Goal: Information Seeking & Learning: Learn about a topic

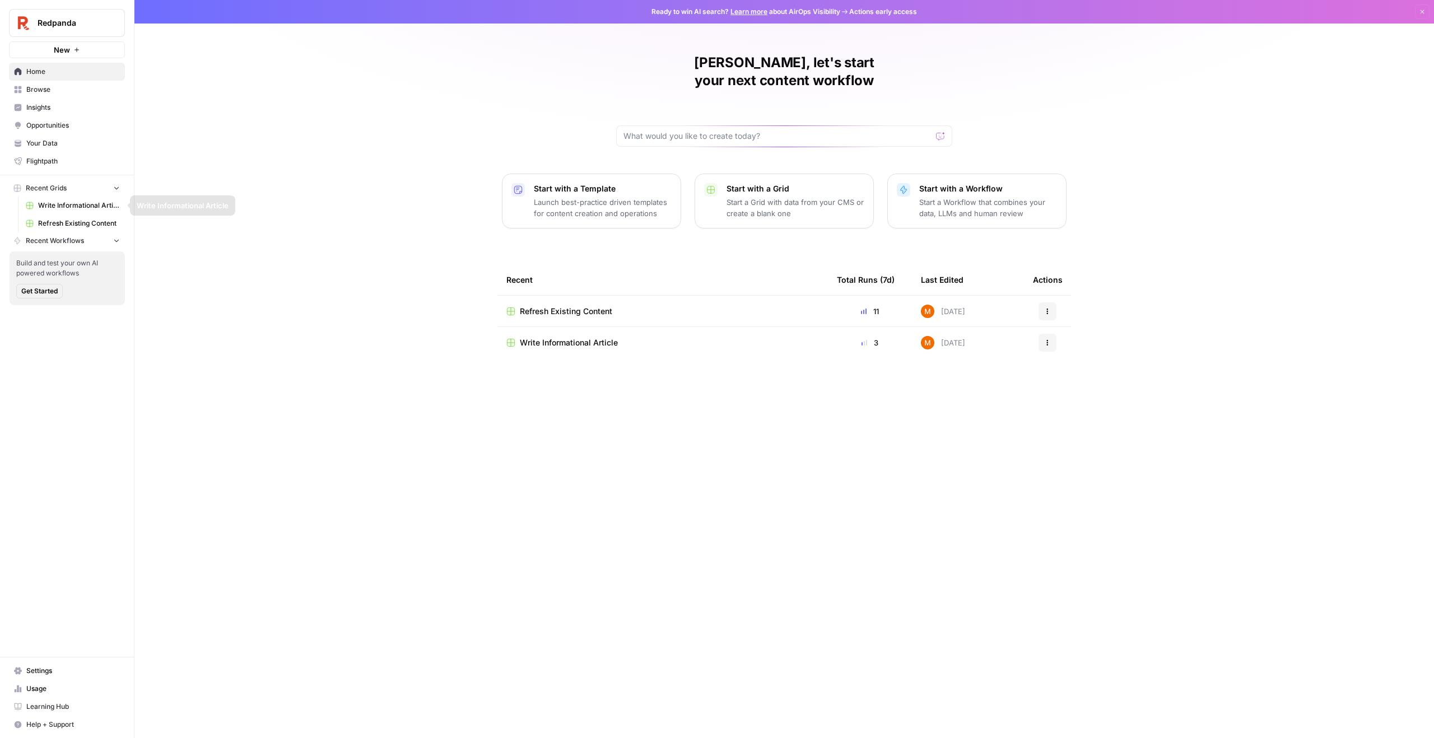
click at [67, 219] on span "Refresh Existing Content" at bounding box center [79, 223] width 82 height 10
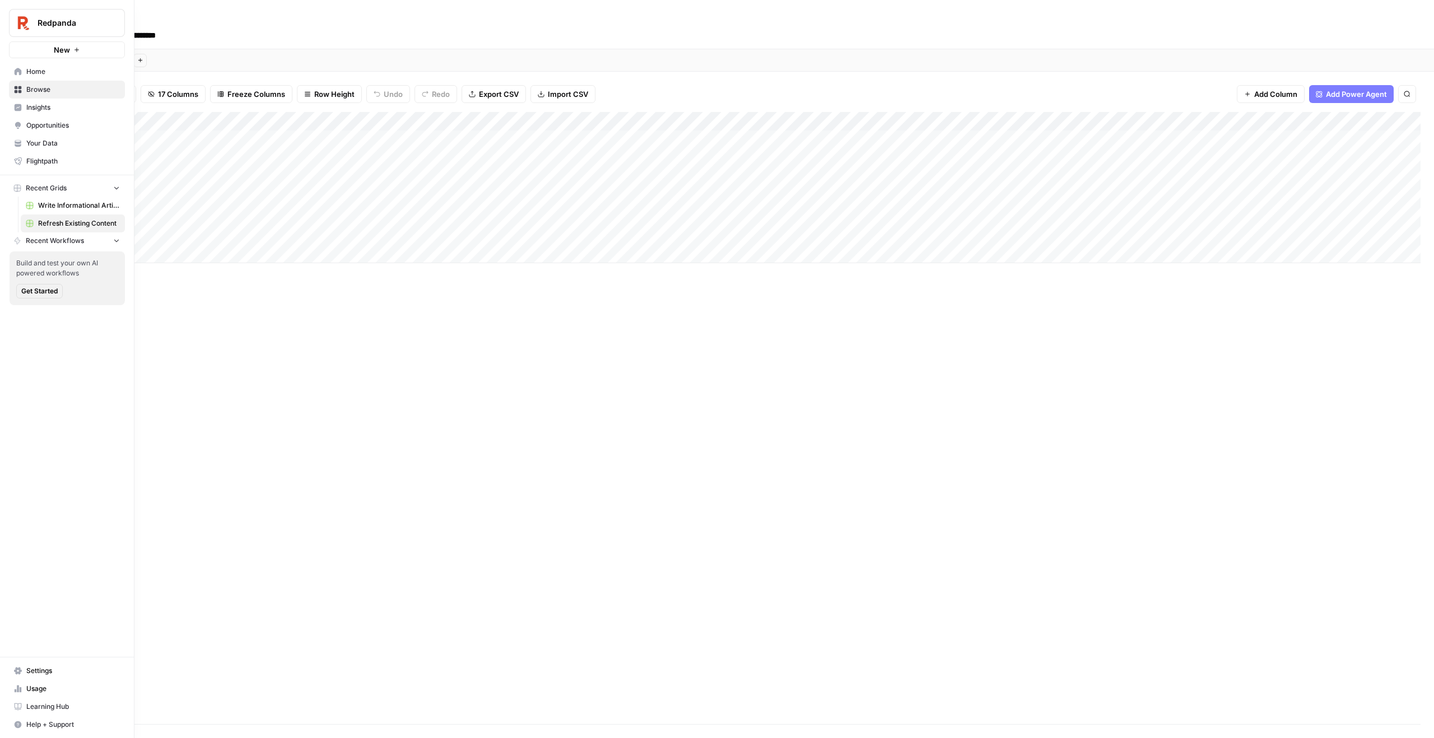
click at [29, 145] on span "Your Data" at bounding box center [73, 143] width 94 height 10
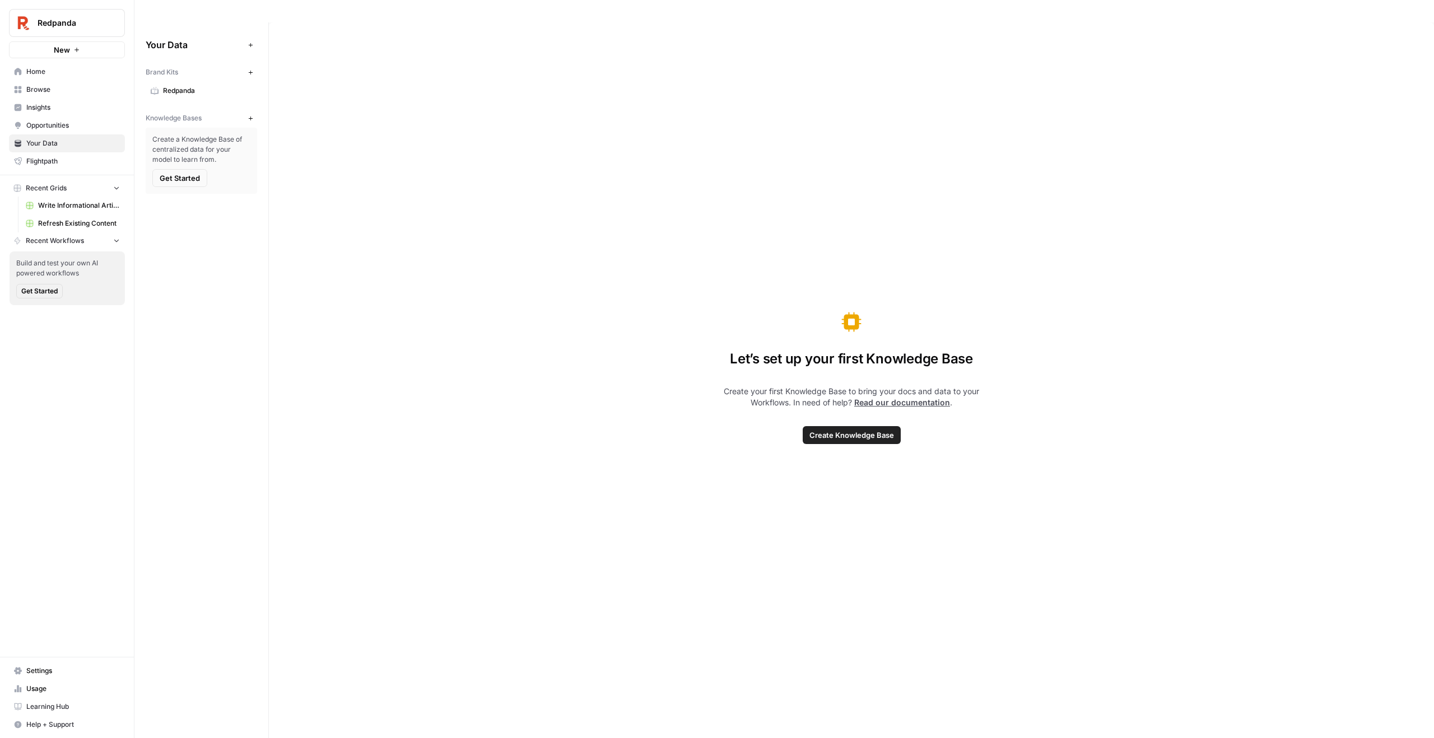
click at [46, 211] on link "Write Informational Article" at bounding box center [73, 206] width 104 height 18
click at [46, 224] on span "Refresh Existing Content" at bounding box center [79, 223] width 82 height 10
click at [249, 115] on icon "button" at bounding box center [251, 118] width 6 height 6
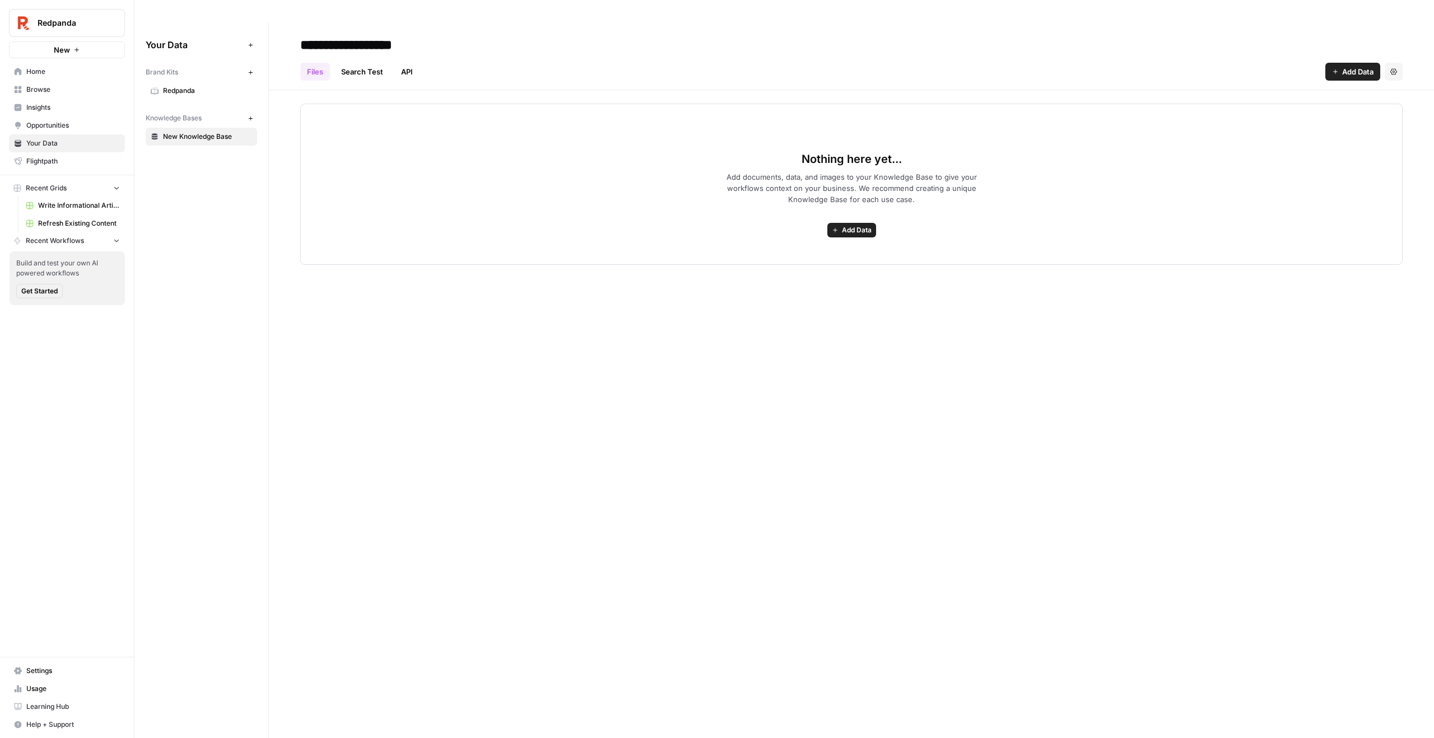
click at [399, 34] on input "**********" at bounding box center [385, 45] width 179 height 22
type input "*******"
click at [252, 115] on icon "button" at bounding box center [251, 118] width 6 height 6
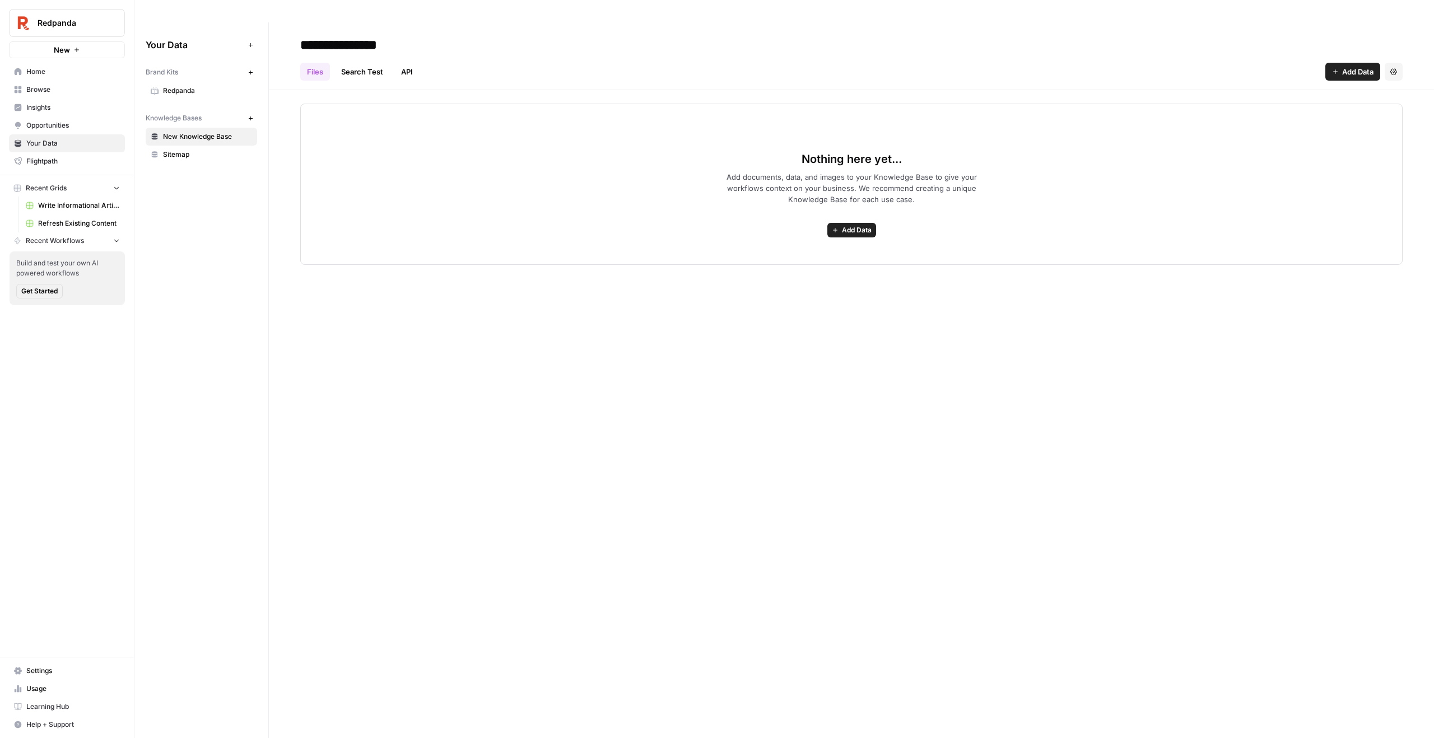
type input "**********"
click at [249, 115] on icon "button" at bounding box center [251, 118] width 6 height 6
type input "**********"
click at [256, 109] on div "Knowledge Bases New" at bounding box center [201, 118] width 111 height 19
click at [253, 115] on icon "button" at bounding box center [251, 118] width 6 height 6
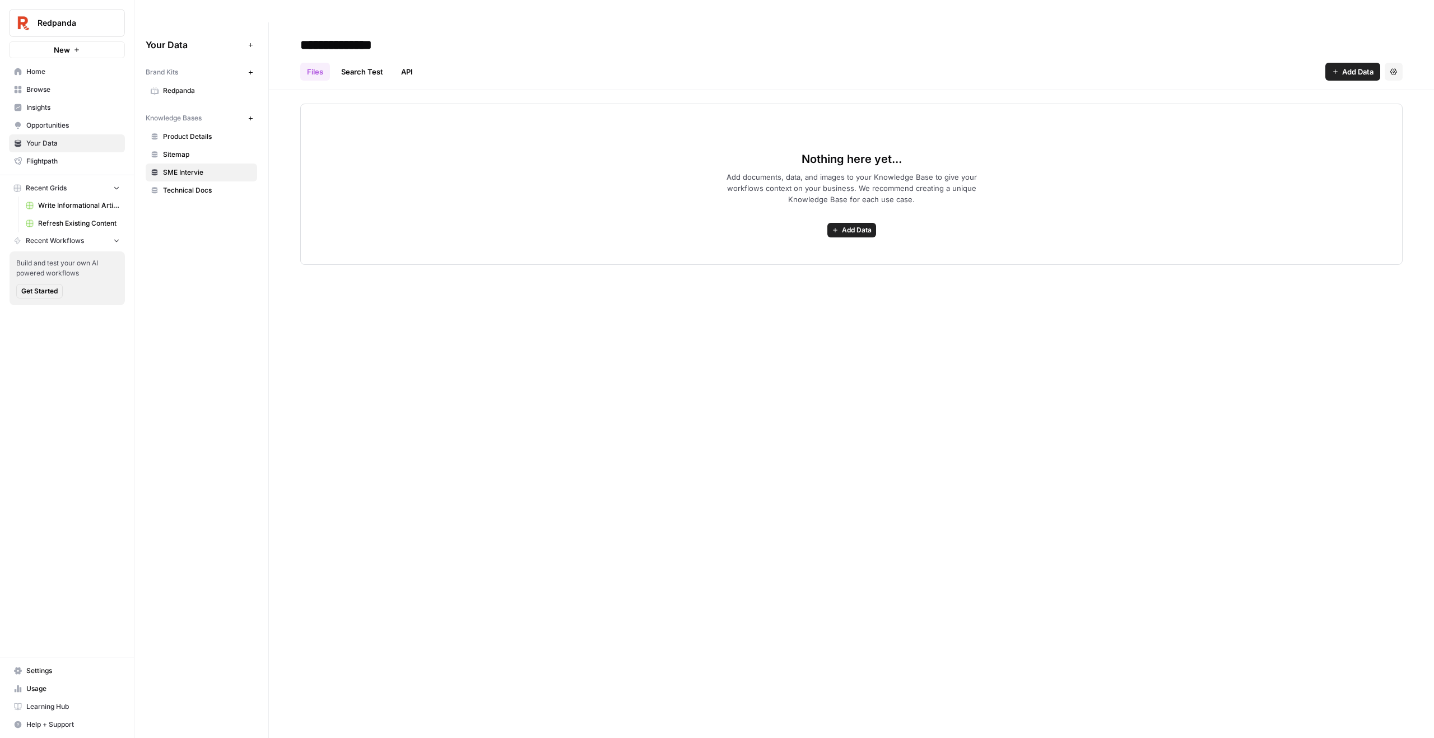
type input "**********"
click at [250, 115] on icon "button" at bounding box center [251, 118] width 6 height 6
type input "**********"
click at [252, 111] on button "New" at bounding box center [250, 117] width 13 height 13
type input "**********"
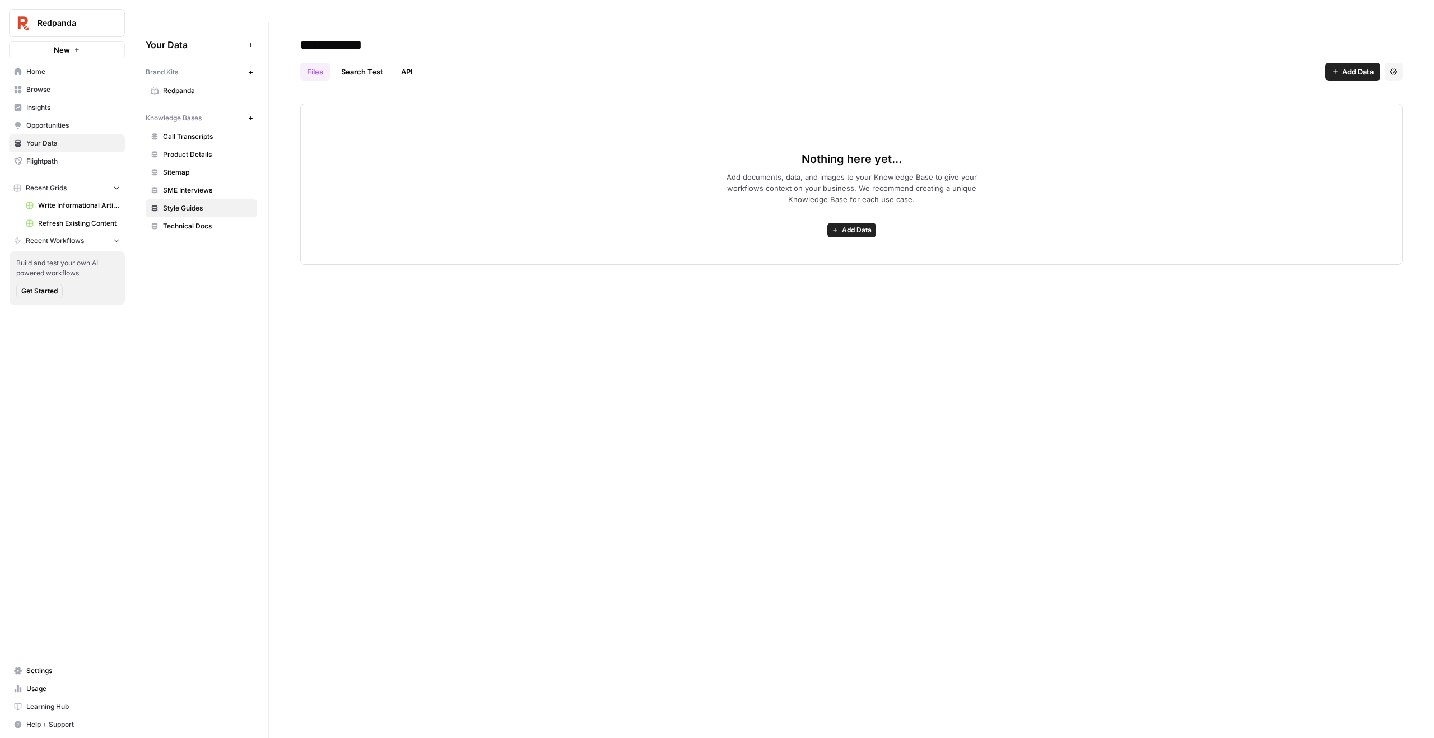
click at [268, 242] on div "Your Data Add Data Brand Kits New Redpanda Knowledge Bases New Call Transcripts…" at bounding box center [201, 391] width 134 height 738
click at [224, 164] on link "Sitemap" at bounding box center [201, 173] width 111 height 18
click at [195, 86] on span "Redpanda" at bounding box center [207, 91] width 89 height 10
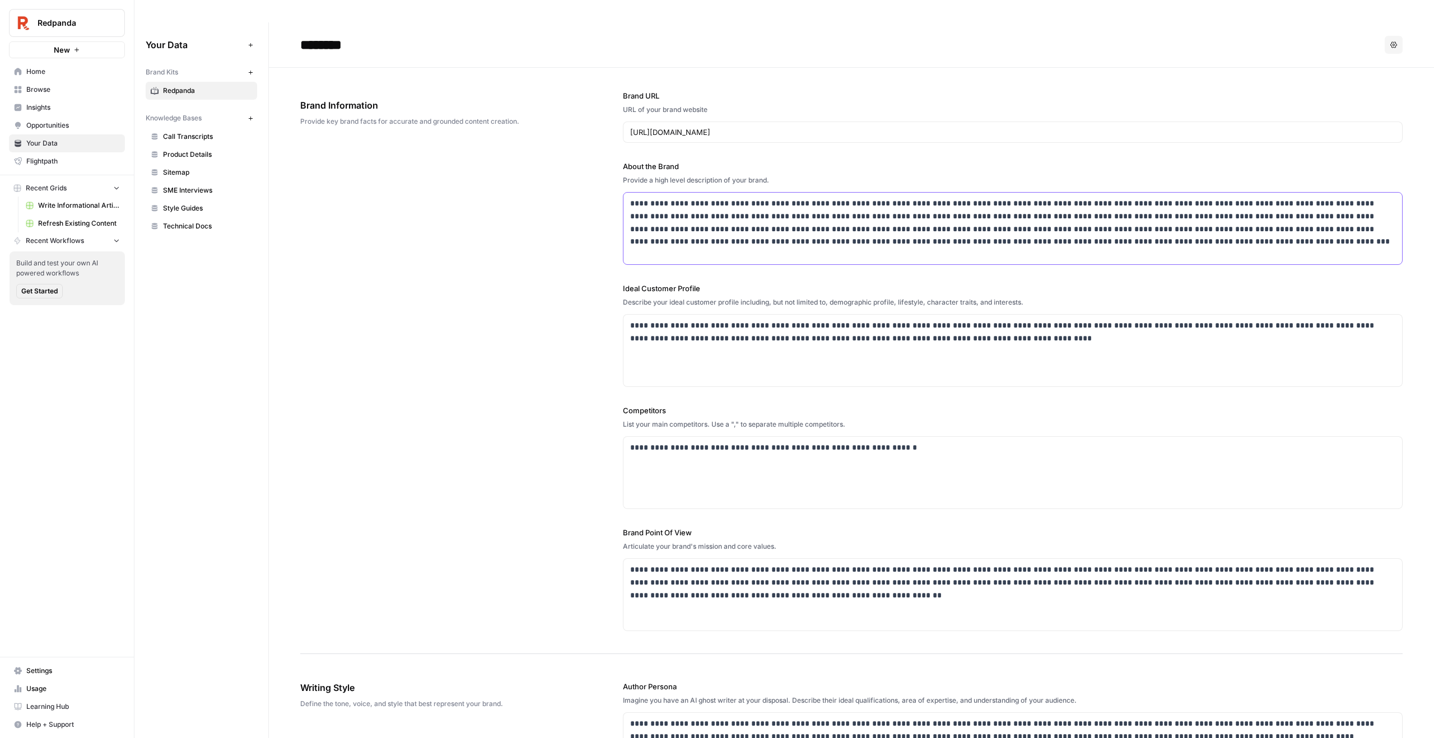
click at [713, 200] on p "**********" at bounding box center [1012, 222] width 765 height 51
click at [688, 127] on input "https://www.redpanda.com/" at bounding box center [1012, 132] width 765 height 11
click at [1093, 234] on div "**********" at bounding box center [1013, 229] width 779 height 72
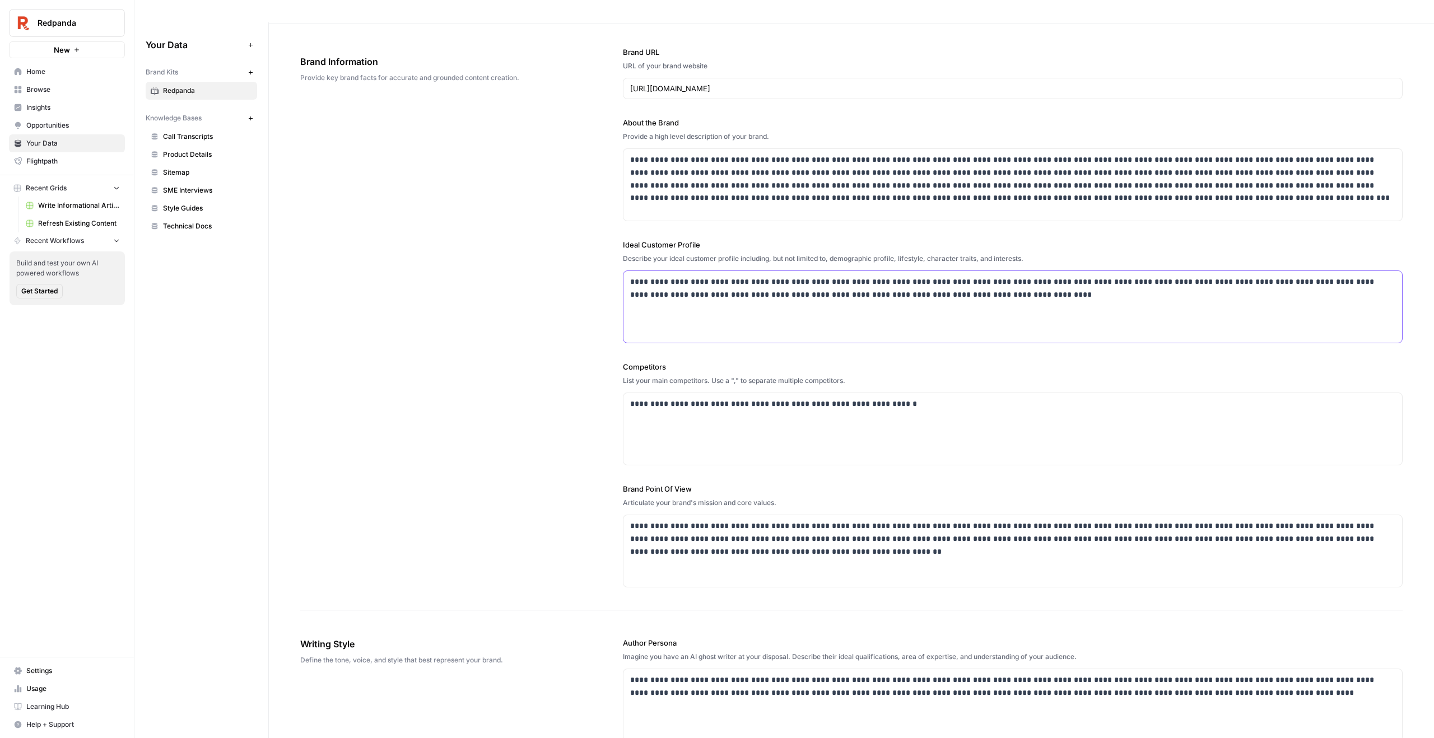
click at [869, 276] on p "**********" at bounding box center [1012, 289] width 765 height 26
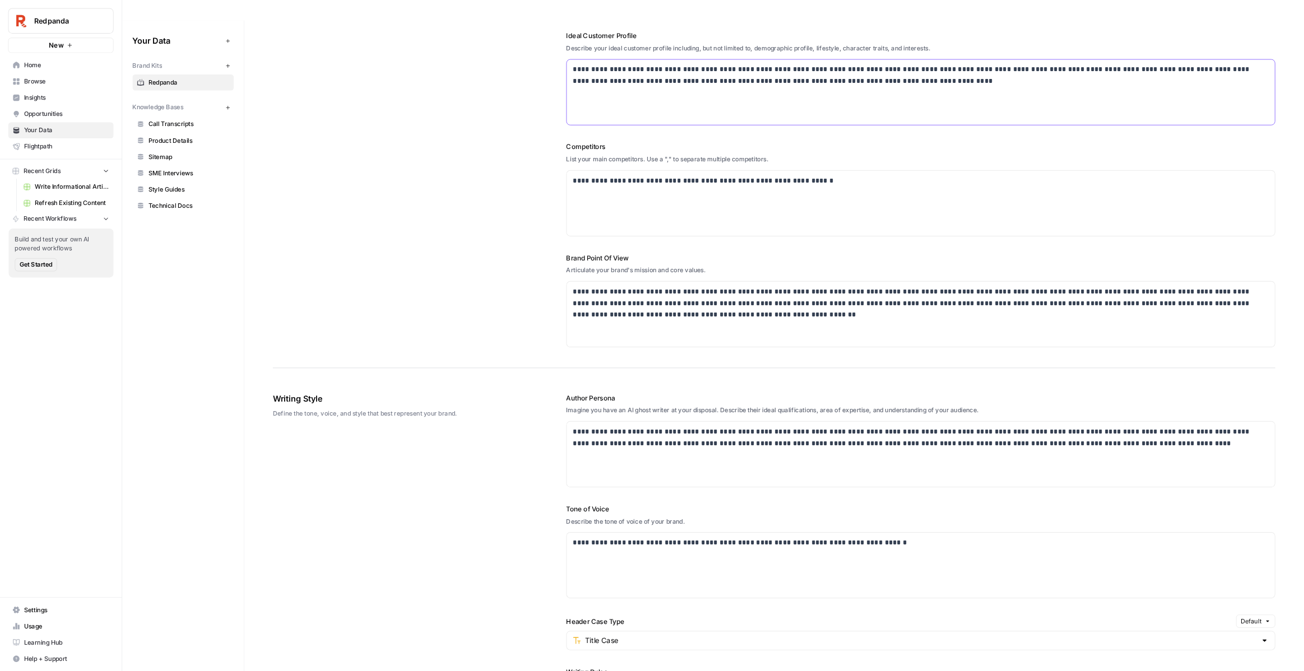
scroll to position [254, 0]
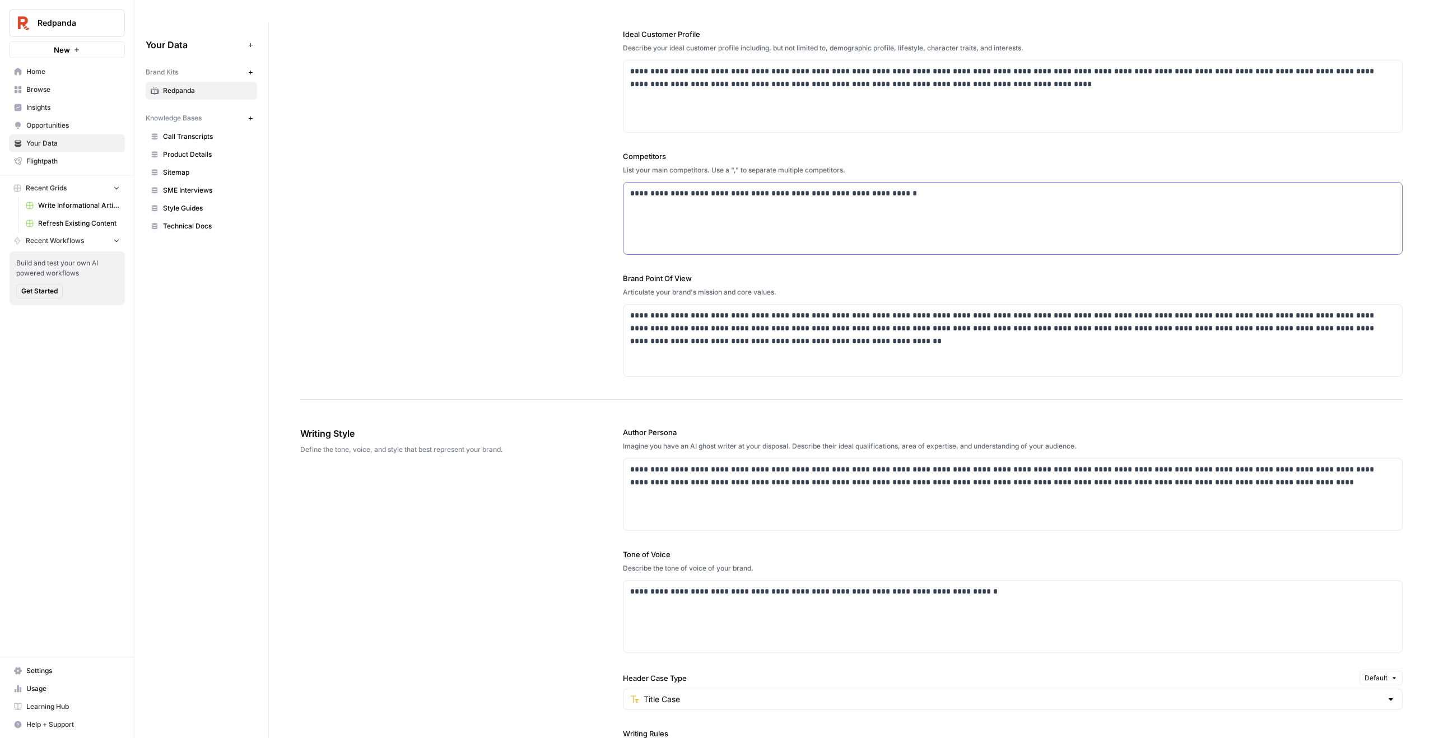
click at [738, 187] on p "**********" at bounding box center [1012, 193] width 765 height 13
click at [742, 201] on div "**********" at bounding box center [1013, 219] width 779 height 72
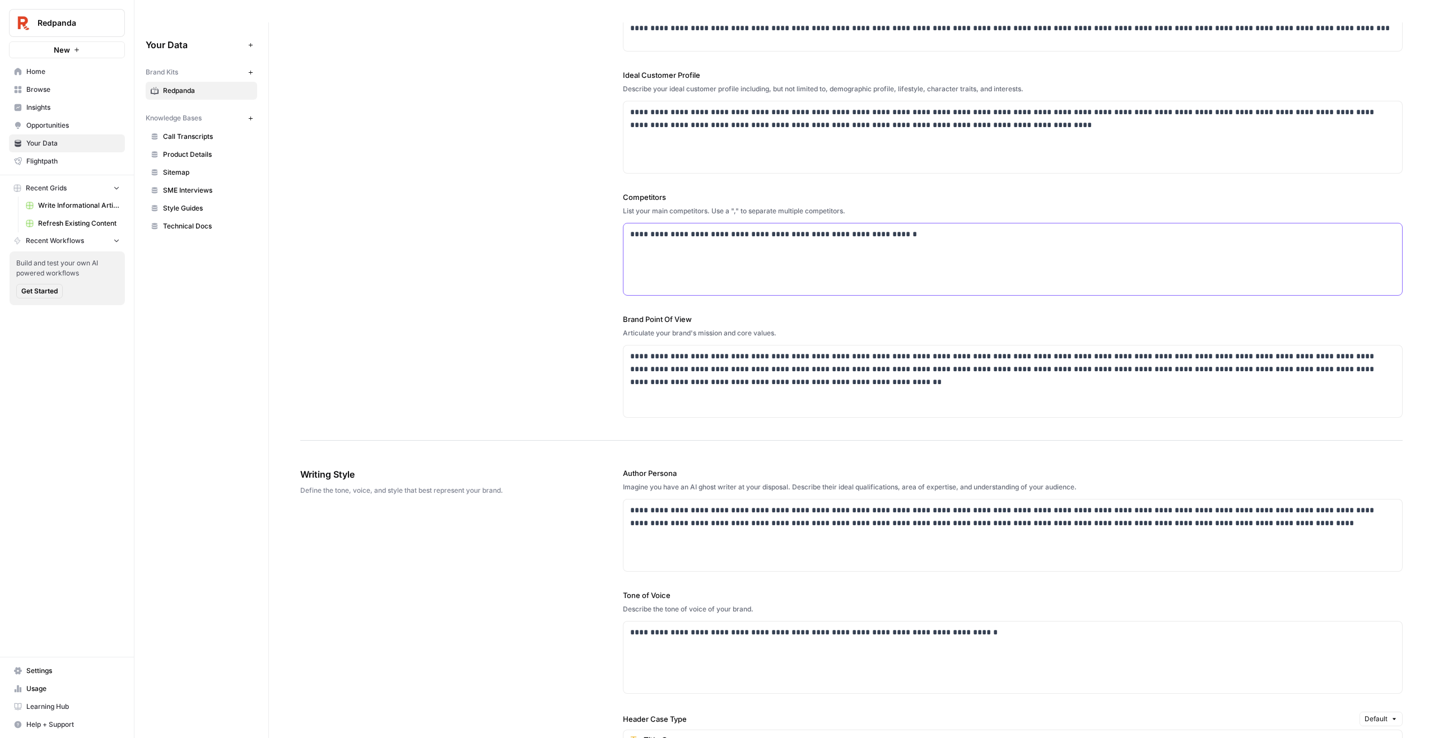
scroll to position [251, 0]
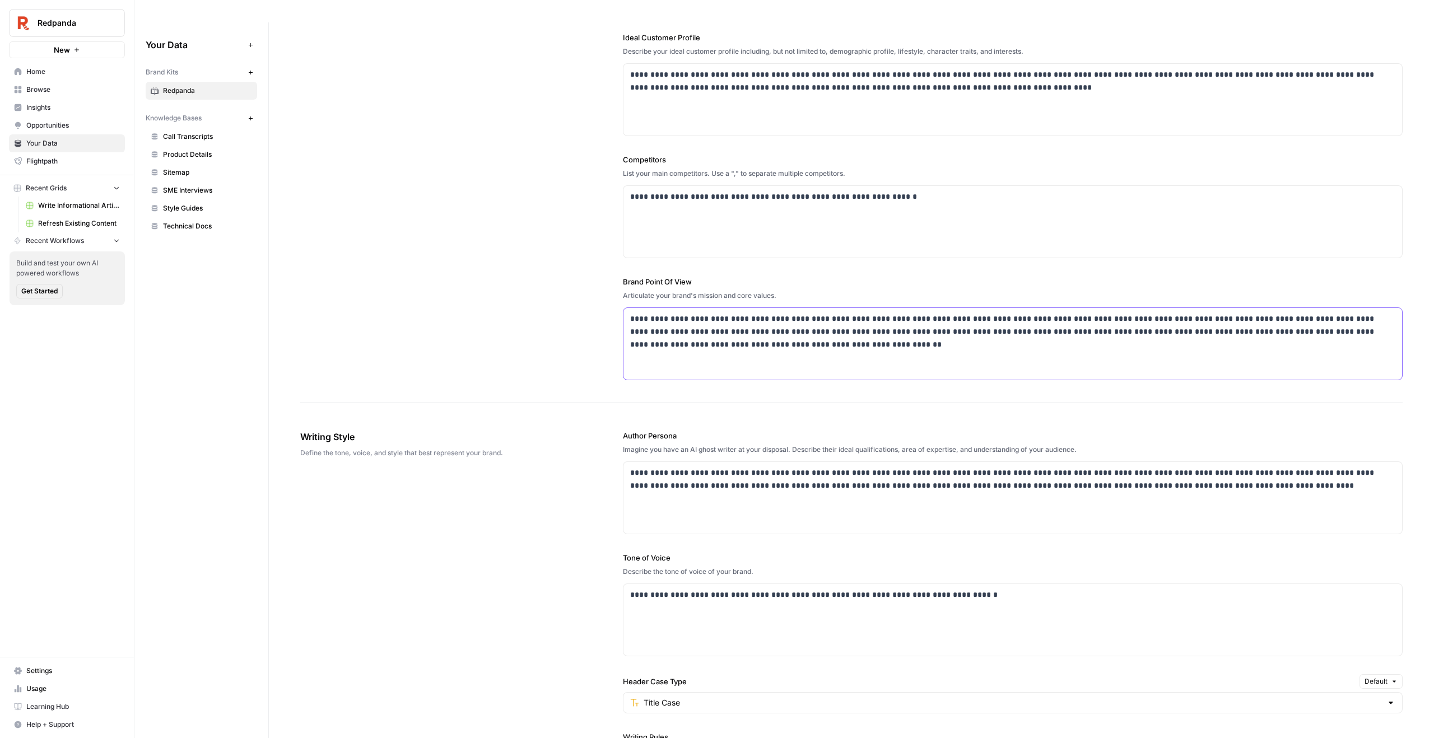
click at [748, 313] on p "**********" at bounding box center [1012, 332] width 765 height 38
click at [748, 324] on p "**********" at bounding box center [1012, 332] width 765 height 38
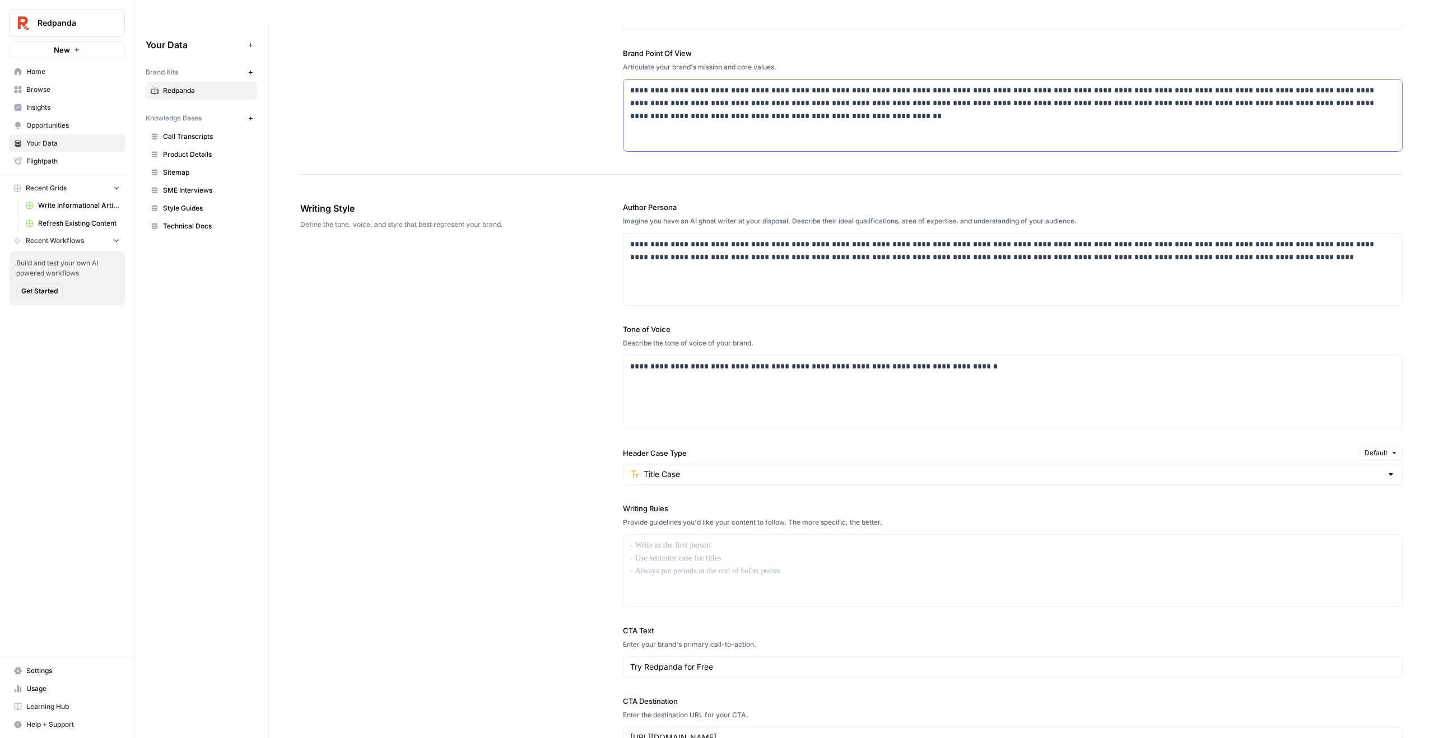
scroll to position [482, 0]
click at [697, 364] on div "**********" at bounding box center [1013, 389] width 779 height 72
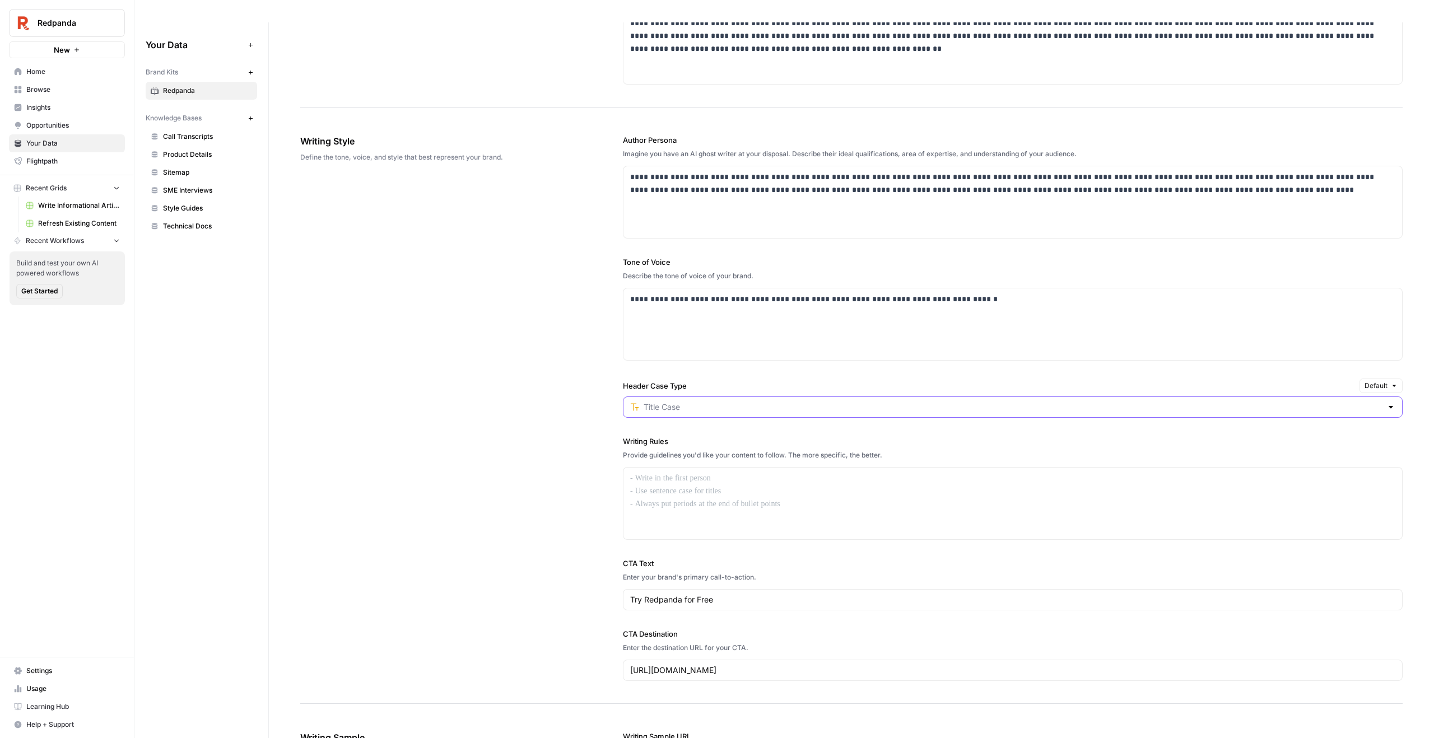
click at [686, 402] on input "Header Case Type" at bounding box center [1013, 407] width 738 height 11
type input "Title Case"
click at [529, 387] on div "**********" at bounding box center [851, 408] width 1102 height 592
click at [703, 468] on div at bounding box center [1013, 504] width 779 height 72
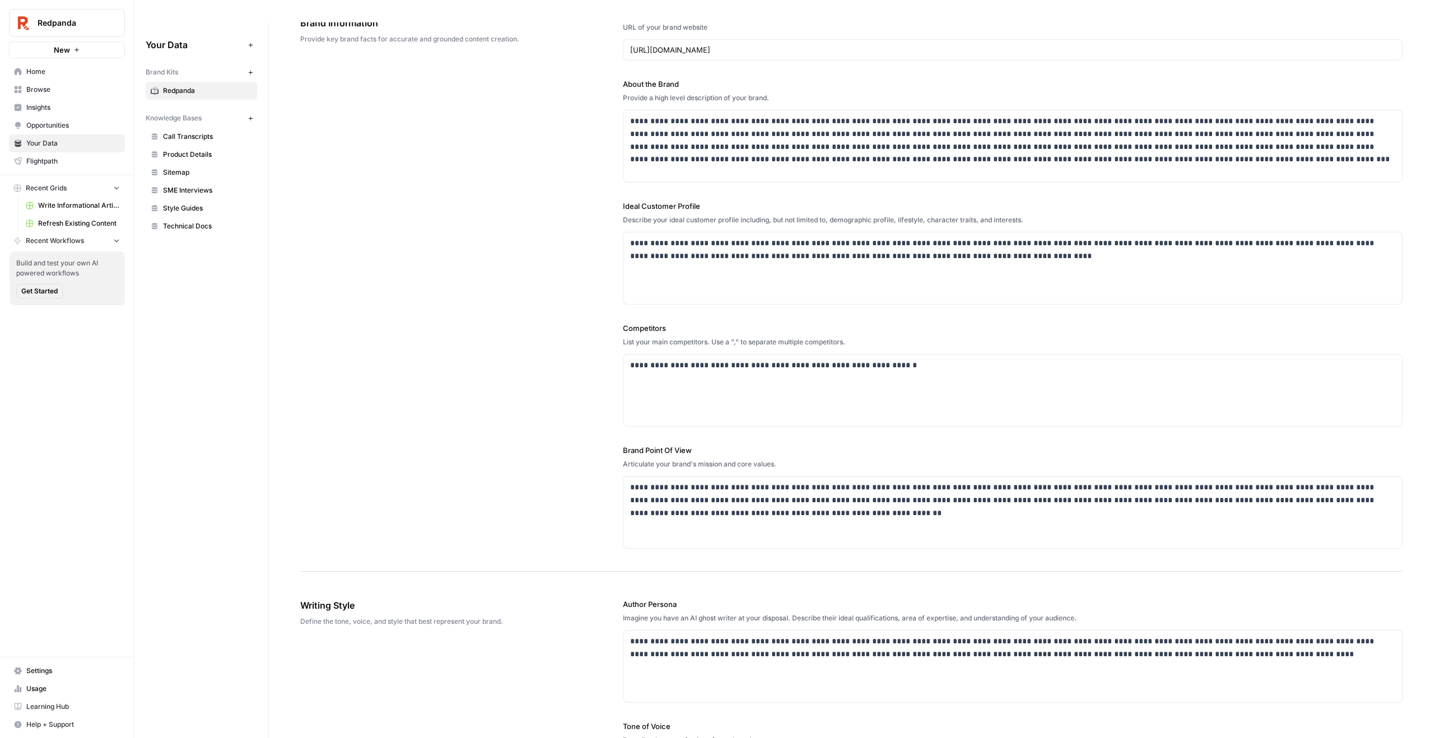
scroll to position [0, 0]
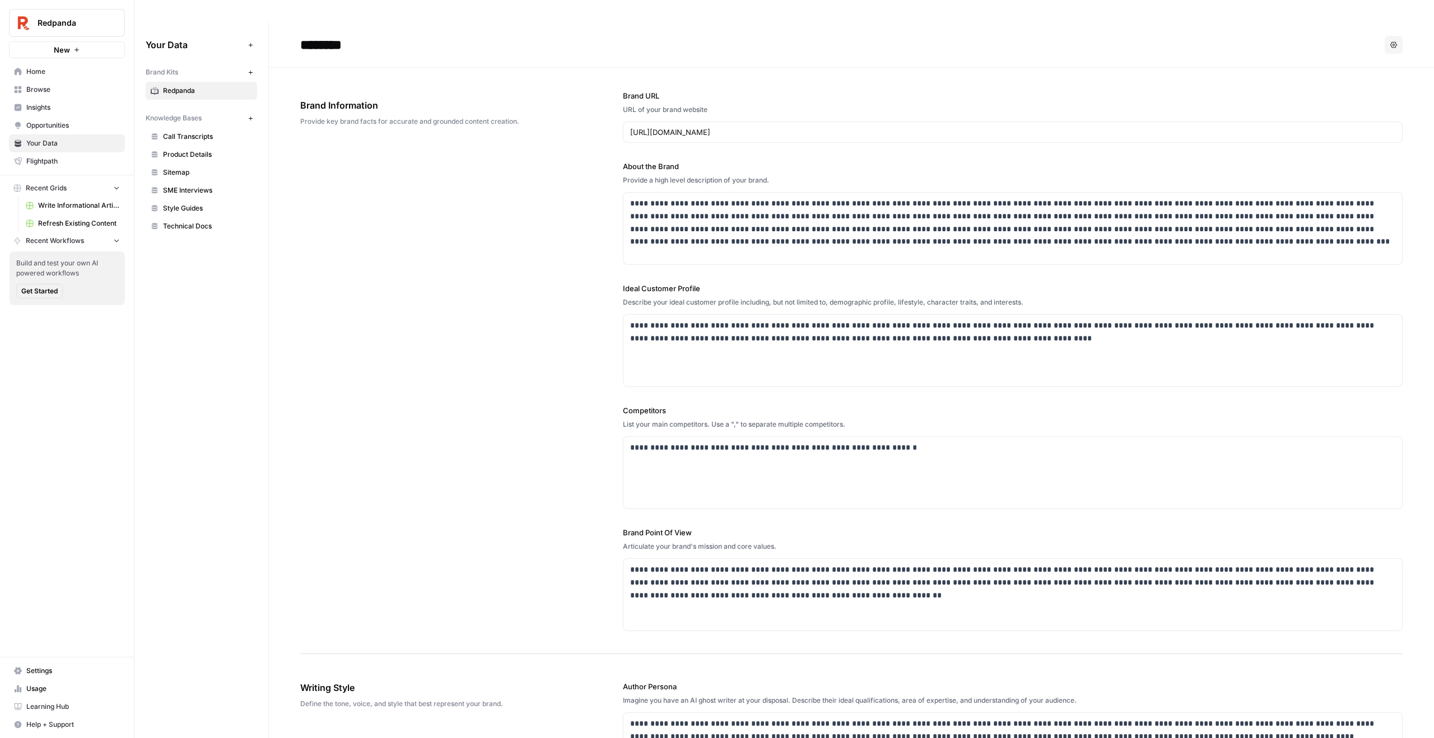
click at [175, 168] on span "Sitemap" at bounding box center [207, 173] width 89 height 10
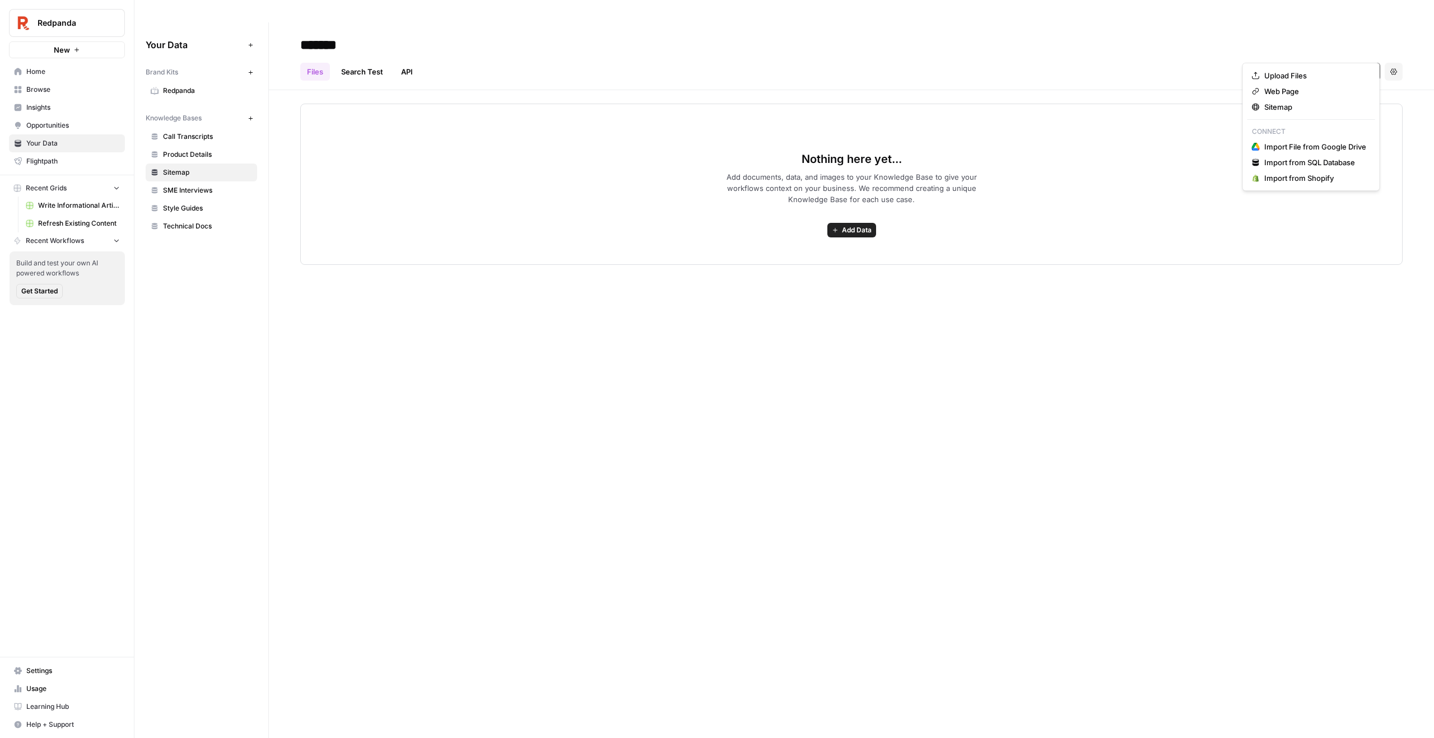
click at [1342, 66] on span "Add Data" at bounding box center [1357, 71] width 31 height 11
click at [1307, 104] on span "Sitemap" at bounding box center [1315, 106] width 102 height 11
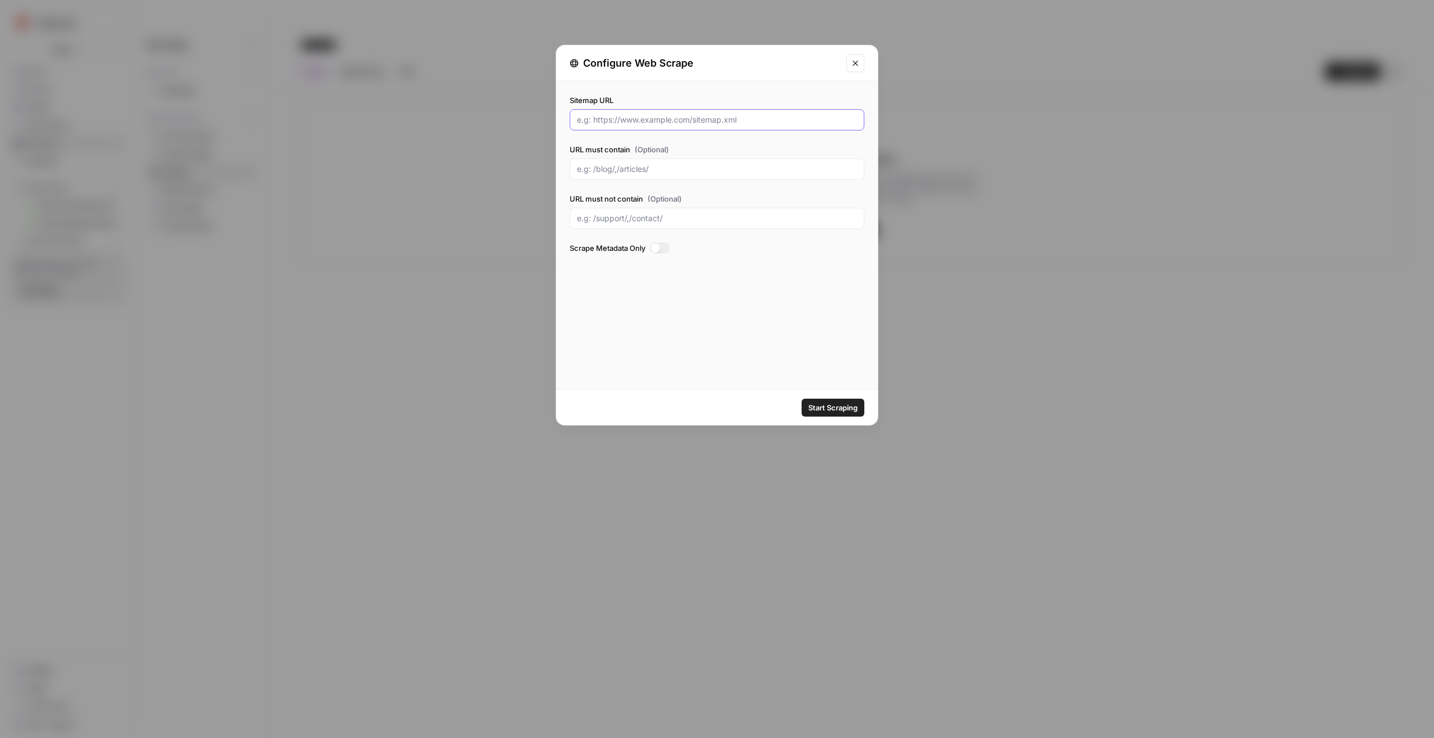
click at [692, 115] on input "Sitemap URL" at bounding box center [717, 119] width 280 height 11
click at [854, 59] on icon "Close modal" at bounding box center [855, 63] width 9 height 9
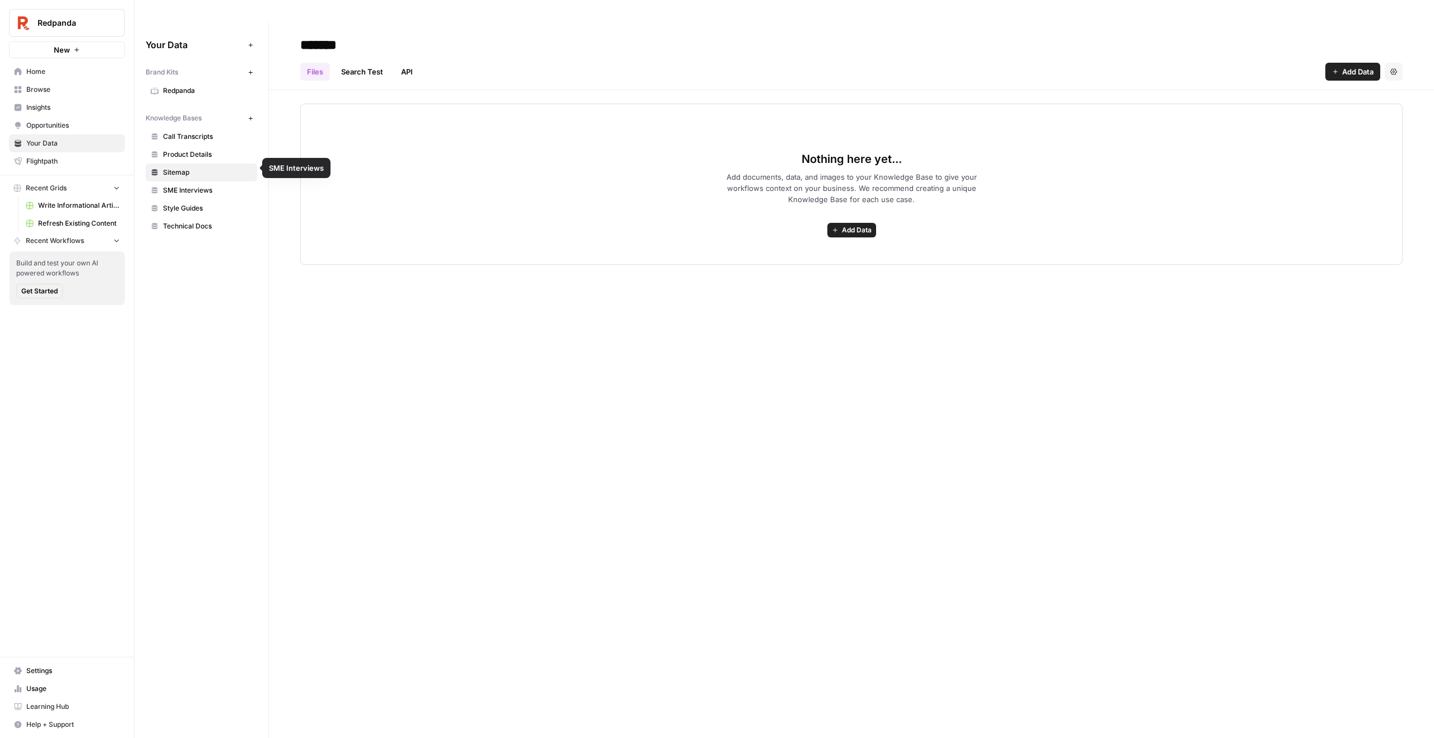
click at [197, 203] on span "Style Guides" at bounding box center [207, 208] width 89 height 10
click at [196, 185] on span "SME Interviews" at bounding box center [207, 190] width 89 height 10
click at [206, 217] on link "Technical Docs" at bounding box center [201, 226] width 111 height 18
click at [161, 199] on link "Style Guides" at bounding box center [201, 208] width 111 height 18
click at [181, 150] on span "Product Details" at bounding box center [207, 155] width 89 height 10
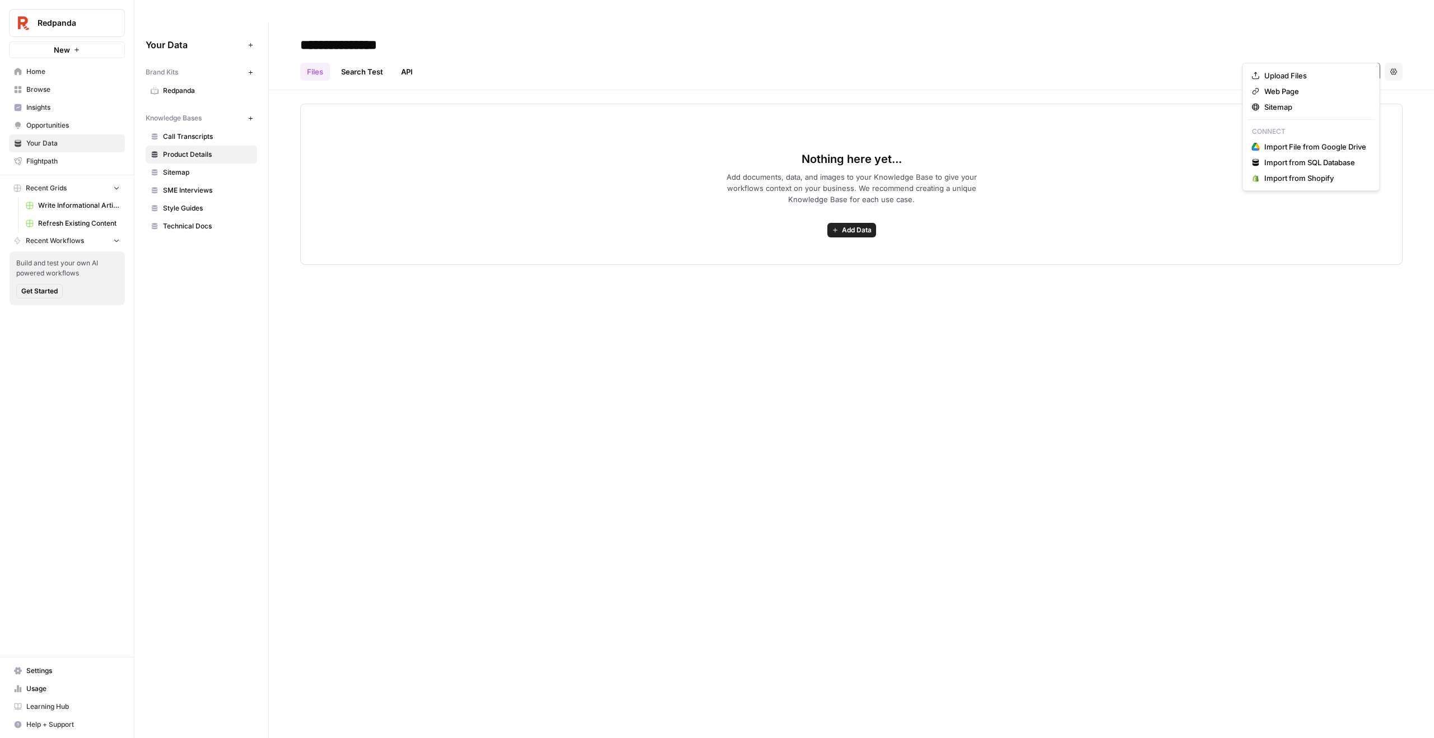
click at [1348, 63] on button "Add Data" at bounding box center [1352, 72] width 55 height 18
click at [1296, 61] on header "**********" at bounding box center [851, 56] width 1165 height 68
click at [1366, 54] on div "Files Search Test API Add Data Settings" at bounding box center [851, 67] width 1102 height 27
click at [1361, 66] on span "Add Data" at bounding box center [1357, 71] width 31 height 11
click at [1343, 72] on span "Upload Files" at bounding box center [1315, 75] width 102 height 11
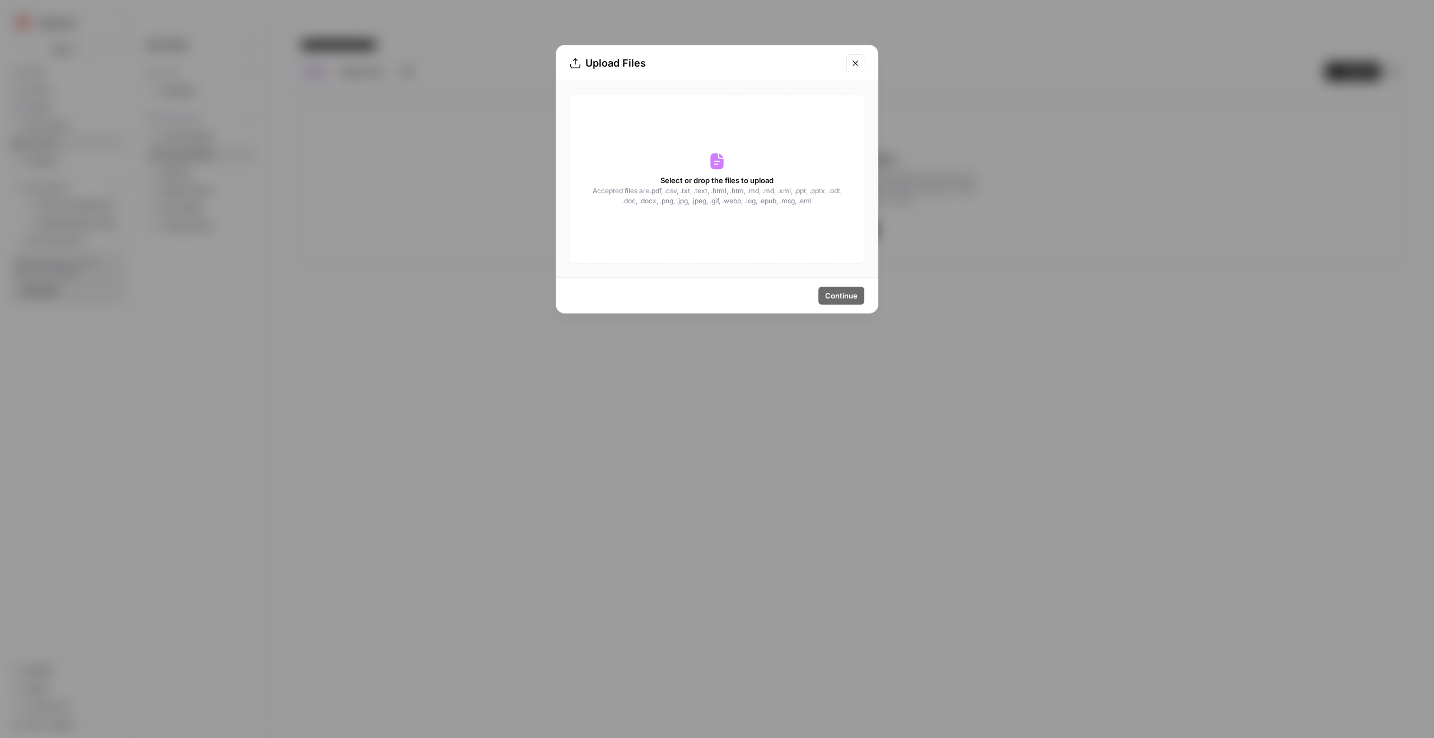
click at [856, 62] on icon "Close modal" at bounding box center [855, 63] width 5 height 5
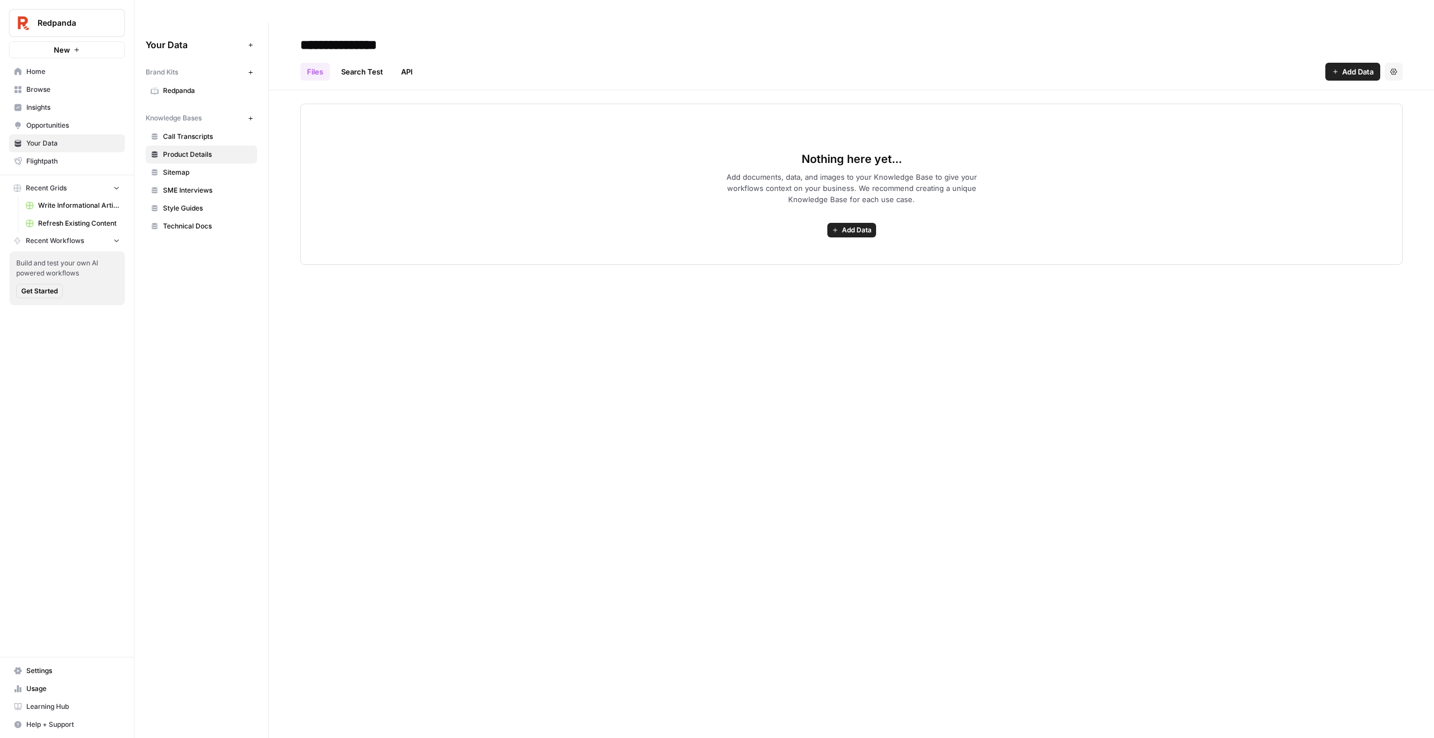
click at [1355, 66] on span "Add Data" at bounding box center [1357, 71] width 31 height 11
click at [618, 104] on div "Nothing here yet... Add documents, data, and images to your Knowledge Base to g…" at bounding box center [851, 184] width 1102 height 161
click at [431, 192] on div "Nothing here yet... Add documents, data, and images to your Knowledge Base to g…" at bounding box center [851, 184] width 1102 height 161
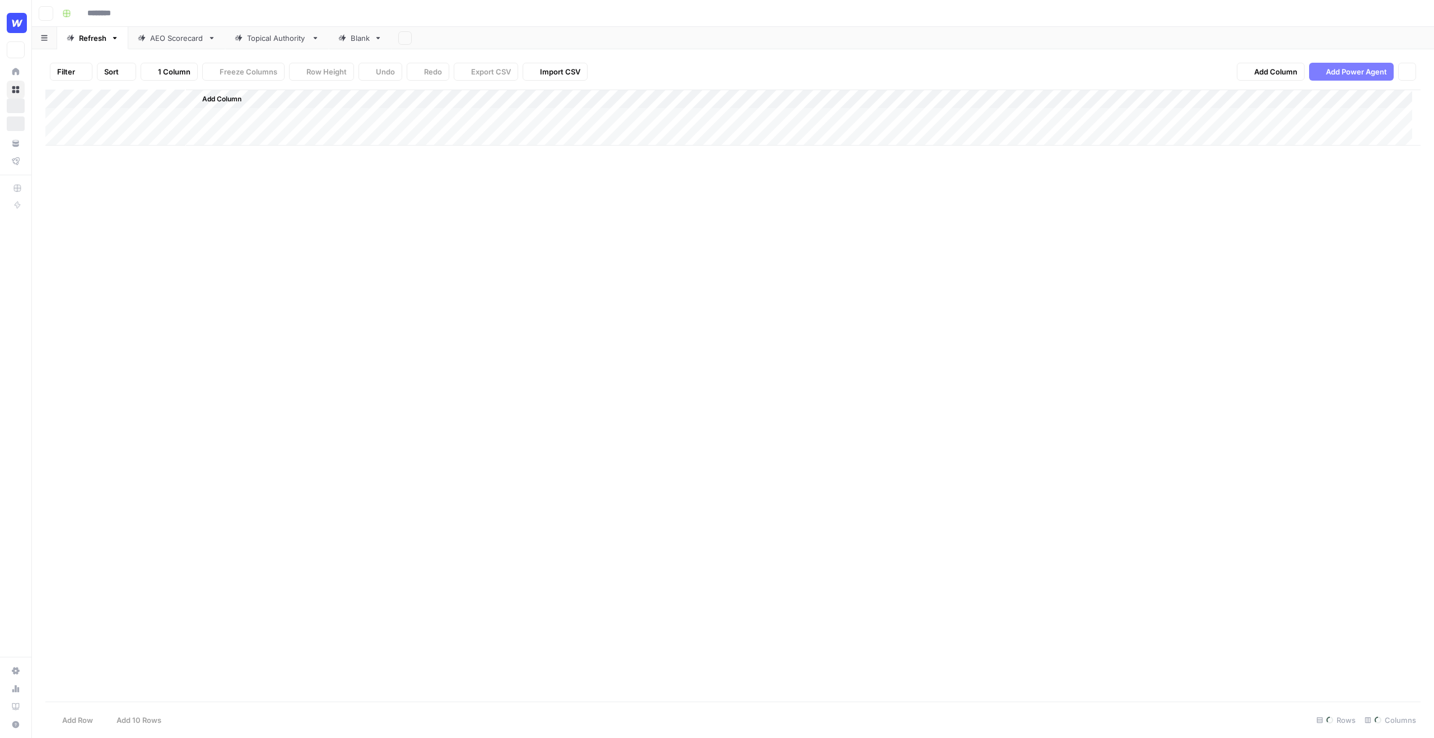
type input "**********"
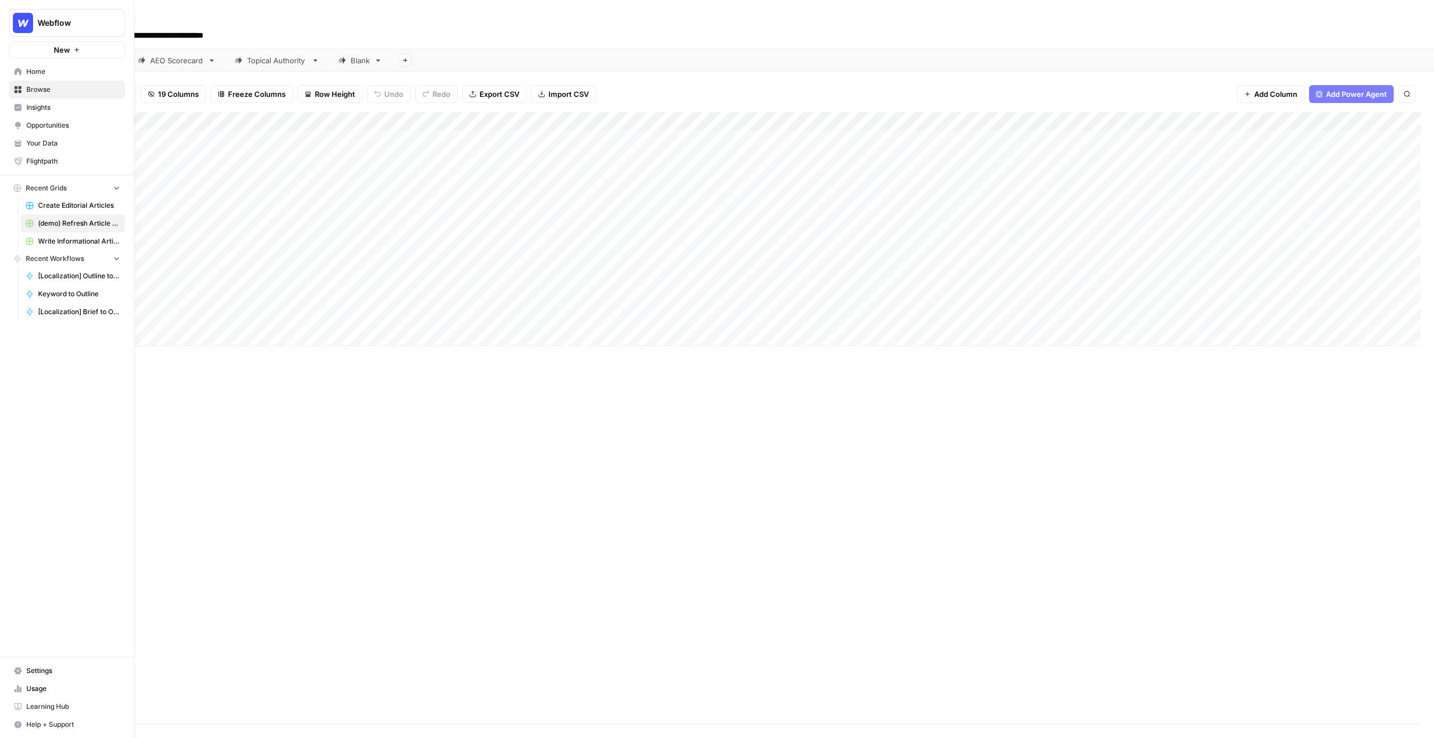
click at [67, 201] on span "Create Editorial Articles" at bounding box center [79, 206] width 82 height 10
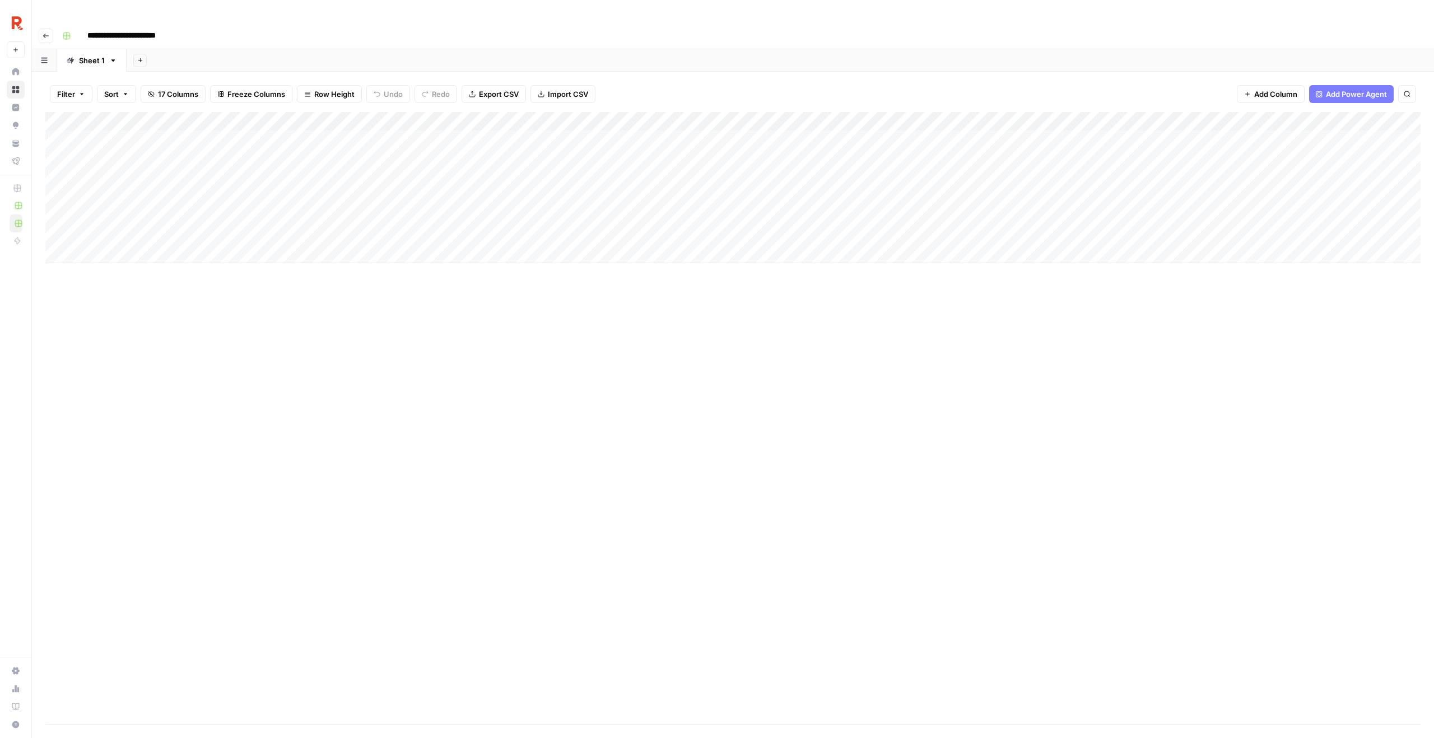
click at [668, 76] on div "Filter Sort 17 Columns Freeze Columns Row Height Undo Redo Export CSV Import CS…" at bounding box center [732, 94] width 1375 height 36
click at [131, 27] on input "**********" at bounding box center [134, 36] width 104 height 18
click at [132, 115] on div "Add Column" at bounding box center [732, 187] width 1375 height 151
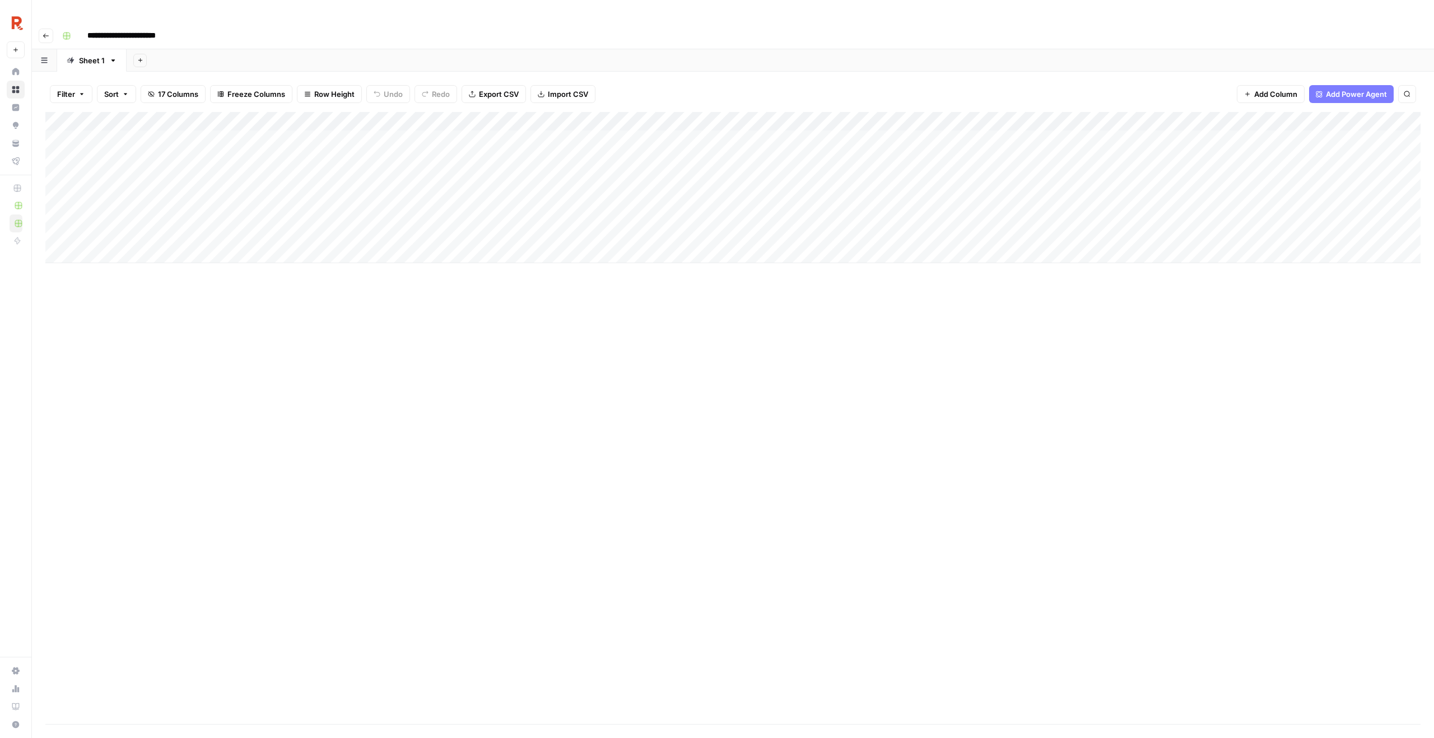
click at [132, 115] on div "Add Column" at bounding box center [732, 187] width 1375 height 151
click at [138, 145] on div "Add Column" at bounding box center [732, 187] width 1375 height 151
click at [146, 116] on div "Add Column" at bounding box center [732, 187] width 1375 height 151
click at [132, 117] on div "Add Column" at bounding box center [732, 187] width 1375 height 151
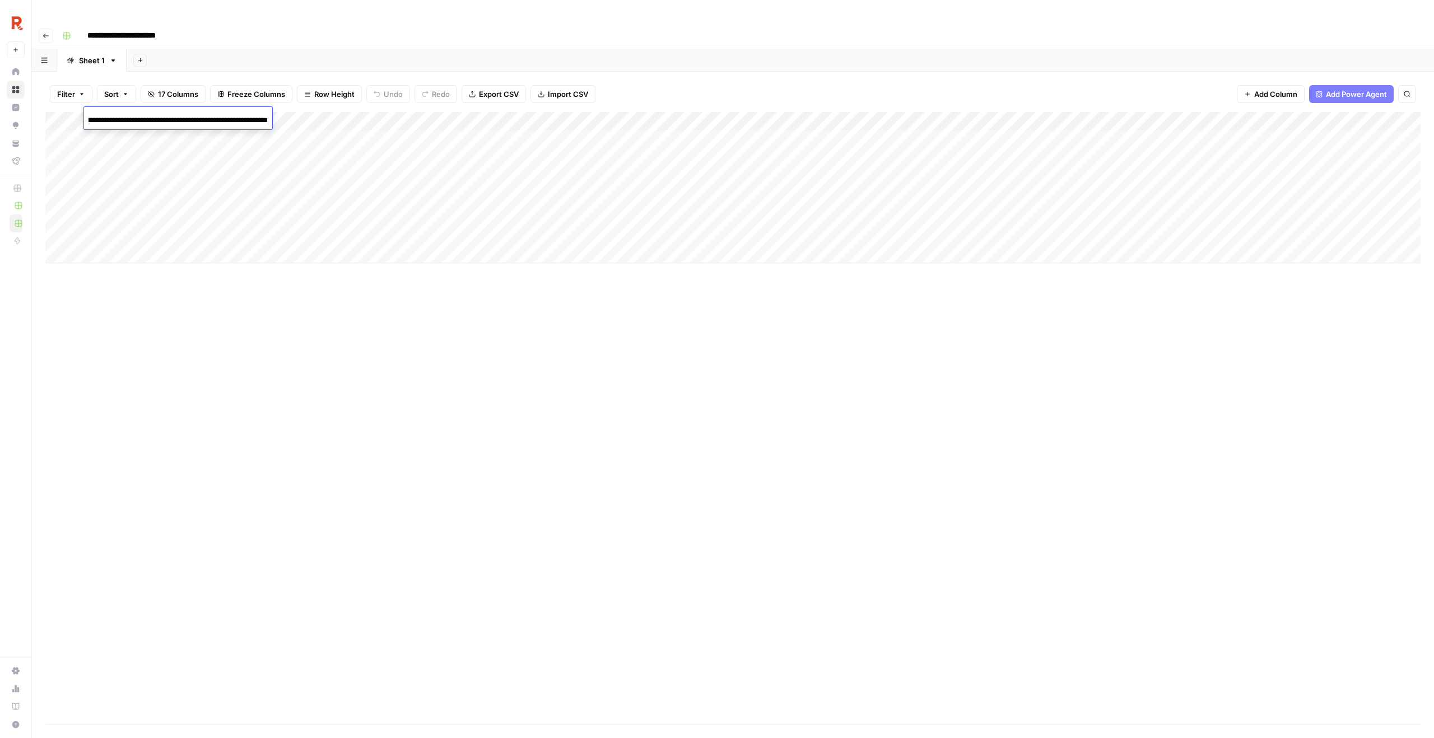
click at [359, 124] on div "Add Column" at bounding box center [732, 187] width 1375 height 151
click at [174, 116] on div "Add Column" at bounding box center [732, 187] width 1375 height 151
click at [380, 118] on div "Add Column" at bounding box center [732, 187] width 1375 height 151
click at [373, 112] on div "Add Column" at bounding box center [732, 187] width 1375 height 151
click at [457, 119] on div "Add Column" at bounding box center [732, 187] width 1375 height 151
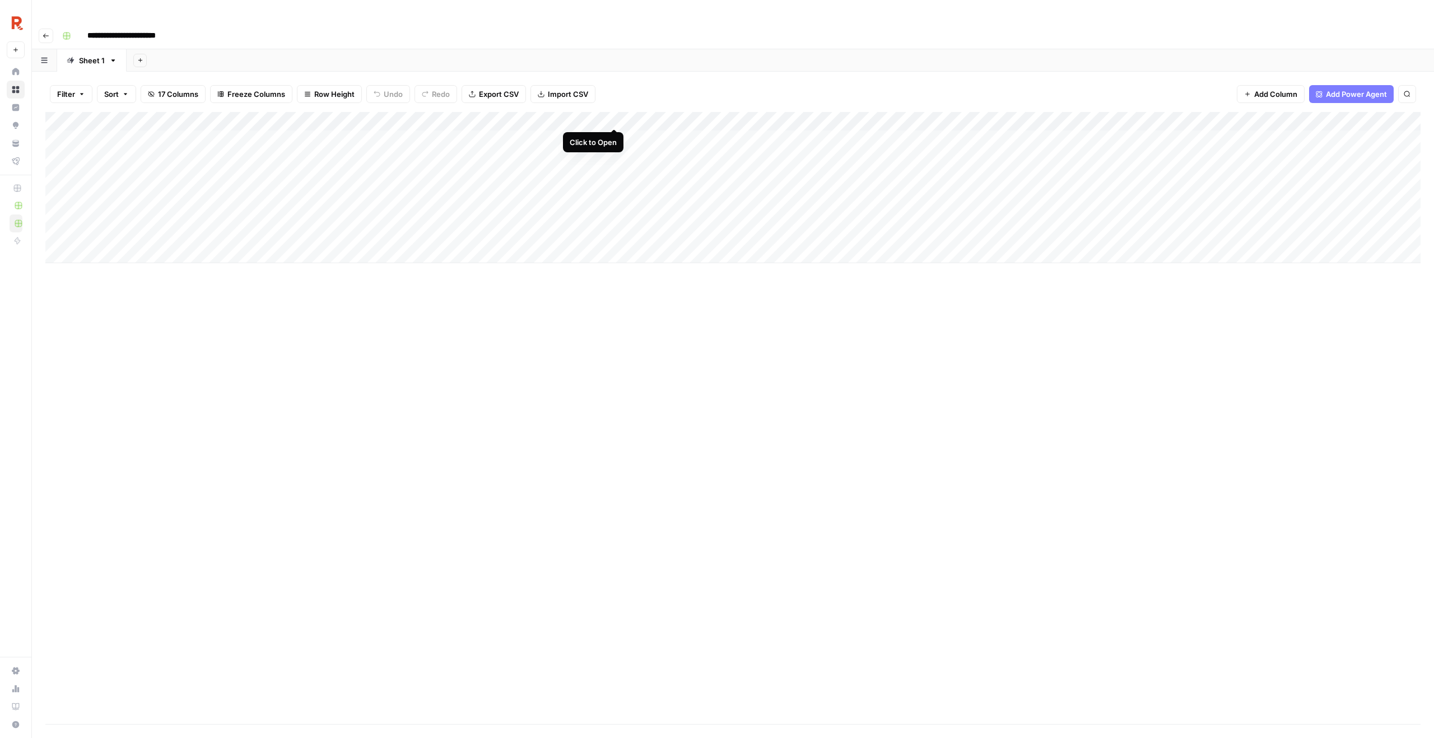
click at [615, 117] on div "Add Column" at bounding box center [732, 187] width 1375 height 151
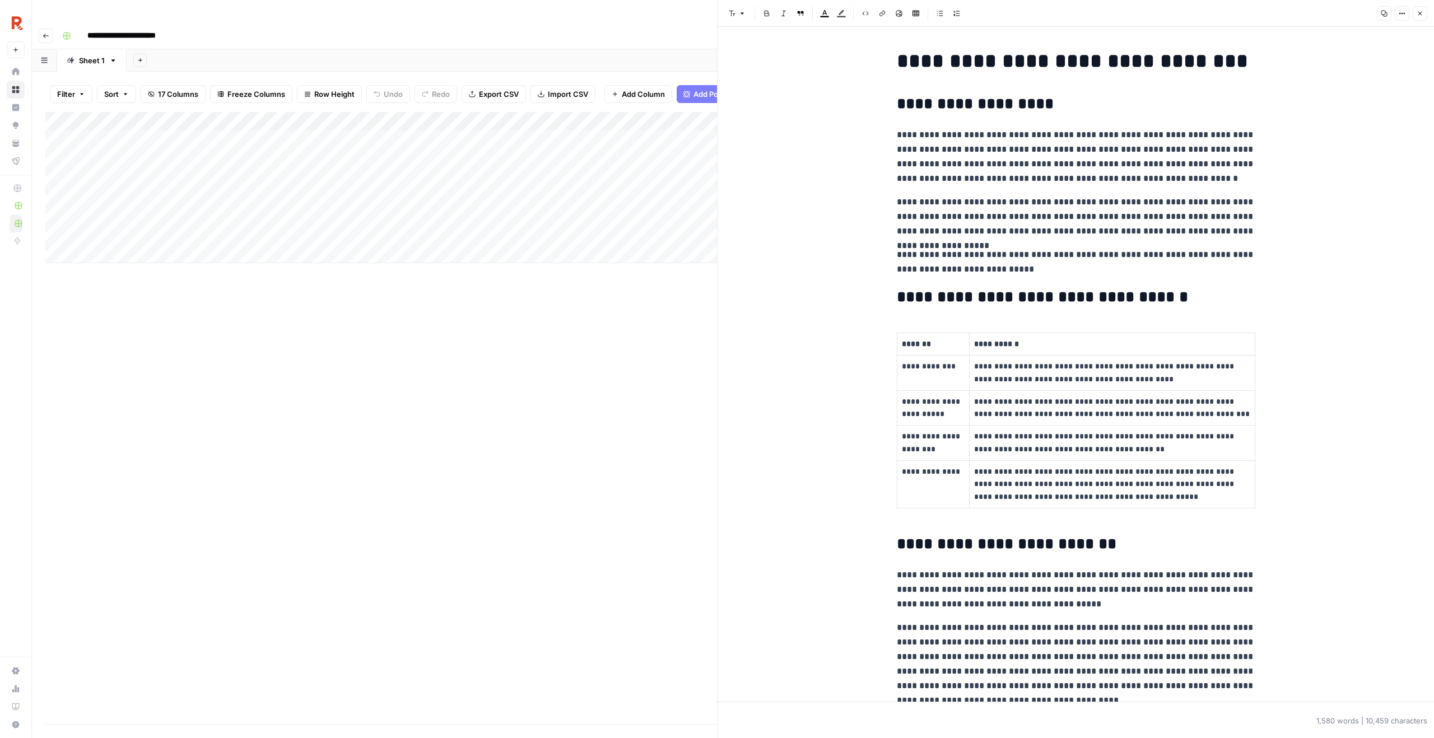
click at [1120, 224] on p "**********" at bounding box center [1076, 217] width 359 height 44
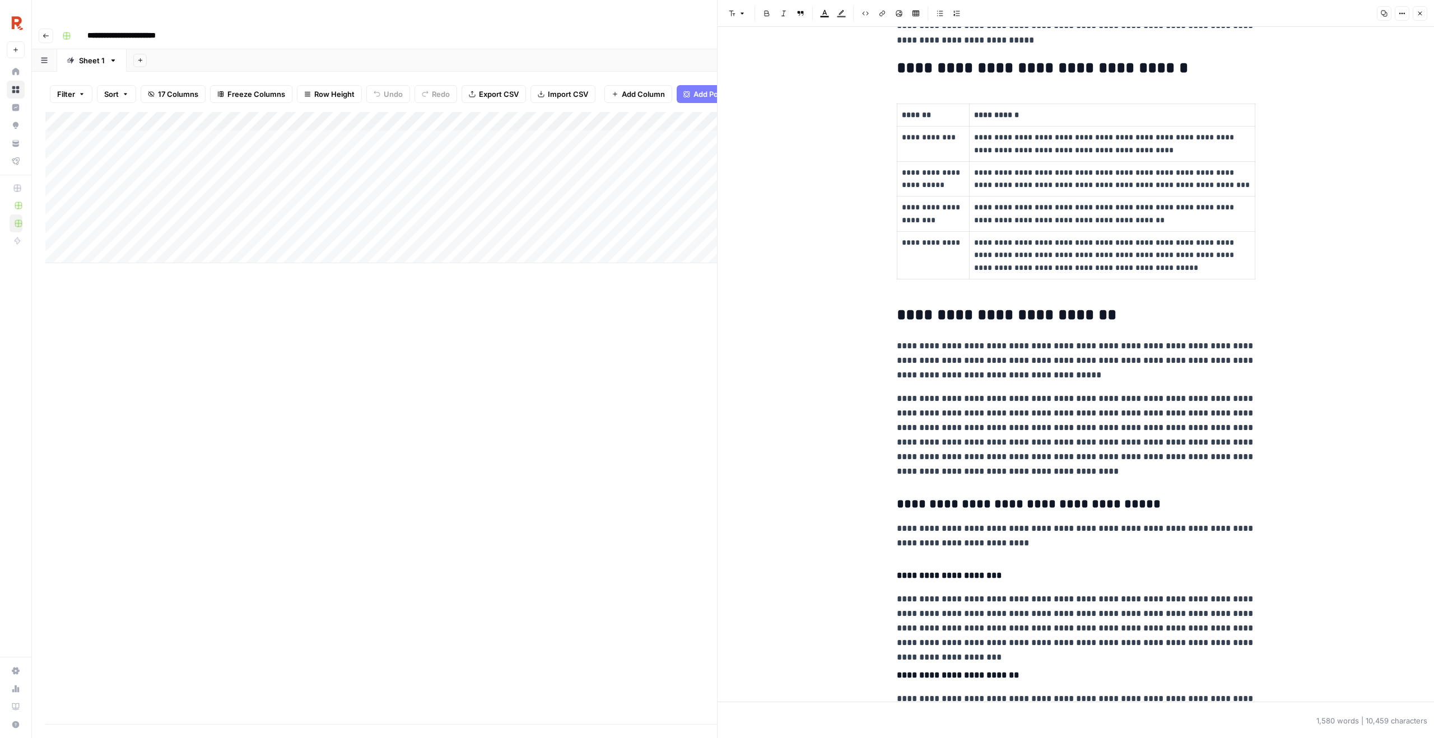
scroll to position [466, 0]
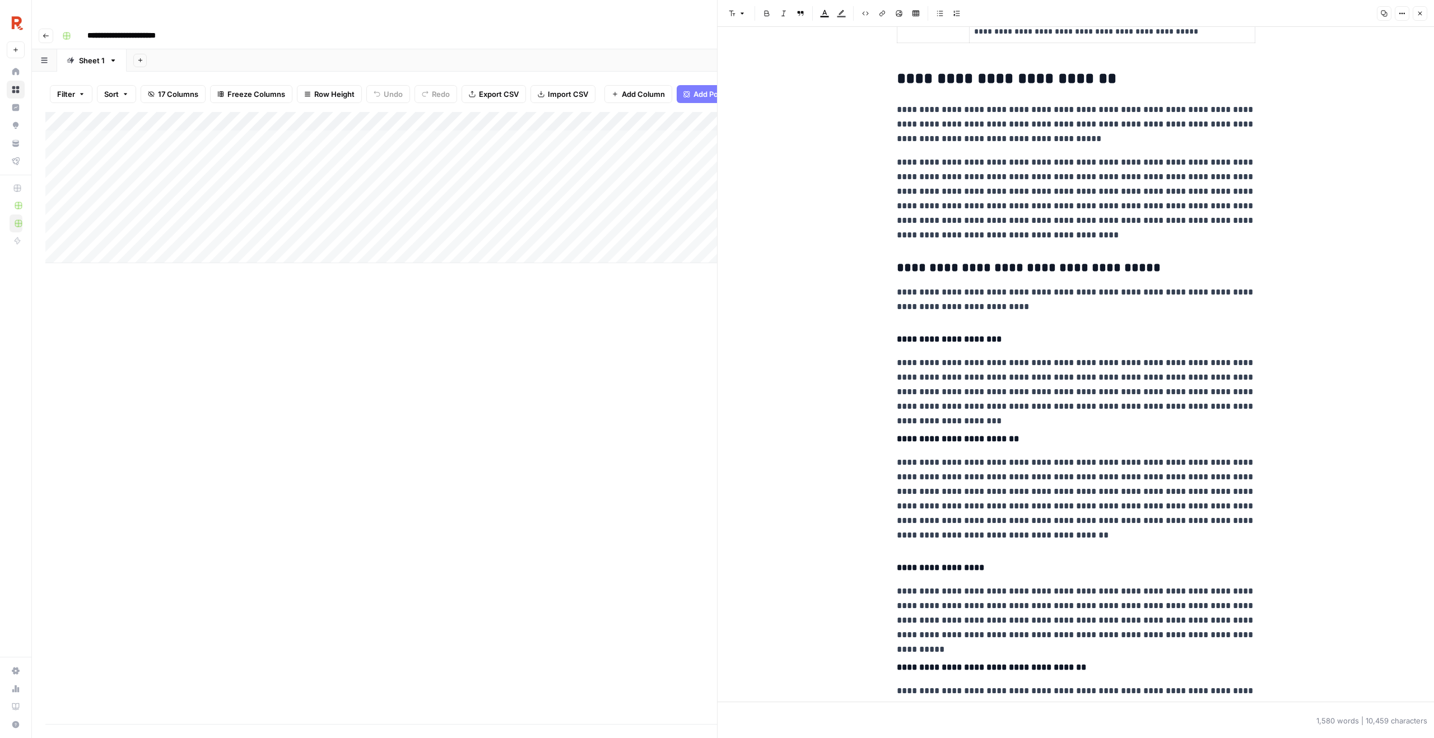
click at [1072, 238] on p "**********" at bounding box center [1076, 198] width 359 height 87
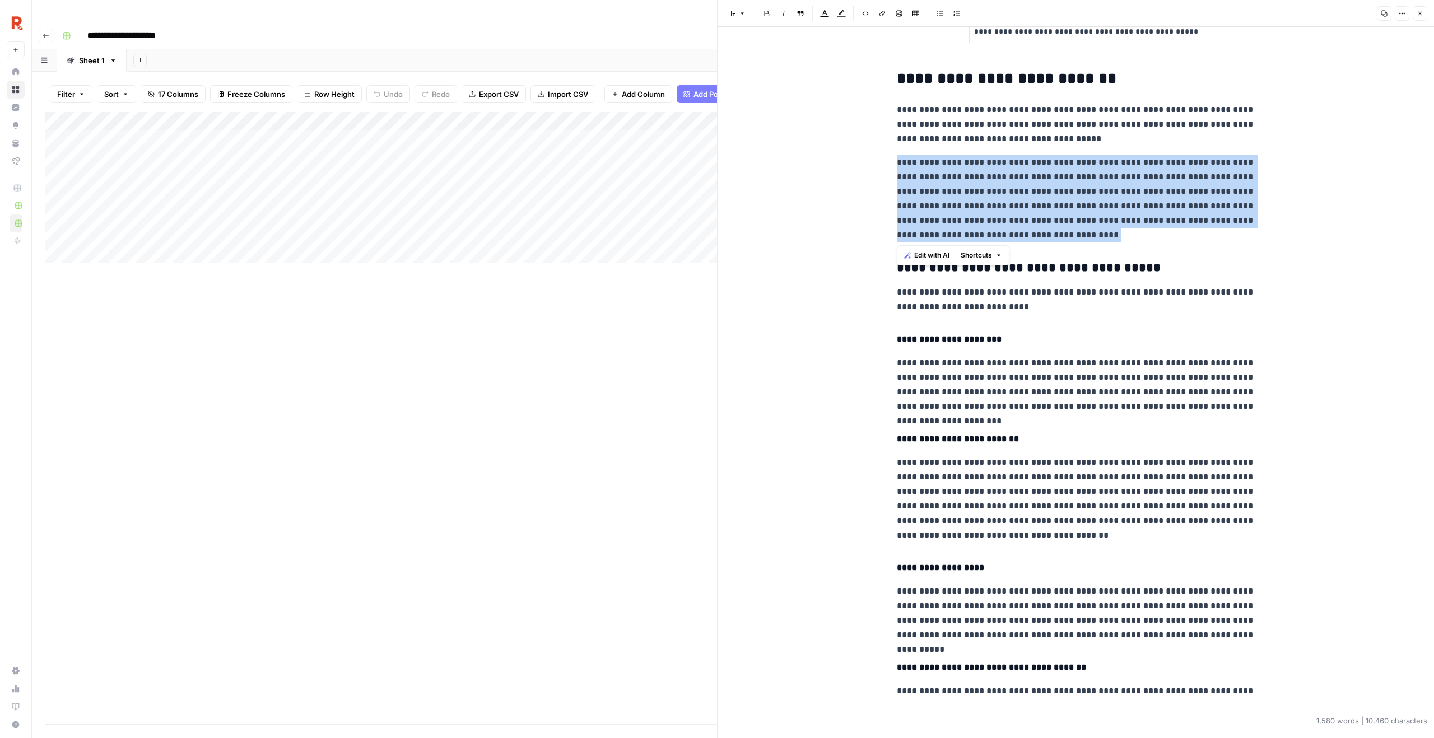
drag, startPoint x: 1060, startPoint y: 238, endPoint x: 896, endPoint y: 169, distance: 178.0
click at [897, 169] on p "**********" at bounding box center [1076, 198] width 359 height 87
click at [925, 252] on span "Edit with AI" at bounding box center [931, 255] width 35 height 10
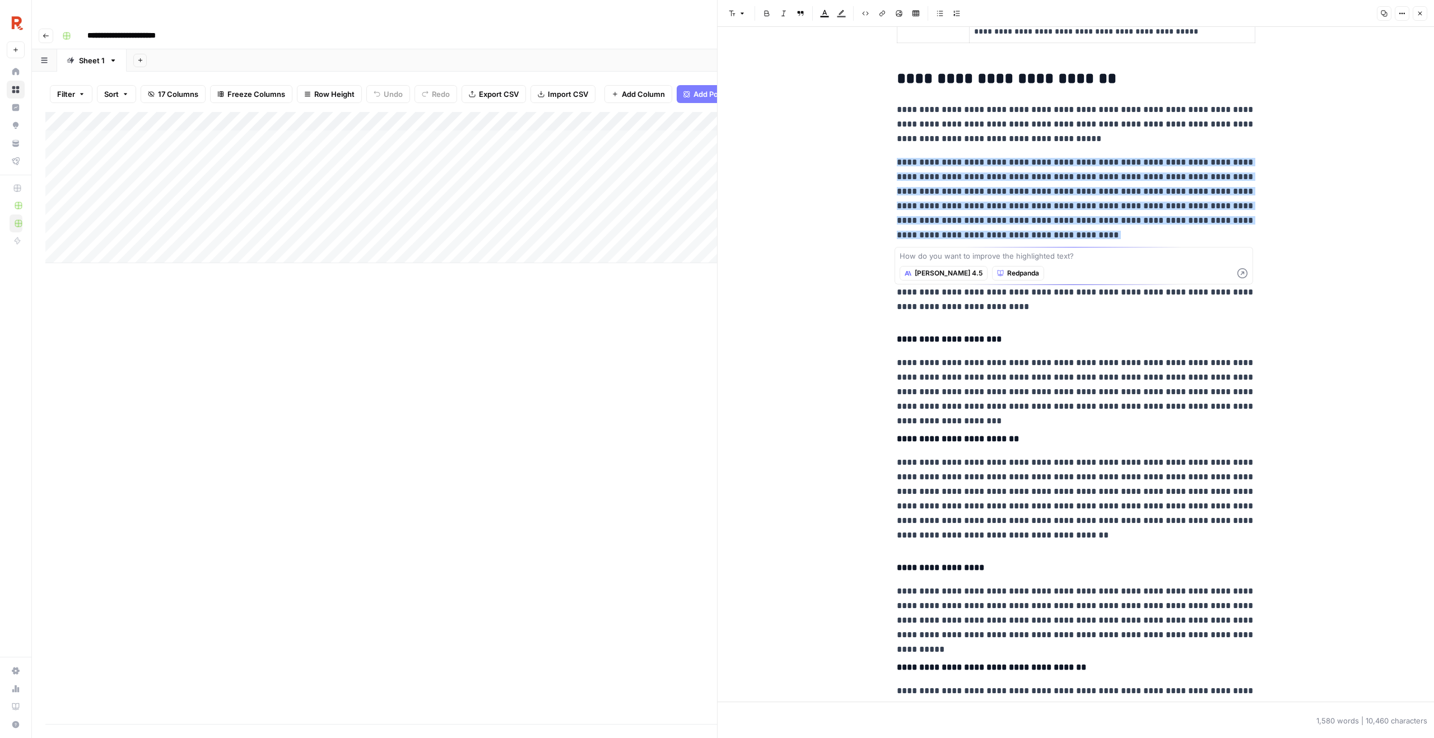
click at [1044, 230] on p "**********" at bounding box center [1076, 198] width 359 height 87
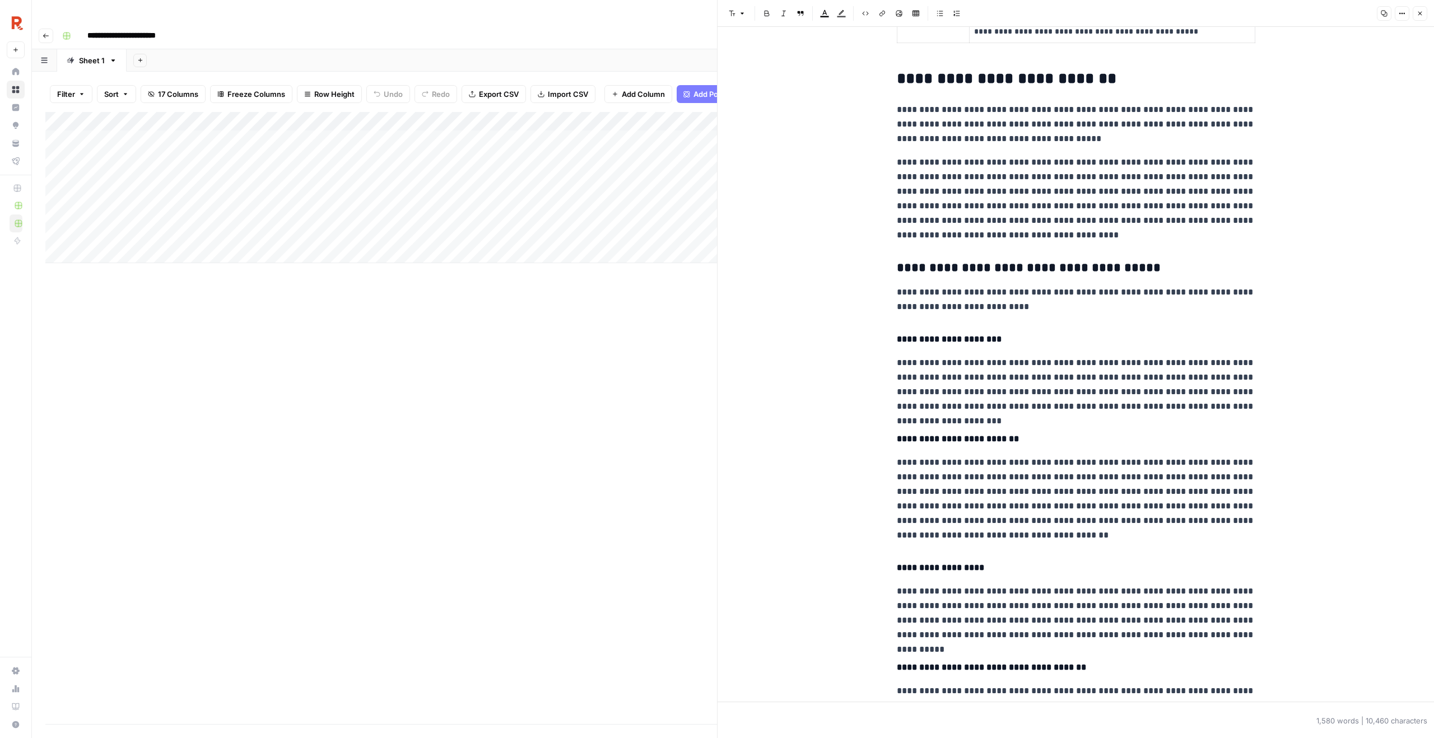
click at [1092, 346] on h4 "**********" at bounding box center [1076, 339] width 359 height 15
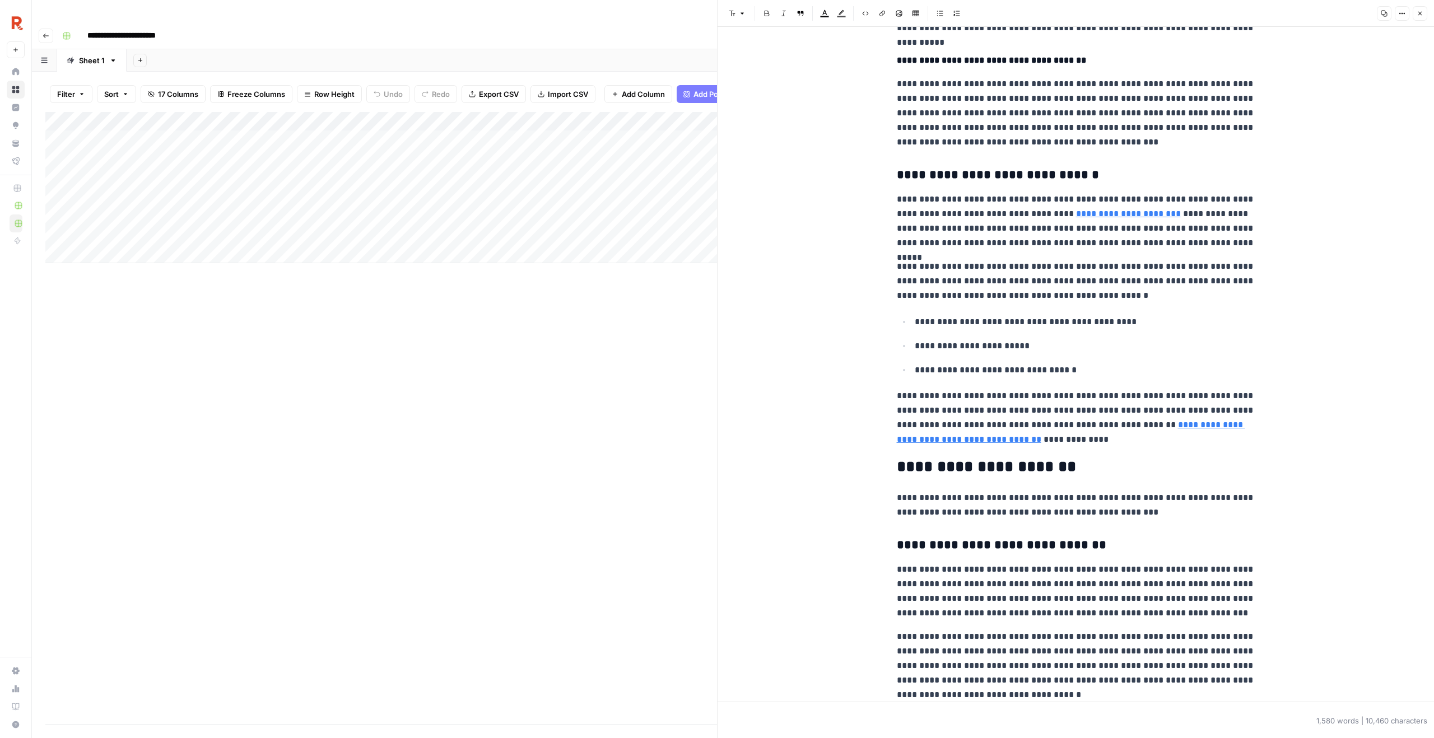
scroll to position [1089, 0]
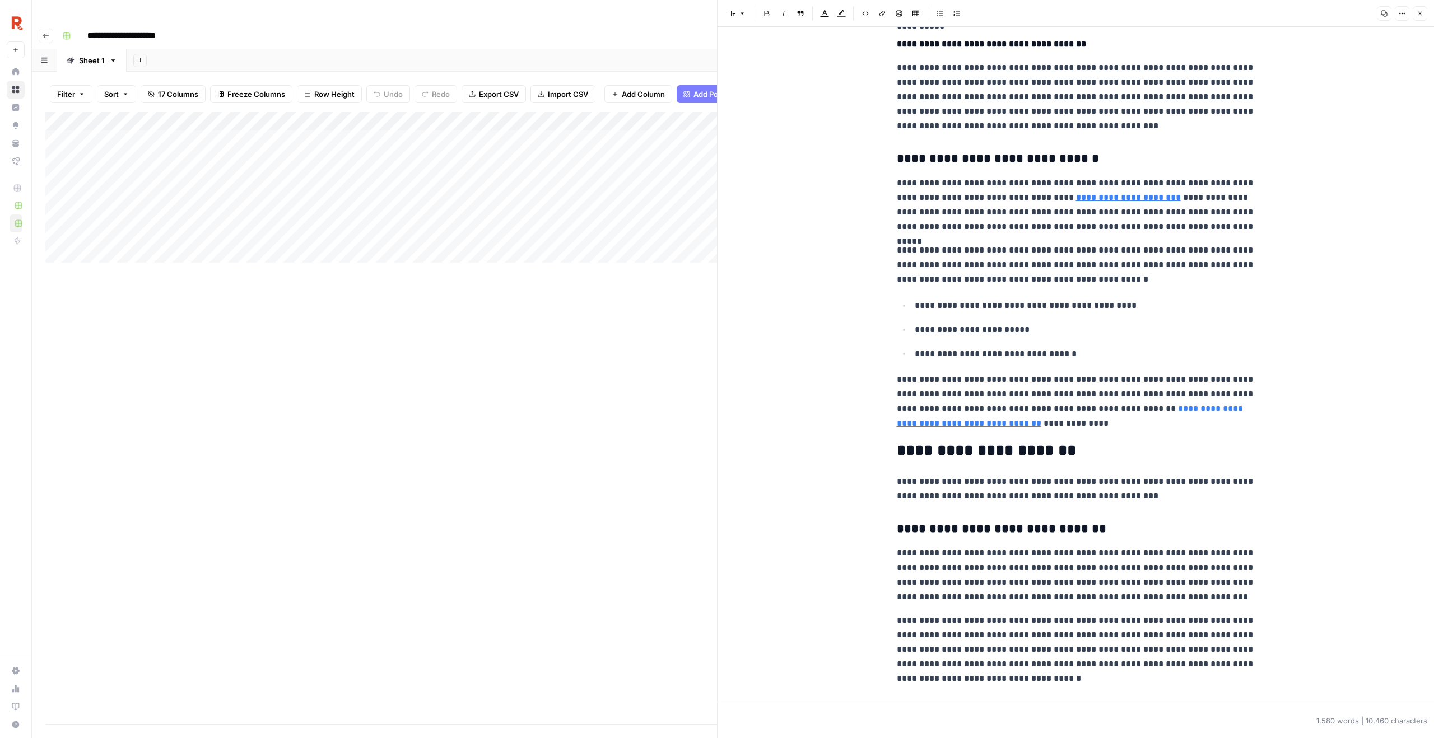
click at [1420, 10] on icon "button" at bounding box center [1420, 13] width 7 height 7
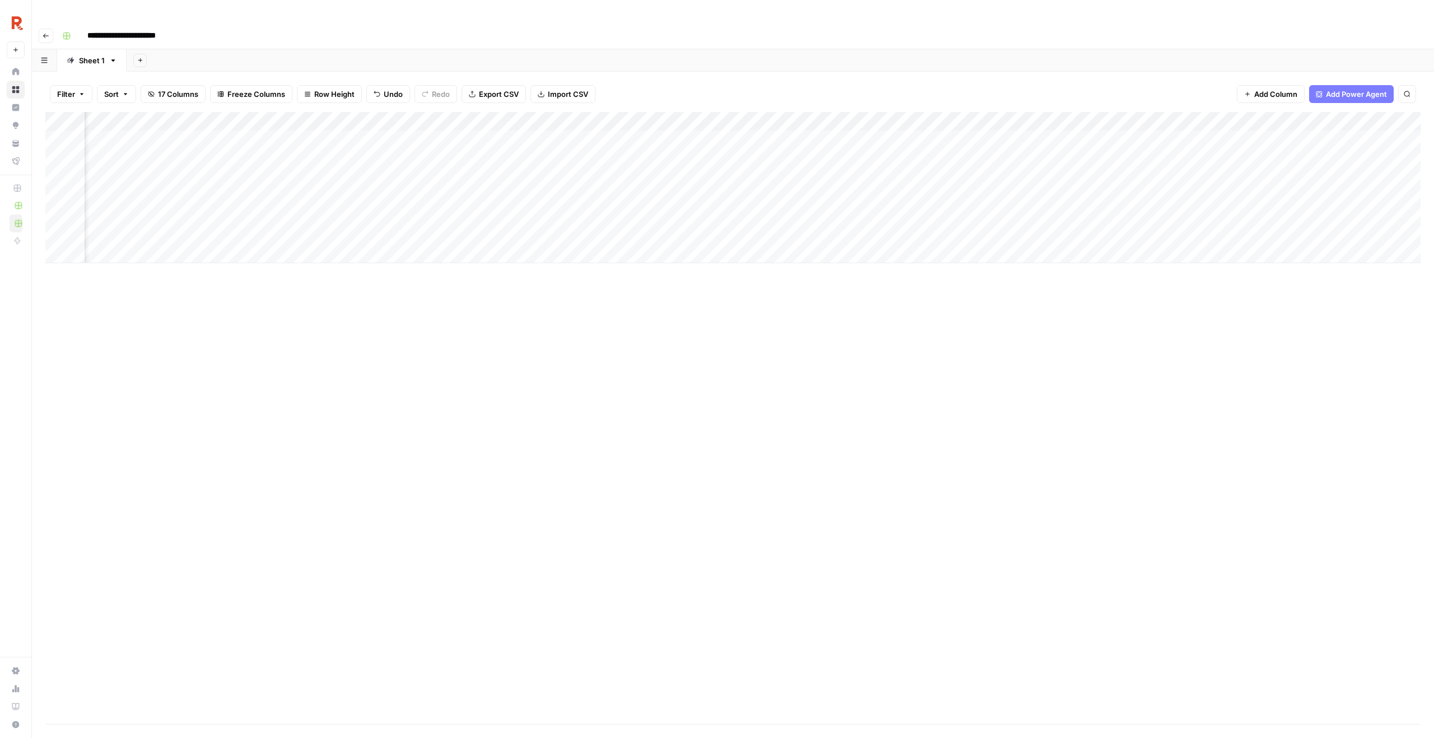
scroll to position [0, 422]
click at [566, 117] on div "Add Column" at bounding box center [732, 187] width 1375 height 151
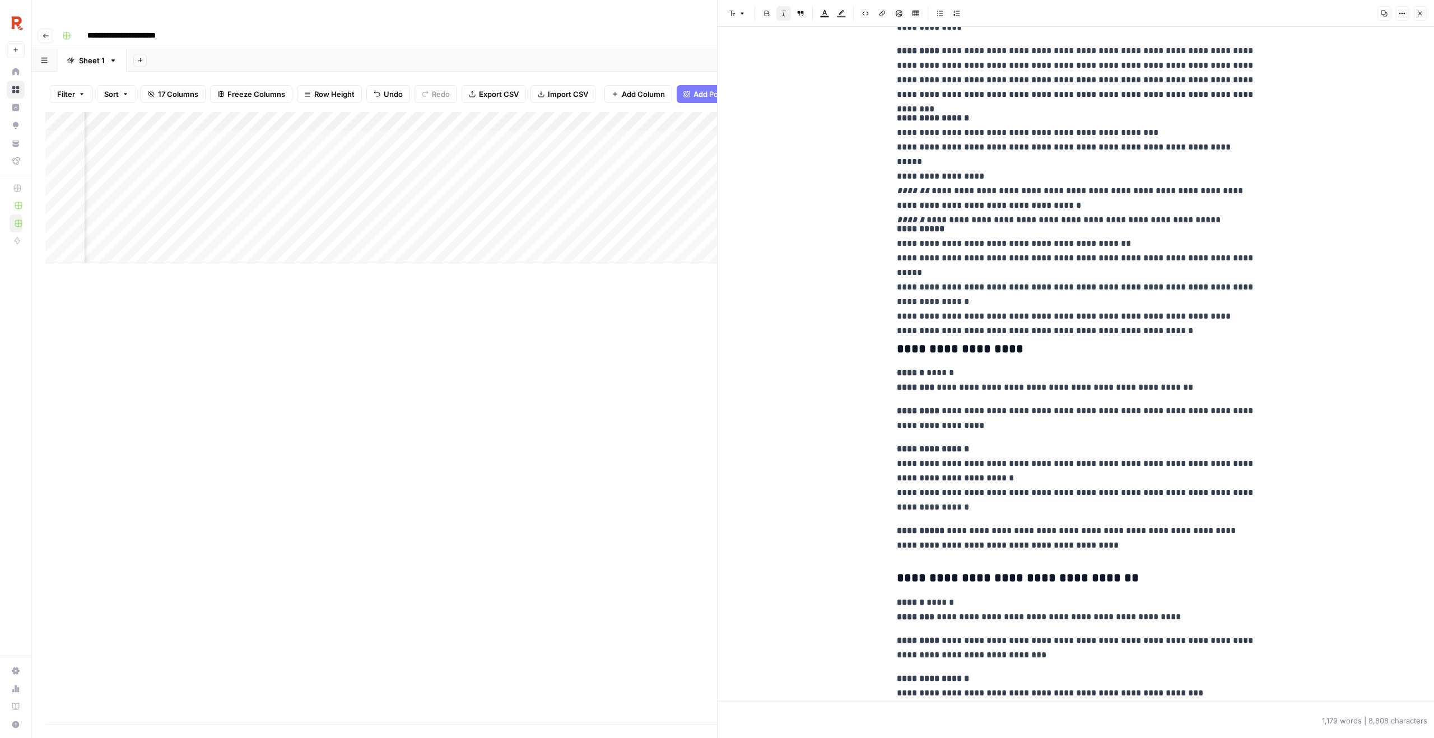
scroll to position [1987, 0]
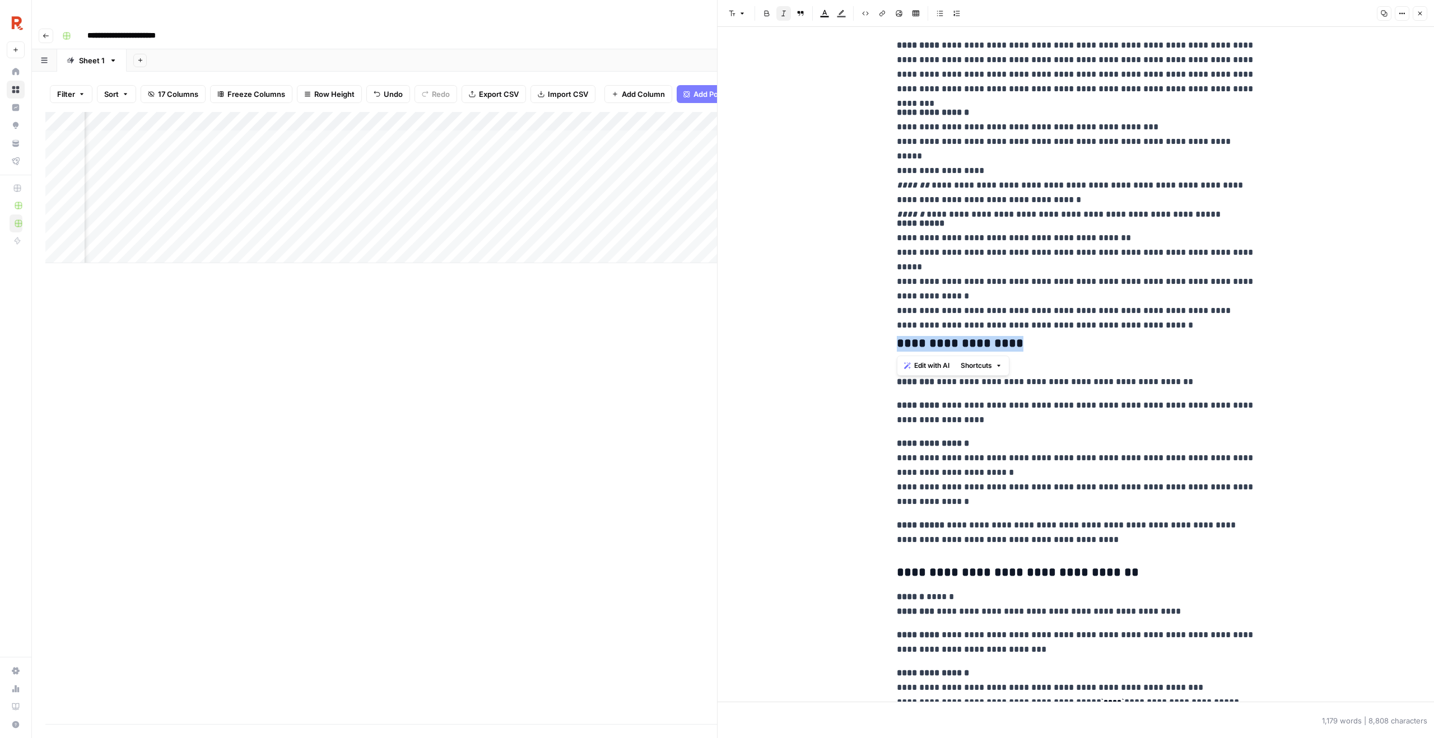
drag, startPoint x: 1010, startPoint y: 346, endPoint x: 890, endPoint y: 346, distance: 119.9
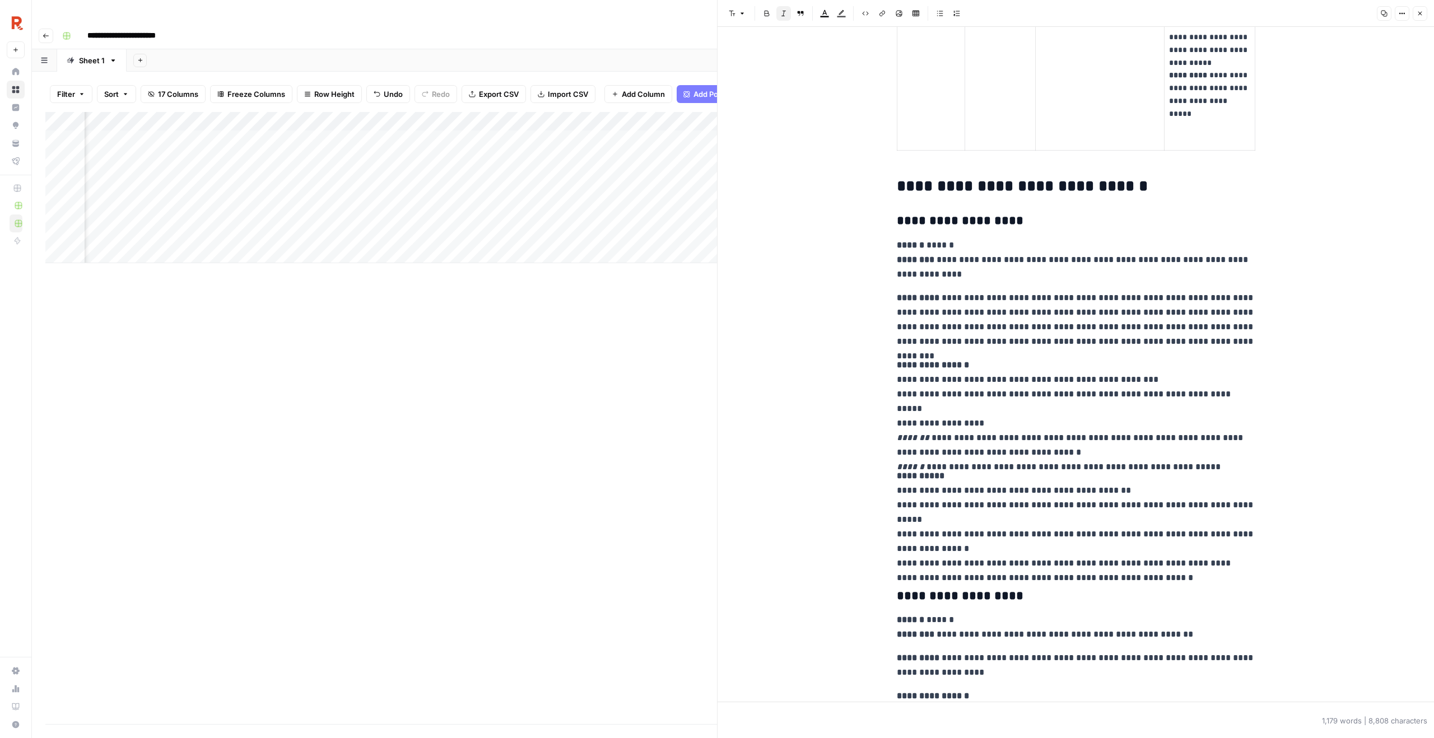
scroll to position [1863, 0]
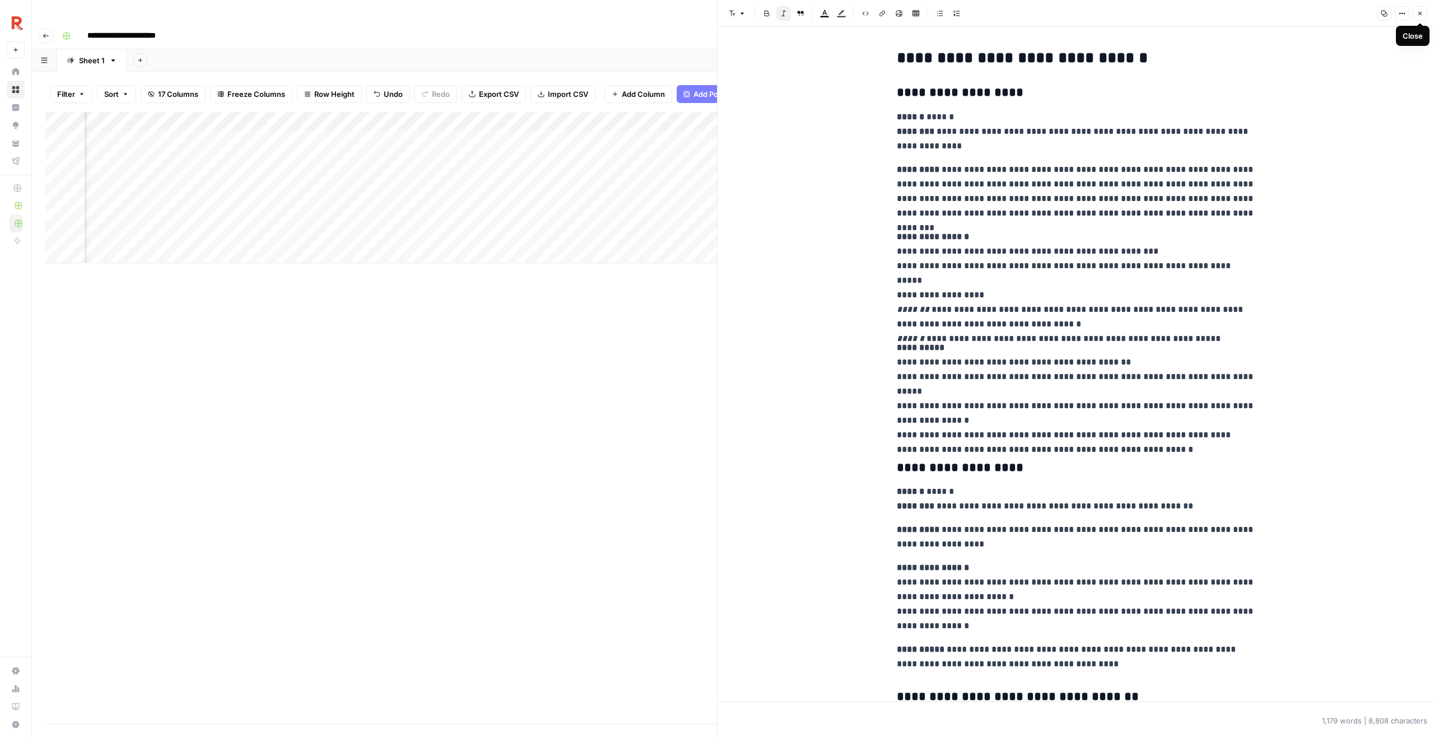
click at [1418, 13] on icon "button" at bounding box center [1420, 13] width 7 height 7
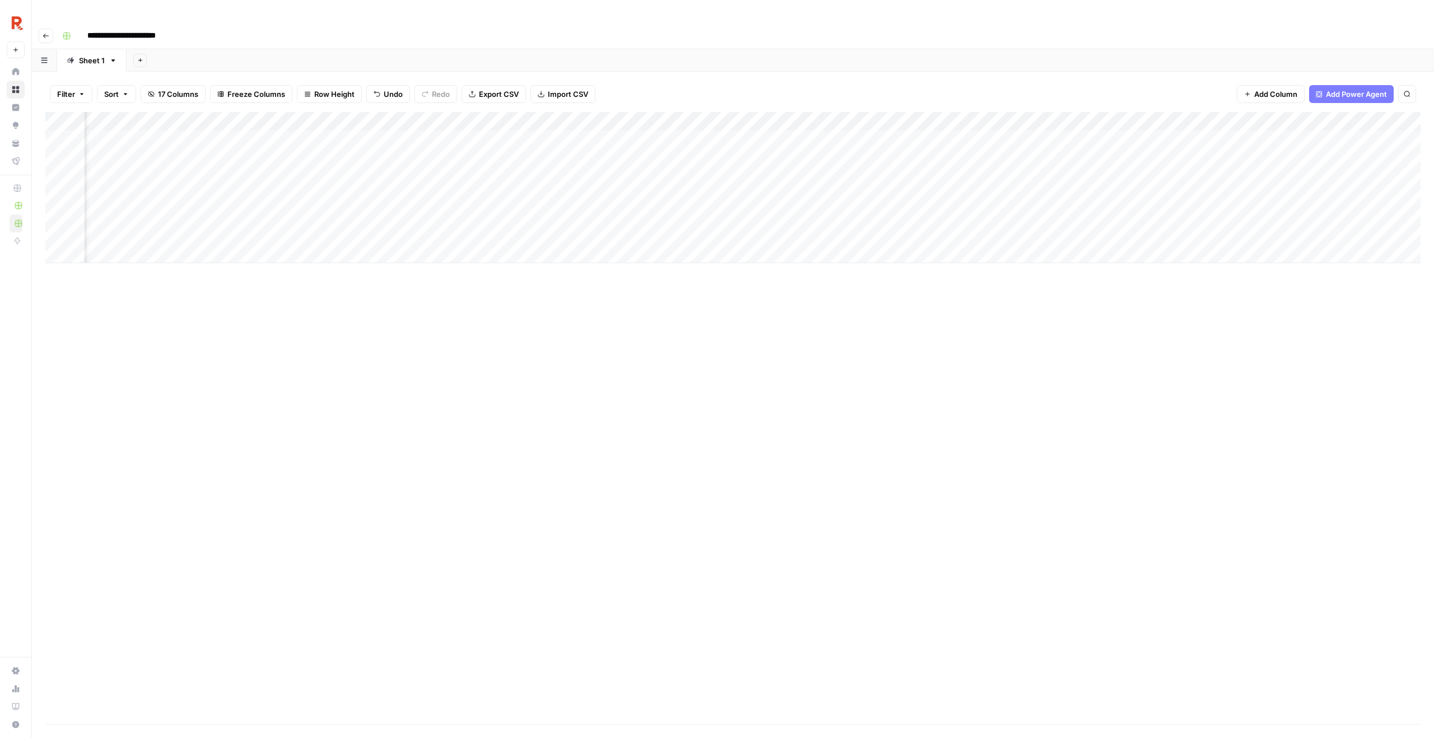
scroll to position [0, 745]
click at [459, 115] on div "Add Column" at bounding box center [732, 187] width 1375 height 151
click at [594, 121] on div "Add Column" at bounding box center [732, 187] width 1375 height 151
click at [492, 114] on div "Add Column" at bounding box center [732, 187] width 1375 height 151
click at [605, 115] on div "Add Column" at bounding box center [732, 187] width 1375 height 151
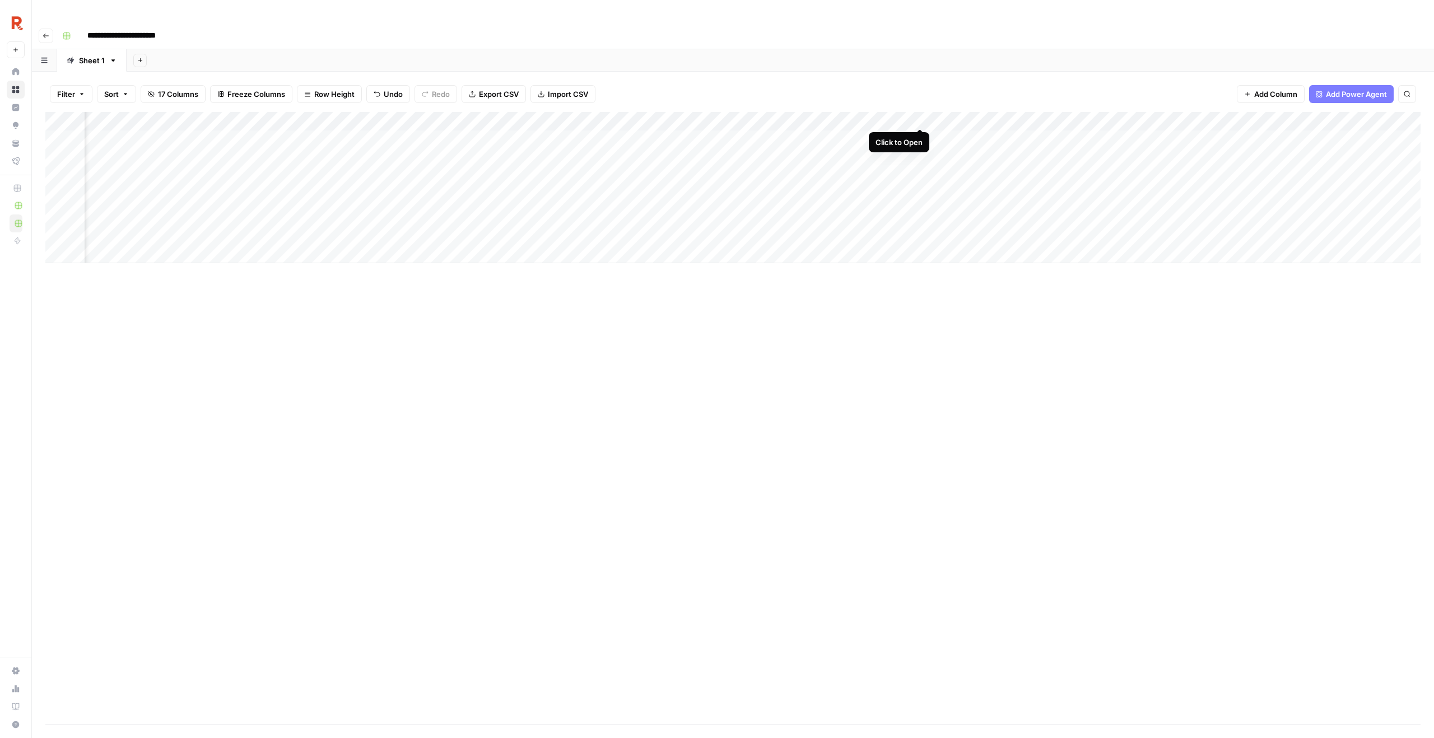
click at [918, 113] on div "Add Column" at bounding box center [732, 187] width 1375 height 151
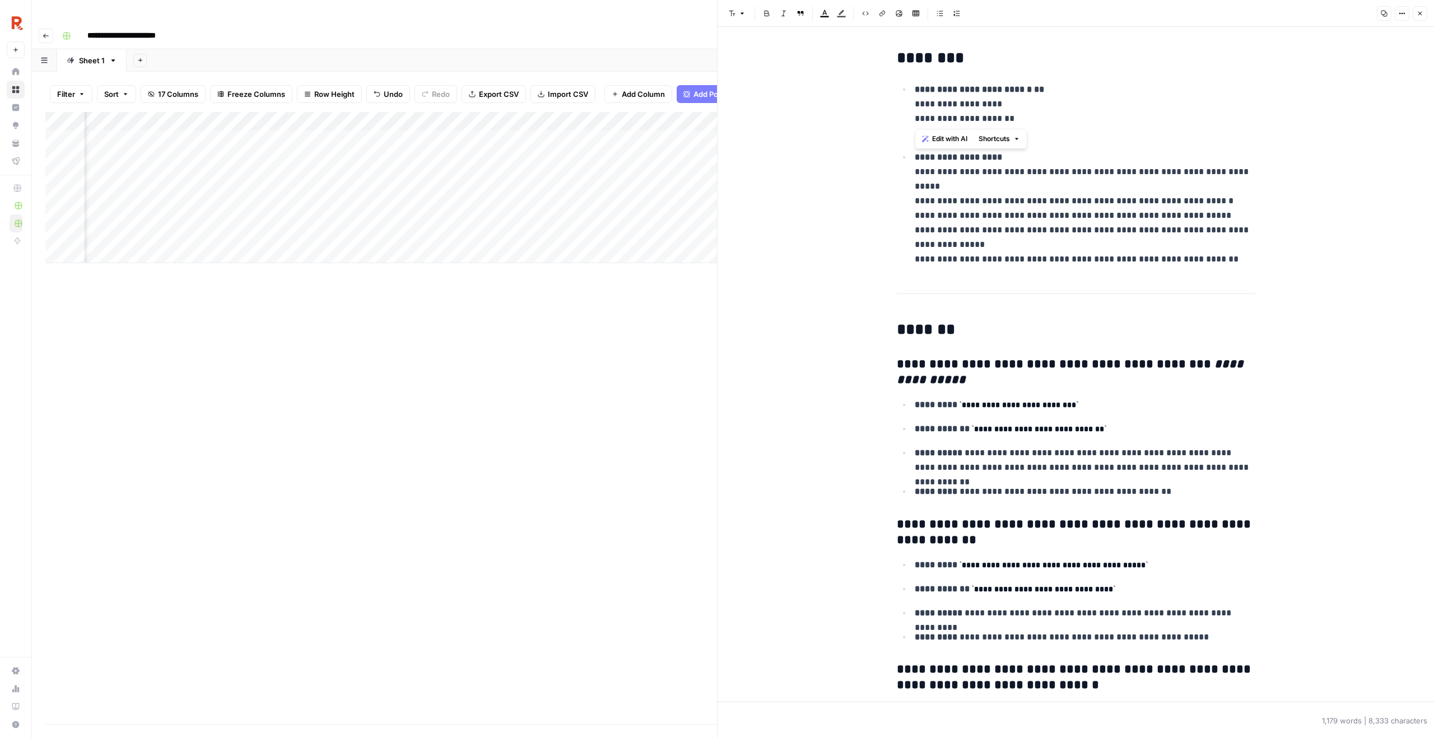
drag, startPoint x: 912, startPoint y: 87, endPoint x: 1059, endPoint y: 129, distance: 153.1
click at [1059, 129] on li "**********" at bounding box center [1083, 111] width 344 height 59
click at [1059, 129] on p "**********" at bounding box center [1085, 111] width 341 height 58
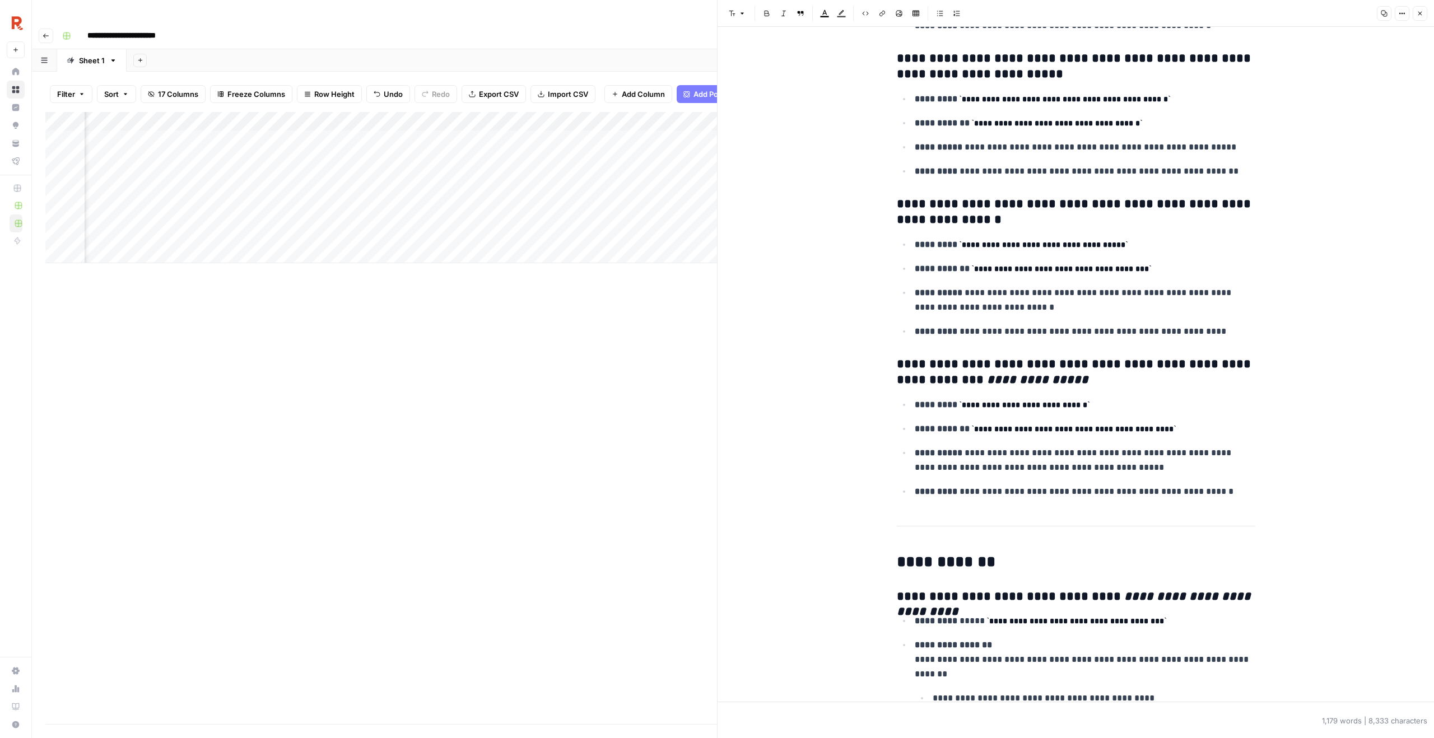
scroll to position [789, 0]
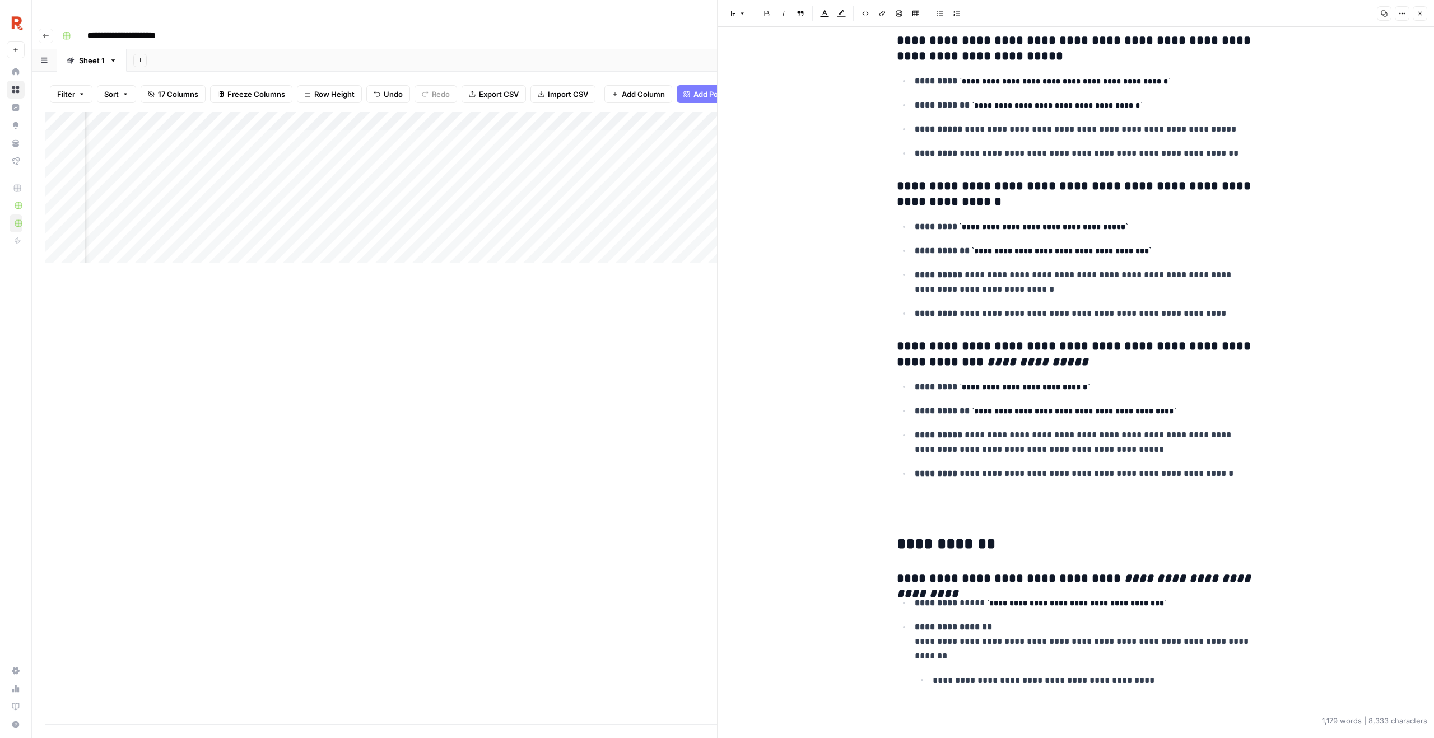
click at [1418, 15] on icon "button" at bounding box center [1420, 14] width 4 height 4
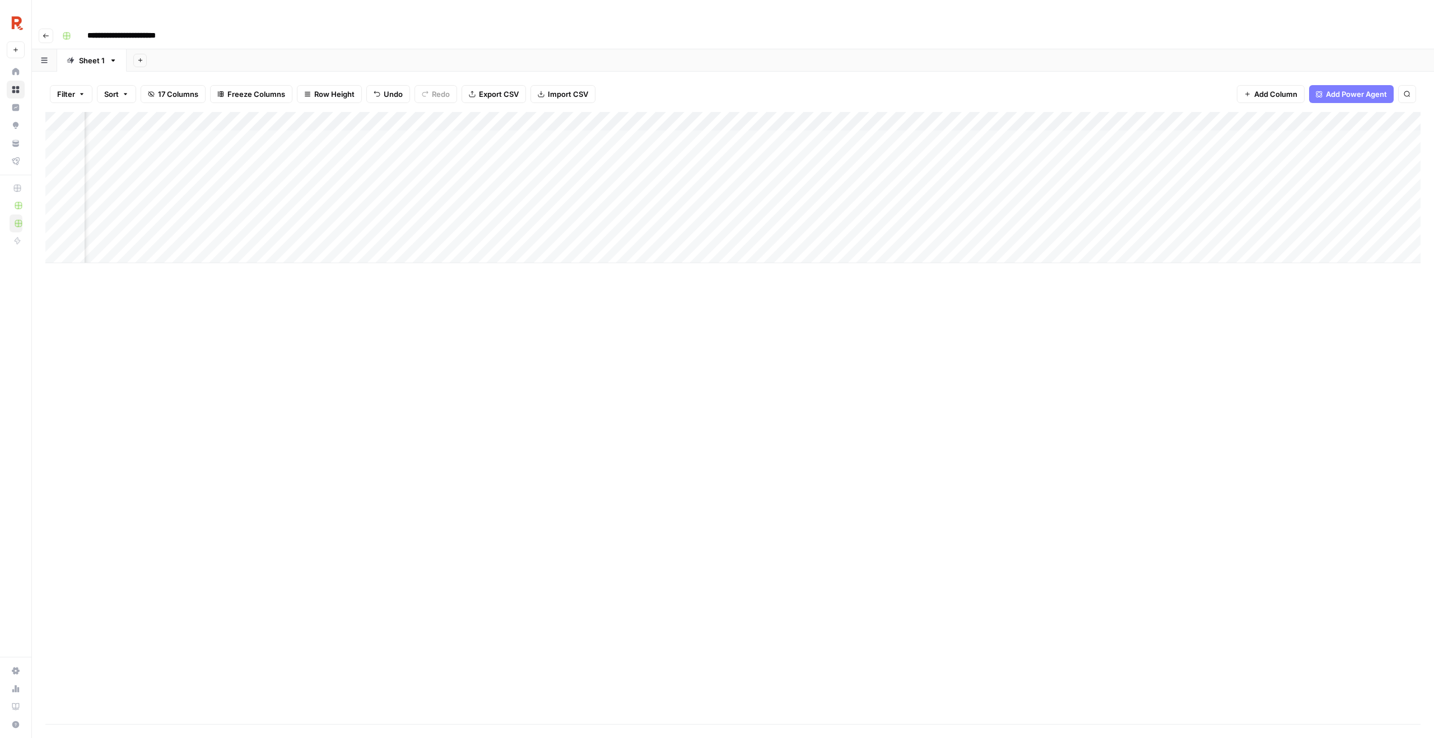
click at [807, 112] on div "Add Column" at bounding box center [732, 187] width 1375 height 151
click at [474, 129] on div "Add Column" at bounding box center [732, 187] width 1375 height 151
click at [352, 115] on div "Add Column" at bounding box center [732, 187] width 1375 height 151
click at [807, 112] on div "Add Column" at bounding box center [732, 187] width 1375 height 151
click at [697, 196] on span "Configure Inputs" at bounding box center [711, 193] width 98 height 11
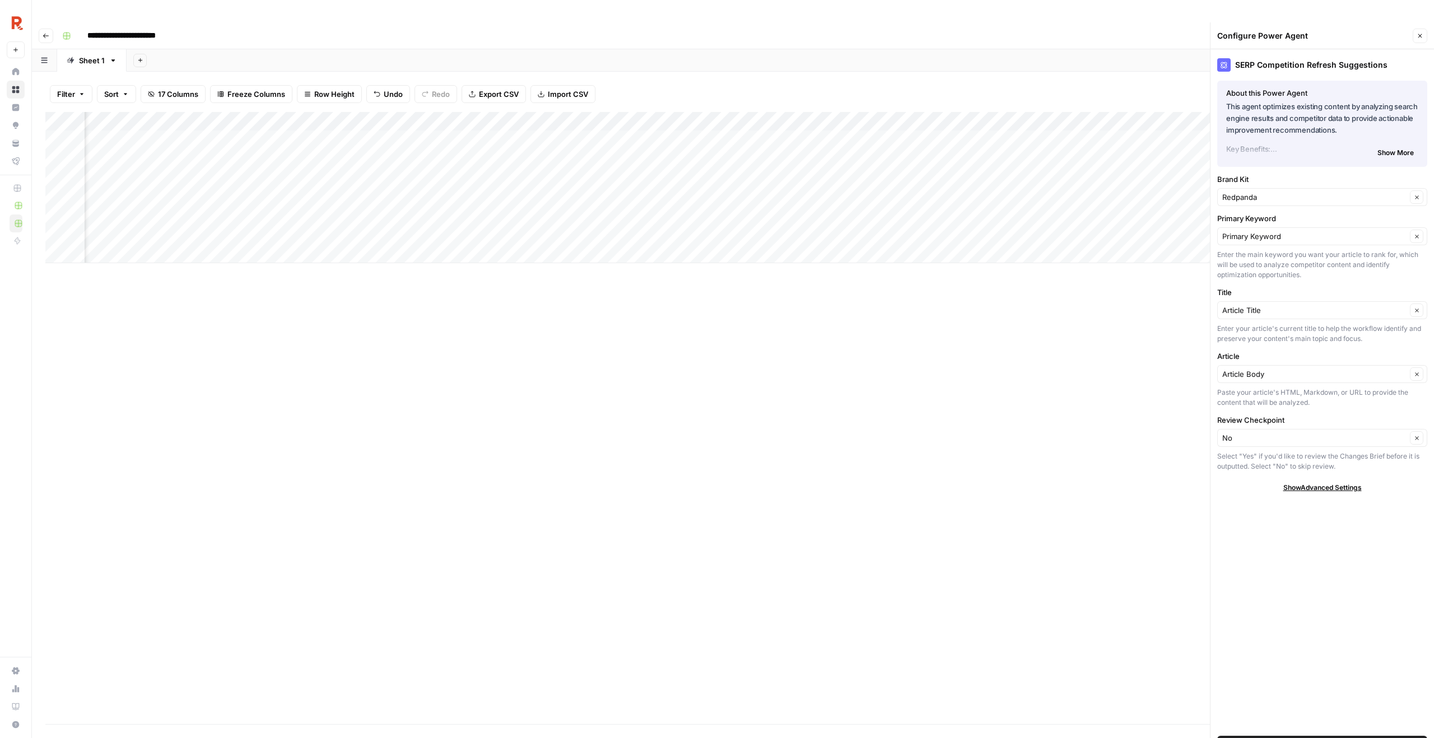
click at [1420, 32] on icon "button" at bounding box center [1420, 35] width 7 height 7
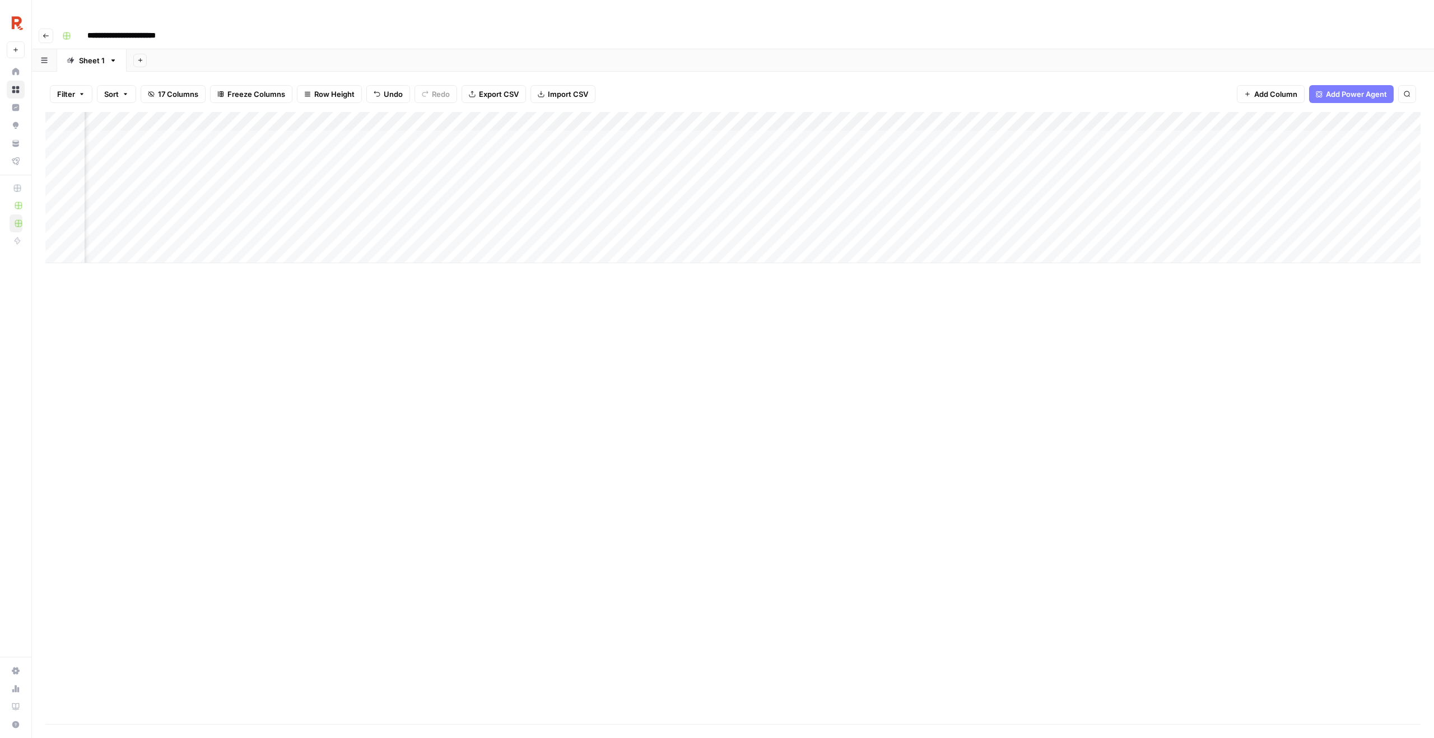
click at [806, 112] on div "Add Column" at bounding box center [732, 187] width 1375 height 151
click at [687, 207] on span "Fork Power Agent" at bounding box center [711, 208] width 98 height 11
click at [1072, 118] on div "Add Column" at bounding box center [732, 187] width 1375 height 151
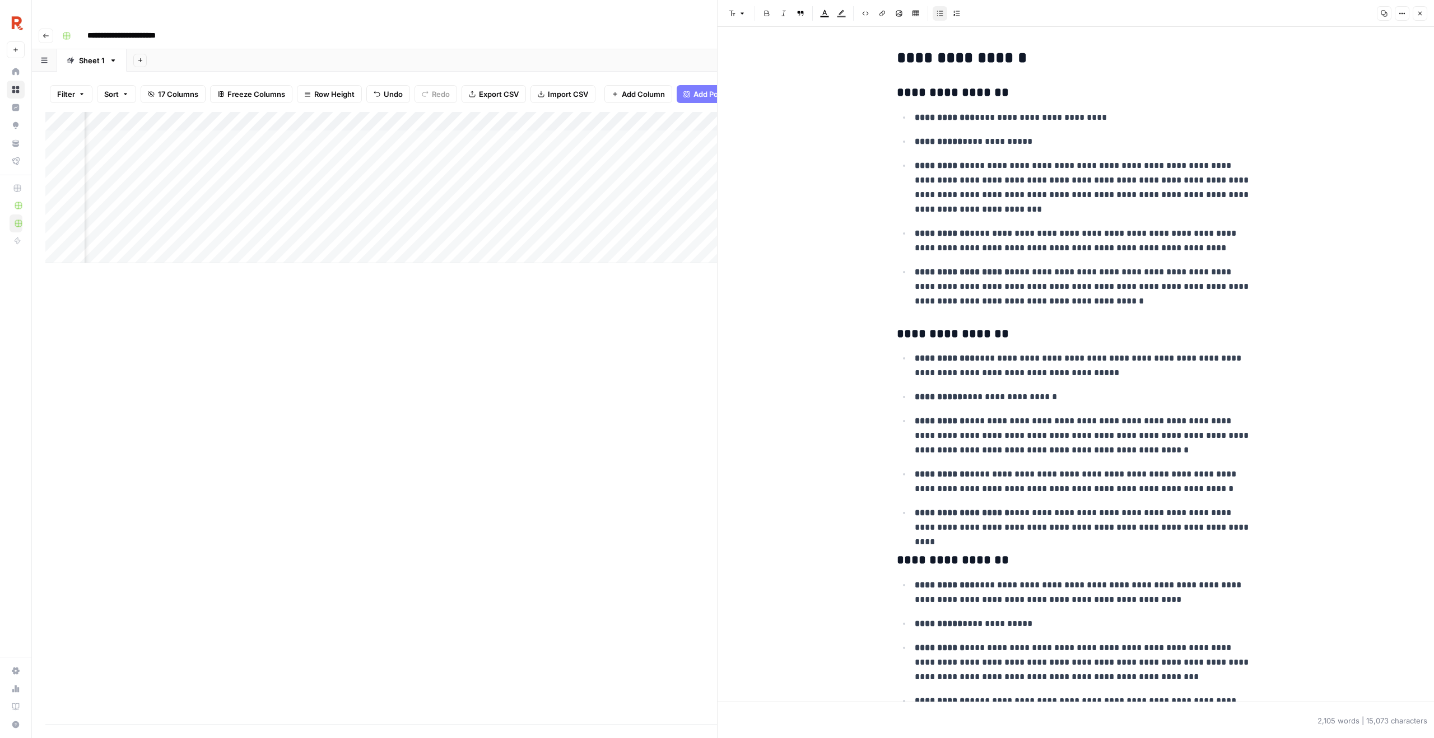
click at [1043, 154] on ul "**********" at bounding box center [1076, 209] width 359 height 199
click at [1035, 143] on p "**********" at bounding box center [1085, 141] width 341 height 15
drag, startPoint x: 1035, startPoint y: 141, endPoint x: 884, endPoint y: 150, distance: 151.0
click at [993, 136] on p "**********" at bounding box center [1085, 141] width 341 height 15
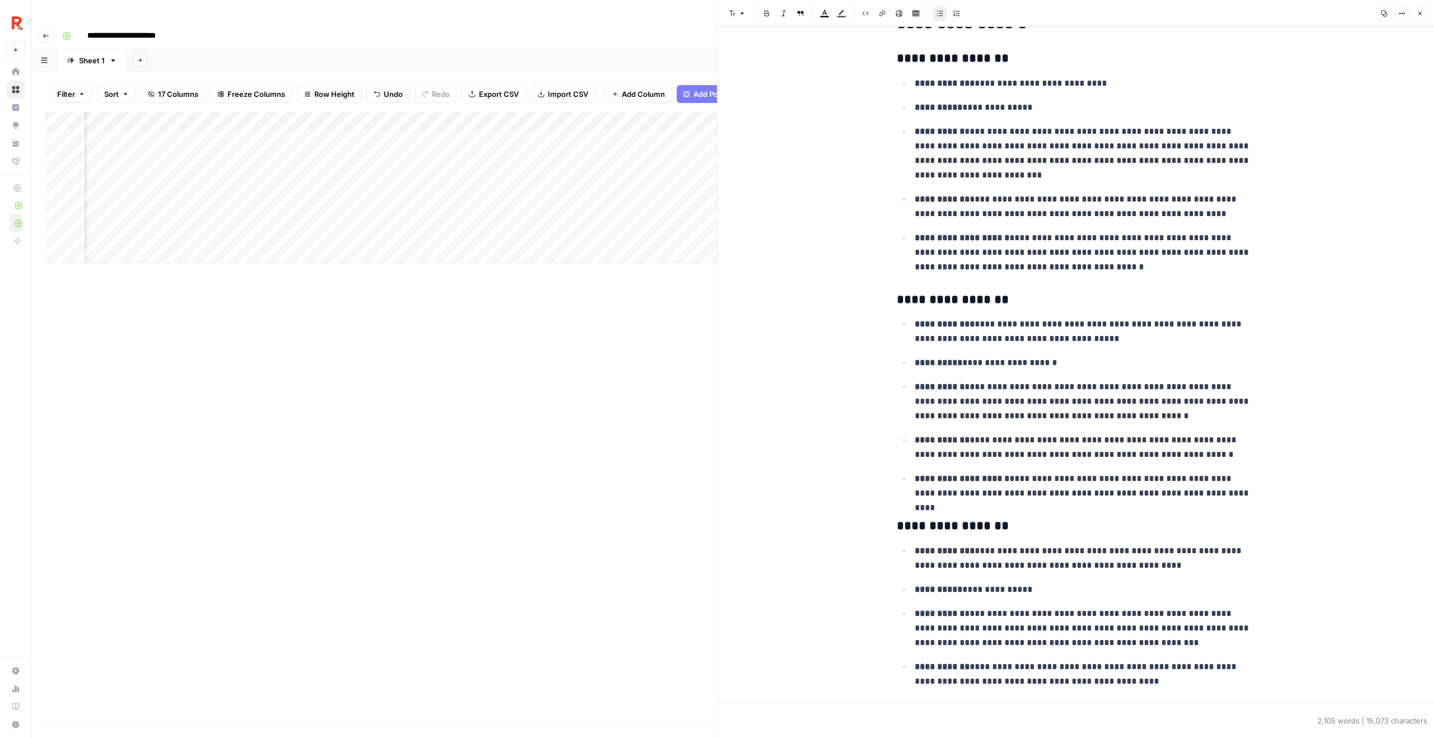
scroll to position [38, 0]
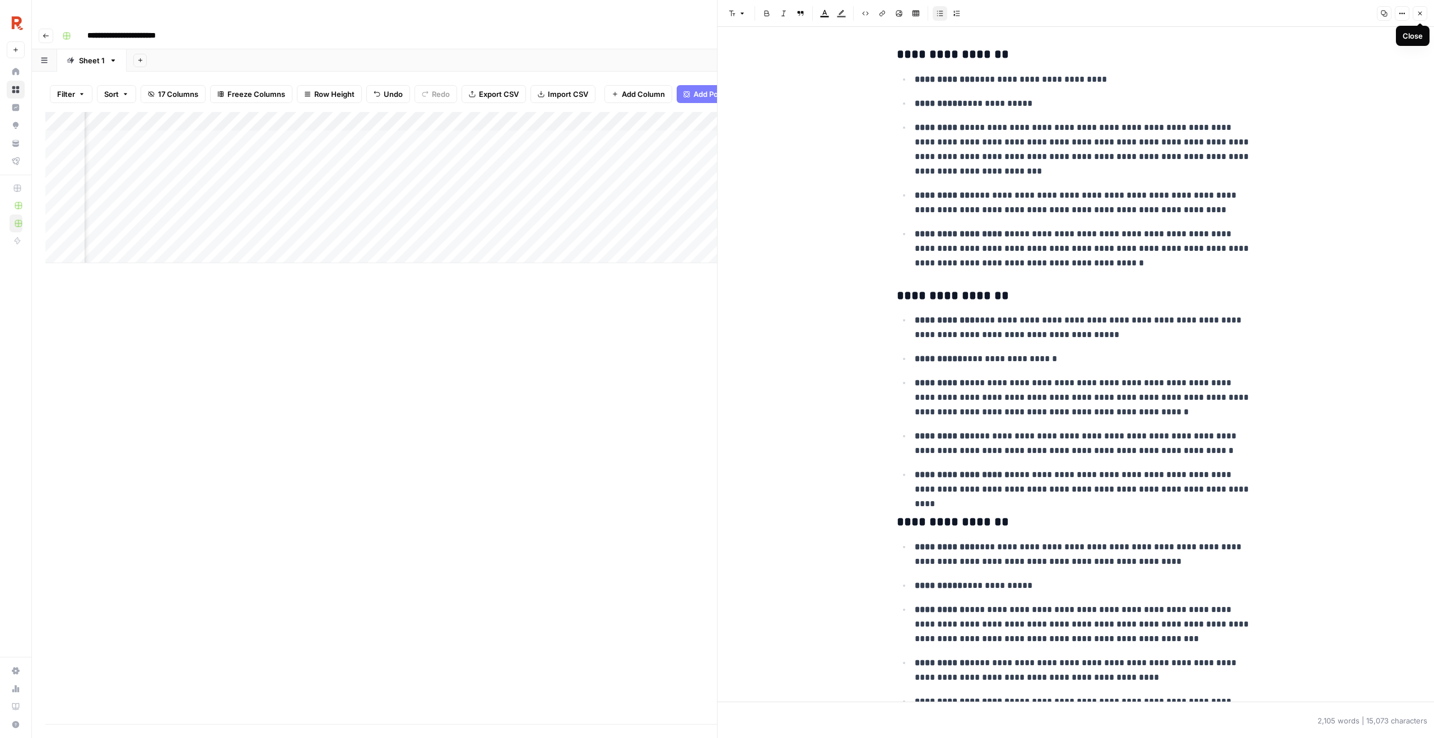
click at [1419, 16] on icon "button" at bounding box center [1420, 13] width 7 height 7
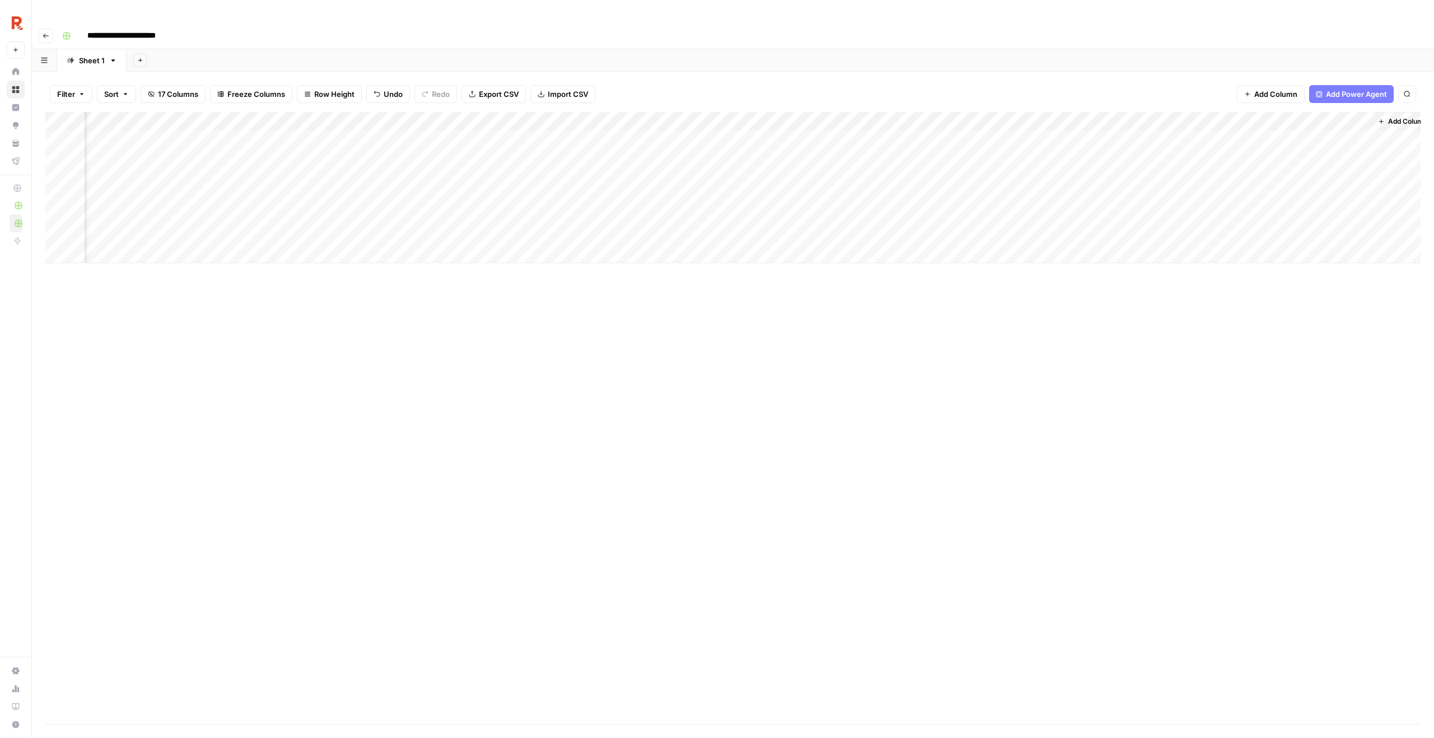
scroll to position [0, 900]
click at [1332, 117] on div "Add Column" at bounding box center [732, 187] width 1375 height 151
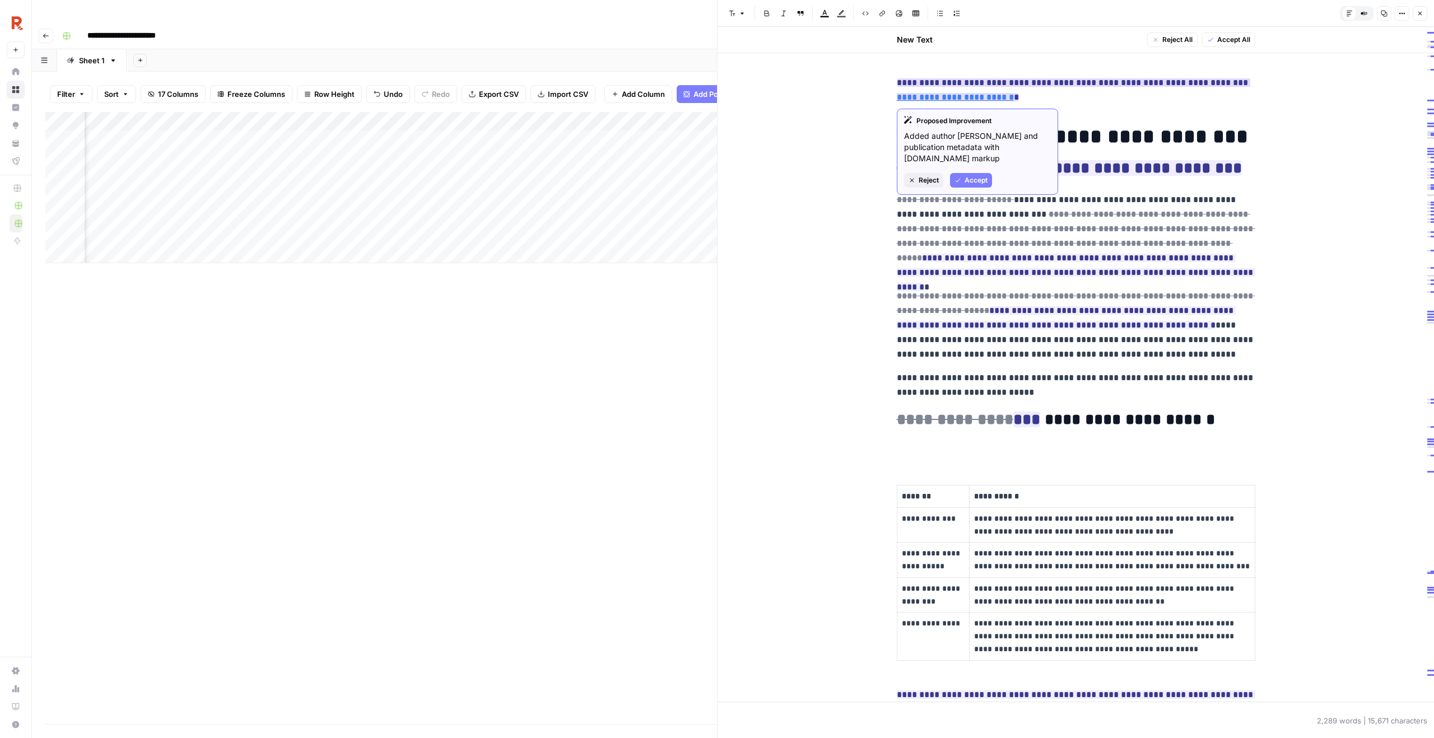
click at [976, 175] on span "Accept" at bounding box center [976, 180] width 23 height 10
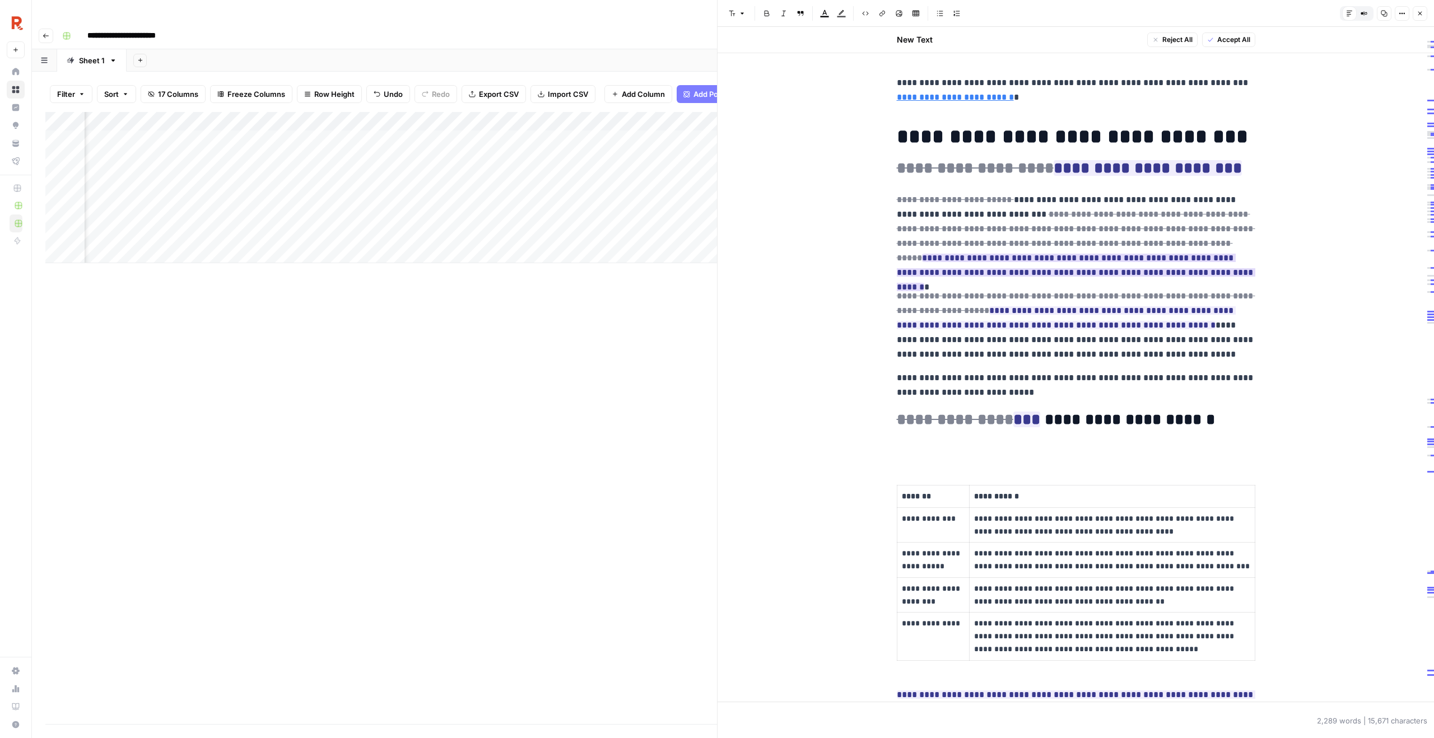
scroll to position [20, 0]
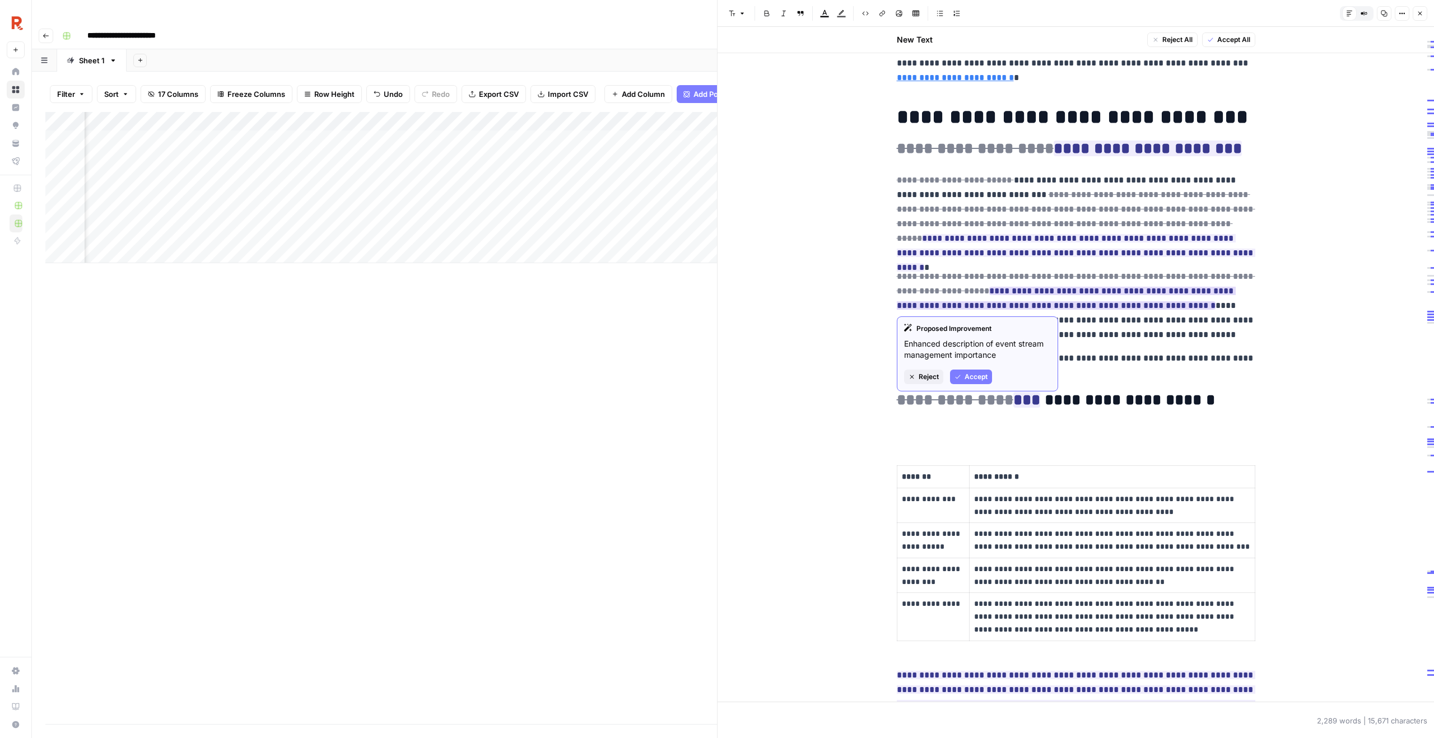
click at [918, 376] on button "Reject" at bounding box center [923, 377] width 39 height 15
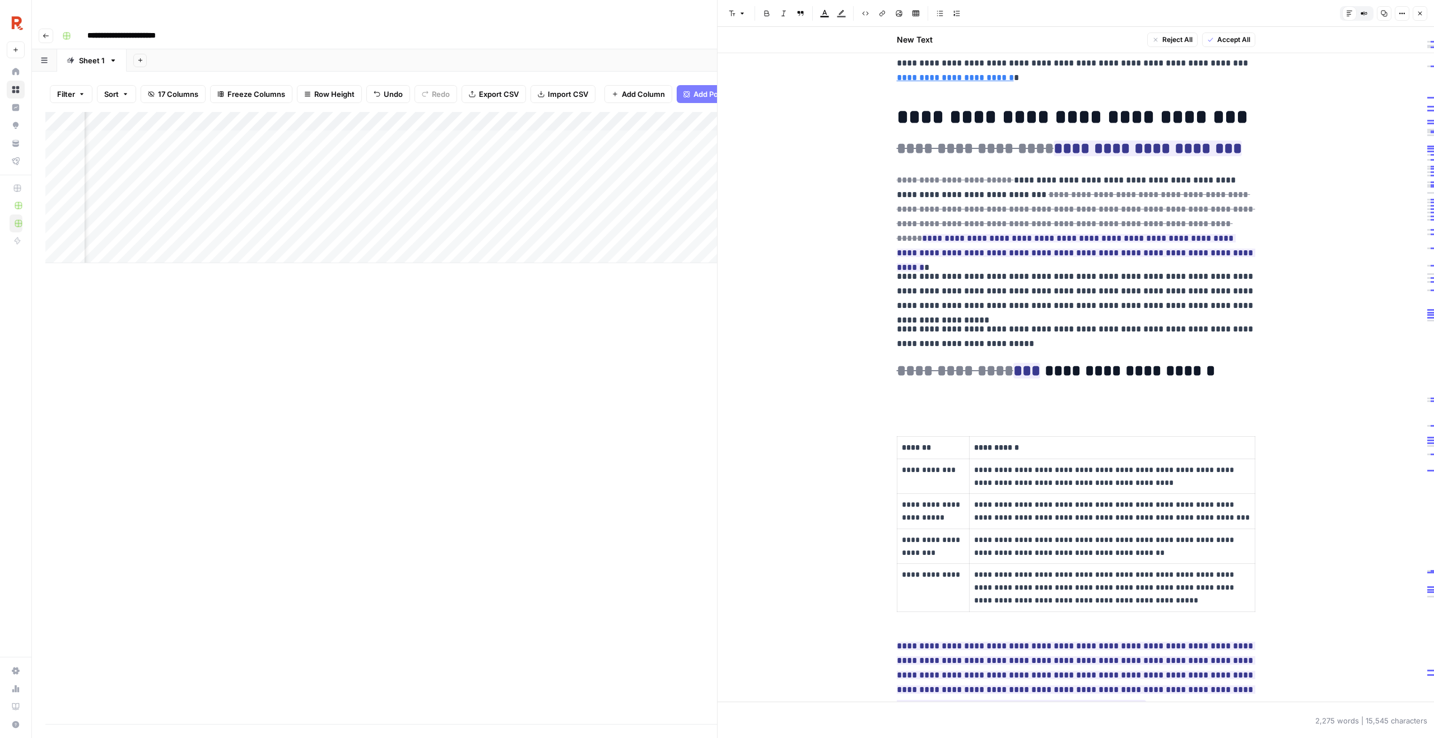
click at [1100, 310] on p "**********" at bounding box center [1076, 291] width 359 height 44
click at [1239, 305] on p "**********" at bounding box center [1076, 291] width 359 height 44
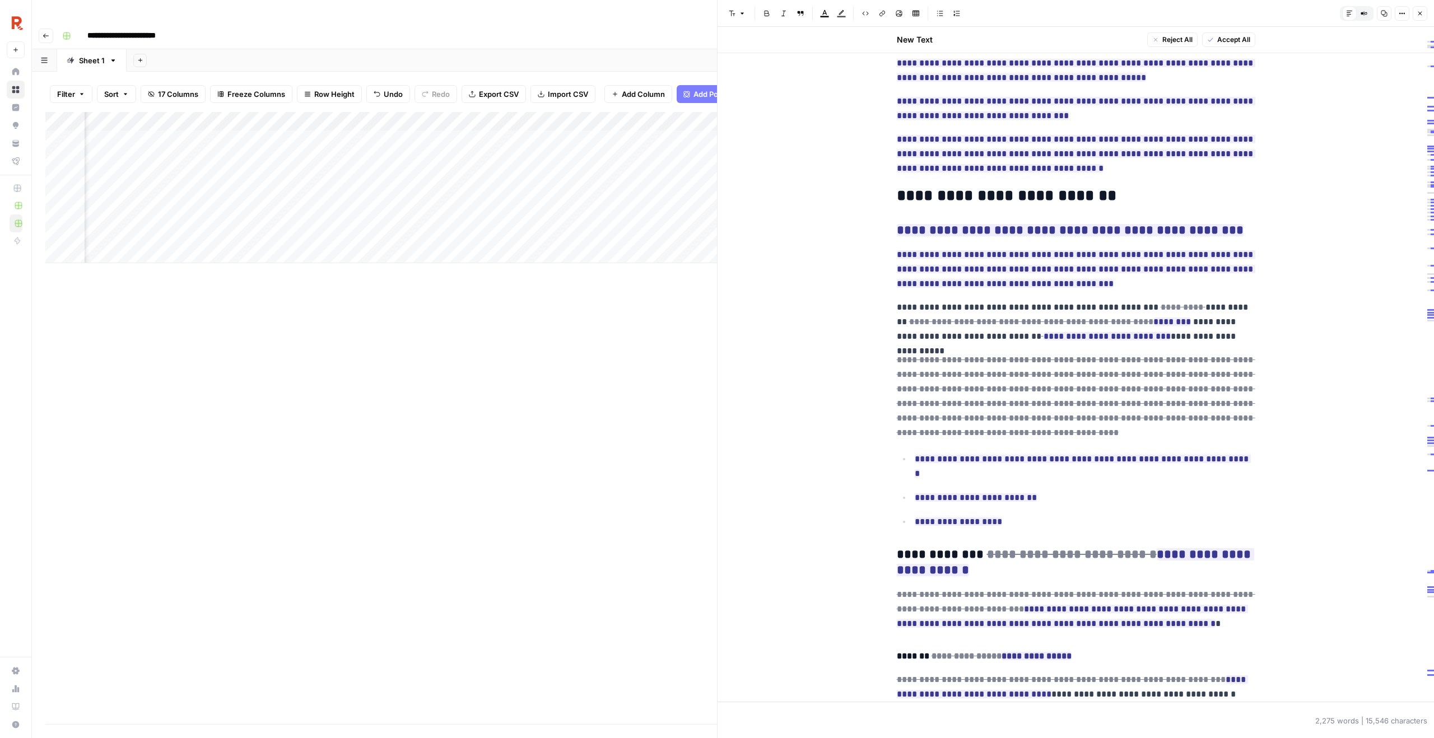
scroll to position [647, 0]
click at [1421, 7] on button "Close" at bounding box center [1420, 13] width 15 height 15
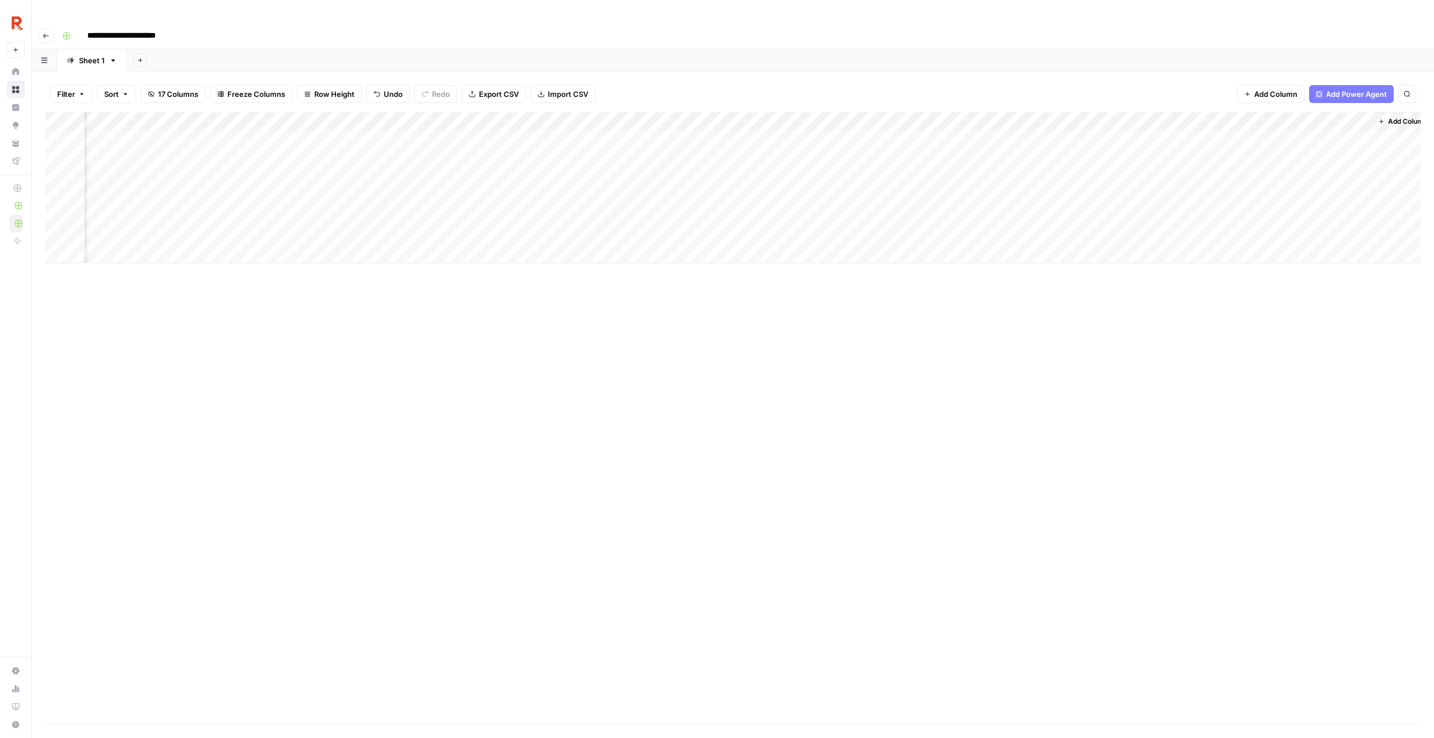
scroll to position [0, 900]
click at [1316, 118] on div "Add Column" at bounding box center [732, 187] width 1375 height 151
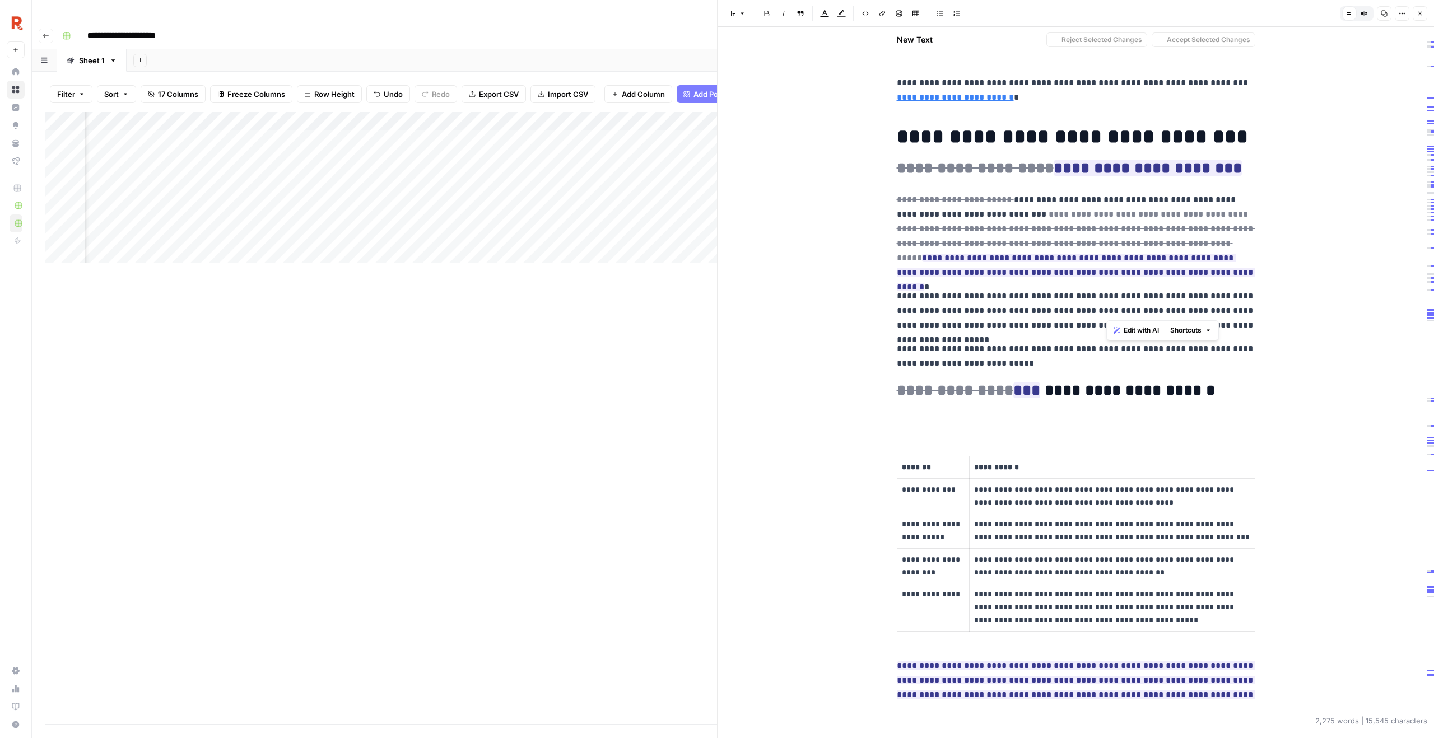
drag, startPoint x: 1115, startPoint y: 306, endPoint x: 1057, endPoint y: 306, distance: 58.8
click at [1057, 306] on p "**********" at bounding box center [1076, 311] width 359 height 44
click at [1162, 332] on icon "button" at bounding box center [1159, 330] width 7 height 7
click at [1185, 309] on p "**********" at bounding box center [1076, 311] width 359 height 44
drag, startPoint x: 1036, startPoint y: 358, endPoint x: 987, endPoint y: 352, distance: 50.2
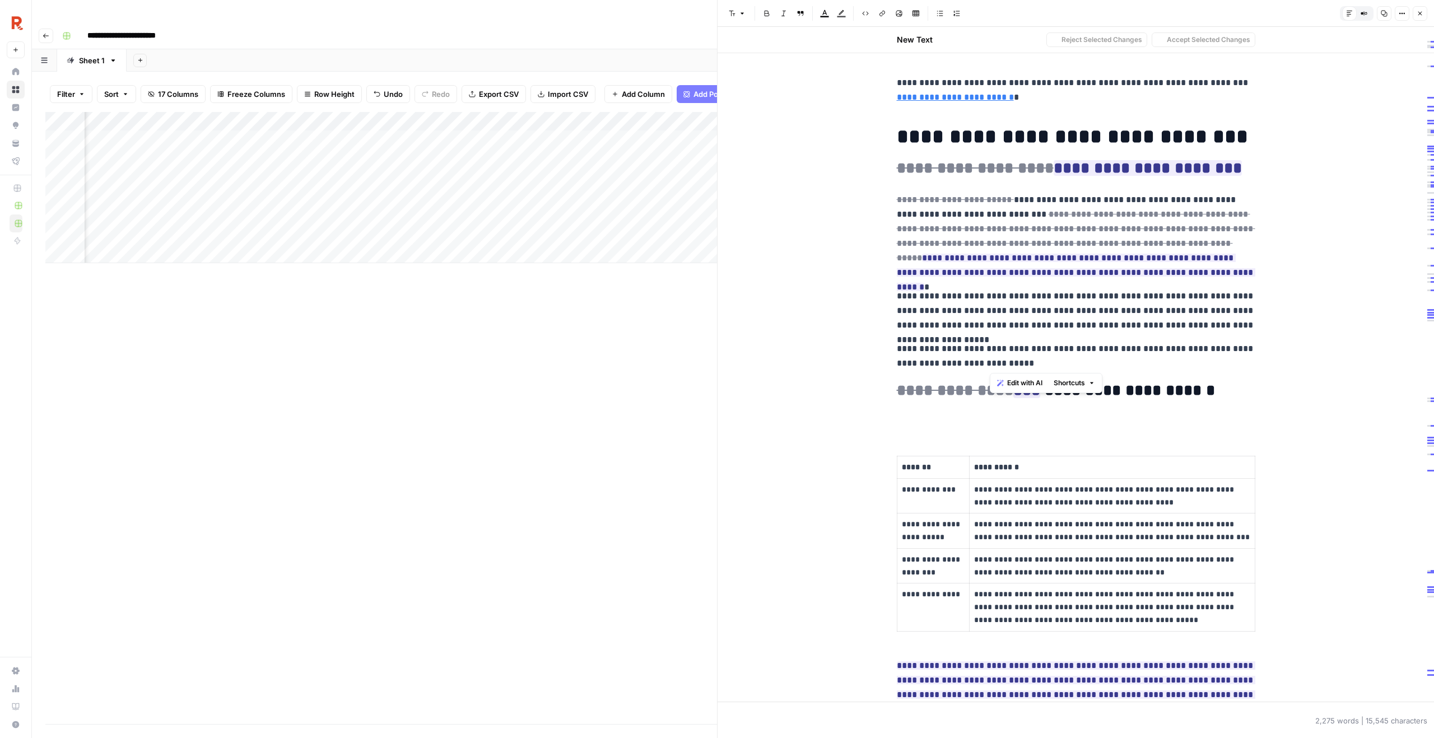
click at [987, 352] on p "**********" at bounding box center [1076, 356] width 359 height 29
click at [1030, 360] on p "**********" at bounding box center [1076, 356] width 359 height 29
click at [1136, 196] on p "**********" at bounding box center [1076, 236] width 359 height 87
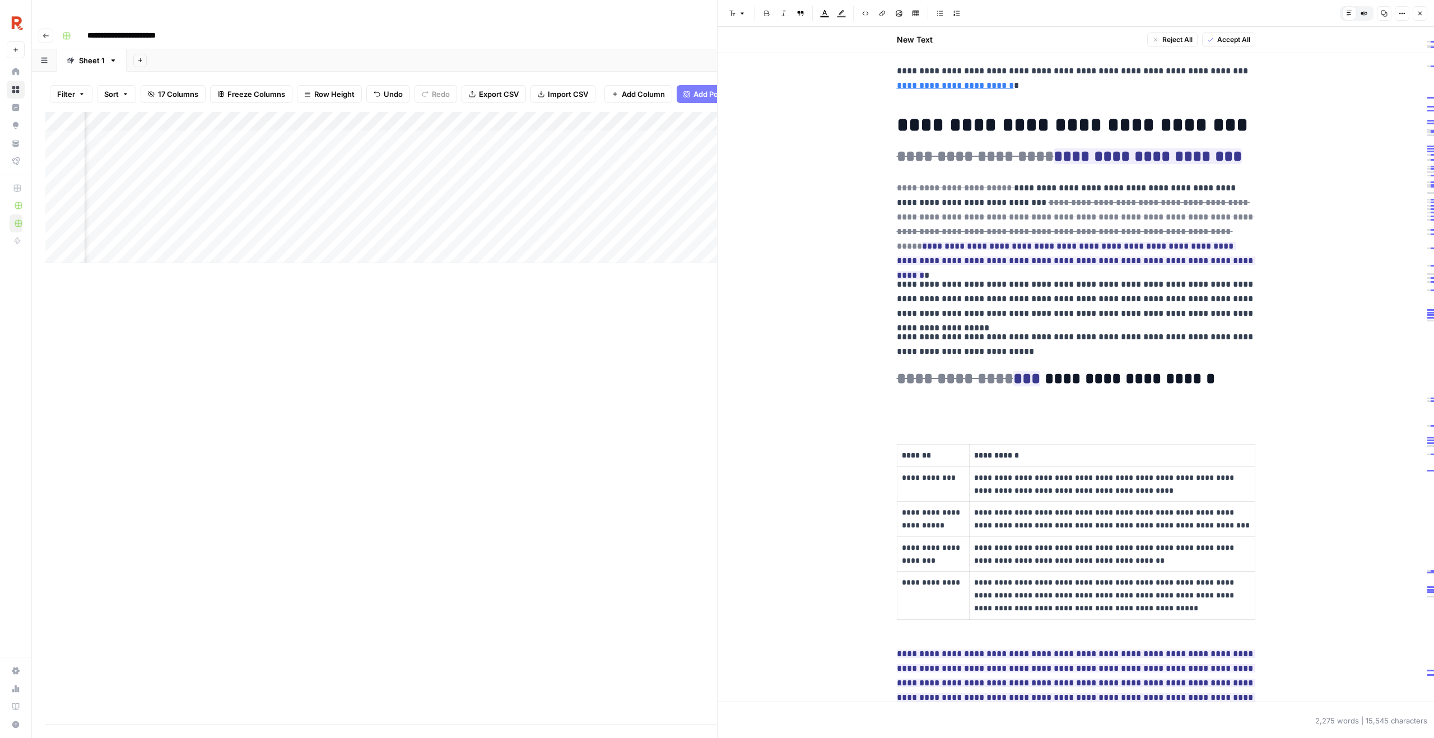
scroll to position [13, 0]
click at [1420, 13] on icon "button" at bounding box center [1420, 14] width 4 height 4
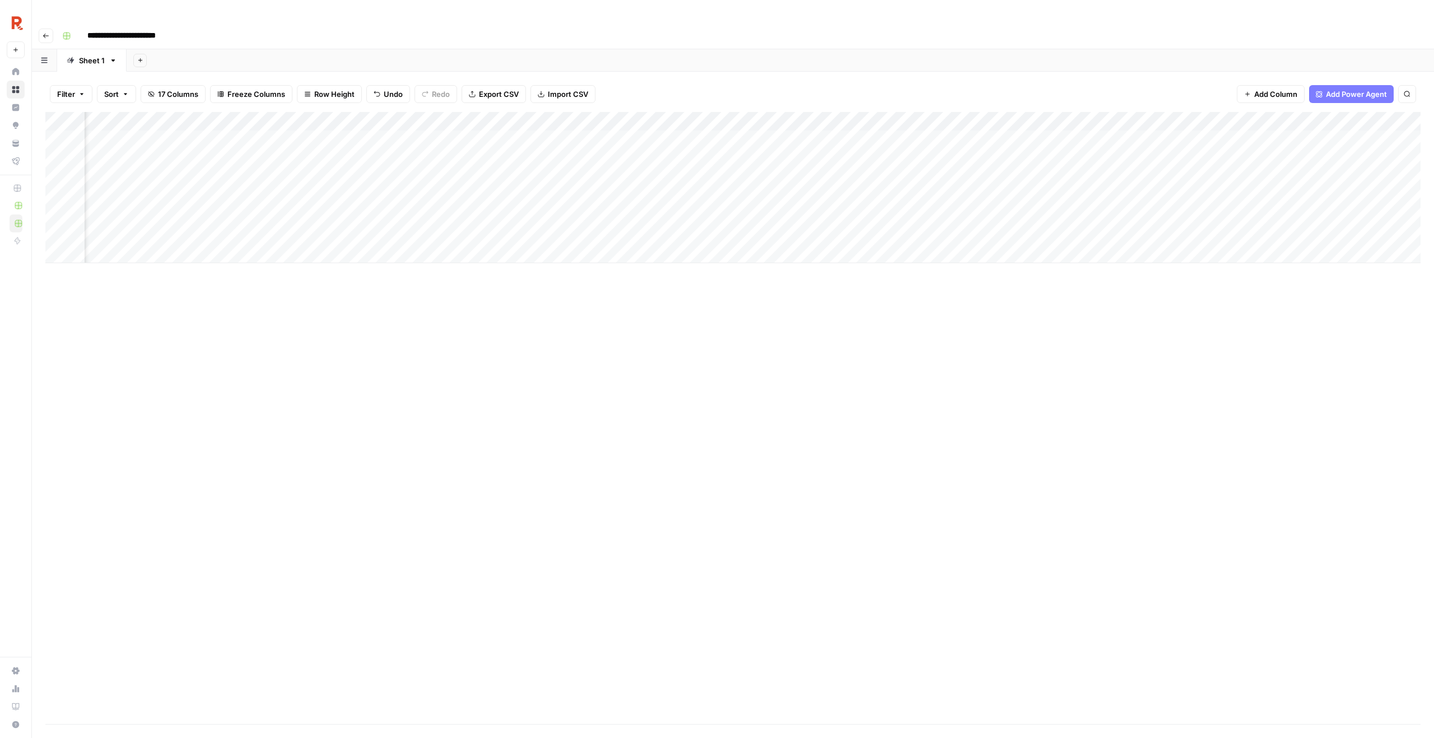
scroll to position [0, 229]
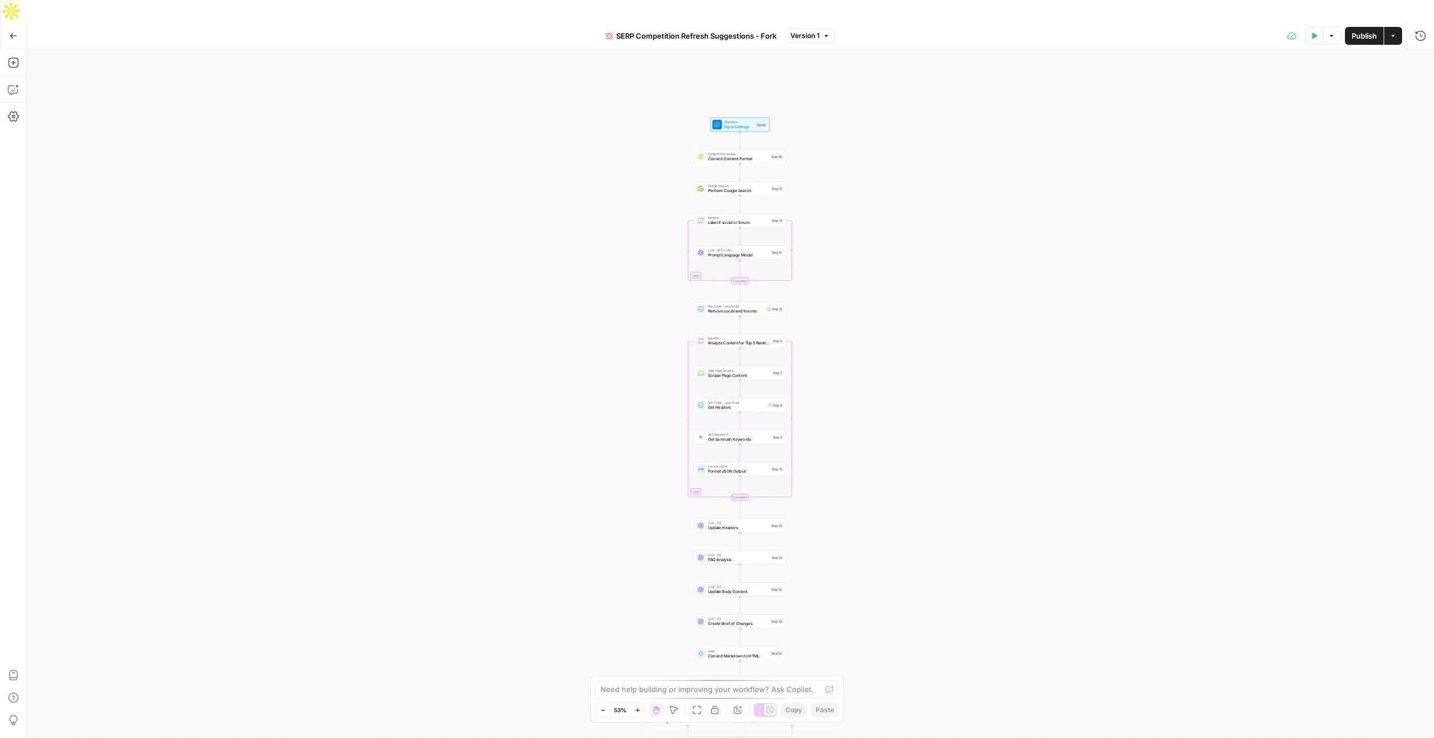
drag, startPoint x: 596, startPoint y: 186, endPoint x: 606, endPoint y: 222, distance: 37.1
click at [606, 222] on div "true false Workflow Input Settings Inputs Content Processing Convert Content Fo…" at bounding box center [730, 404] width 1407 height 711
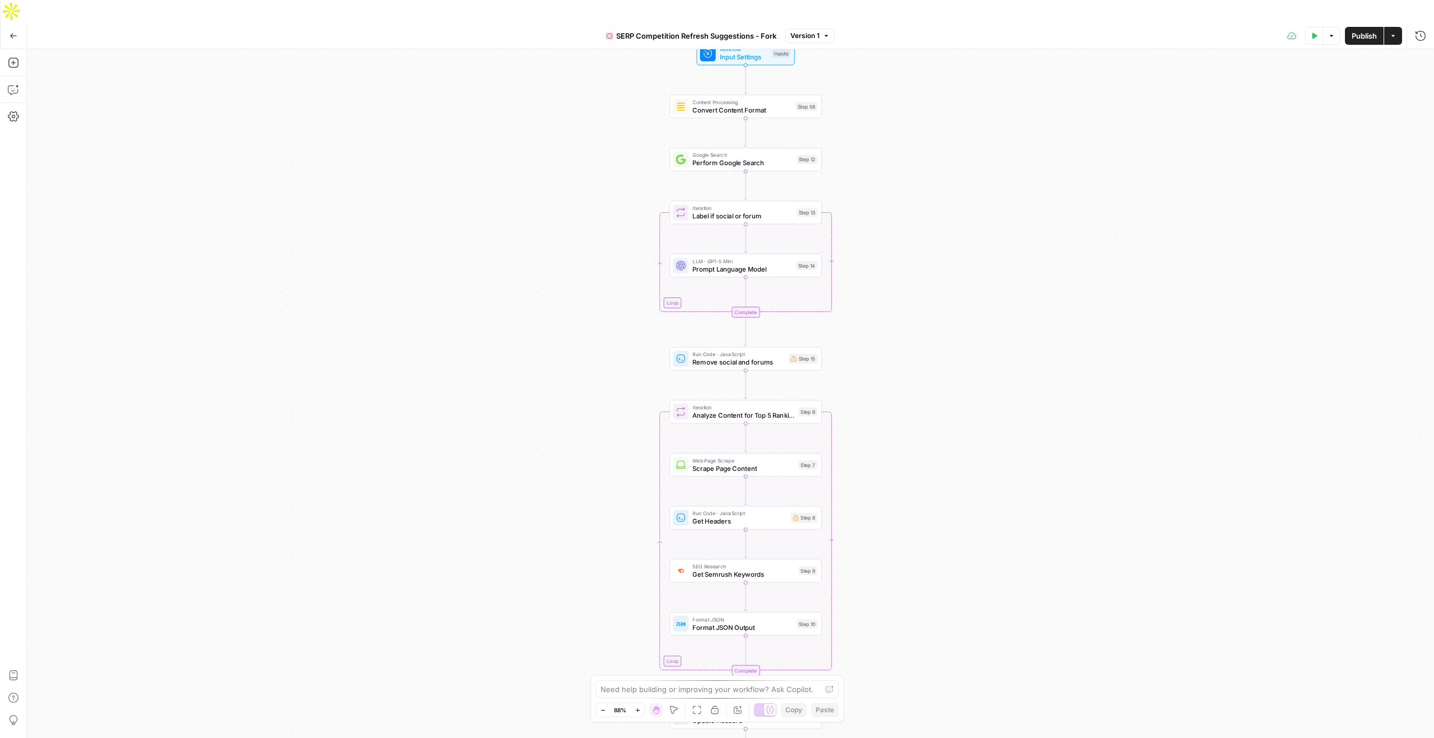
drag, startPoint x: 582, startPoint y: 221, endPoint x: 581, endPoint y: 334, distance: 113.2
click at [581, 334] on div "true false Workflow Input Settings Inputs Content Processing Convert Content Fo…" at bounding box center [730, 404] width 1407 height 711
drag, startPoint x: 578, startPoint y: 285, endPoint x: 578, endPoint y: 319, distance: 34.2
click at [578, 319] on div "true false Workflow Input Settings Inputs Content Processing Convert Content Fo…" at bounding box center [730, 404] width 1407 height 711
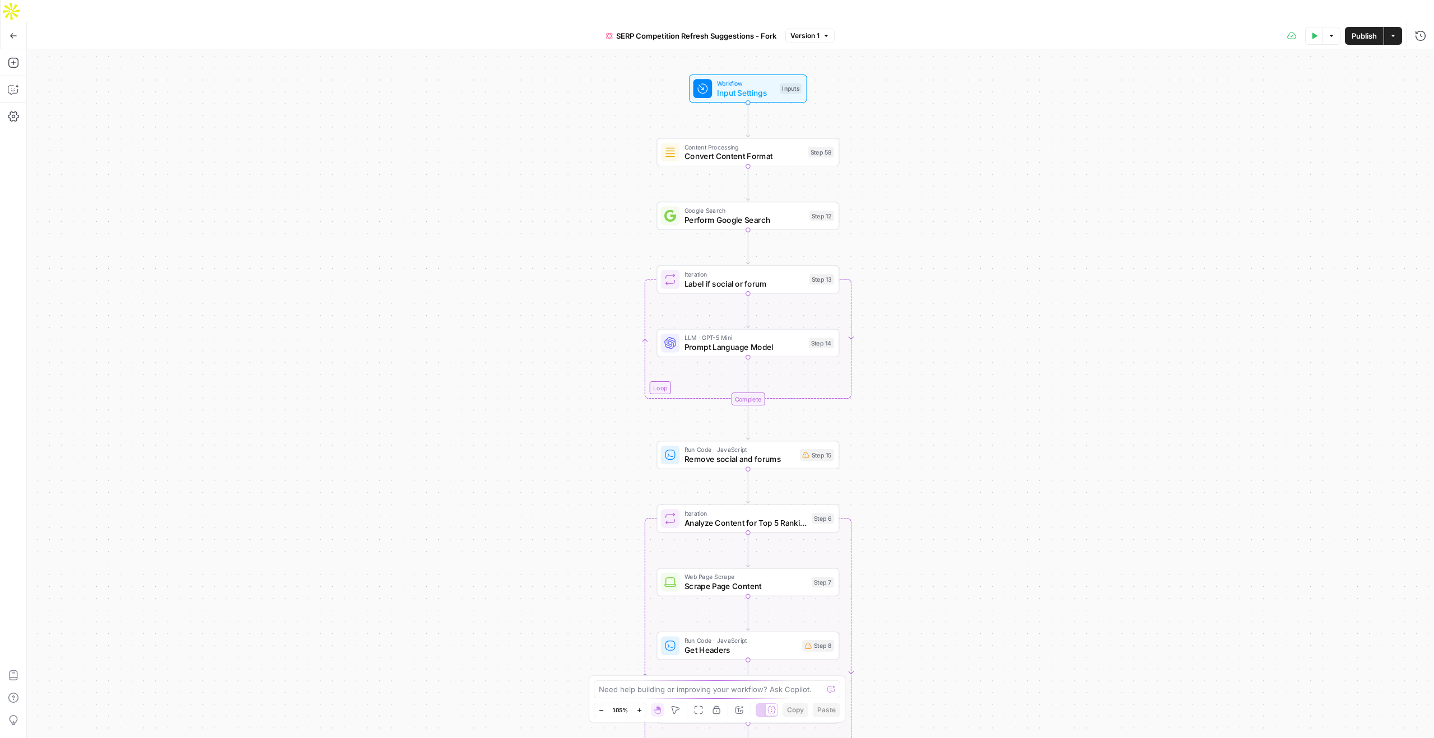
drag, startPoint x: 578, startPoint y: 318, endPoint x: 578, endPoint y: 382, distance: 64.4
click at [578, 382] on div "true false Workflow Input Settings Inputs Content Processing Convert Content Fo…" at bounding box center [730, 404] width 1407 height 711
click at [13, 84] on icon "button" at bounding box center [13, 89] width 11 height 11
click at [94, 639] on span "Explain workflow" at bounding box center [78, 641] width 54 height 10
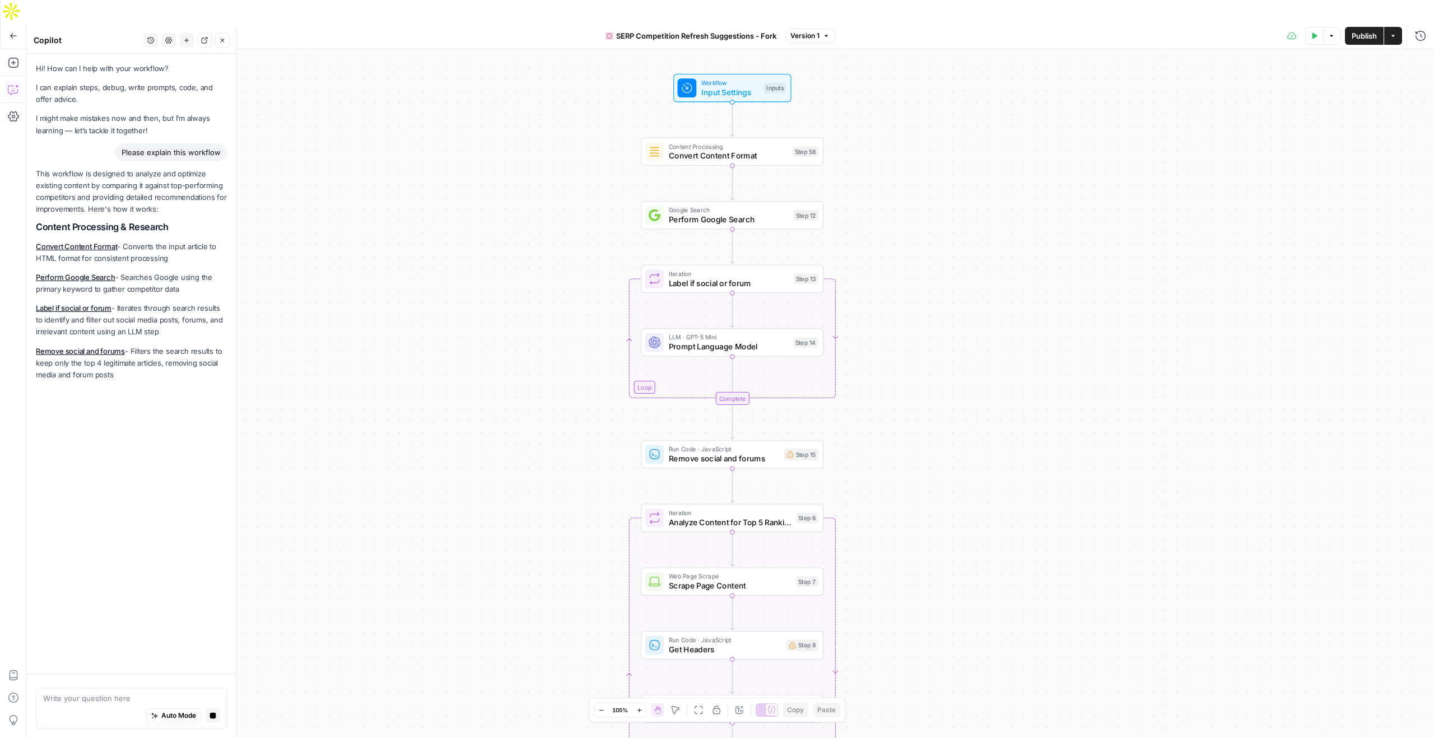
drag, startPoint x: 920, startPoint y: 164, endPoint x: 893, endPoint y: 166, distance: 26.9
click at [892, 165] on div "true false Workflow Input Settings Inputs Content Processing Convert Content Fo…" at bounding box center [730, 404] width 1407 height 711
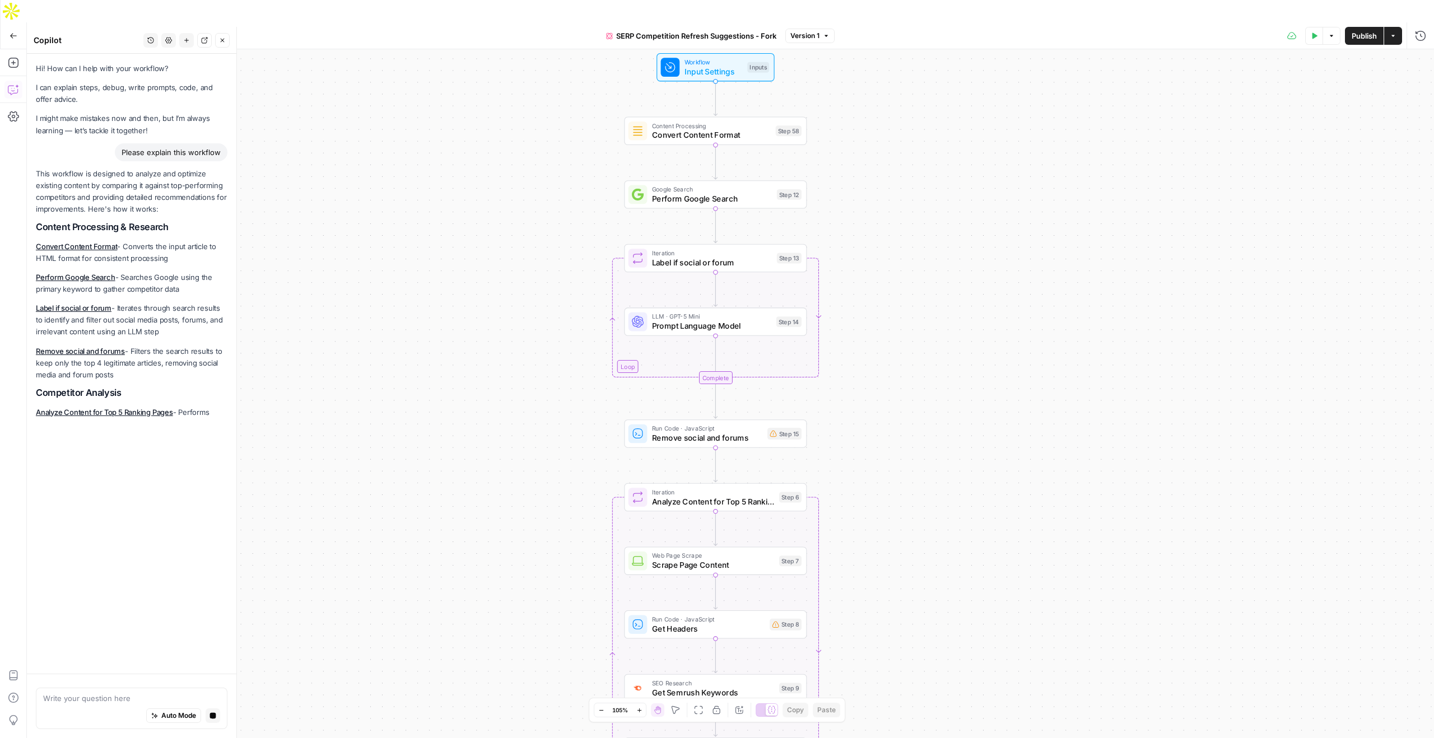
drag, startPoint x: 867, startPoint y: 183, endPoint x: 861, endPoint y: 161, distance: 22.6
click at [860, 161] on div "true false Workflow Input Settings Inputs Content Processing Convert Content Fo…" at bounding box center [730, 404] width 1407 height 711
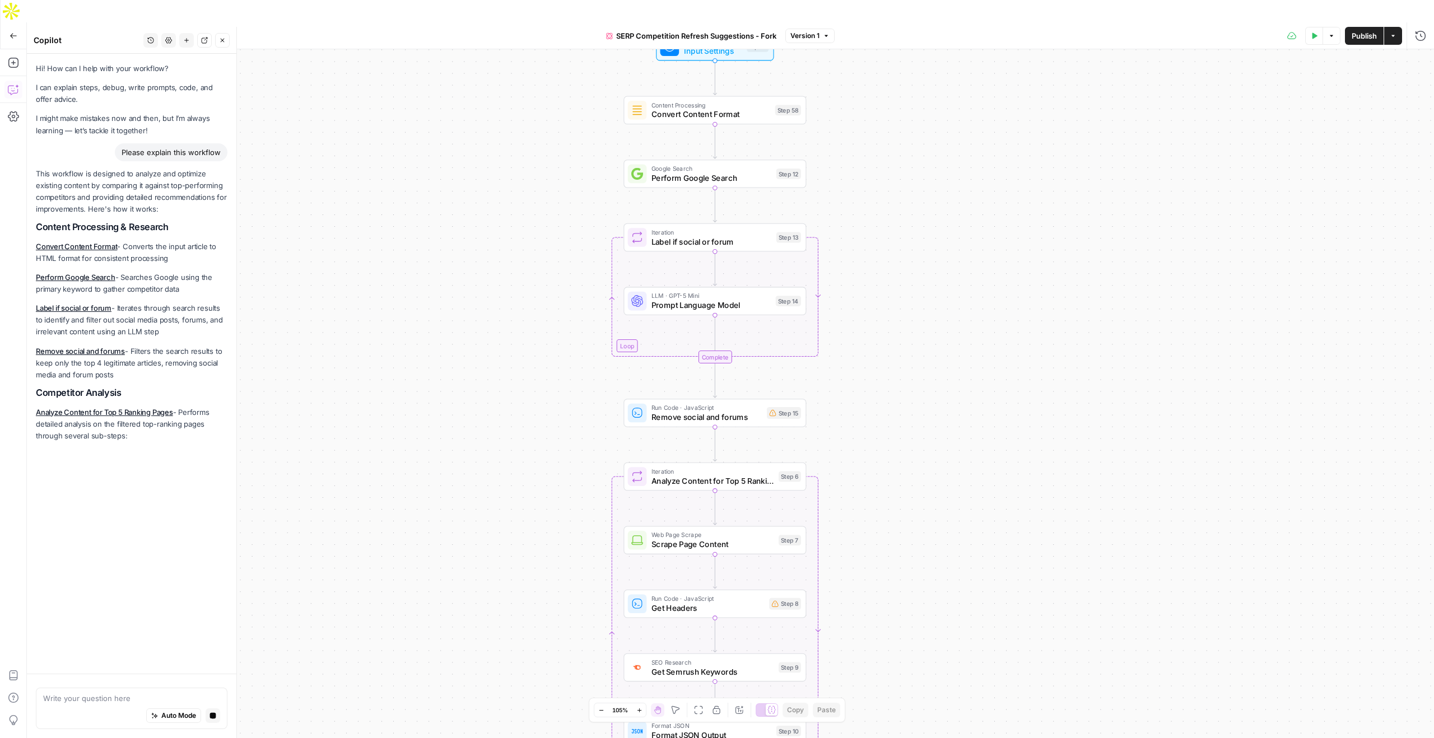
drag, startPoint x: 855, startPoint y: 185, endPoint x: 855, endPoint y: 163, distance: 21.9
click at [855, 163] on div "true false Workflow Input Settings Inputs Content Processing Convert Content Fo…" at bounding box center [730, 404] width 1407 height 711
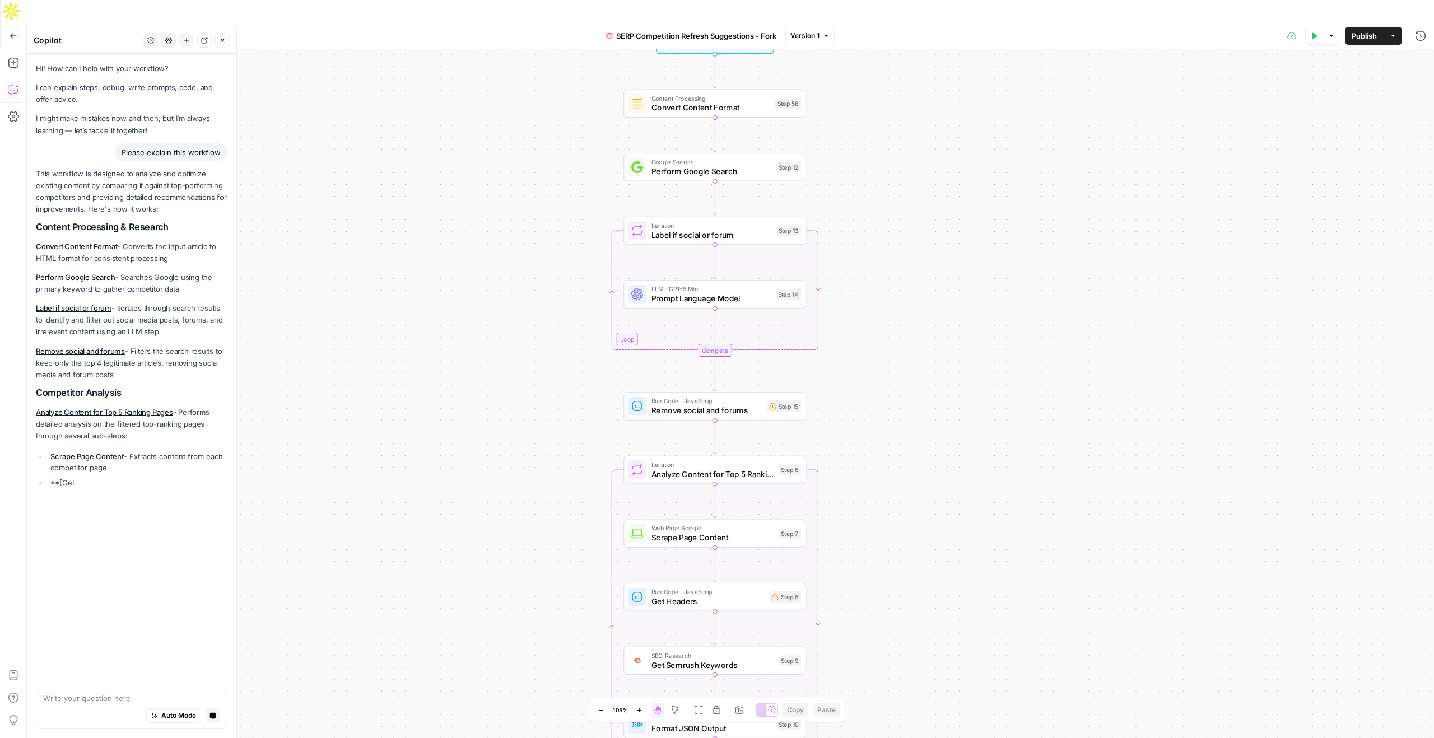
drag, startPoint x: 855, startPoint y: 163, endPoint x: 855, endPoint y: 145, distance: 18.5
click at [855, 145] on div "true false Workflow Input Settings Inputs Content Processing Convert Content Fo…" at bounding box center [730, 404] width 1407 height 711
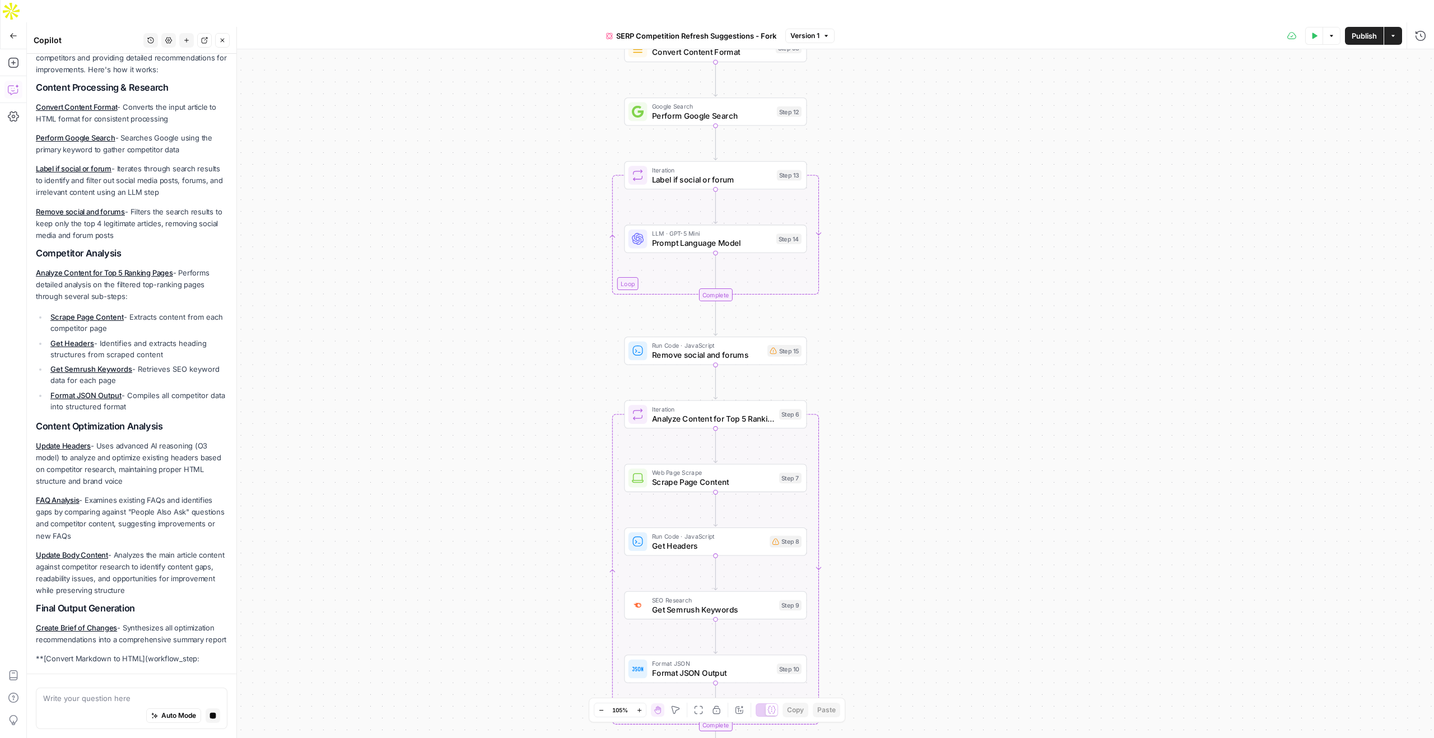
drag, startPoint x: 874, startPoint y: 189, endPoint x: 874, endPoint y: 147, distance: 42.0
click at [874, 147] on div "true false Workflow Input Settings Inputs Content Processing Convert Content Fo…" at bounding box center [730, 404] width 1407 height 711
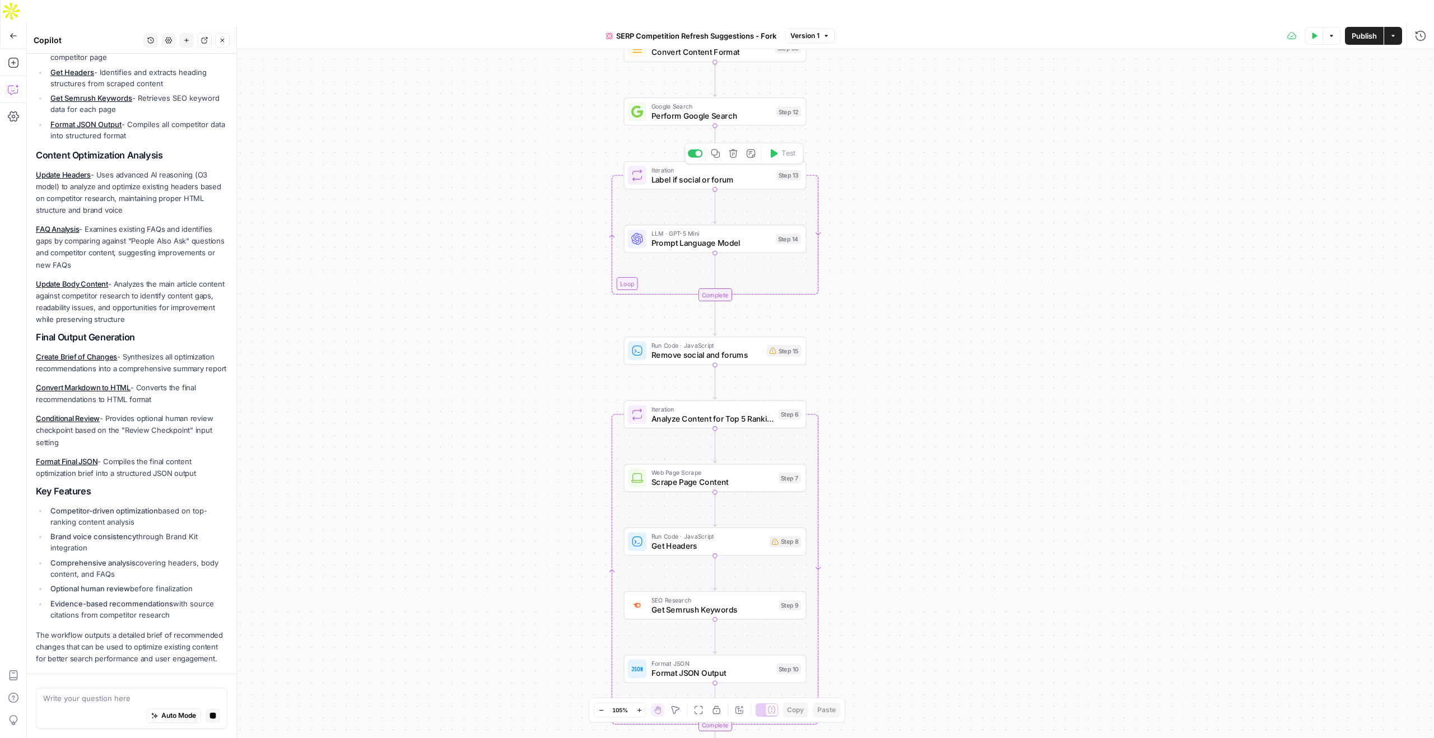
scroll to position [429, 0]
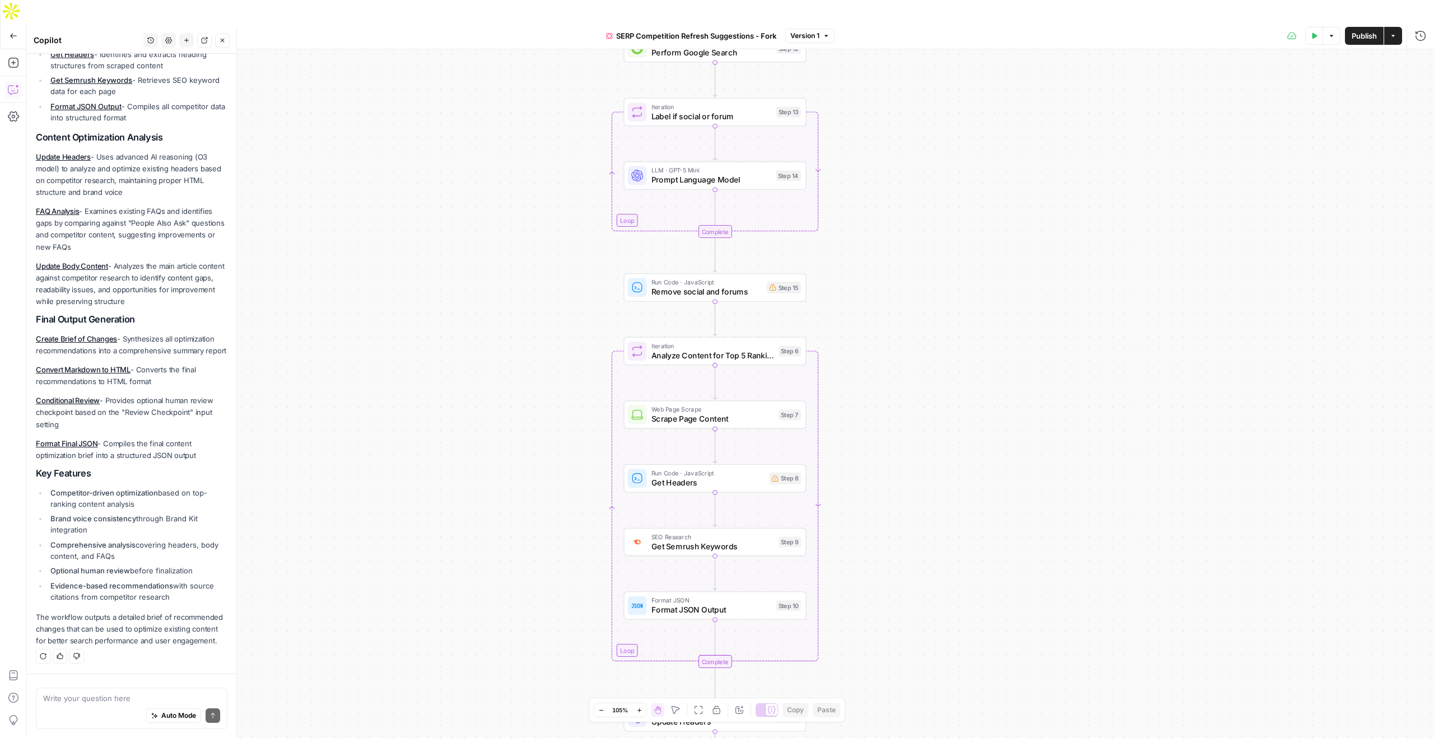
drag, startPoint x: 913, startPoint y: 237, endPoint x: 913, endPoint y: 174, distance: 63.3
click at [913, 174] on div "true false Workflow Input Settings Inputs Content Processing Convert Content Fo…" at bounding box center [730, 404] width 1407 height 711
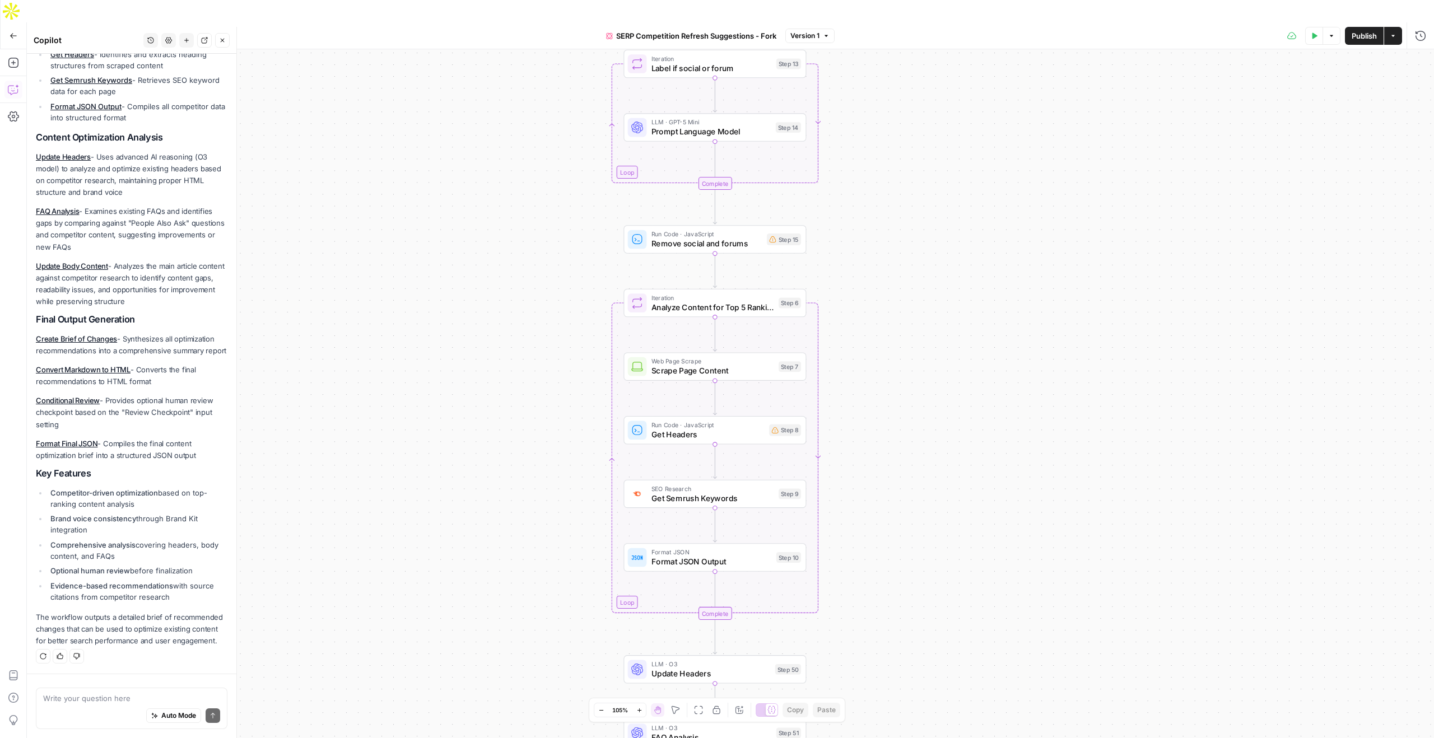
drag, startPoint x: 912, startPoint y: 208, endPoint x: 911, endPoint y: 95, distance: 113.2
click at [911, 95] on div "true false Workflow Input Settings Inputs Content Processing Convert Content Fo…" at bounding box center [730, 404] width 1407 height 711
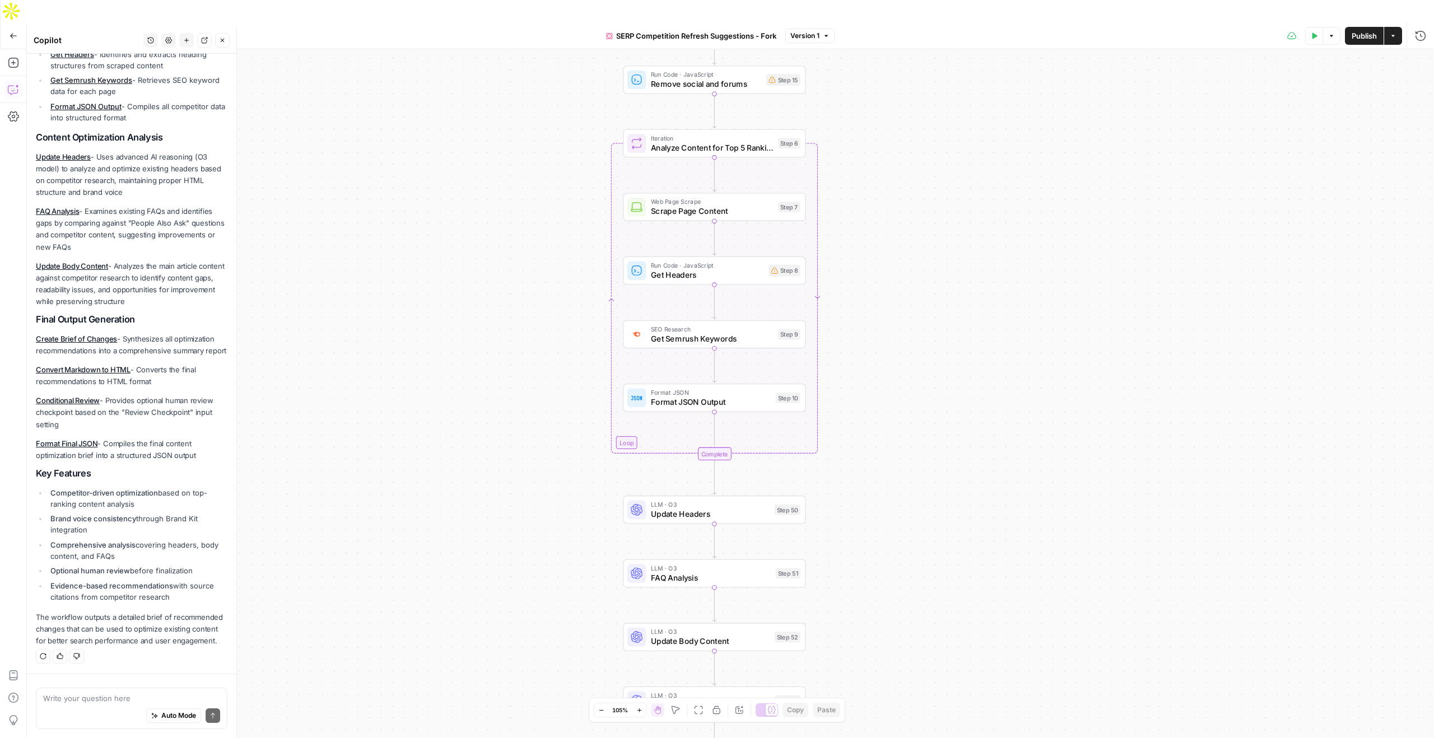
drag, startPoint x: 933, startPoint y: 240, endPoint x: 933, endPoint y: 146, distance: 94.7
click at [933, 146] on div "true false Workflow Input Settings Inputs Content Processing Convert Content Fo…" at bounding box center [730, 404] width 1407 height 711
click at [698, 142] on span "Analyze Content for Top 5 Ranking Pages" at bounding box center [712, 148] width 123 height 12
click at [1420, 40] on icon "button" at bounding box center [1420, 43] width 7 height 7
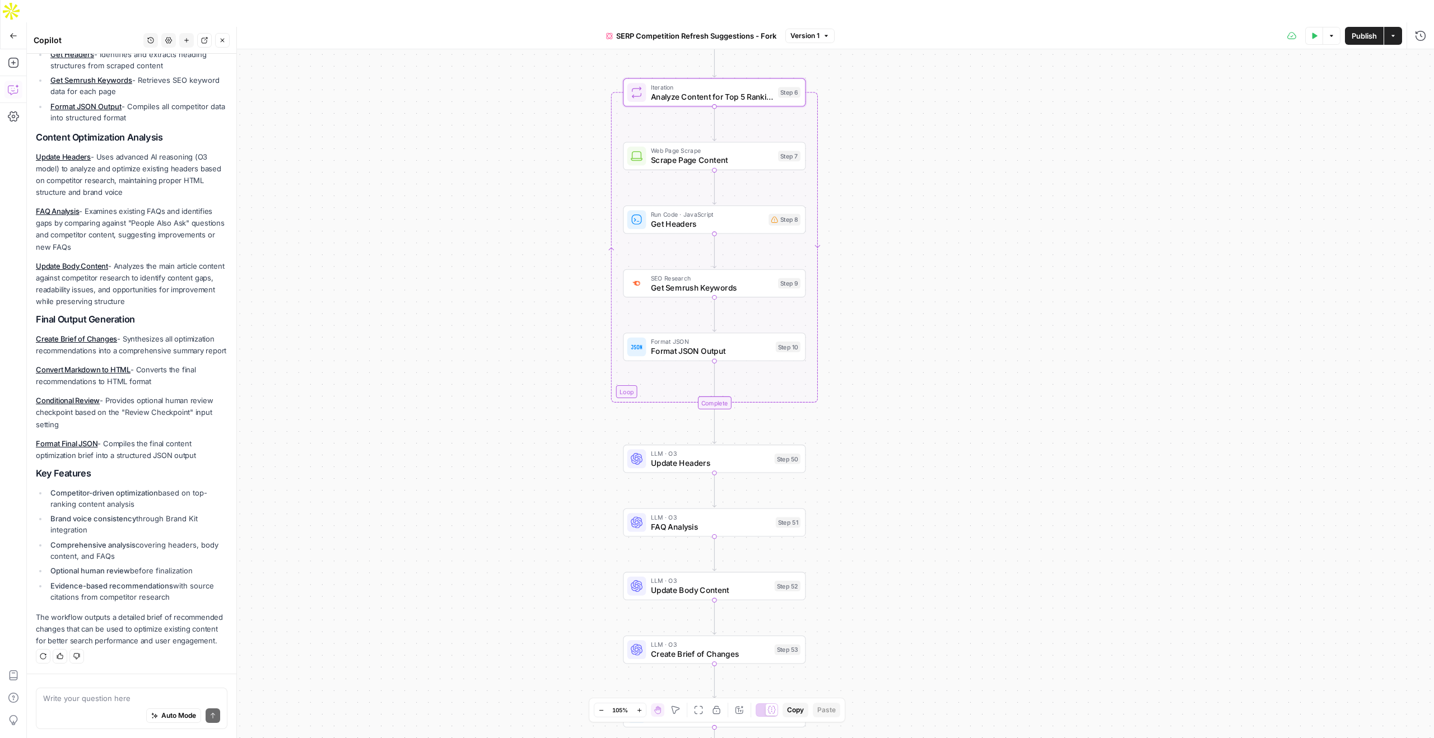
drag, startPoint x: 896, startPoint y: 139, endPoint x: 895, endPoint y: 89, distance: 50.4
click at [896, 88] on div "true false Workflow Input Settings Inputs Content Processing Convert Content Fo…" at bounding box center [730, 404] width 1407 height 711
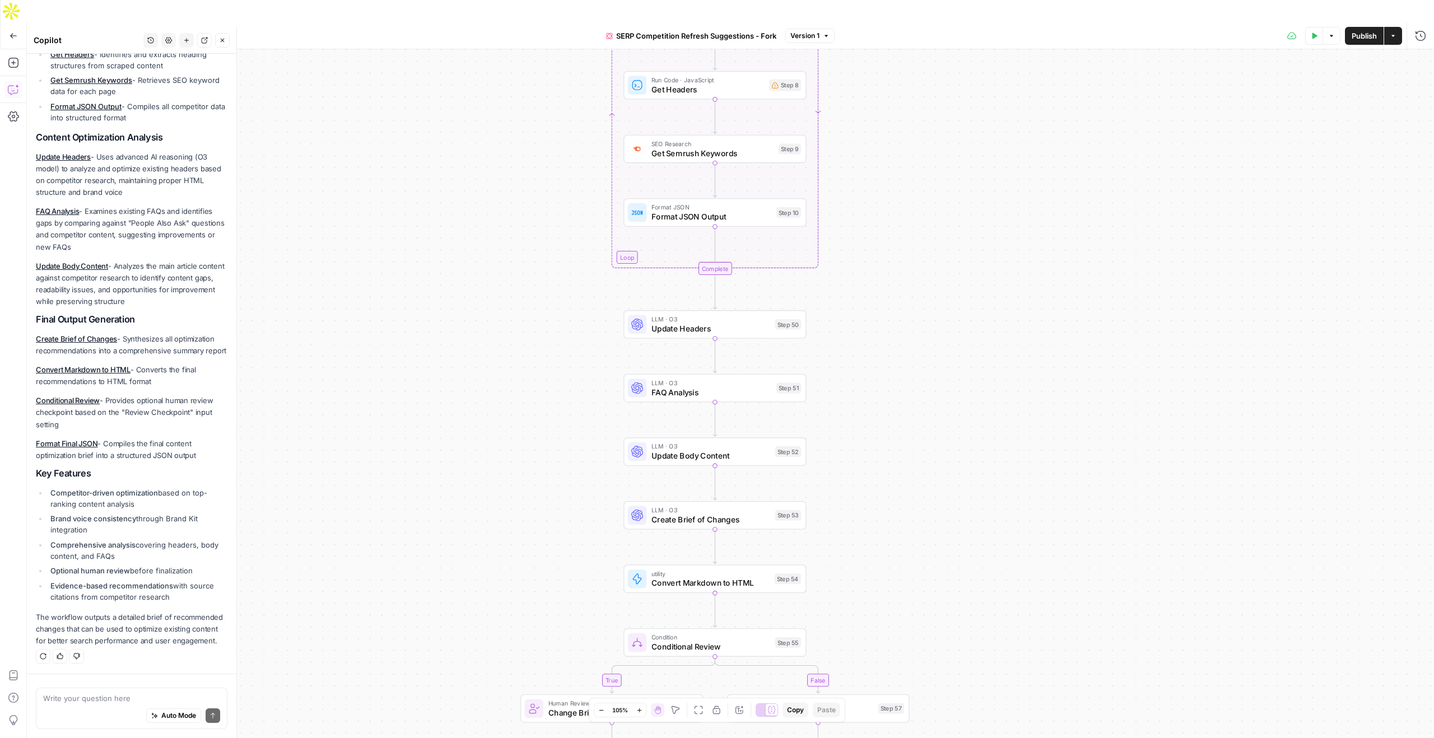
drag, startPoint x: 889, startPoint y: 231, endPoint x: 890, endPoint y: 95, distance: 135.6
click at [890, 95] on div "true false Workflow Input Settings Inputs Content Processing Convert Content Fo…" at bounding box center [730, 404] width 1407 height 711
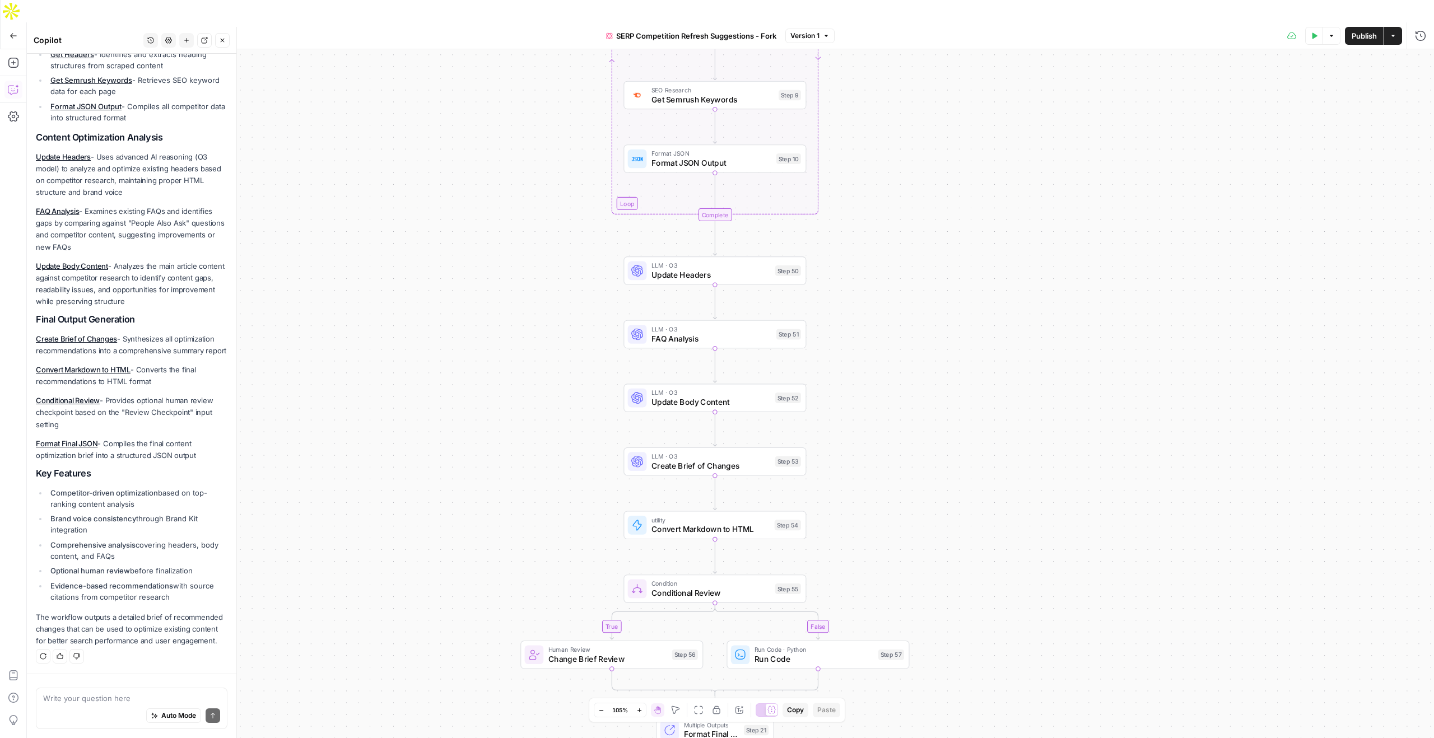
drag, startPoint x: 891, startPoint y: 277, endPoint x: 890, endPoint y: 158, distance: 119.3
click at [890, 158] on div "true false Workflow Input Settings Inputs Content Processing Convert Content Fo…" at bounding box center [730, 404] width 1407 height 711
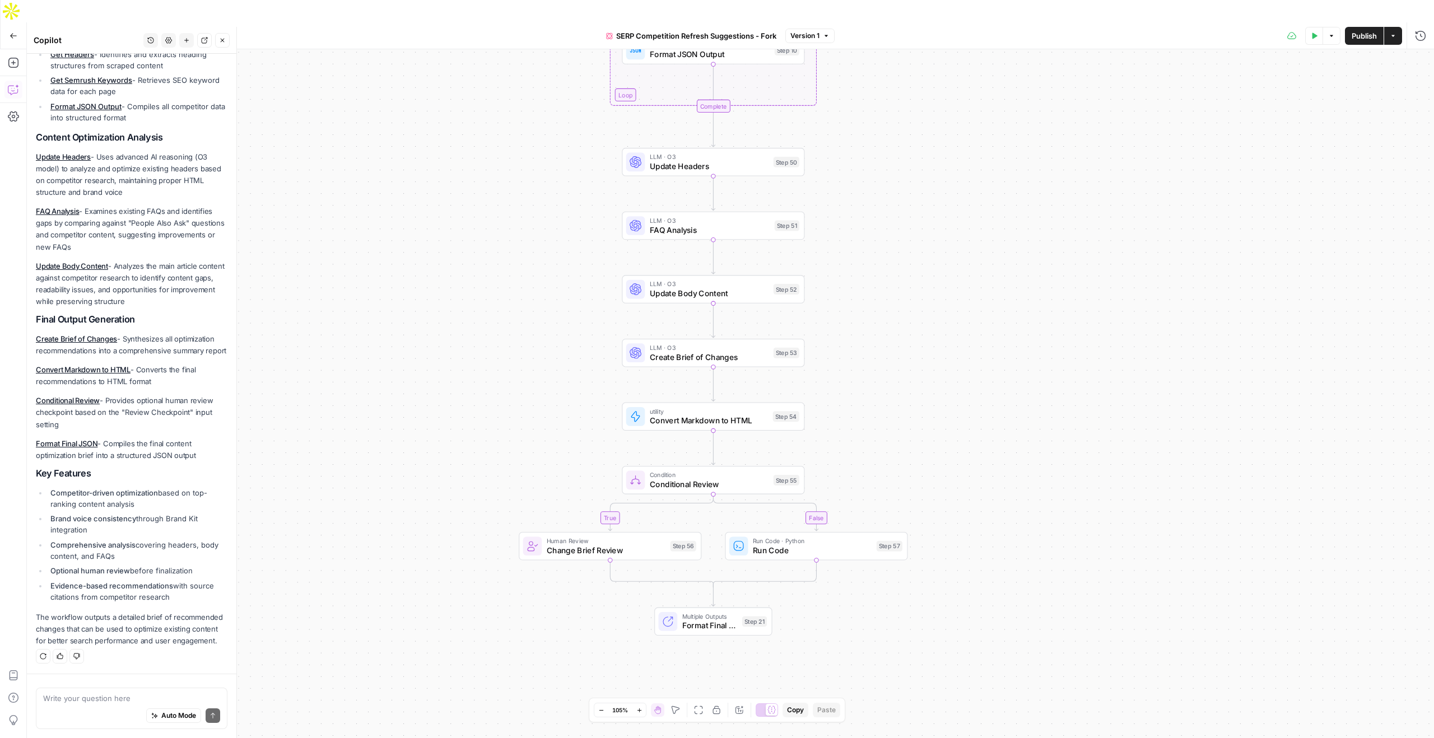
drag, startPoint x: 841, startPoint y: 229, endPoint x: 841, endPoint y: 188, distance: 40.9
click at [841, 188] on div "true false Workflow Input Settings Inputs Content Processing Convert Content Fo…" at bounding box center [730, 404] width 1407 height 711
click at [664, 224] on span "FAQ Analysis" at bounding box center [710, 230] width 120 height 12
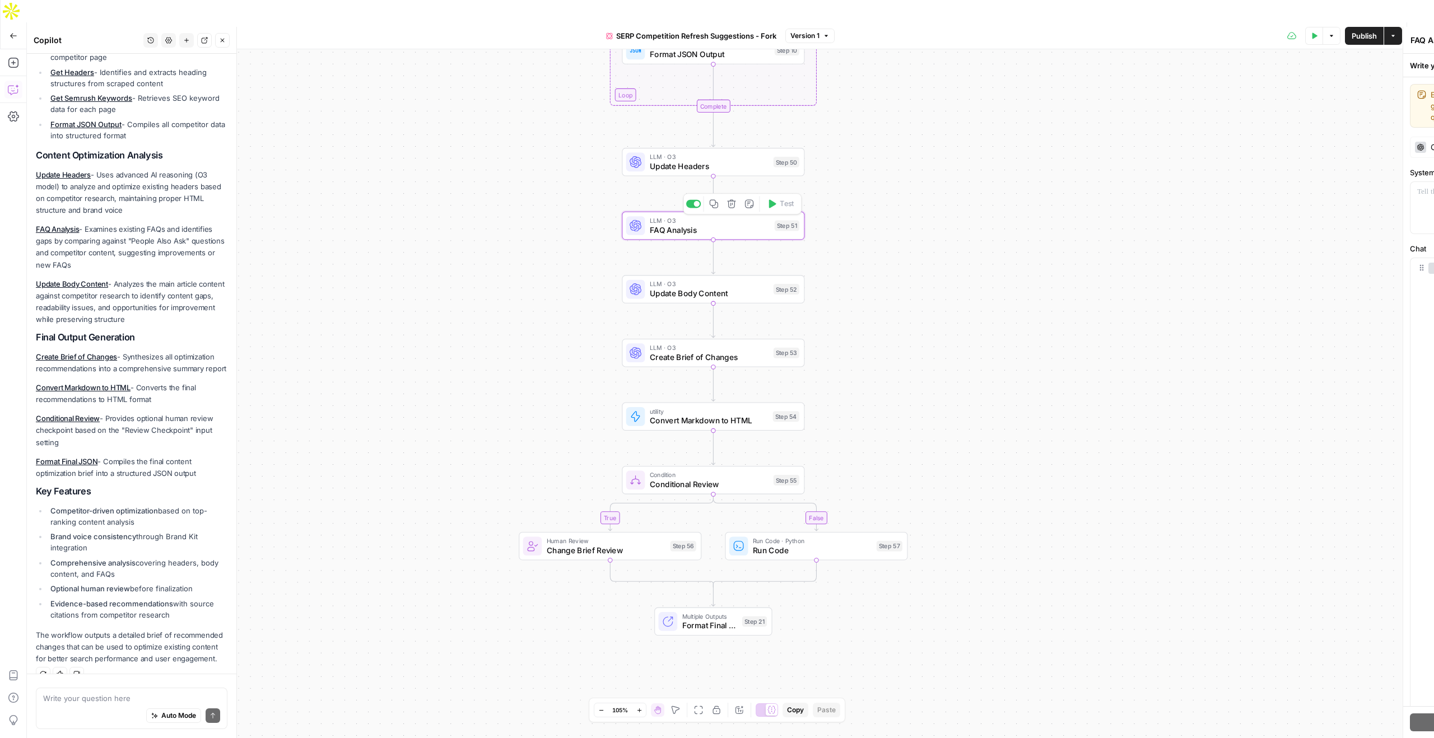
scroll to position [446, 0]
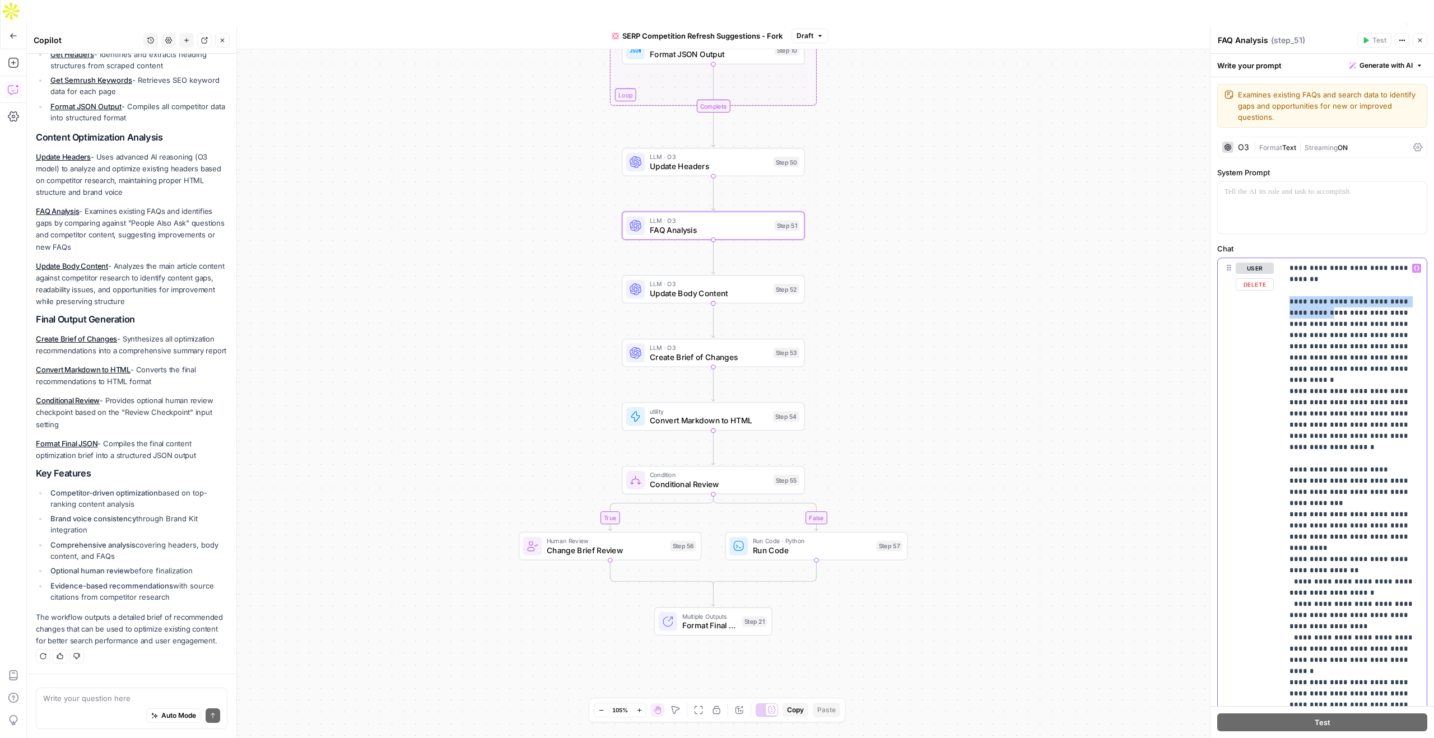
drag, startPoint x: 1288, startPoint y: 299, endPoint x: 1324, endPoint y: 312, distance: 38.8
click at [1324, 312] on div "**********" at bounding box center [1355, 486] width 144 height 457
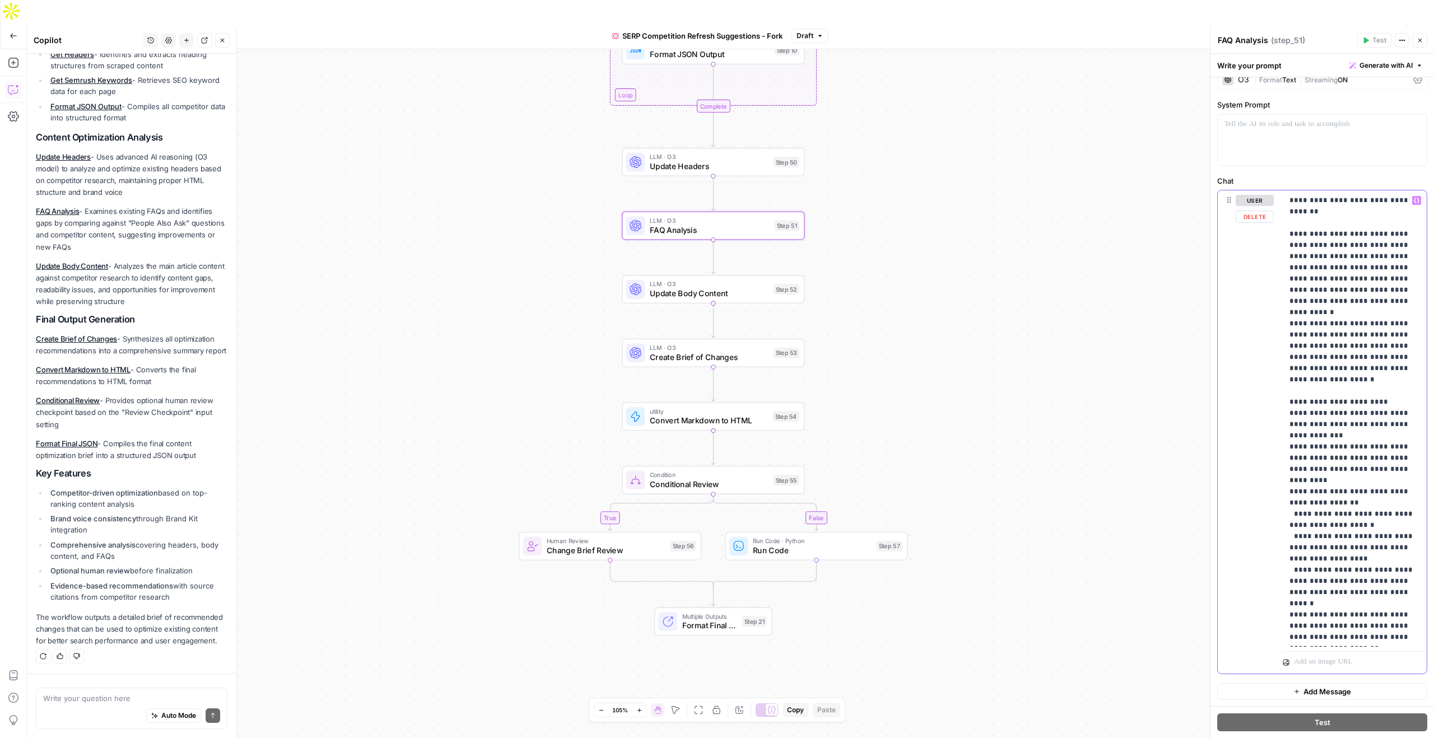
scroll to position [0, 0]
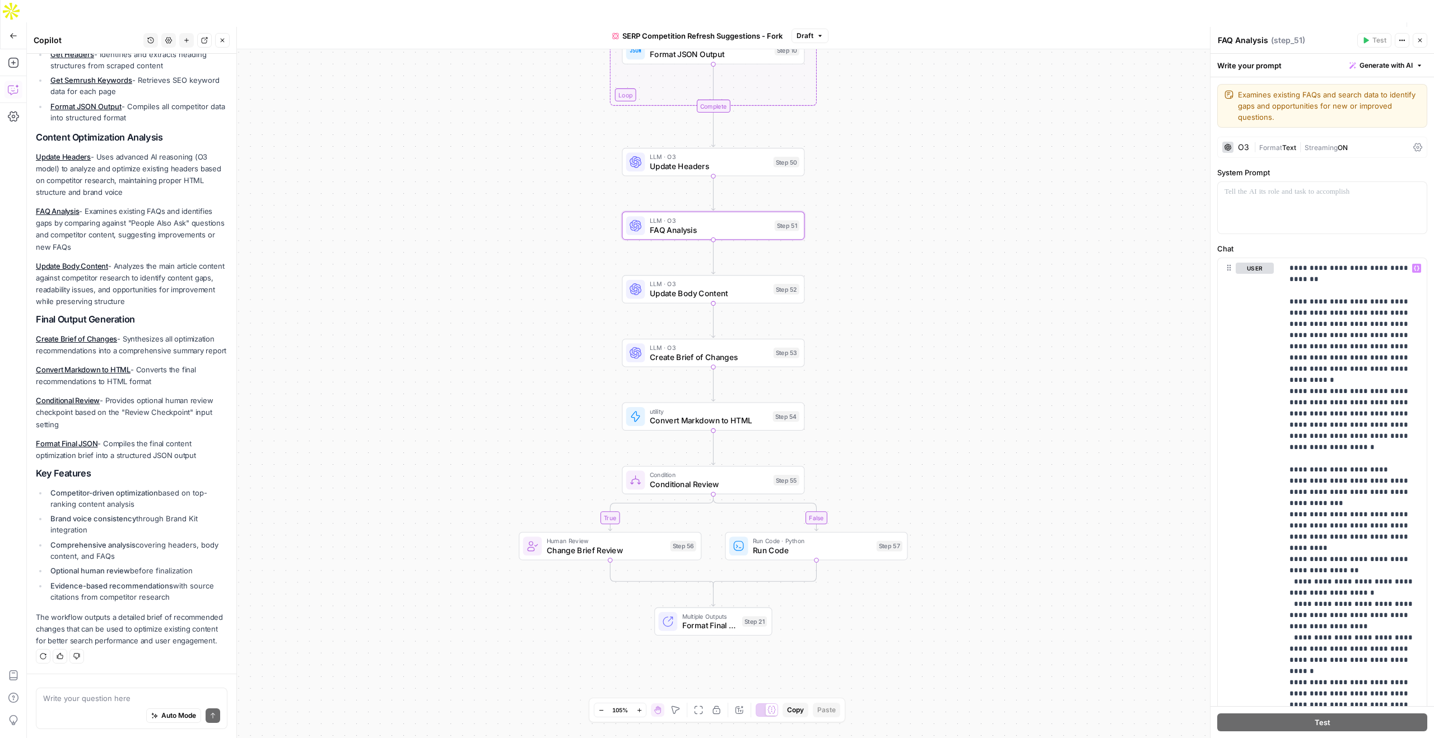
click at [1237, 146] on div "O3" at bounding box center [1235, 147] width 27 height 11
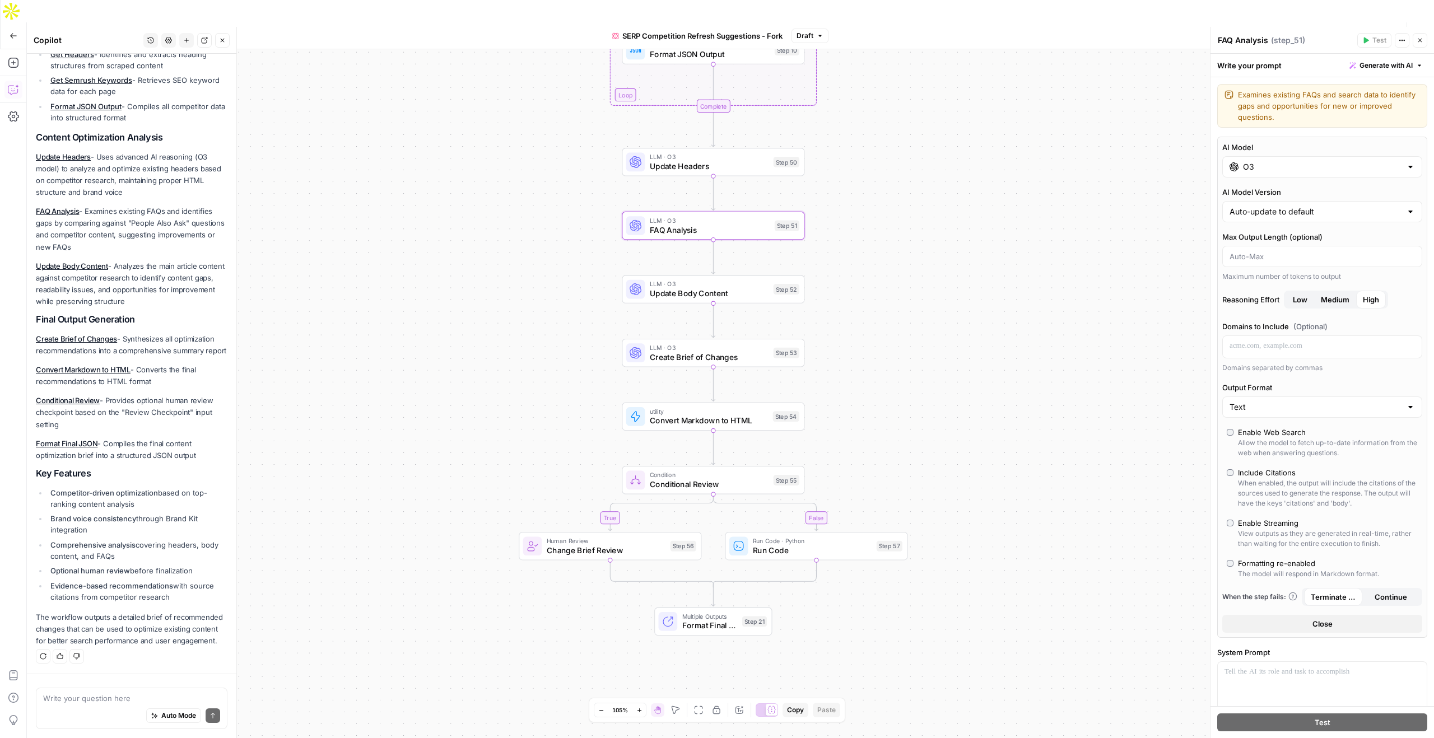
click at [1276, 176] on div "O3" at bounding box center [1322, 166] width 200 height 21
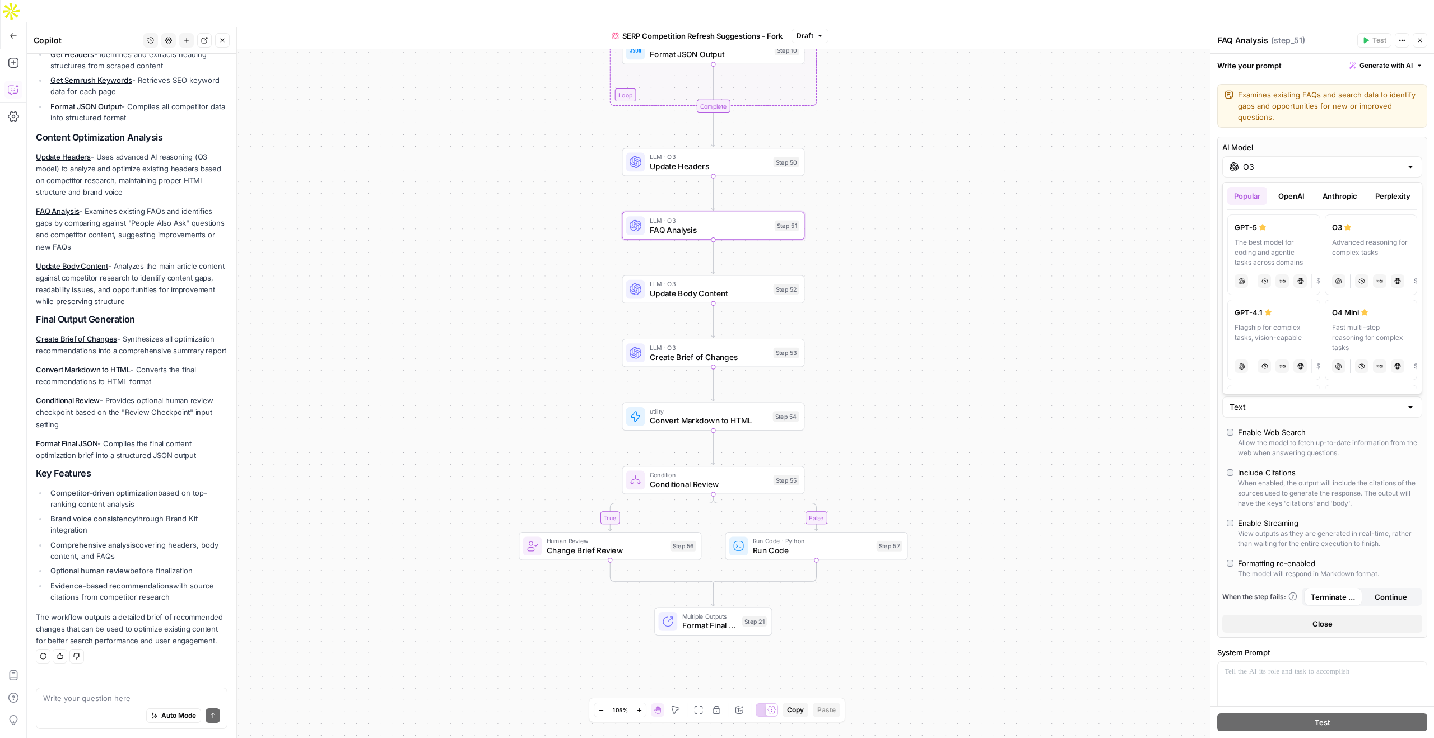
click at [1293, 193] on button "OpenAI" at bounding box center [1292, 196] width 40 height 18
click at [1344, 190] on button "Anthropic" at bounding box center [1340, 196] width 48 height 18
click at [1376, 201] on button "Perplexity" at bounding box center [1393, 196] width 49 height 18
click at [1343, 198] on button "Anthropic" at bounding box center [1340, 196] width 48 height 18
click at [1283, 199] on button "OpenAI" at bounding box center [1292, 196] width 40 height 18
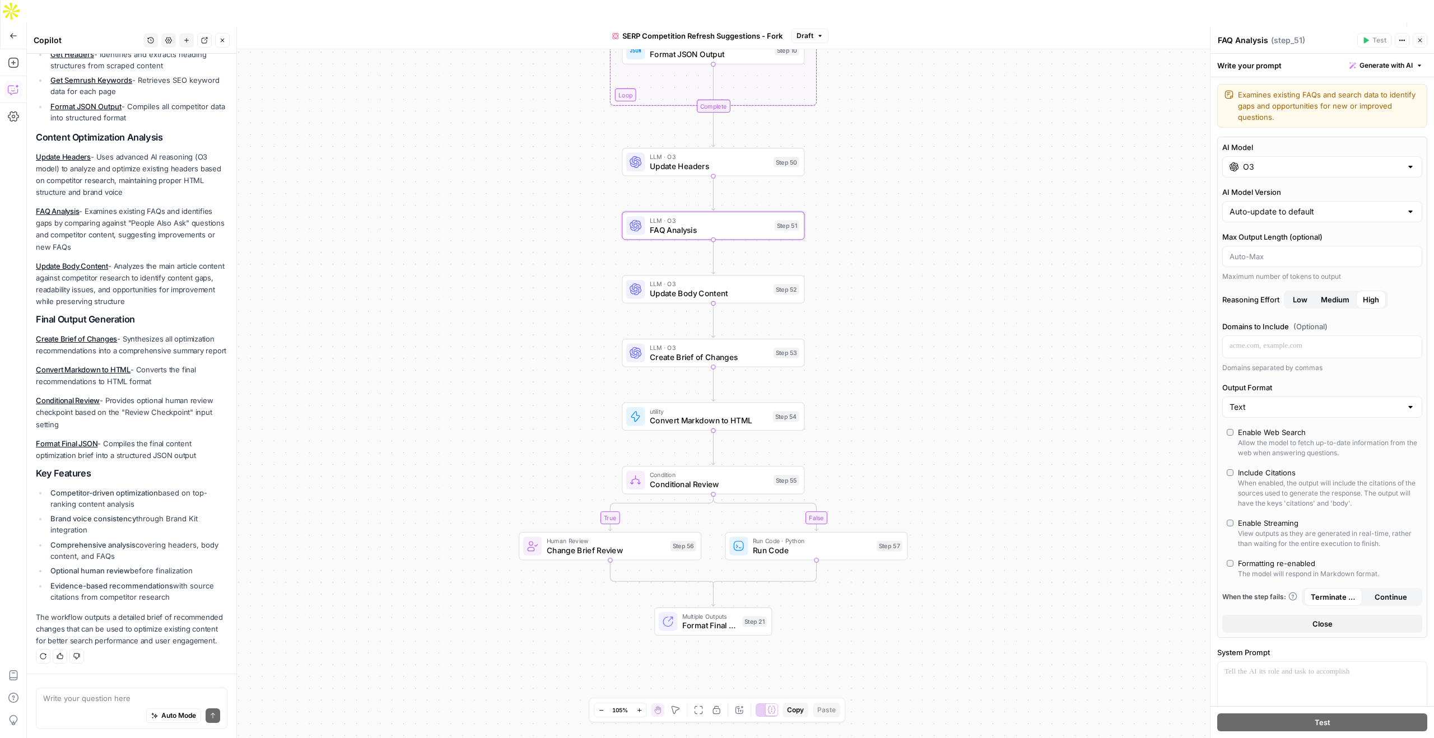
click at [1419, 43] on icon "button" at bounding box center [1420, 40] width 7 height 7
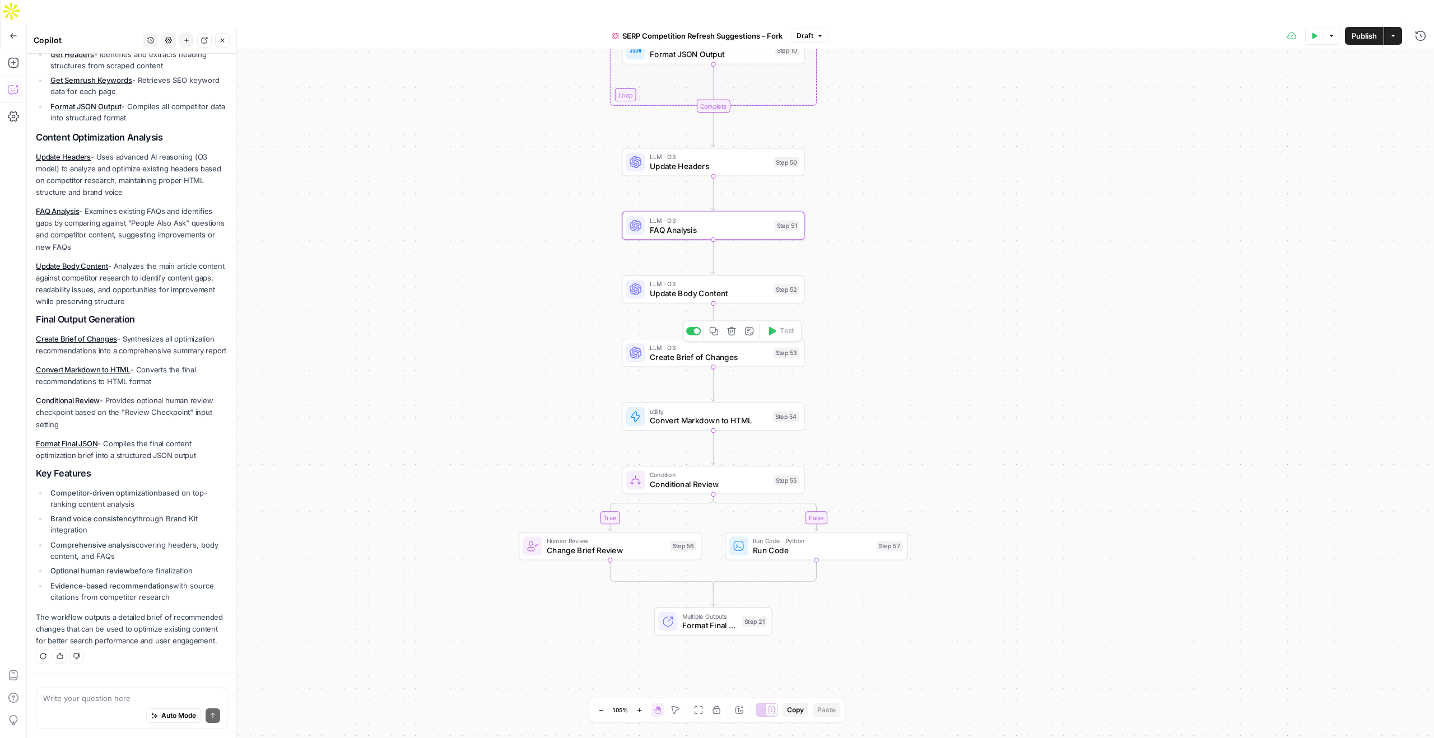
click at [710, 351] on span "Create Brief of Changes" at bounding box center [709, 357] width 119 height 12
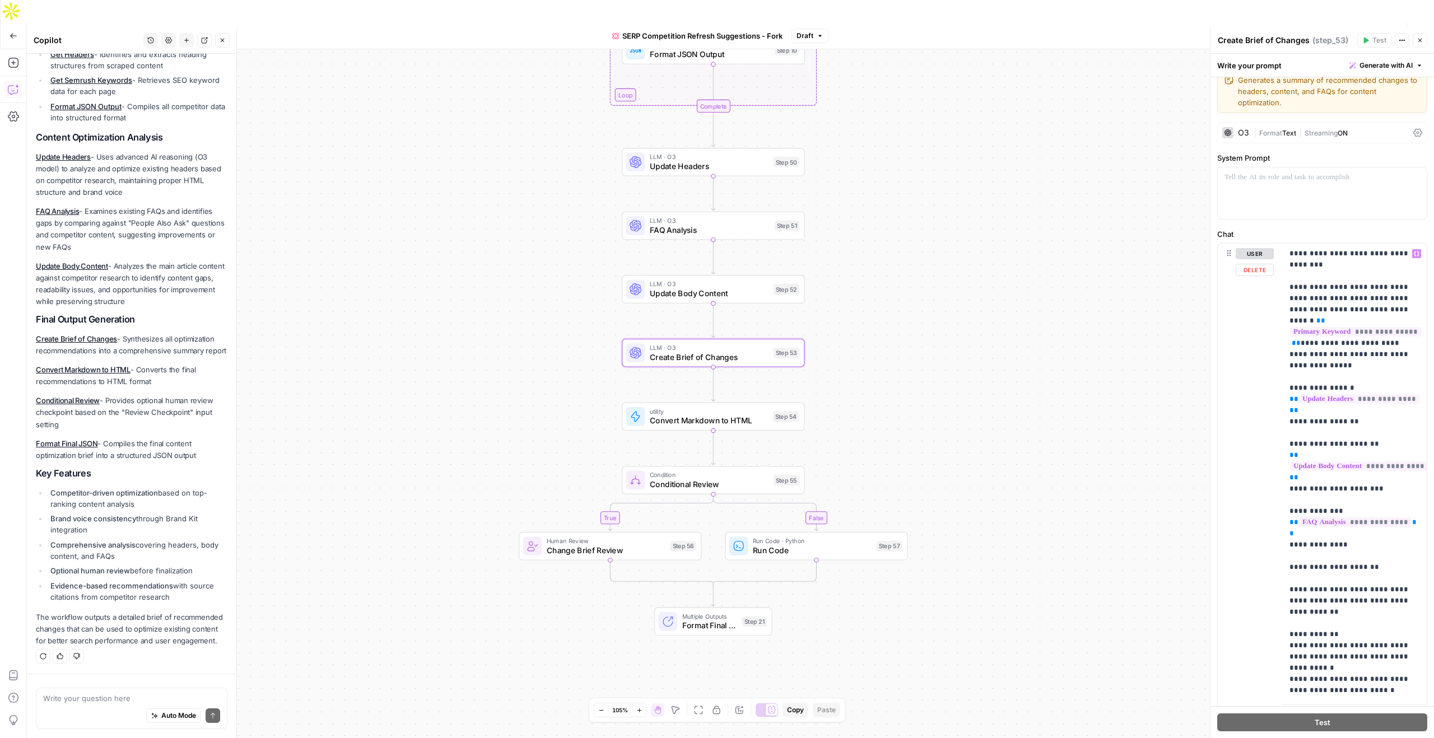
scroll to position [57, 0]
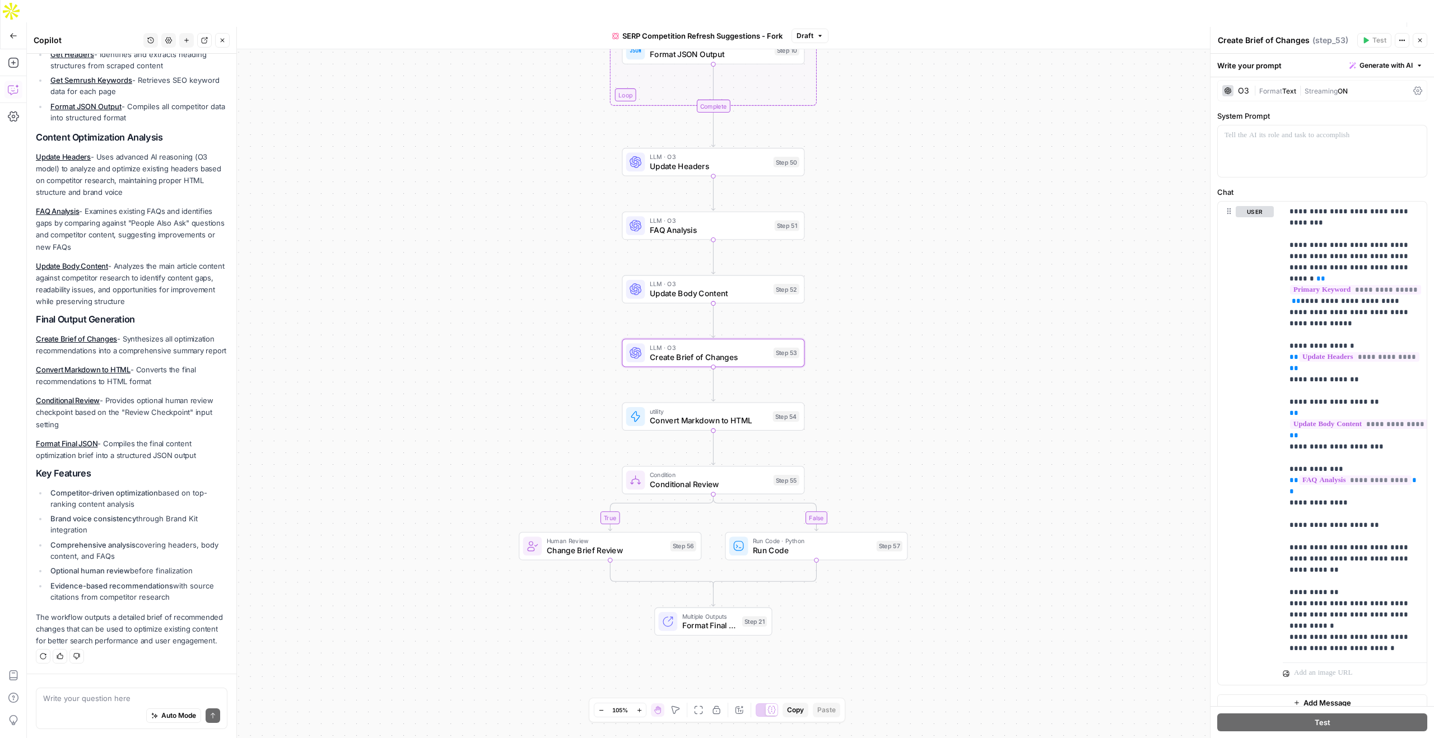
click at [702, 287] on span "Update Body Content" at bounding box center [709, 293] width 119 height 12
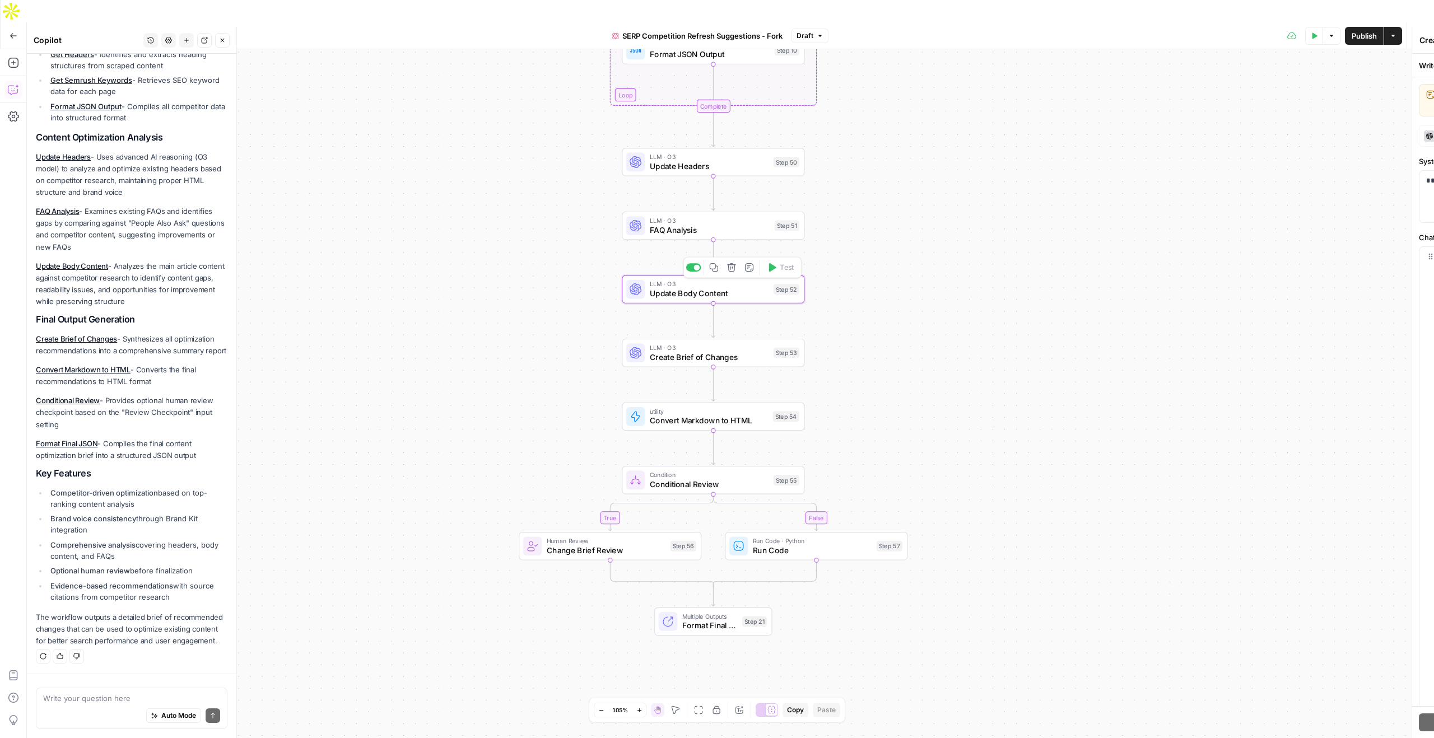
type textarea "Update Body Content"
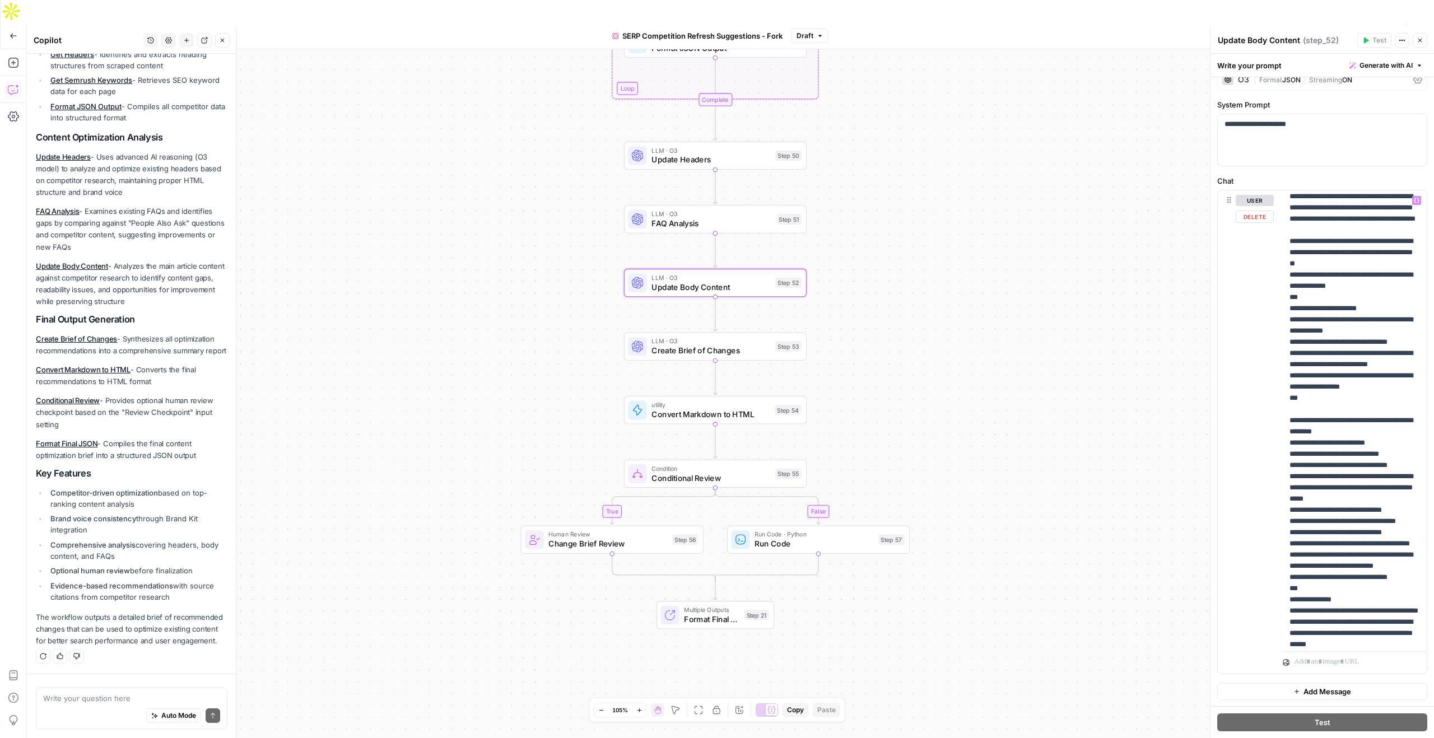
scroll to position [1109, 0]
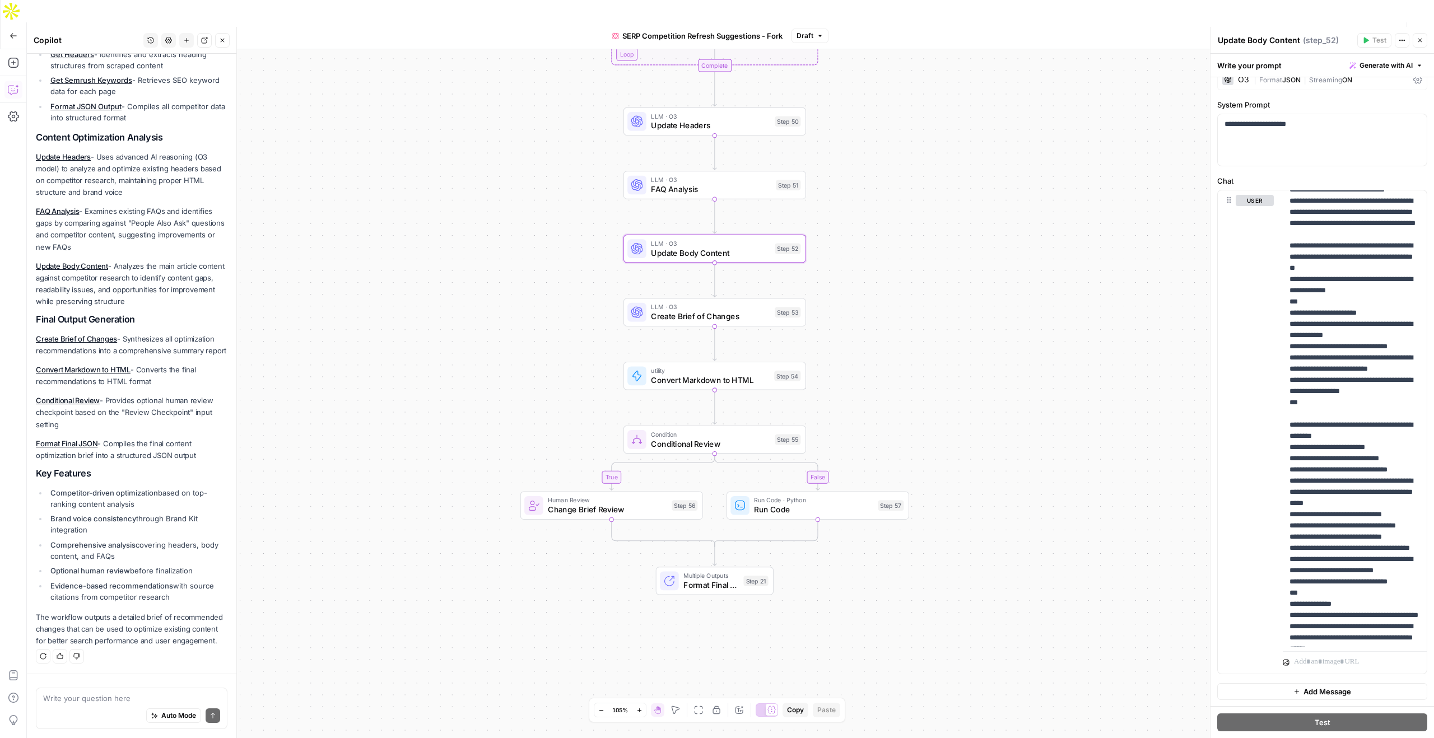
drag, startPoint x: 501, startPoint y: 254, endPoint x: 501, endPoint y: 221, distance: 33.6
click at [501, 220] on div "true false Workflow Input Settings Inputs Content Processing Convert Content Fo…" at bounding box center [730, 404] width 1407 height 711
click at [676, 311] on span "Create Brief of Changes" at bounding box center [710, 317] width 119 height 12
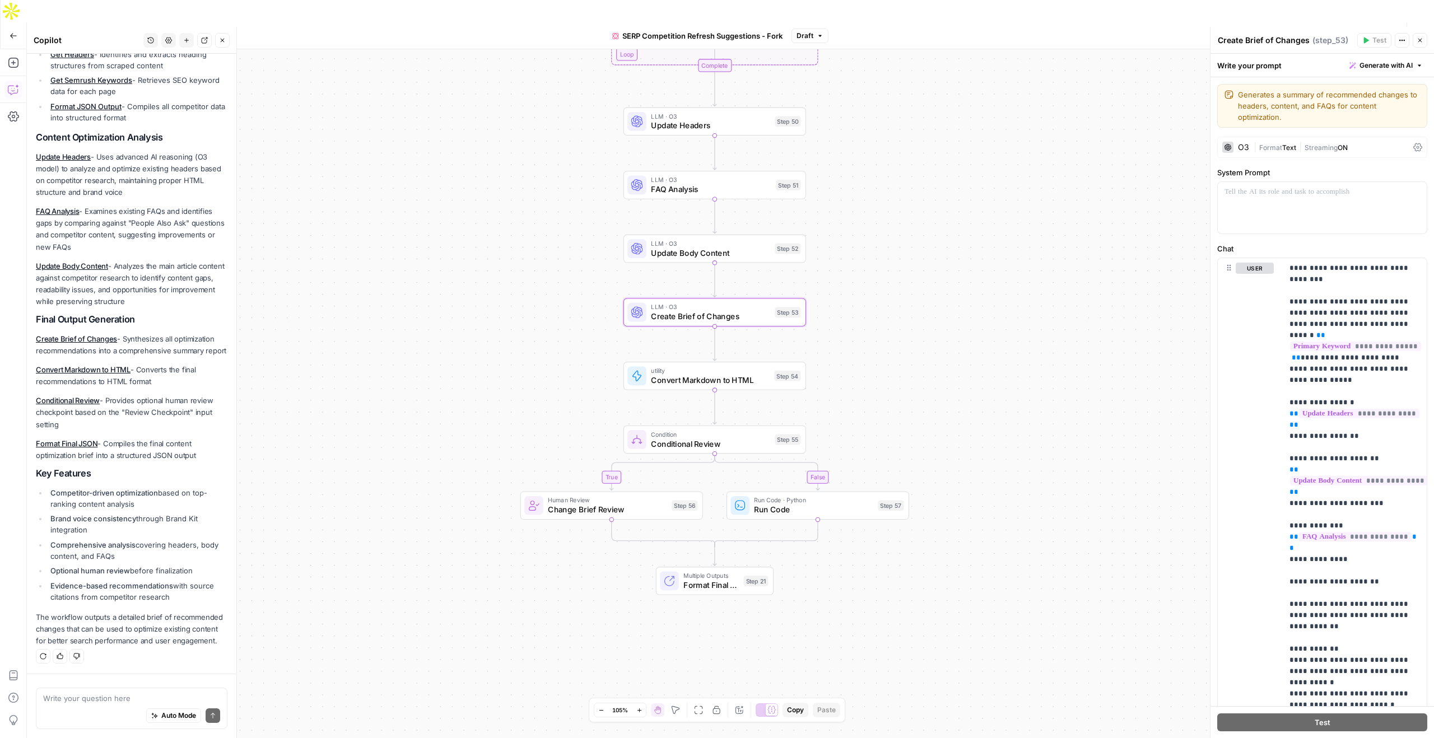
scroll to position [57, 0]
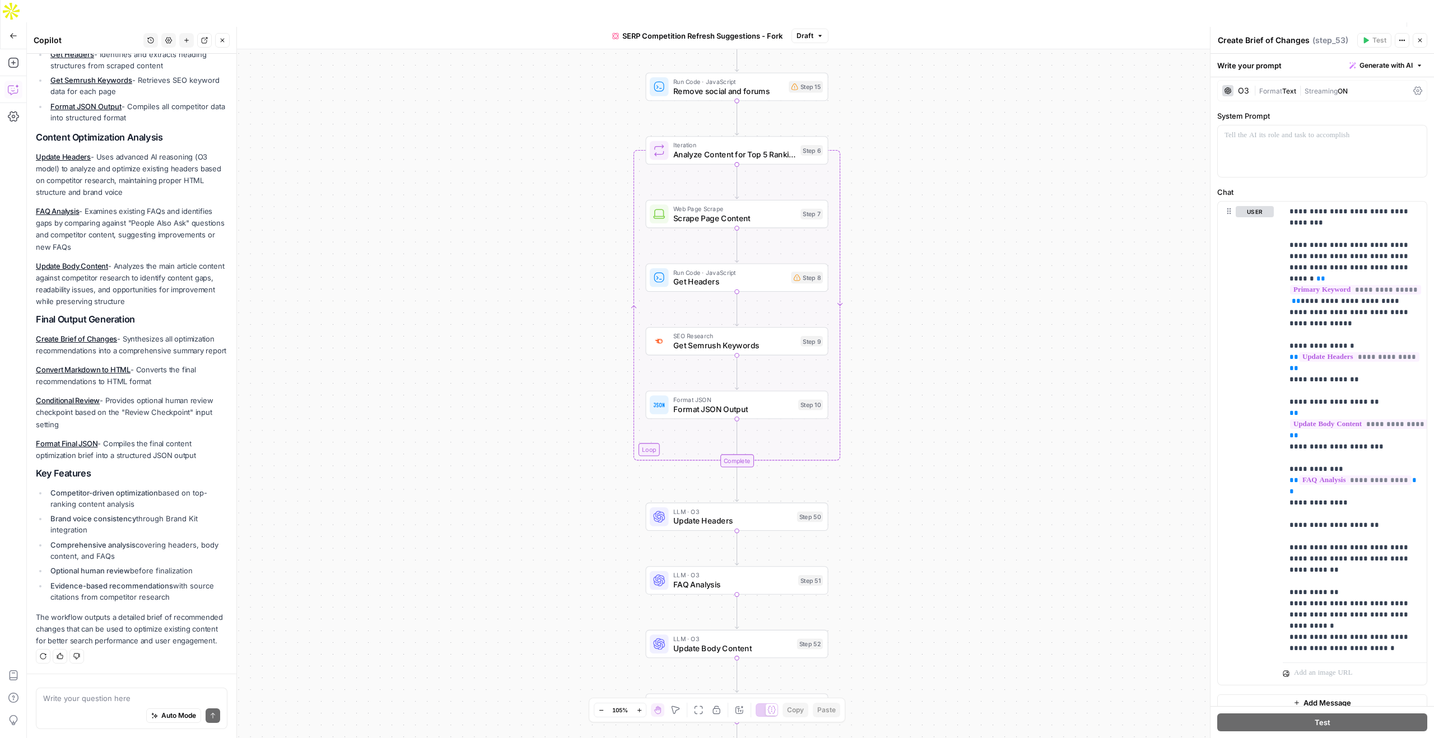
click at [1421, 40] on icon "button" at bounding box center [1420, 40] width 7 height 7
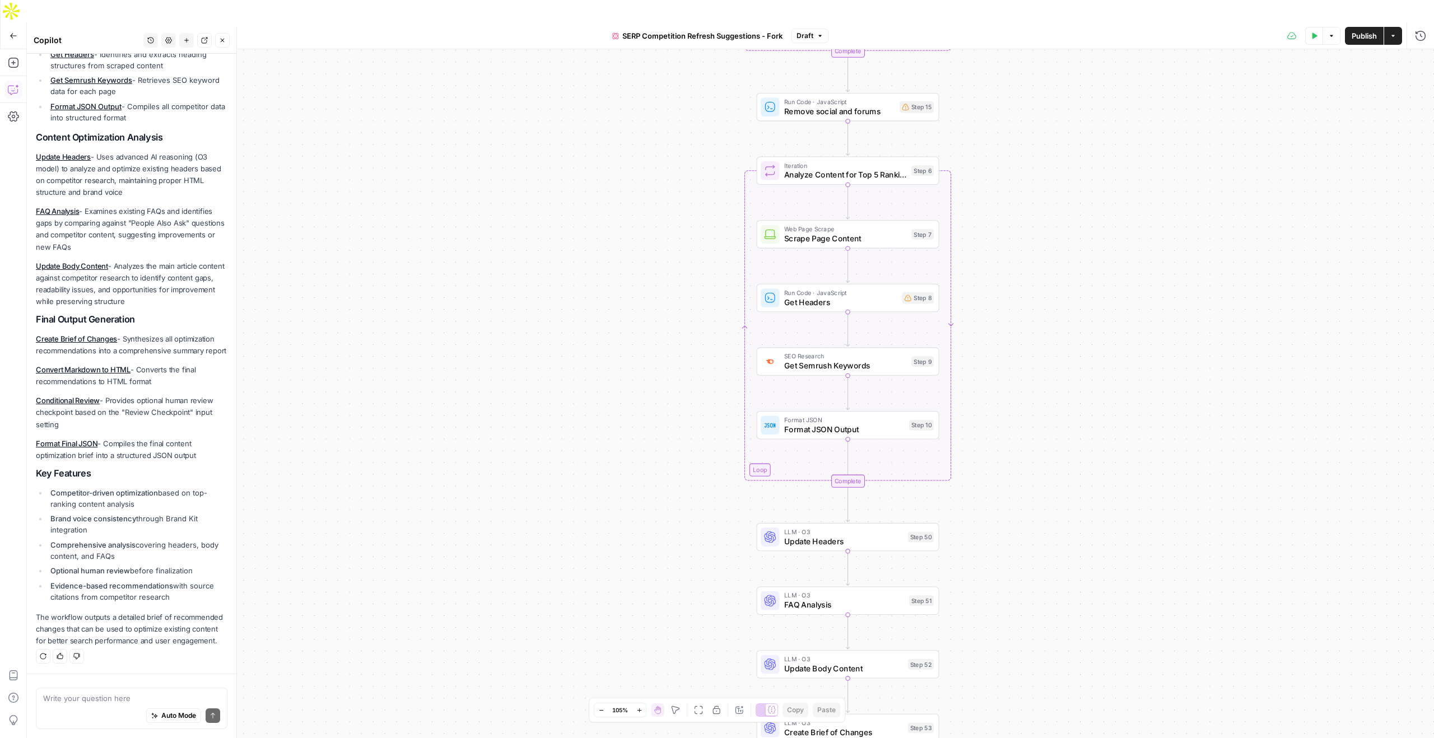
drag, startPoint x: 653, startPoint y: 437, endPoint x: 655, endPoint y: 178, distance: 259.4
click at [655, 178] on div "true false Workflow Input Settings Inputs Content Processing Convert Content Fo…" at bounding box center [730, 404] width 1407 height 711
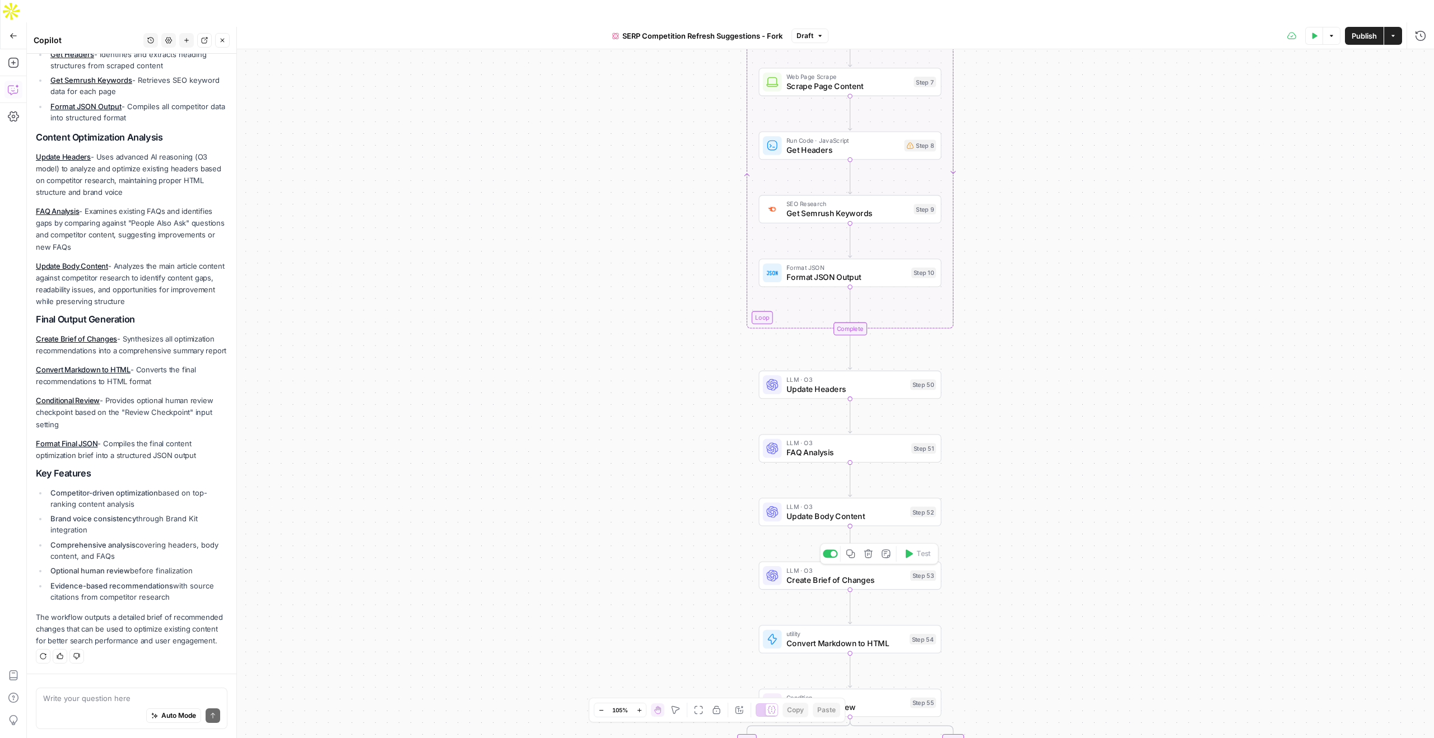
click at [829, 574] on span "Create Brief of Changes" at bounding box center [846, 580] width 119 height 12
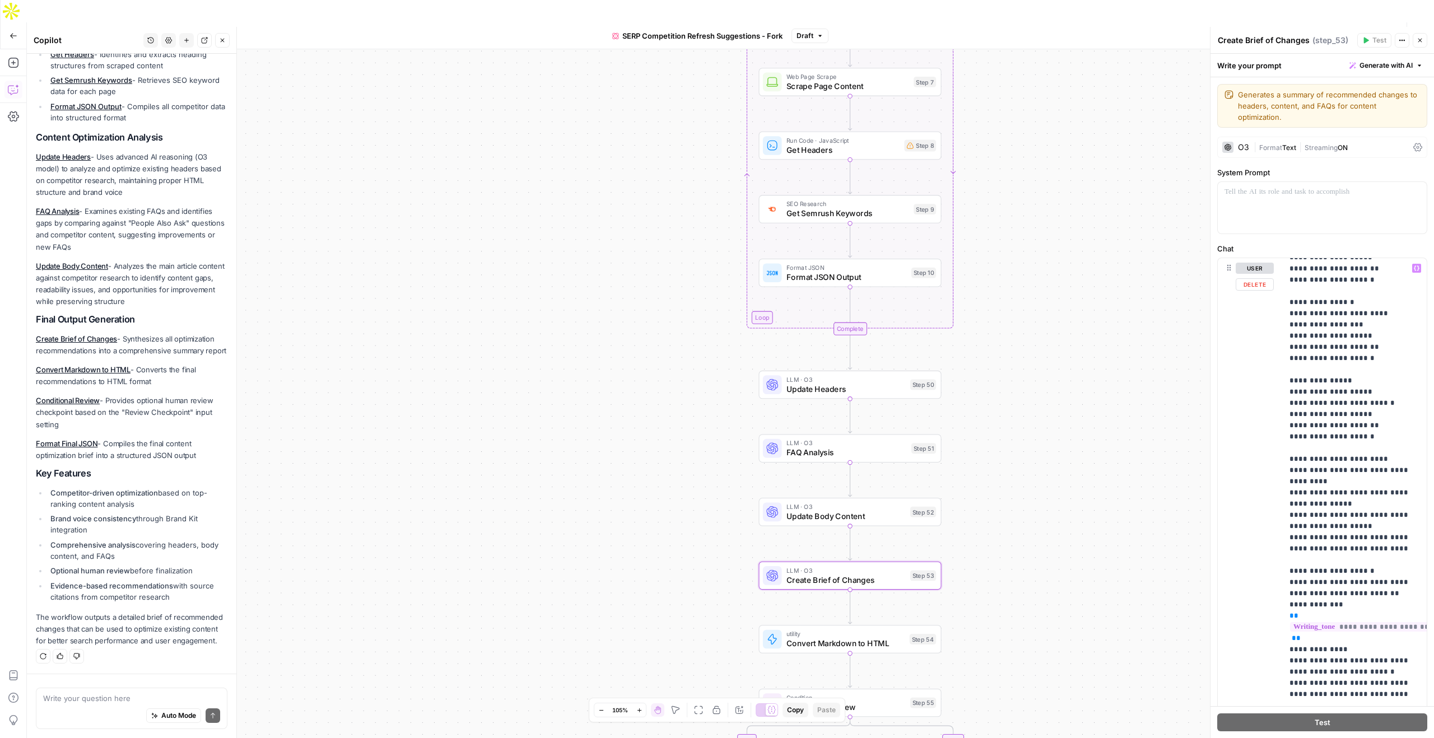
scroll to position [606, 0]
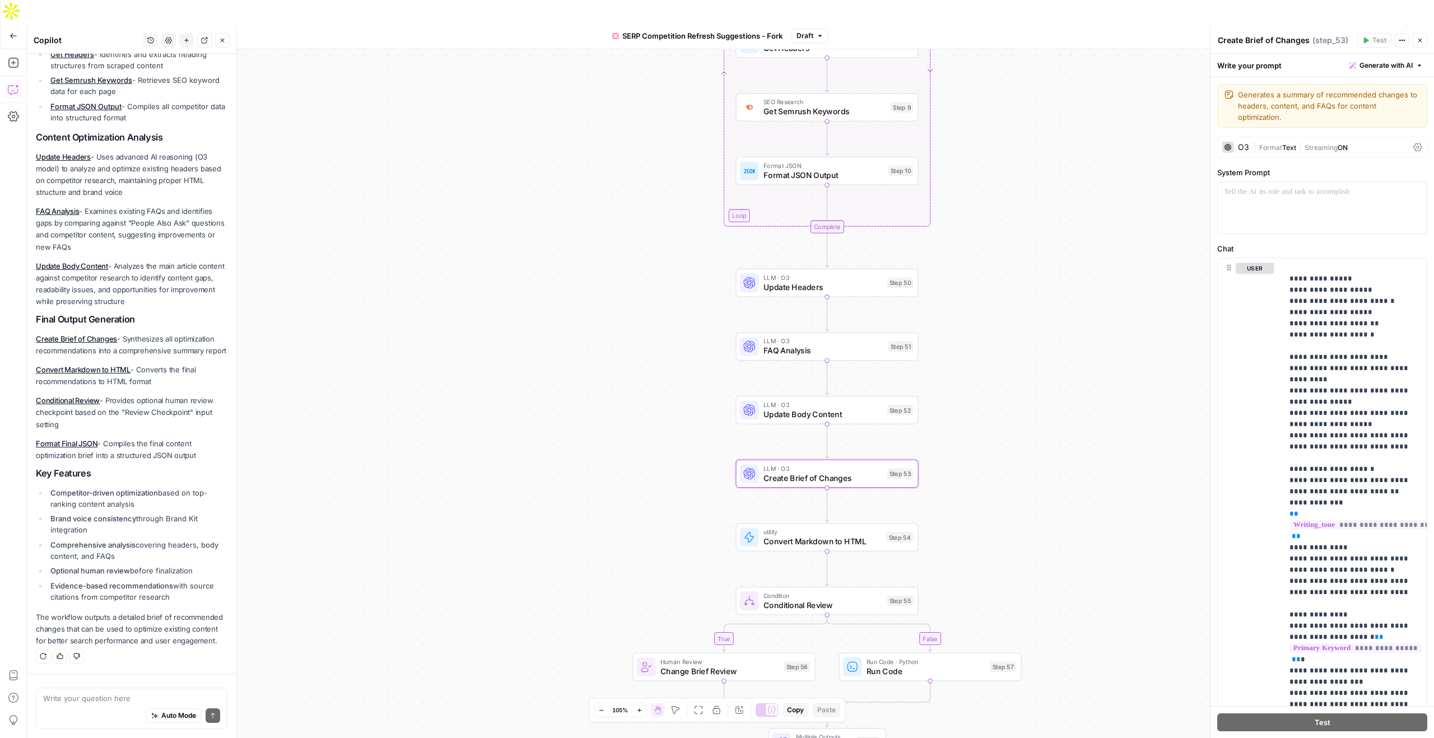
drag, startPoint x: 674, startPoint y: 235, endPoint x: 650, endPoint y: 132, distance: 105.3
click at [650, 132] on div "true false Workflow Input Settings Inputs Content Processing Convert Content Fo…" at bounding box center [730, 404] width 1407 height 711
click at [10, 57] on icon "button" at bounding box center [13, 62] width 11 height 11
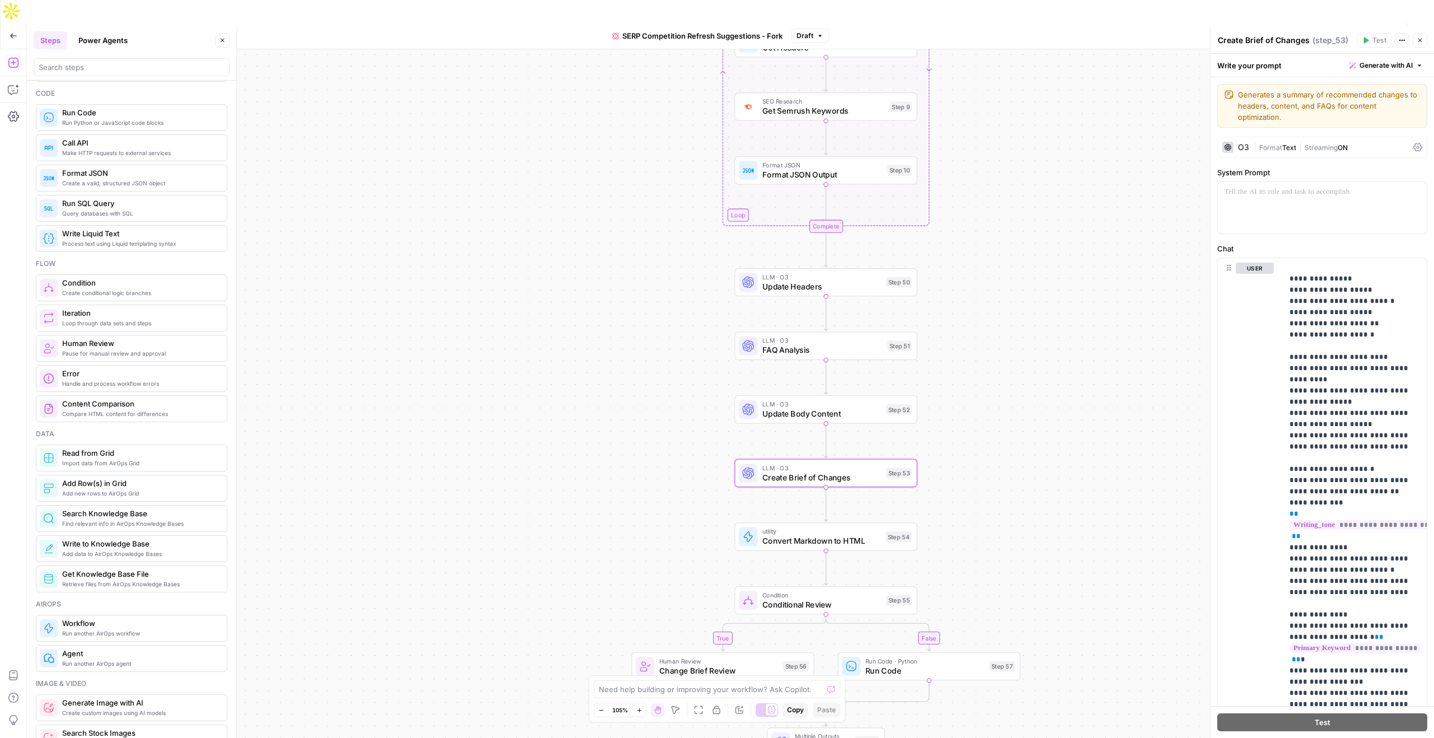
scroll to position [3, 0]
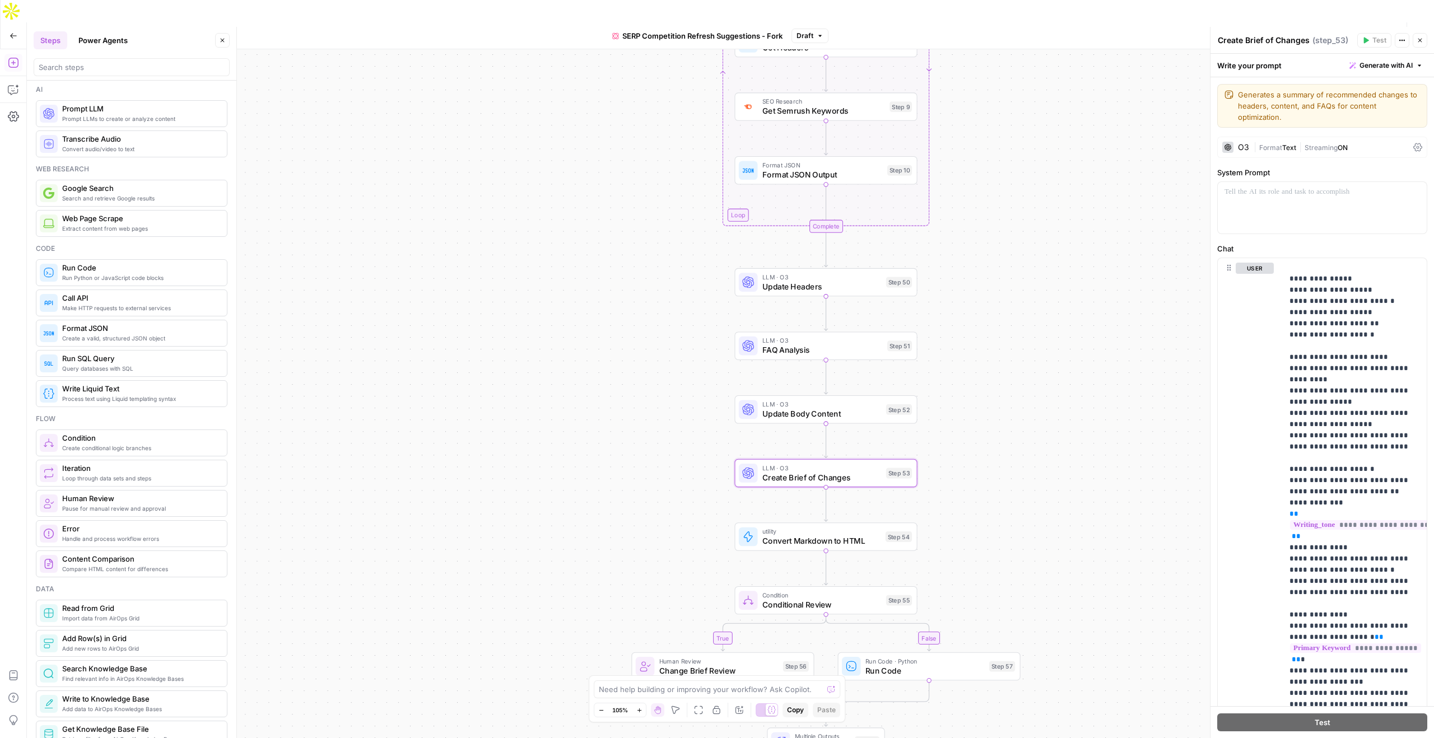
click at [128, 47] on button "Power Agents" at bounding box center [103, 40] width 63 height 18
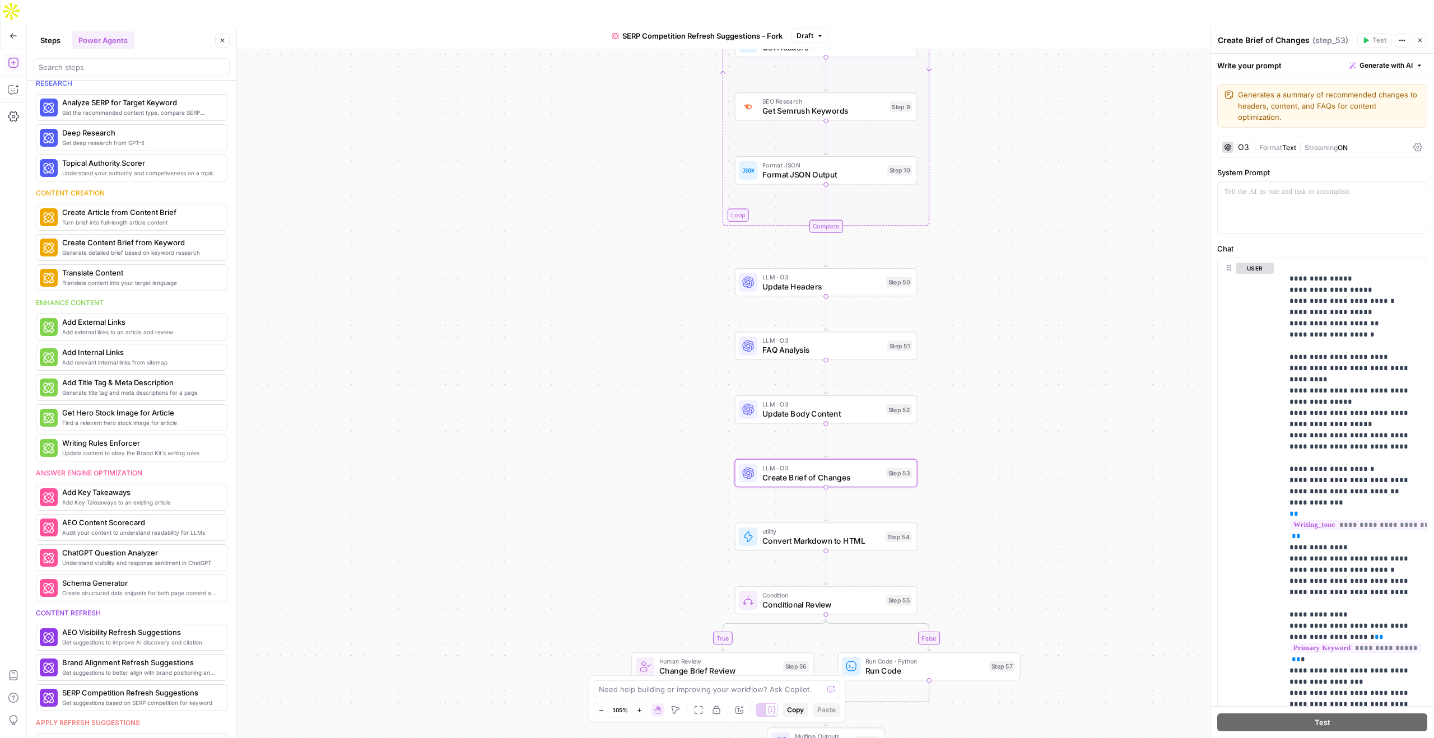
scroll to position [0, 0]
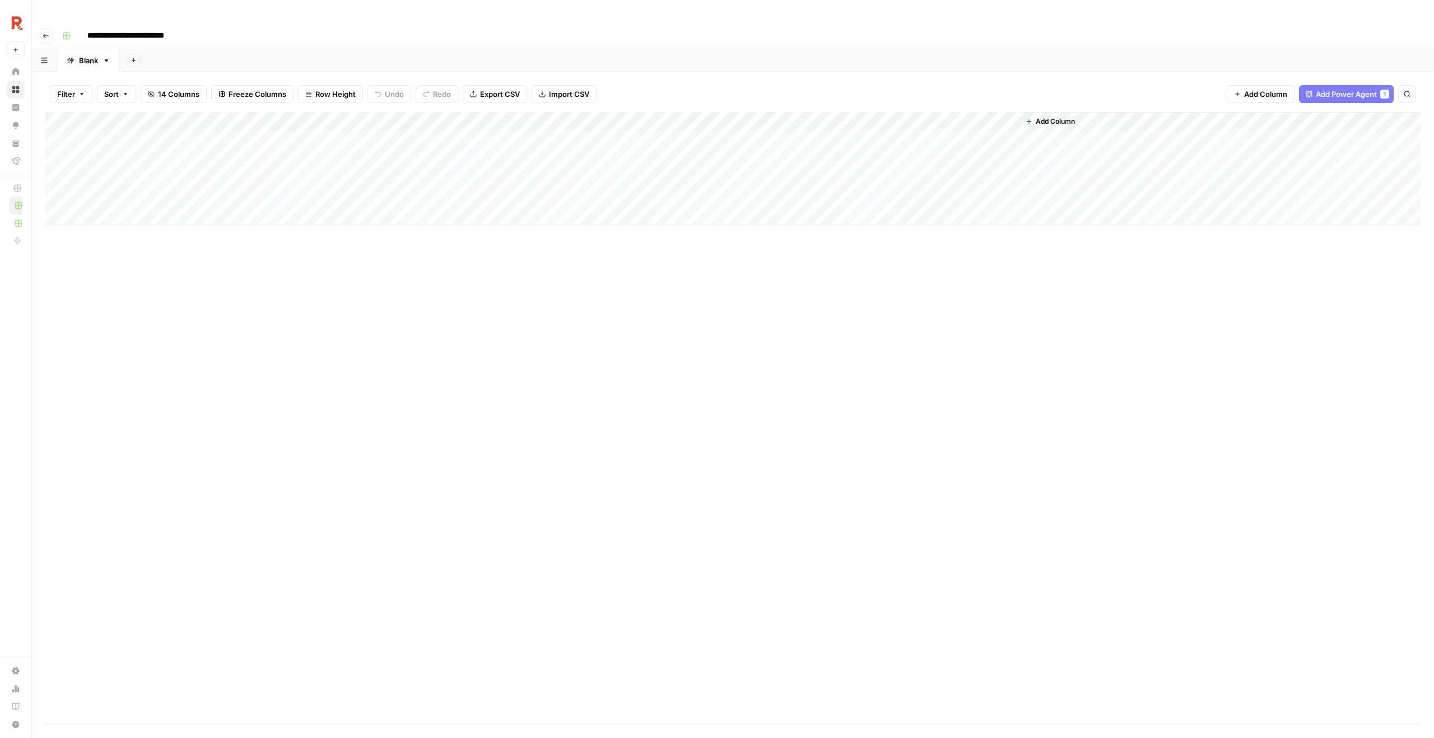
click at [492, 117] on div "Add Column" at bounding box center [732, 168] width 1375 height 113
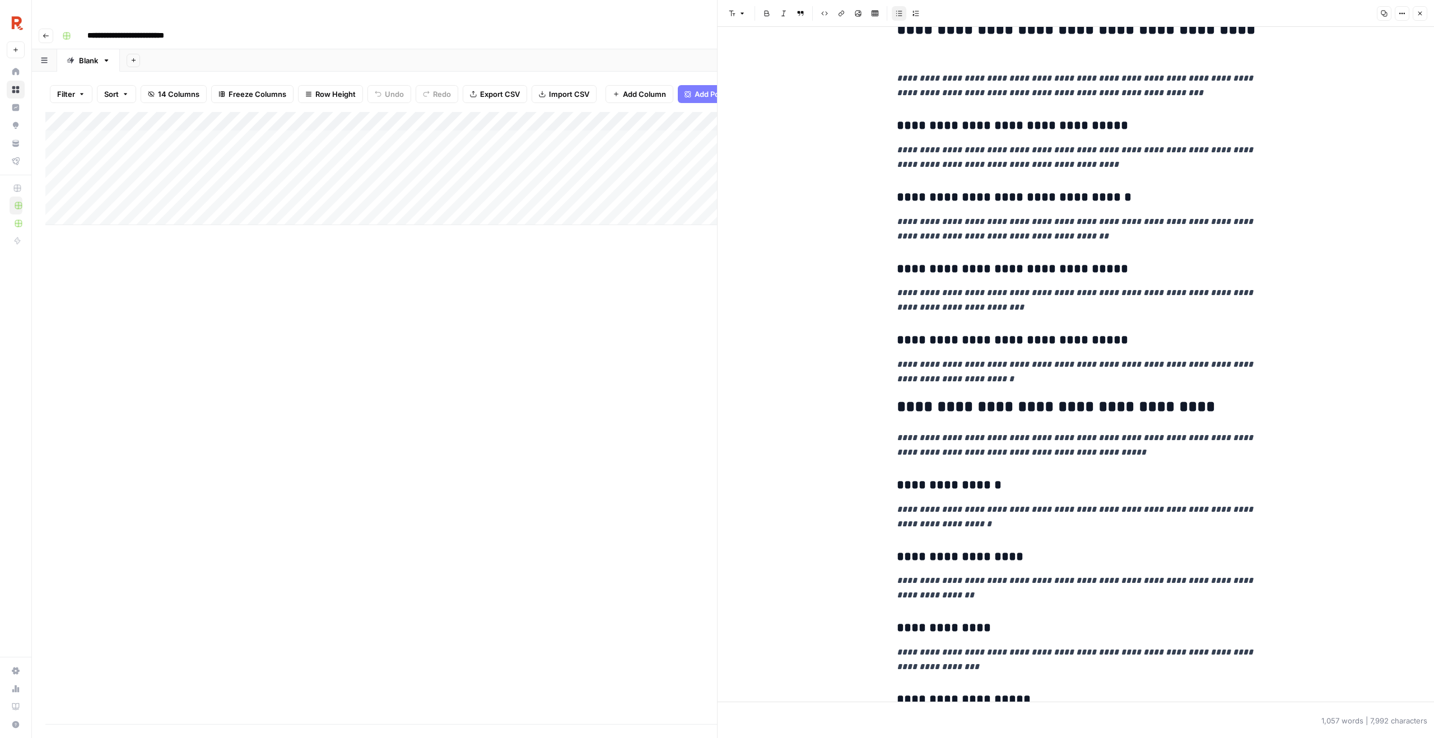
scroll to position [863, 0]
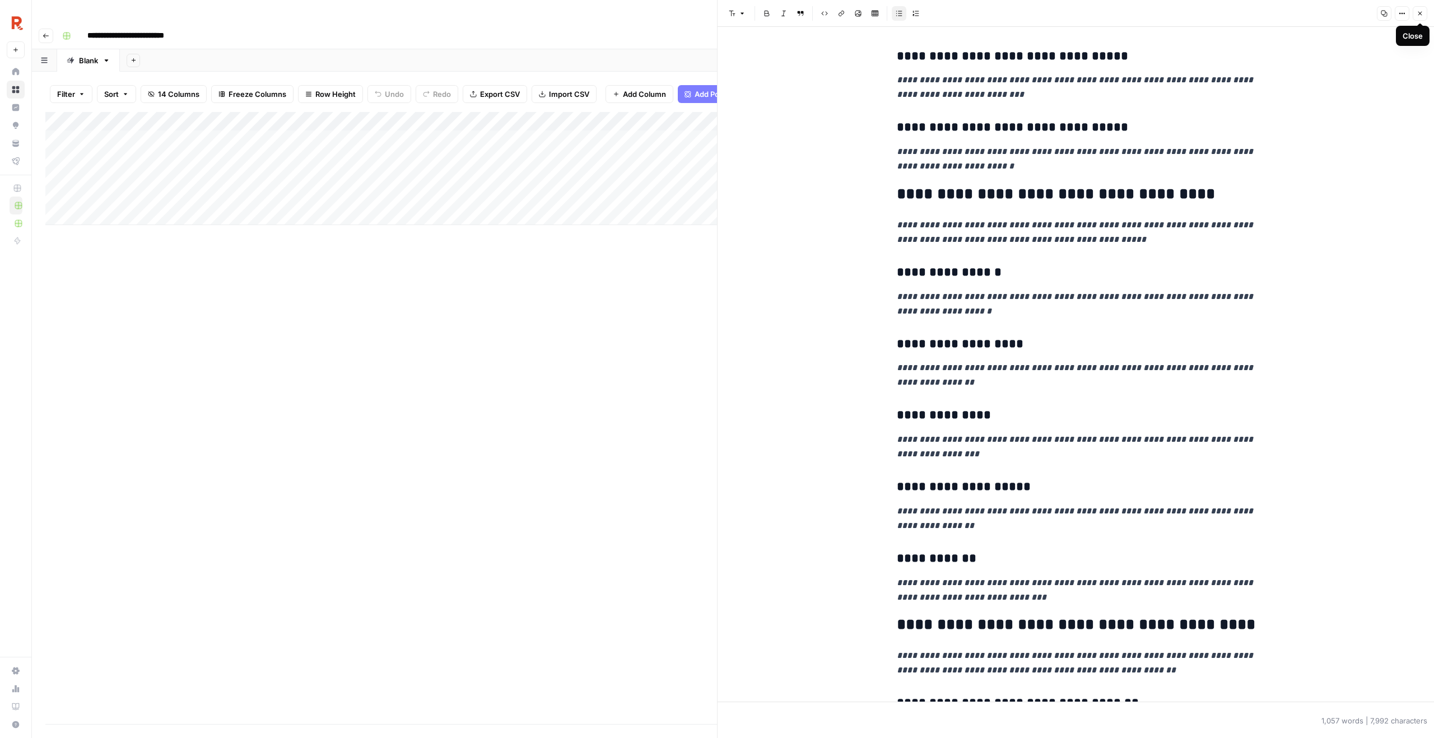
click at [1422, 10] on button "Close" at bounding box center [1420, 13] width 15 height 15
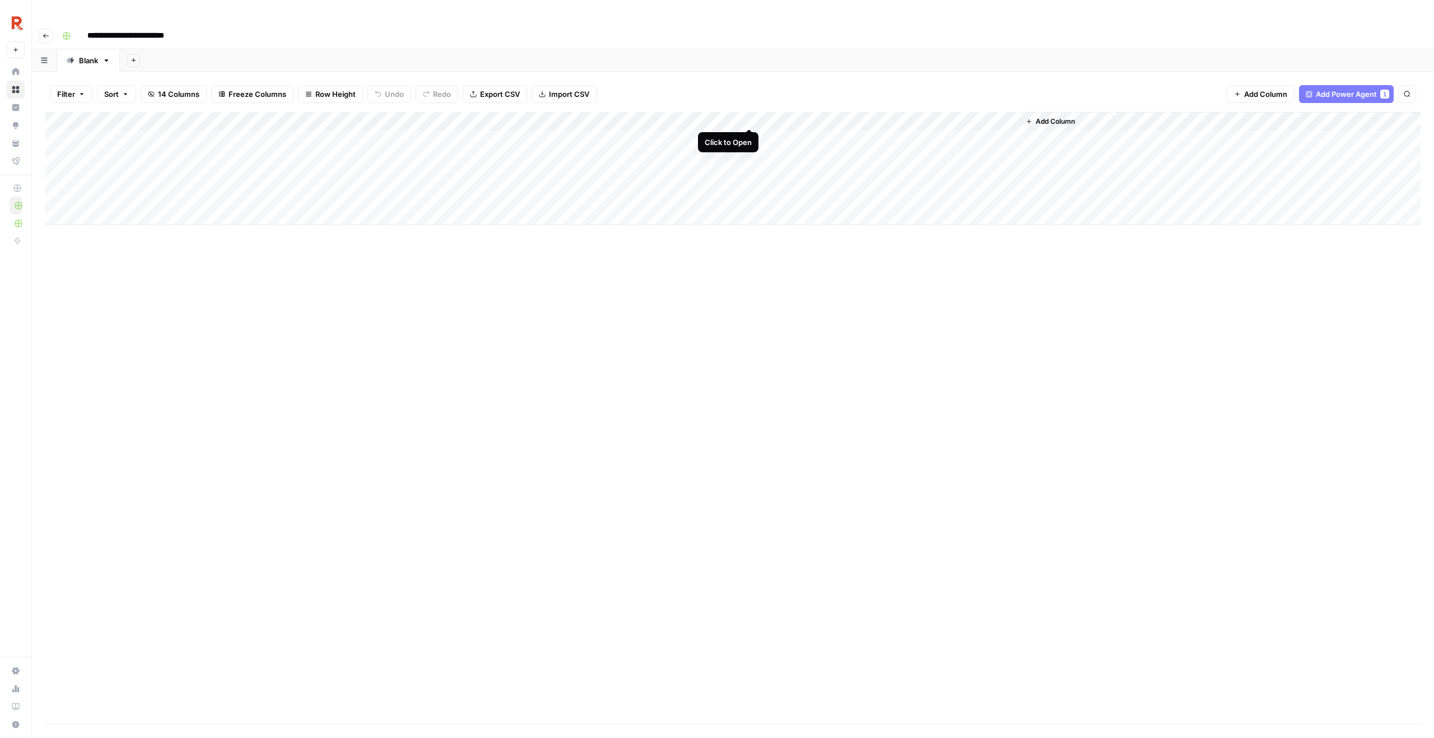
click at [752, 118] on div "Add Column" at bounding box center [732, 168] width 1375 height 113
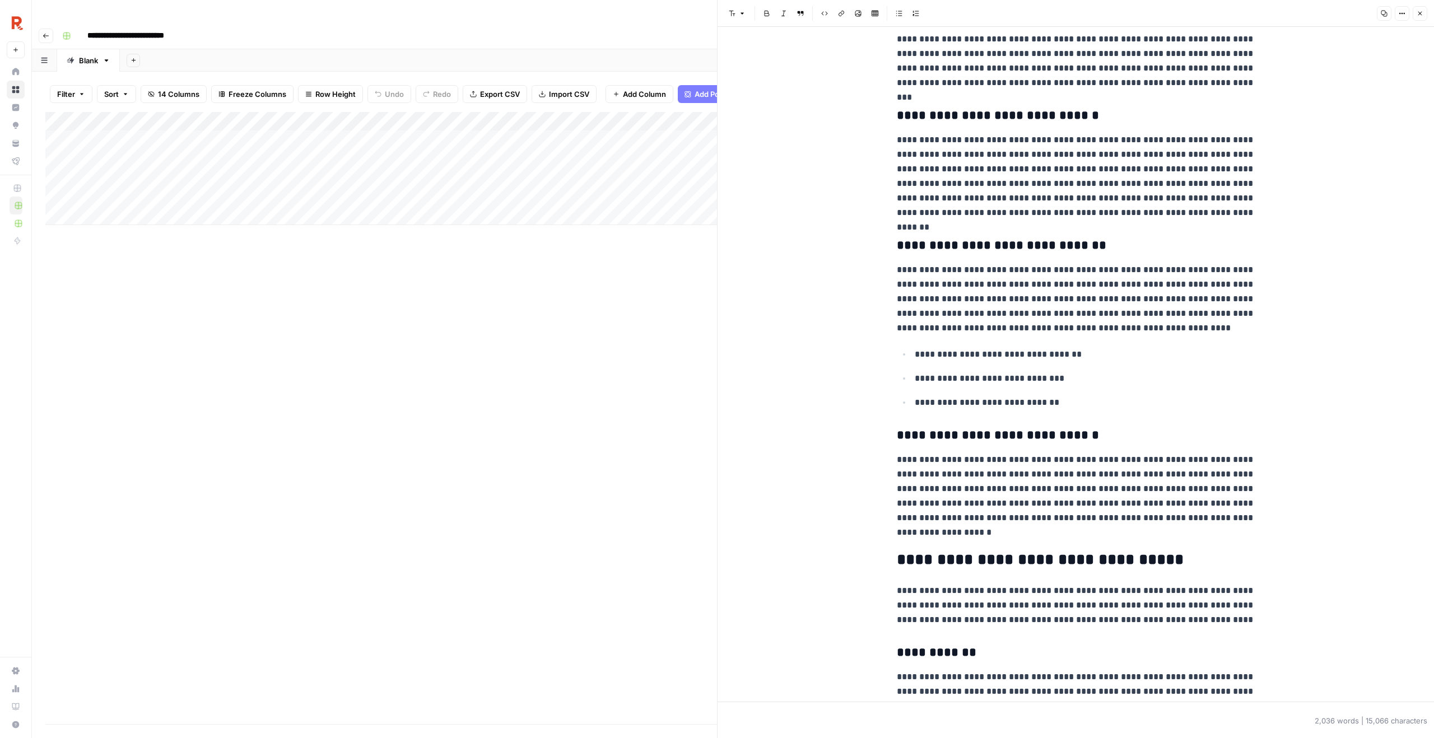
scroll to position [949, 0]
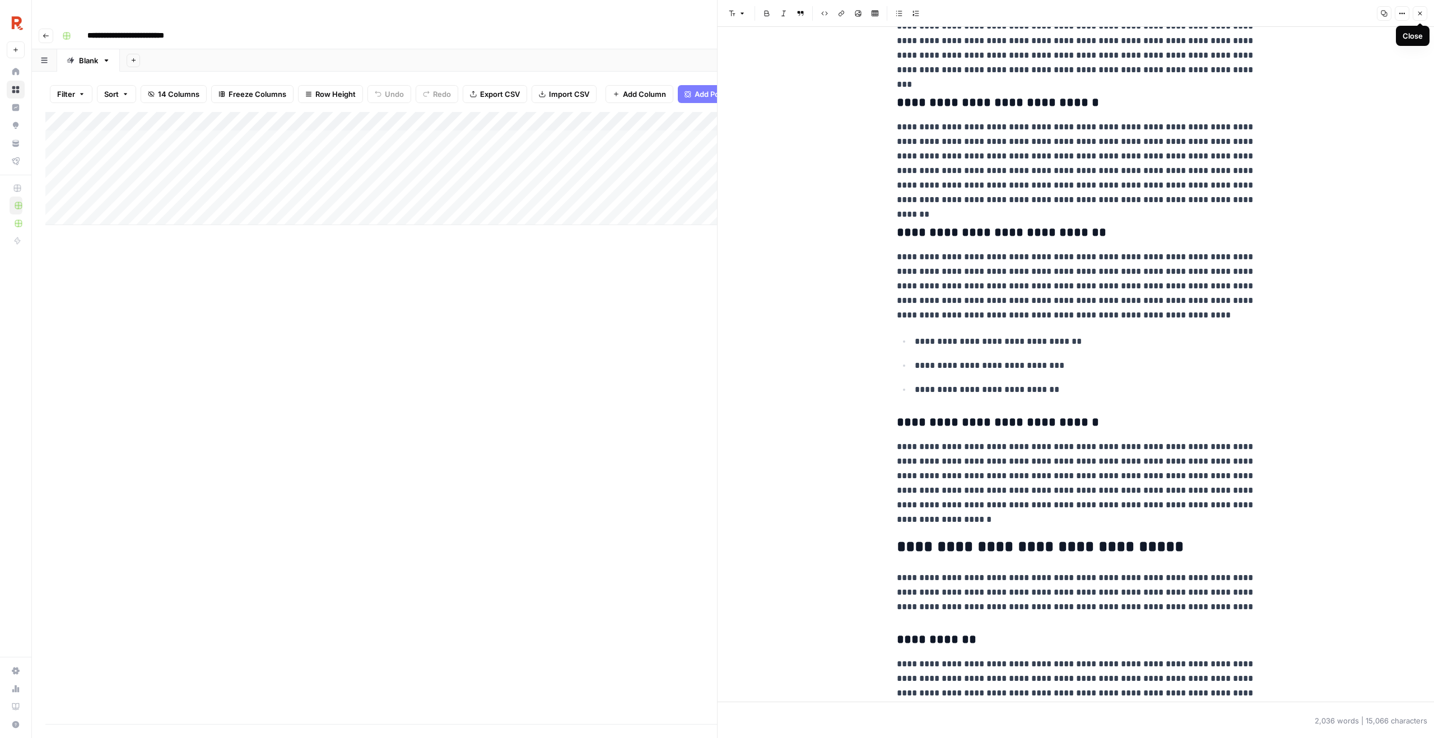
click at [1420, 15] on icon "button" at bounding box center [1420, 13] width 7 height 7
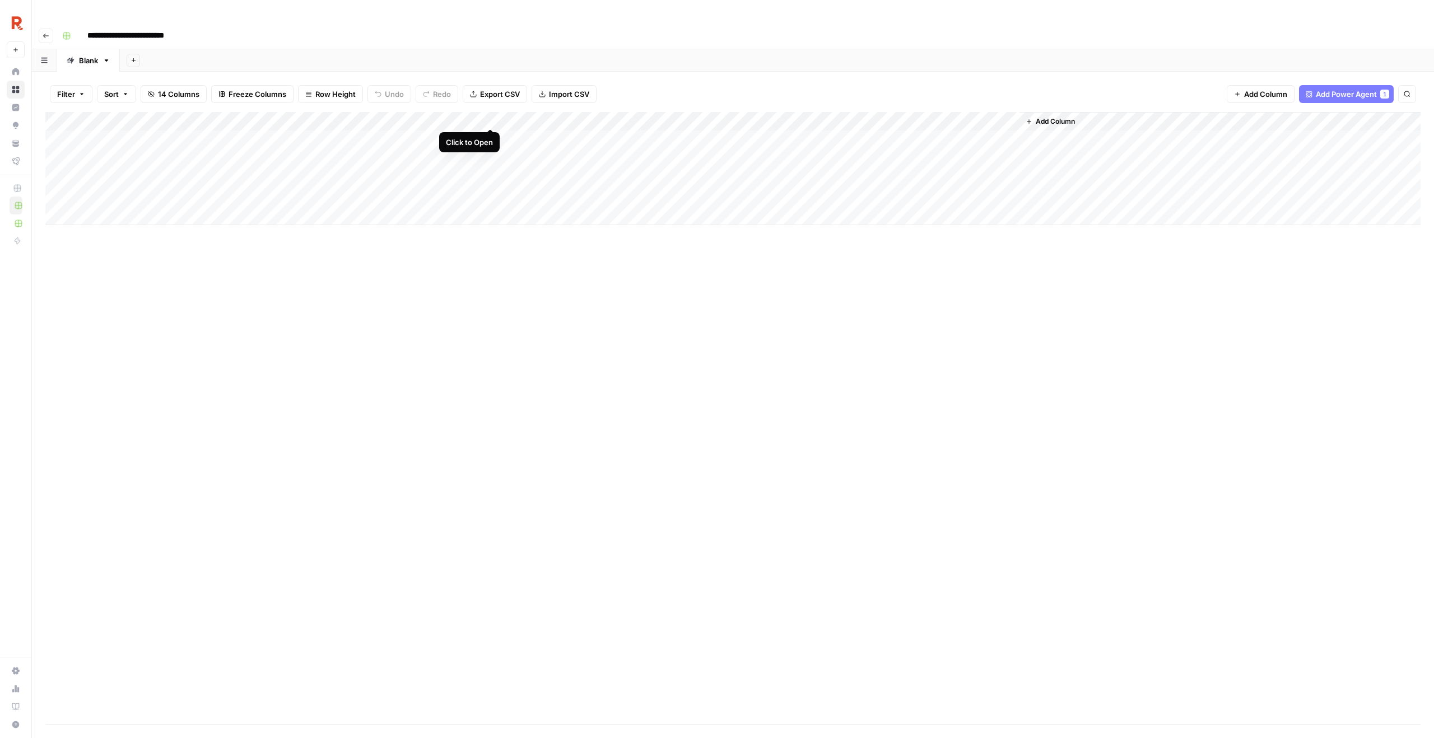
click at [489, 118] on div "Add Column" at bounding box center [732, 168] width 1375 height 113
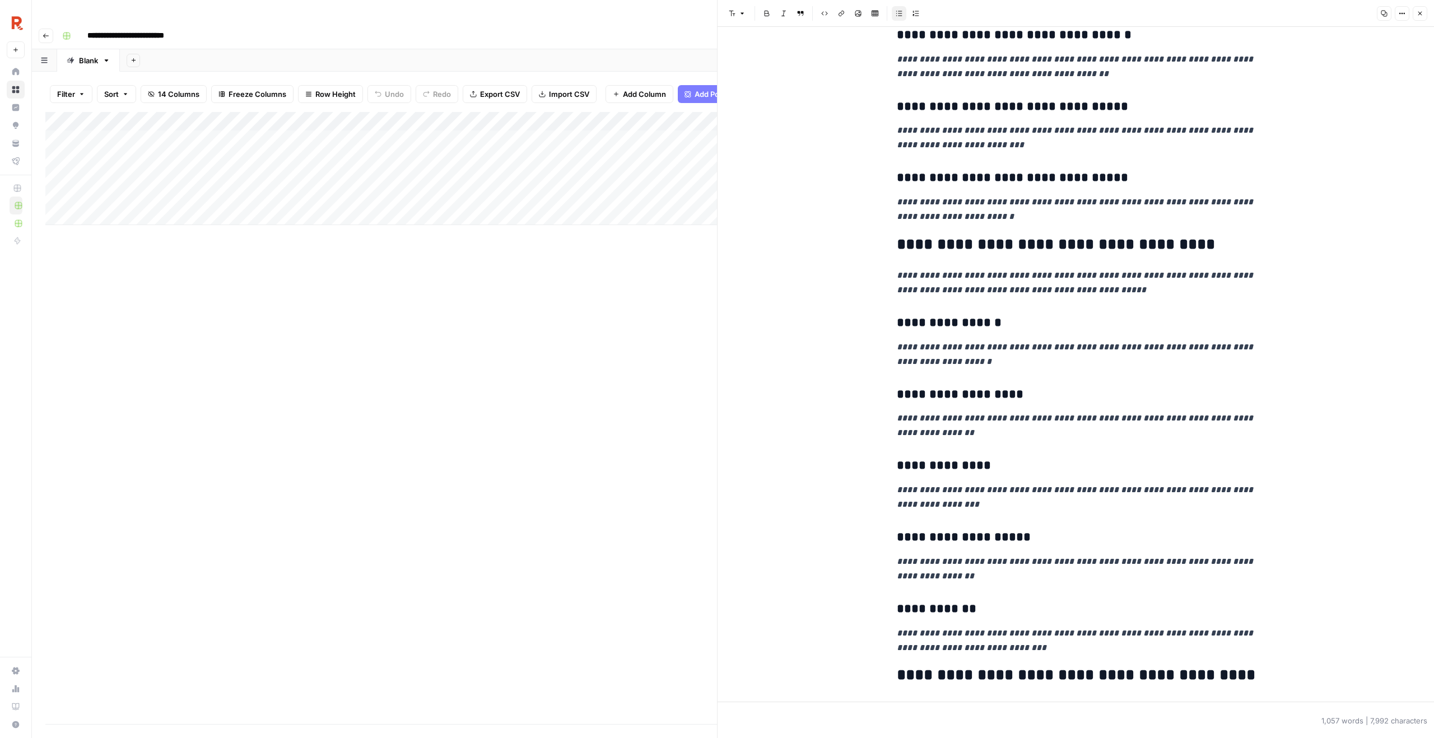
scroll to position [812, 0]
drag, startPoint x: 1006, startPoint y: 491, endPoint x: 958, endPoint y: 491, distance: 48.2
click at [958, 491] on p "**********" at bounding box center [1076, 497] width 359 height 29
click at [988, 491] on p "**********" at bounding box center [1076, 497] width 359 height 29
click at [1417, 14] on icon "button" at bounding box center [1420, 13] width 7 height 7
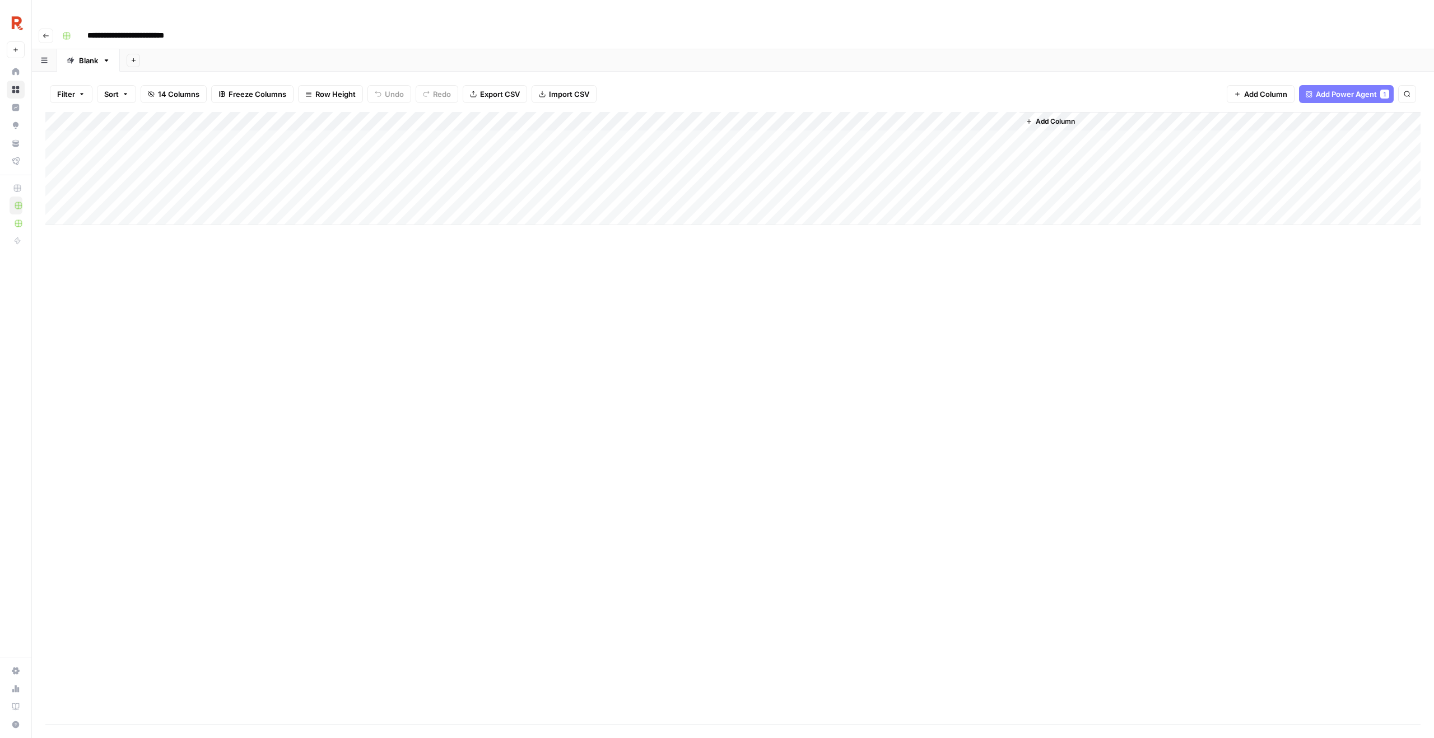
click at [132, 152] on div "Add Column" at bounding box center [732, 168] width 1375 height 113
click at [141, 154] on textarea "**********" at bounding box center [184, 156] width 201 height 16
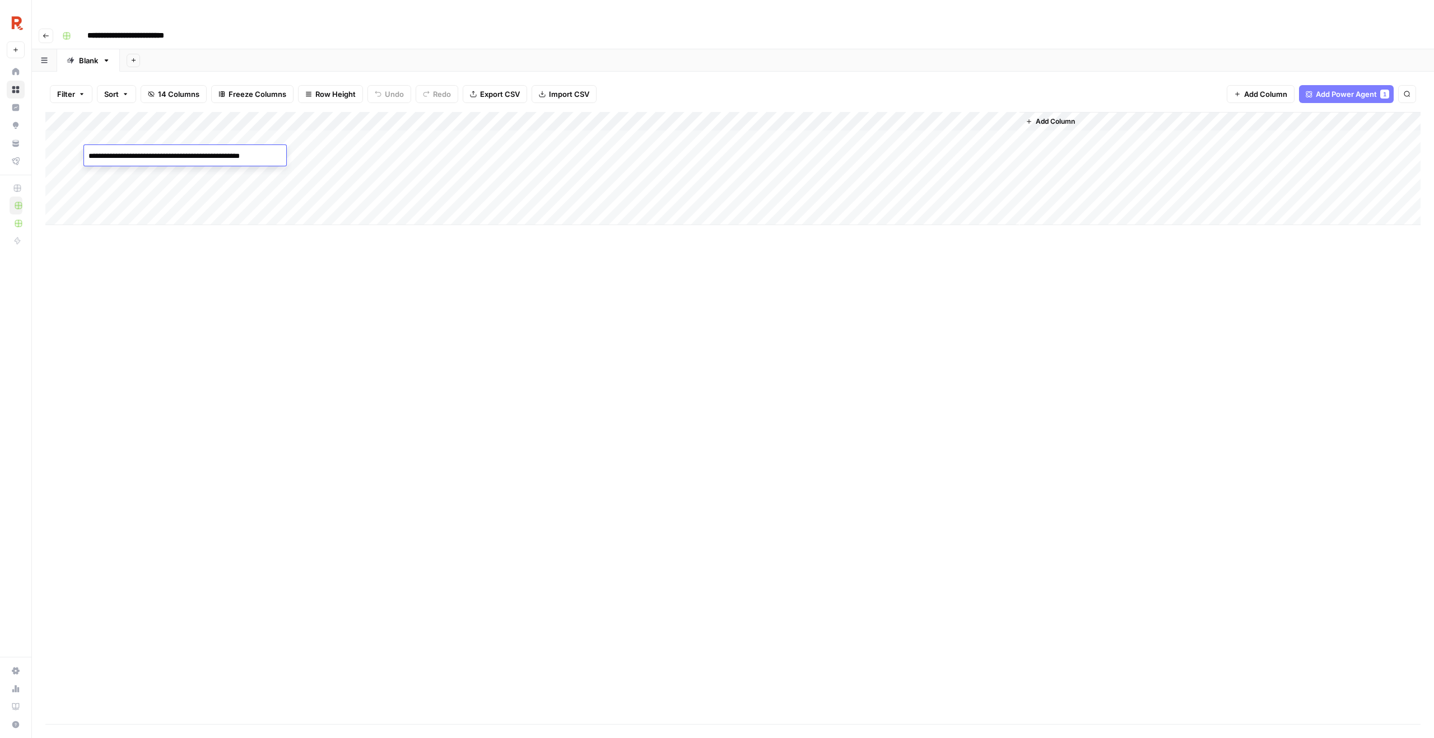
click at [141, 154] on textarea "**********" at bounding box center [184, 156] width 201 height 16
click at [230, 250] on div "Add Column" at bounding box center [732, 418] width 1375 height 612
click at [175, 156] on div "Add Column" at bounding box center [732, 168] width 1375 height 113
click at [175, 156] on textarea "**********" at bounding box center [184, 156] width 201 height 16
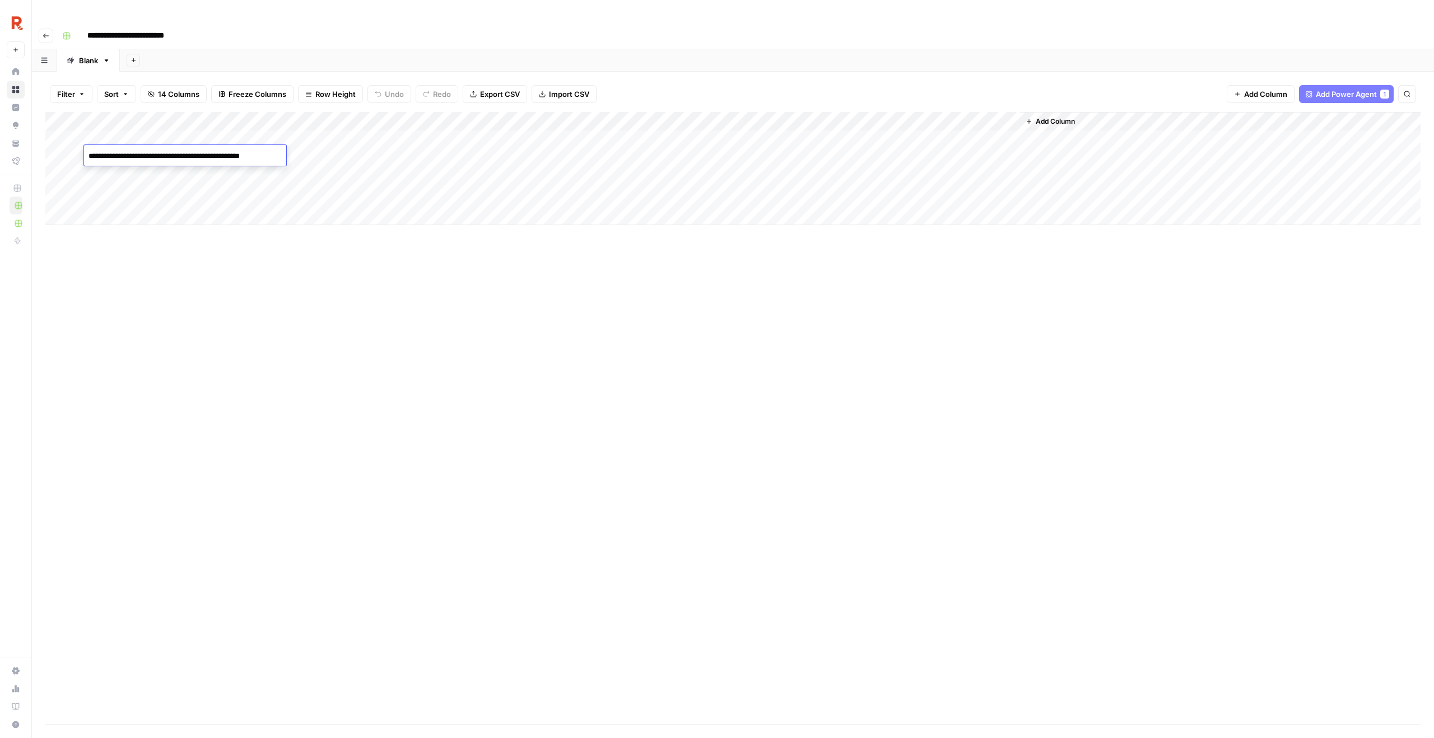
click at [312, 297] on div "Add Column" at bounding box center [732, 418] width 1375 height 612
click at [313, 155] on div "Add Column" at bounding box center [732, 168] width 1375 height 113
click at [389, 136] on div "Add Column" at bounding box center [732, 168] width 1375 height 113
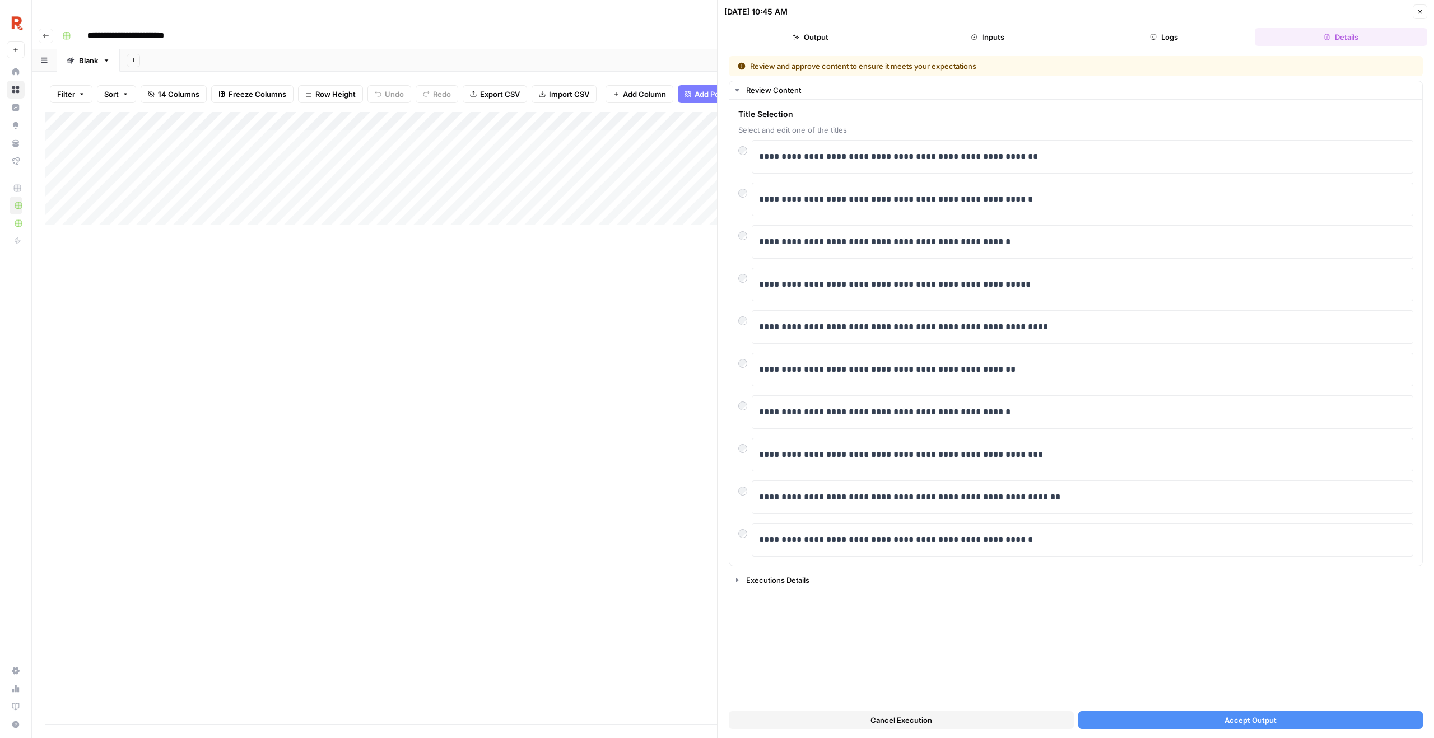
click at [378, 112] on div "Add Column" at bounding box center [381, 168] width 672 height 113
click at [306, 196] on span "Configure Inputs" at bounding box center [302, 193] width 98 height 11
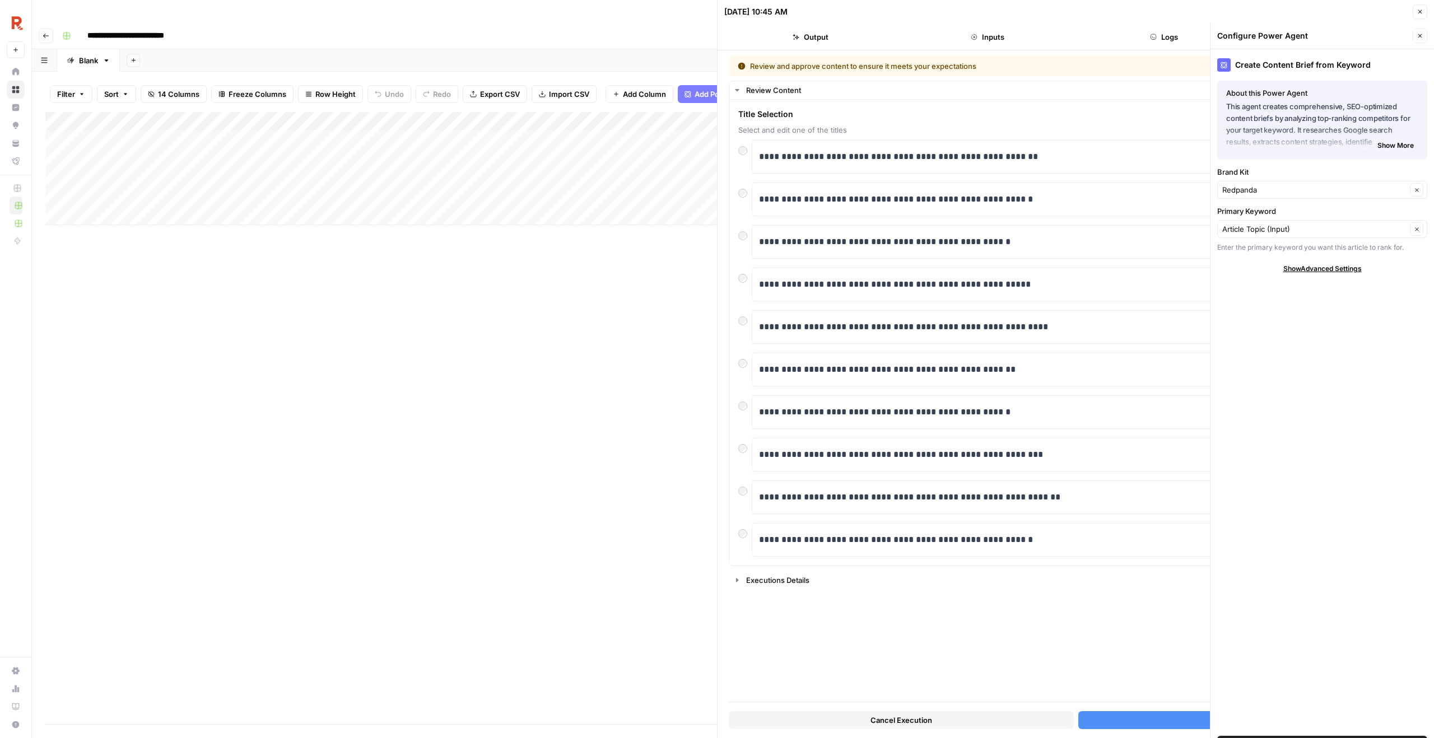
click at [380, 112] on div "Add Column" at bounding box center [381, 168] width 672 height 113
click at [298, 213] on span "Fork Power Agent" at bounding box center [302, 208] width 98 height 11
click at [1417, 23] on header "Configure Power Agent Close" at bounding box center [1323, 35] width 224 height 27
click at [1418, 32] on icon "button" at bounding box center [1420, 35] width 7 height 7
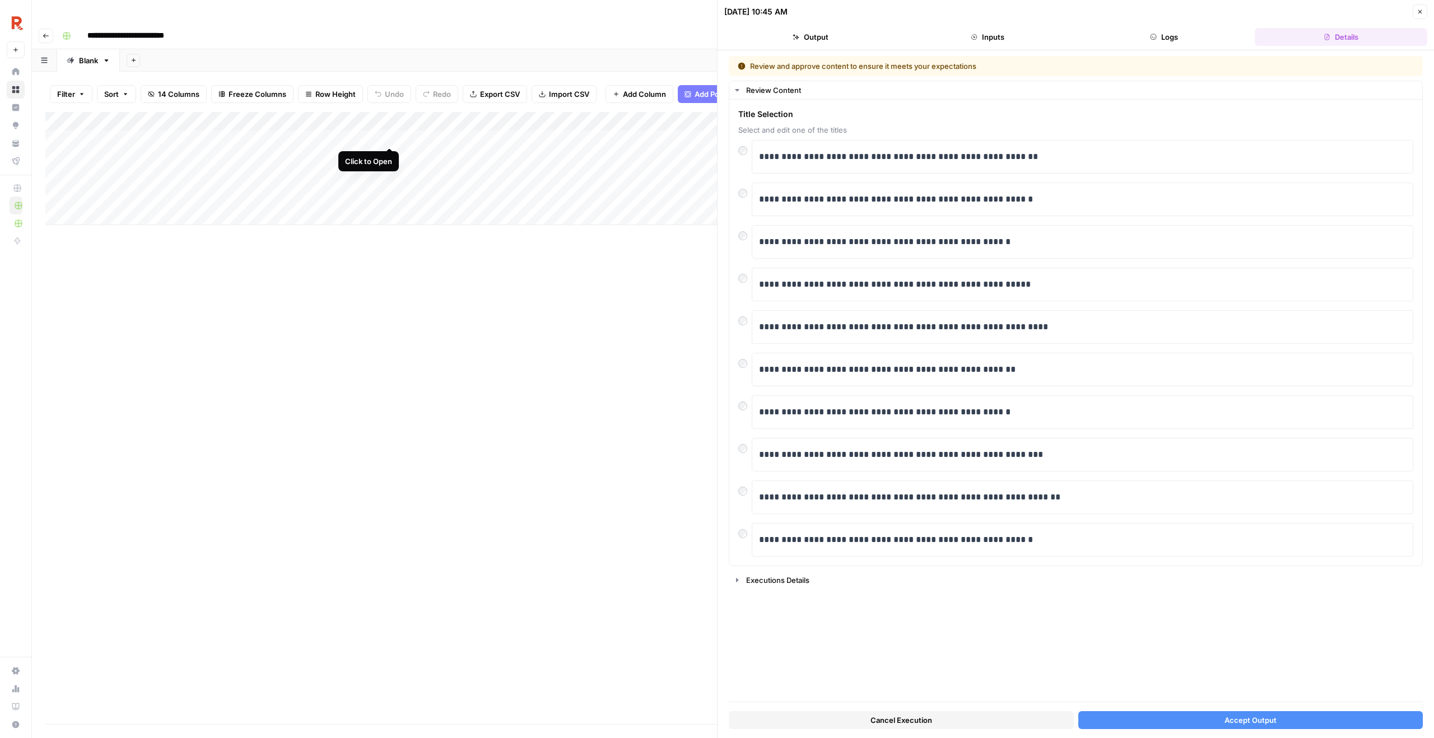
click at [389, 137] on div "Add Column" at bounding box center [381, 168] width 672 height 113
click at [1054, 240] on p "**********" at bounding box center [1082, 242] width 647 height 15
click at [1172, 722] on button "Accept Output" at bounding box center [1250, 720] width 345 height 18
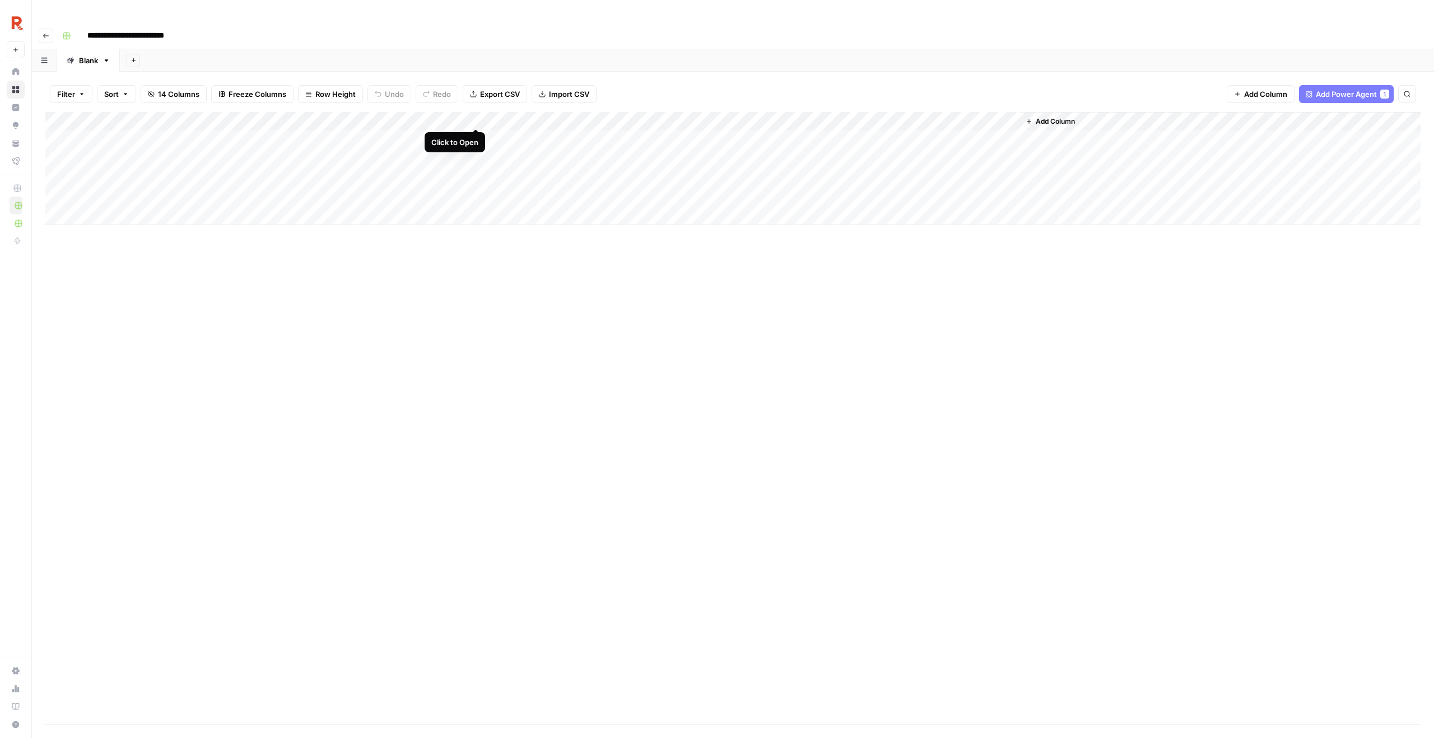
click at [477, 114] on div "Add Column" at bounding box center [732, 168] width 1375 height 113
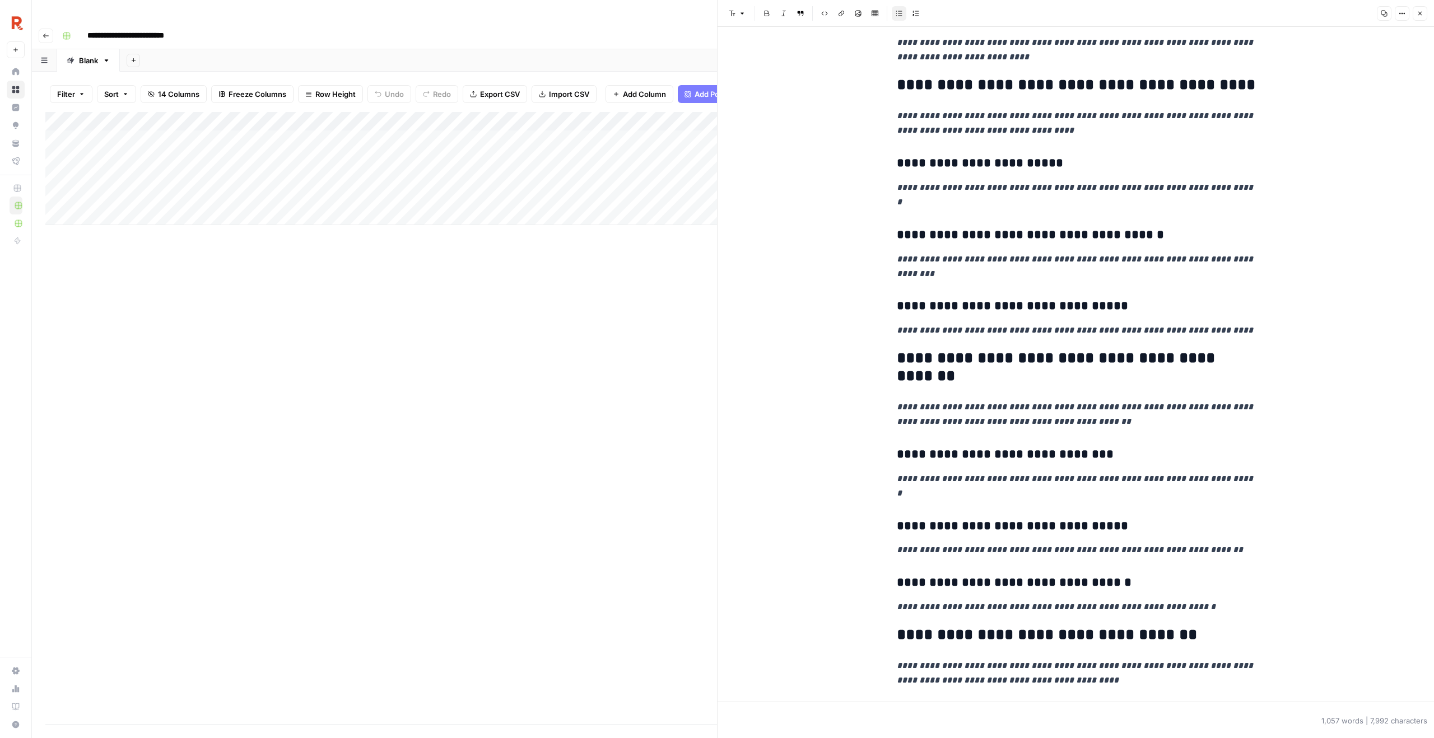
scroll to position [2825, 0]
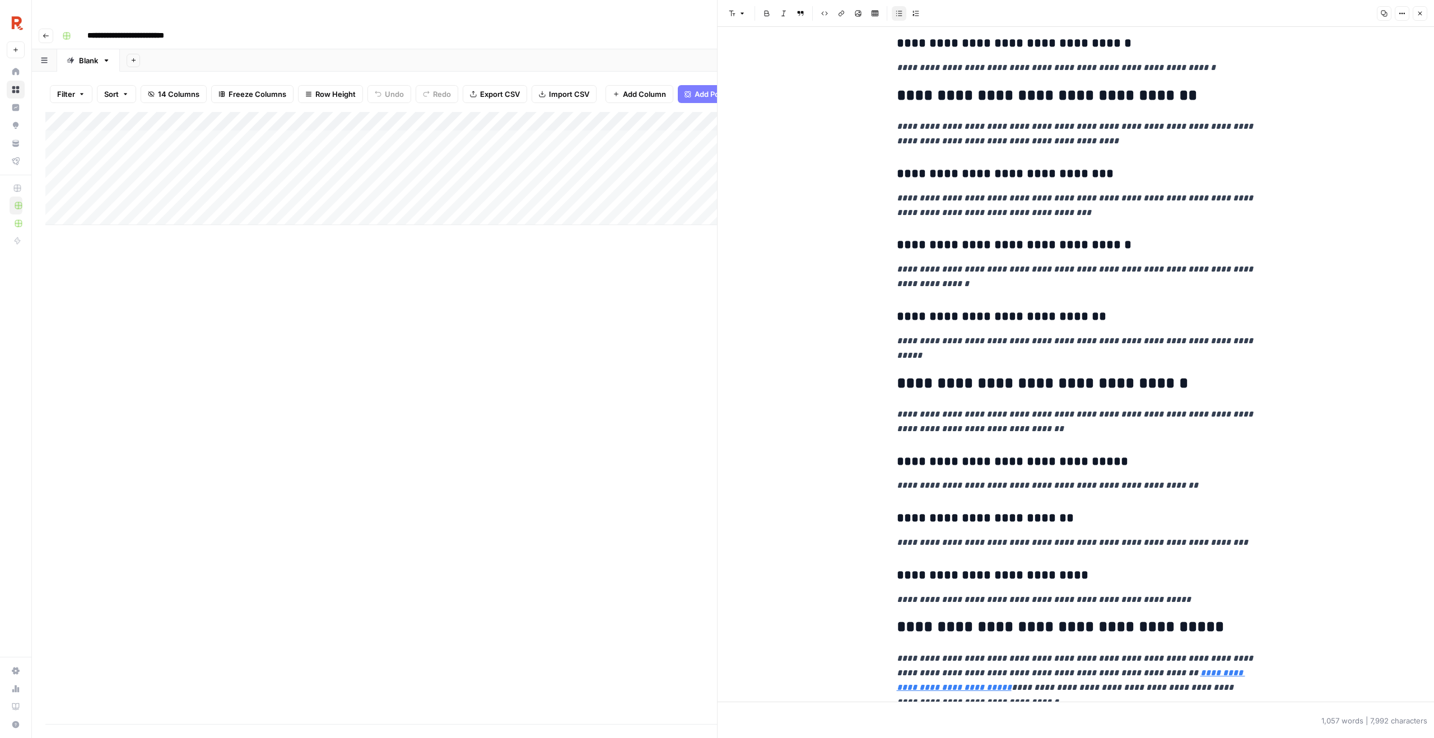
click at [1421, 15] on icon "button" at bounding box center [1420, 13] width 7 height 7
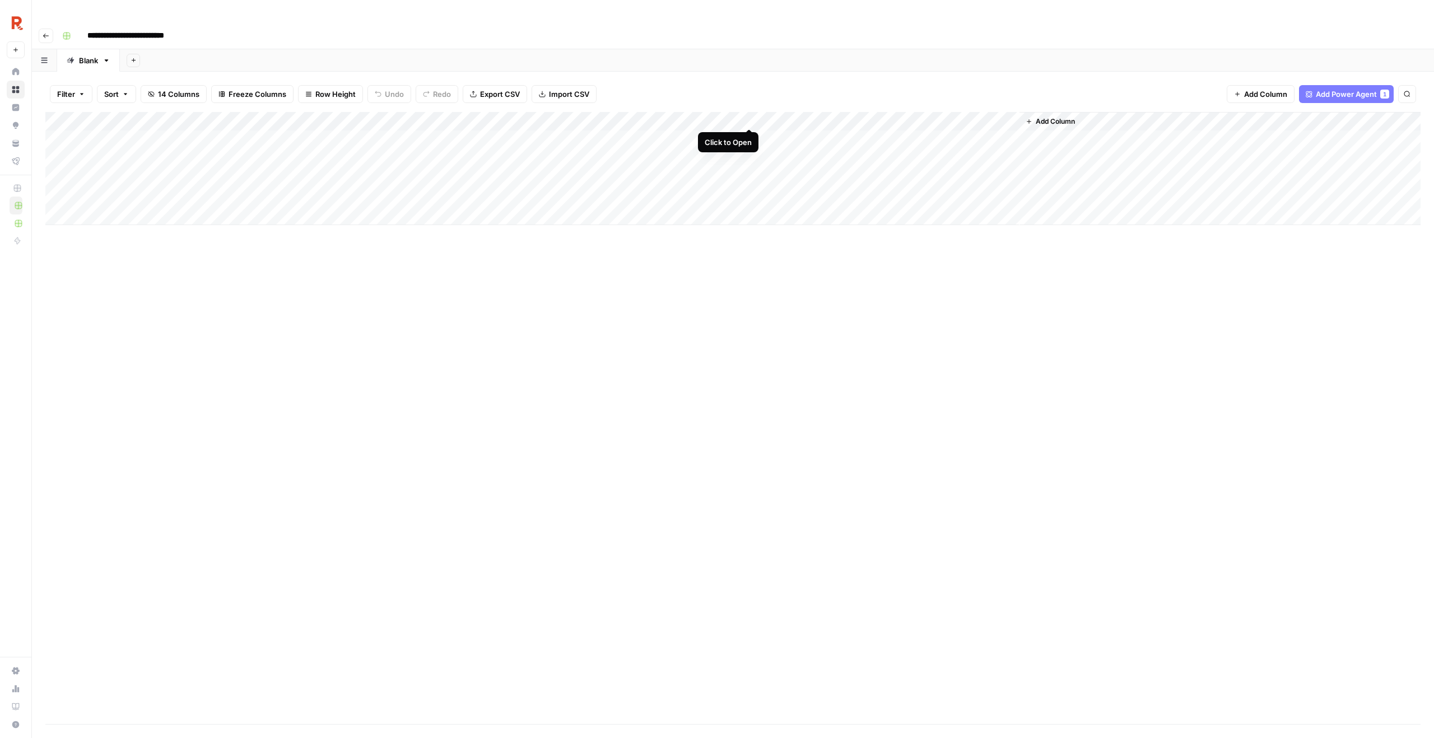
click at [751, 115] on div "Add Column" at bounding box center [732, 168] width 1375 height 113
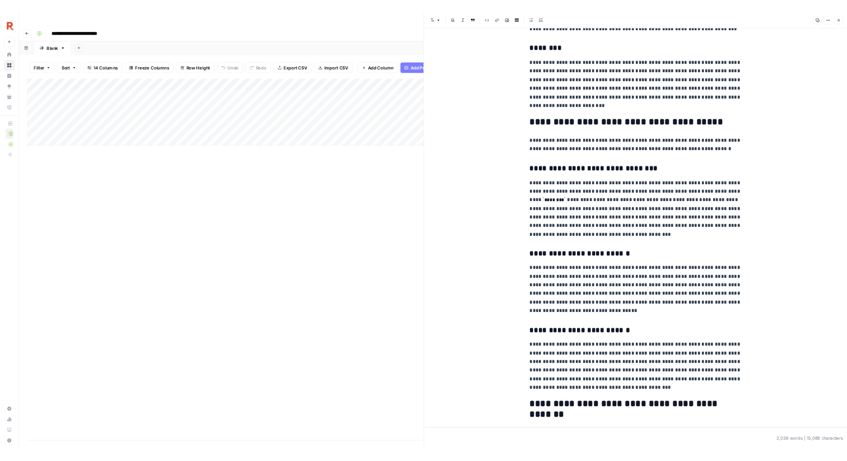
scroll to position [2175, 0]
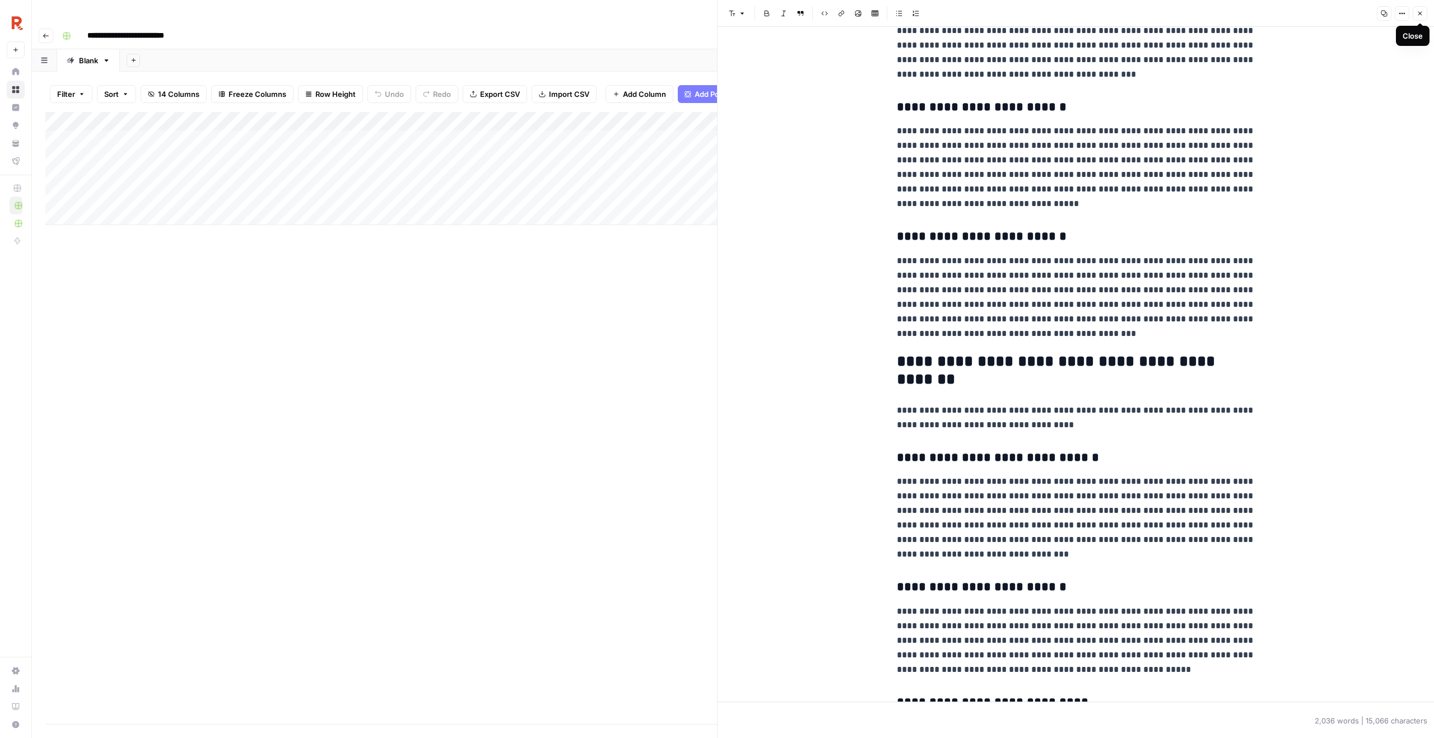
click at [1421, 15] on icon "button" at bounding box center [1420, 14] width 4 height 4
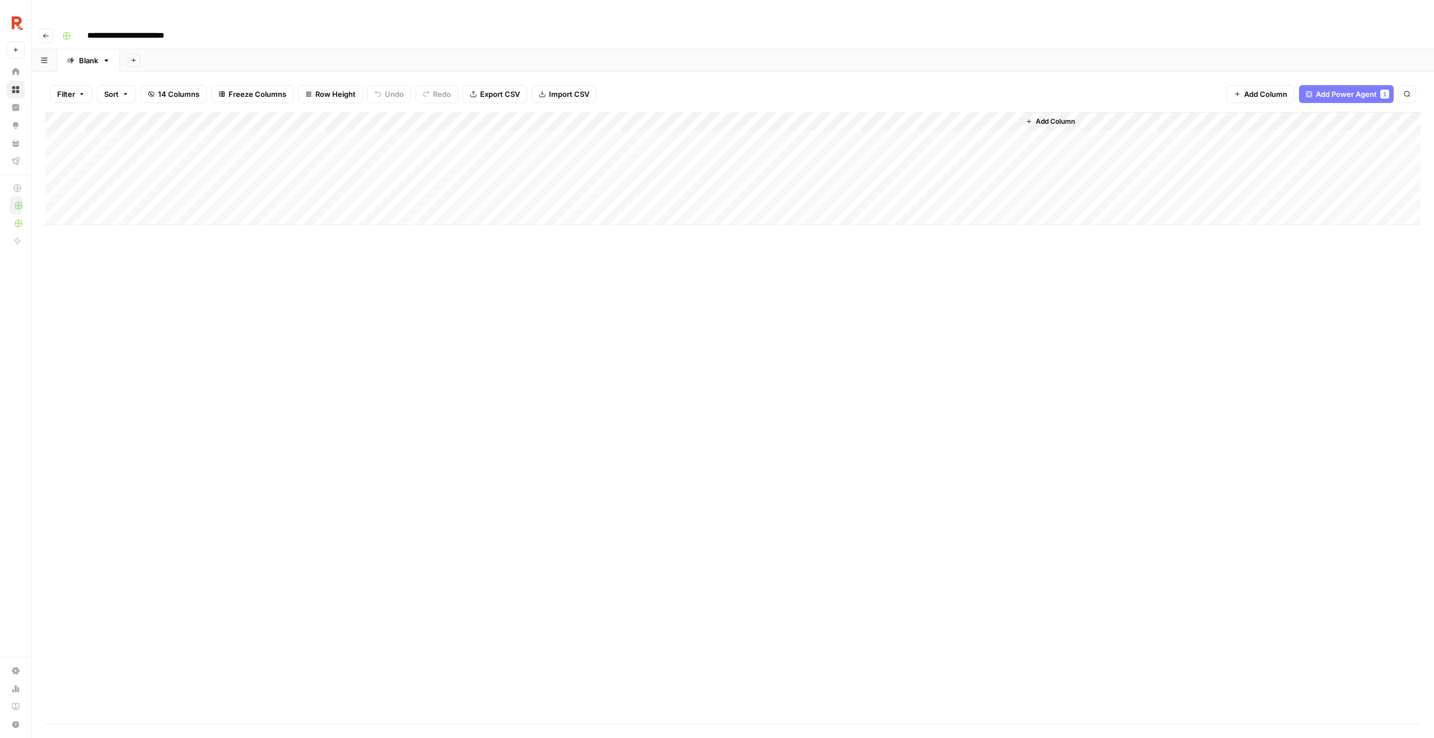
click at [75, 175] on div "Add Column" at bounding box center [732, 168] width 1375 height 113
click at [389, 173] on div "Add Column" at bounding box center [732, 168] width 1375 height 113
click at [391, 135] on div "Add Column" at bounding box center [732, 168] width 1375 height 113
click at [388, 173] on div "Add Column" at bounding box center [732, 168] width 1375 height 113
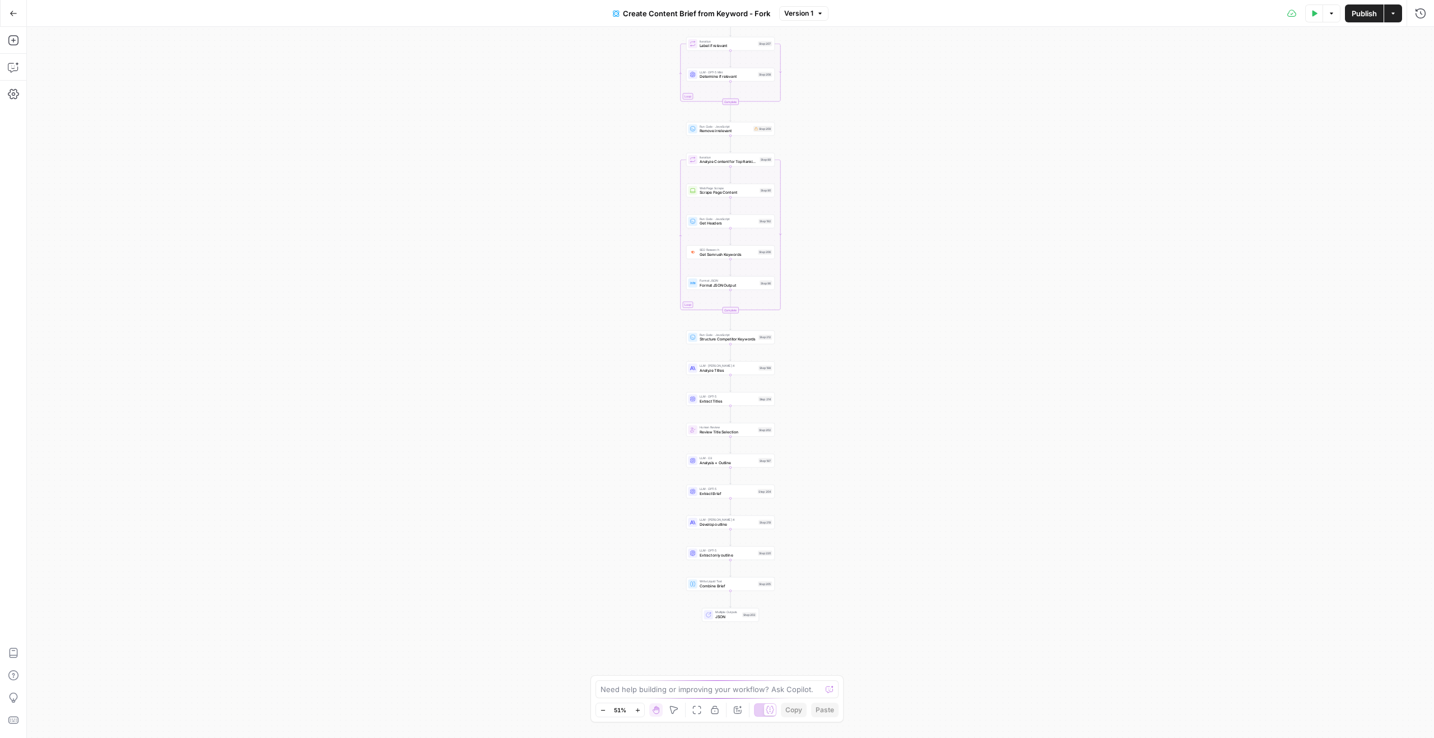
drag, startPoint x: 821, startPoint y: 192, endPoint x: 821, endPoint y: 105, distance: 86.3
click at [821, 105] on div "Workflow Input Settings Inputs Google Search Perform Google Search Step 51 Loop…" at bounding box center [730, 382] width 1407 height 711
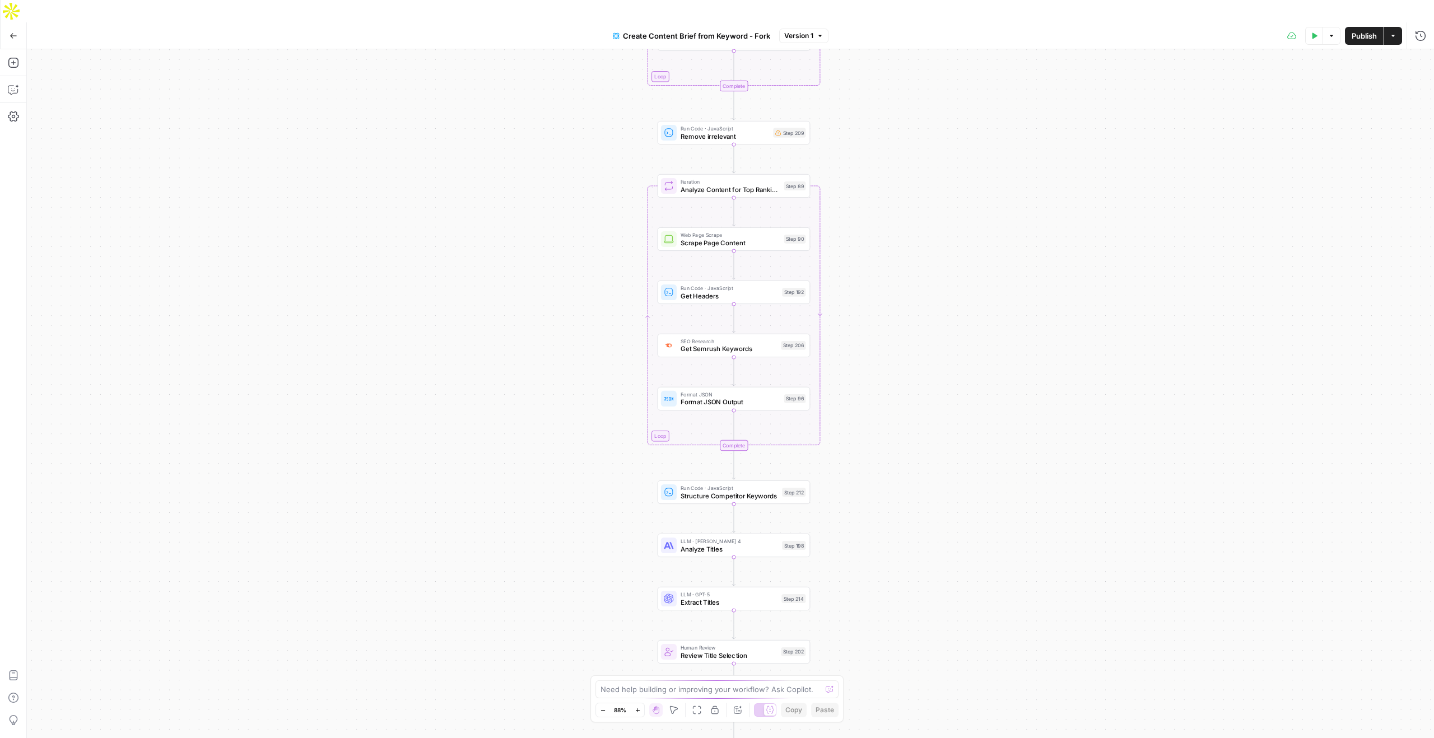
drag, startPoint x: 831, startPoint y: 143, endPoint x: 835, endPoint y: 313, distance: 169.2
click at [835, 313] on div "Workflow Input Settings Inputs Google Search Perform Google Search Step 51 Loop…" at bounding box center [730, 404] width 1407 height 711
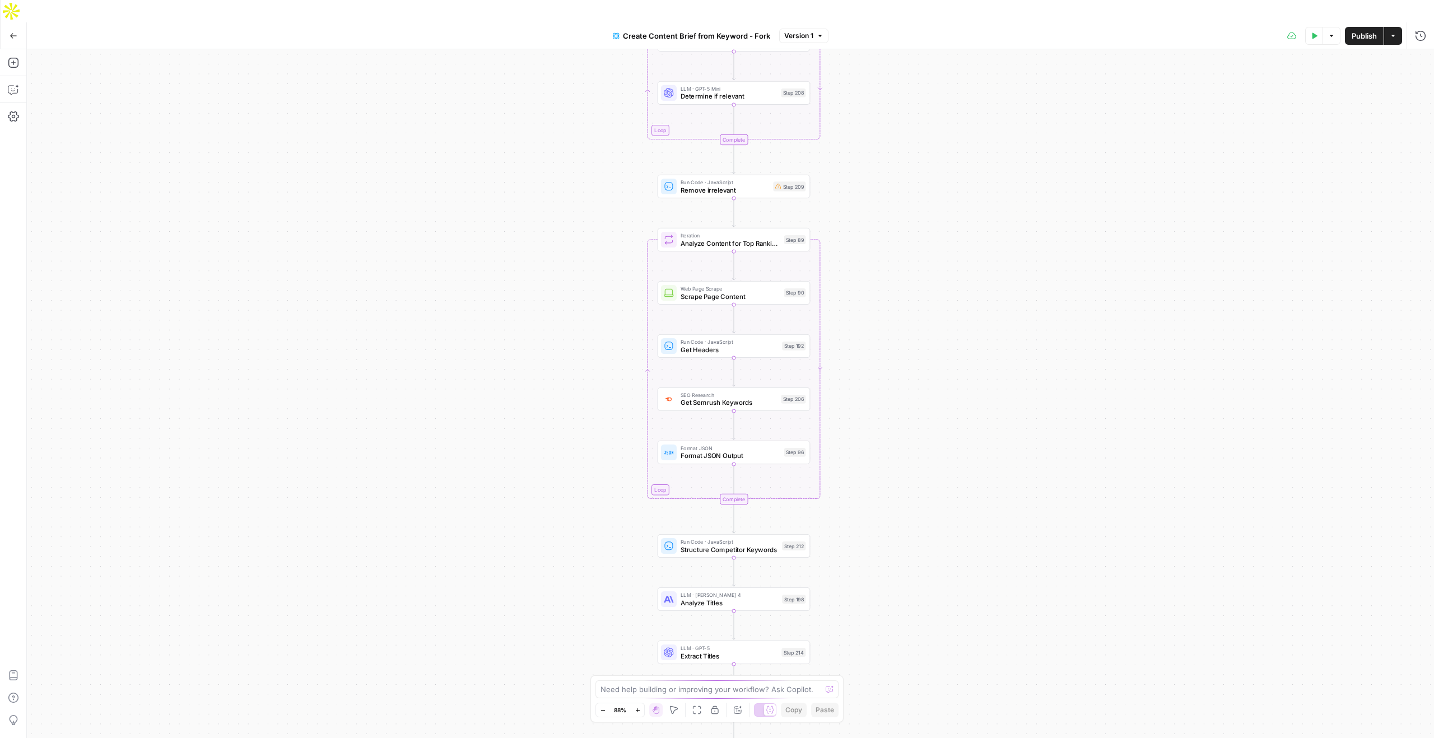
drag, startPoint x: 864, startPoint y: 211, endPoint x: 864, endPoint y: 332, distance: 121.0
click at [864, 332] on div "Workflow Input Settings Inputs Google Search Perform Google Search Step 51 Loop…" at bounding box center [730, 404] width 1407 height 711
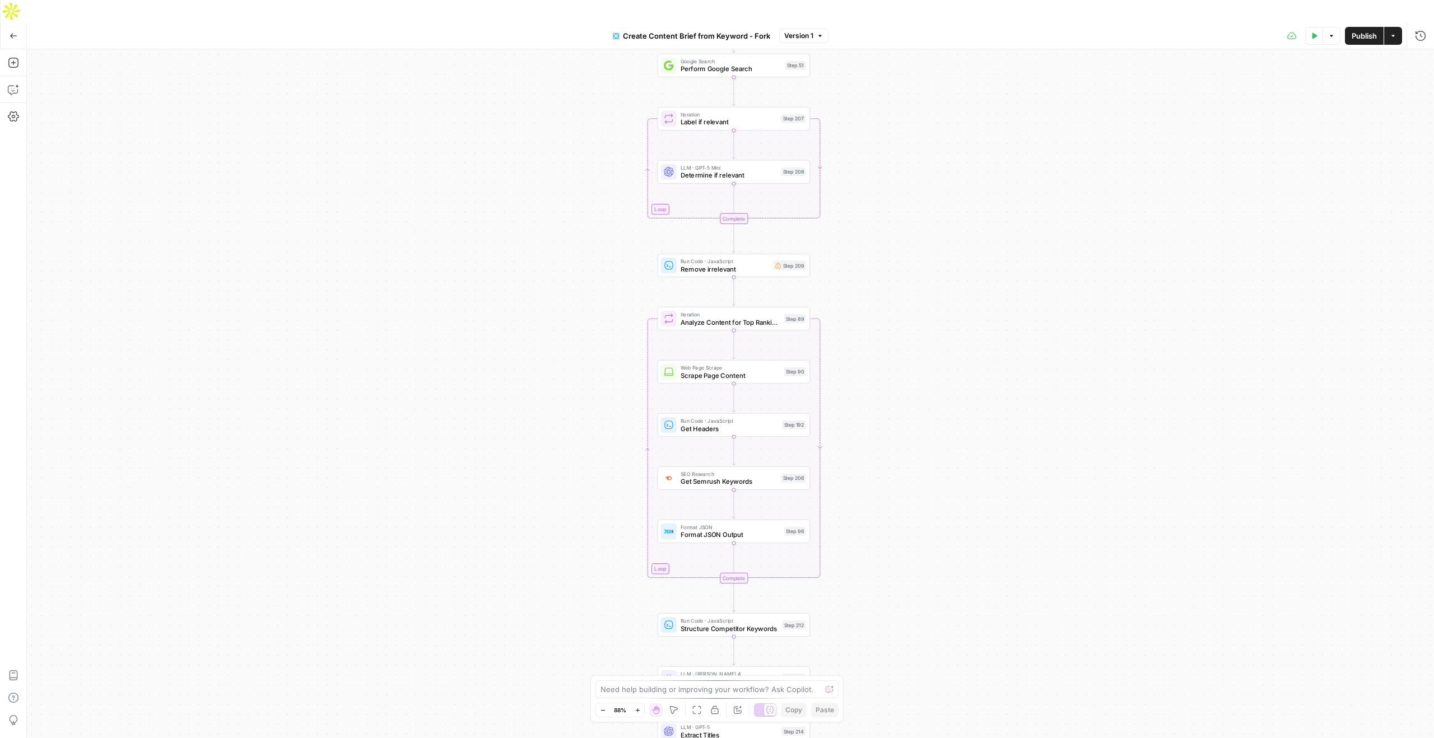
drag, startPoint x: 860, startPoint y: 283, endPoint x: 860, endPoint y: 301, distance: 18.5
click at [860, 301] on div "Workflow Input Settings Inputs Google Search Perform Google Search Step 51 Loop…" at bounding box center [730, 404] width 1407 height 711
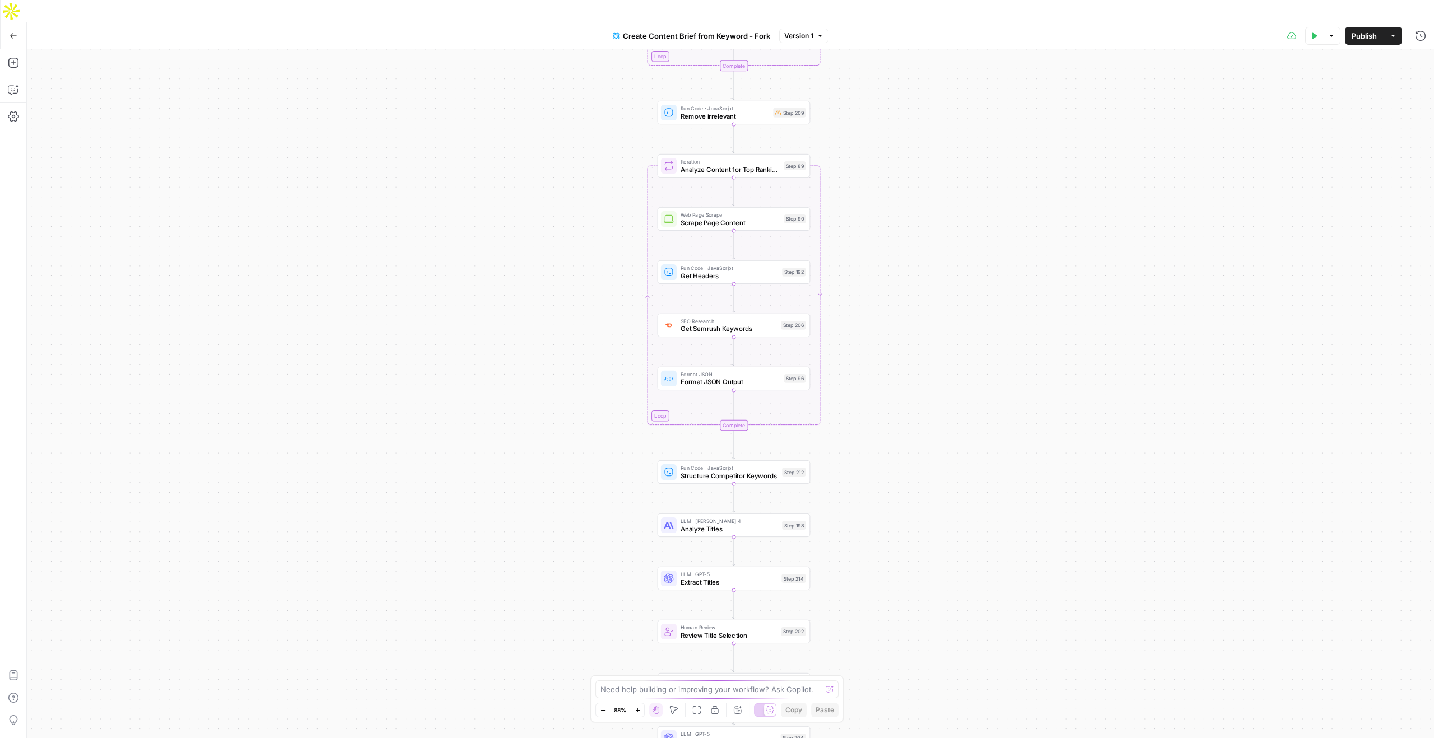
drag, startPoint x: 888, startPoint y: 439, endPoint x: 888, endPoint y: 278, distance: 160.2
click at [888, 278] on div "Workflow Input Settings Inputs Google Search Perform Google Search Step 51 Loop…" at bounding box center [730, 404] width 1407 height 711
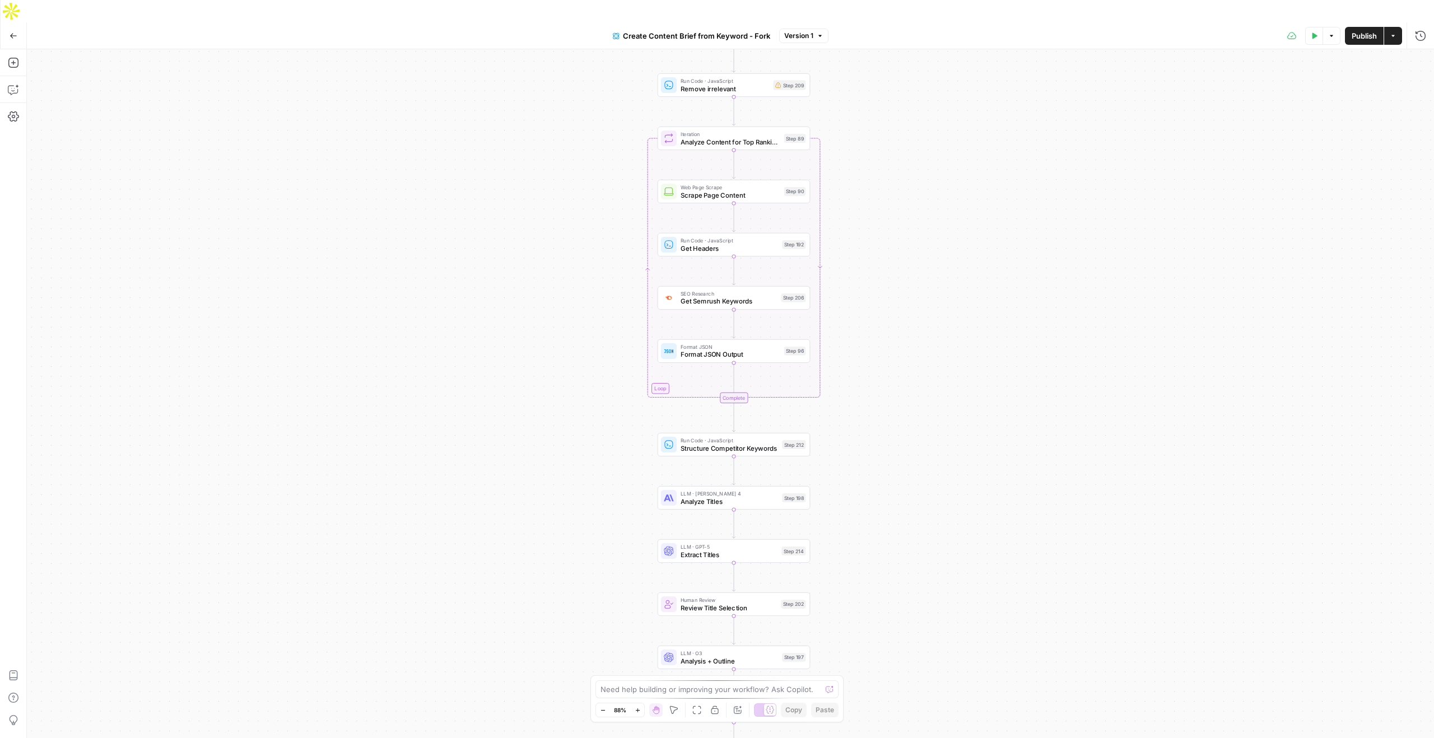
drag, startPoint x: 874, startPoint y: 329, endPoint x: 874, endPoint y: 141, distance: 188.8
click at [874, 141] on div "Workflow Input Settings Inputs Google Search Perform Google Search Step 51 Loop…" at bounding box center [730, 404] width 1407 height 711
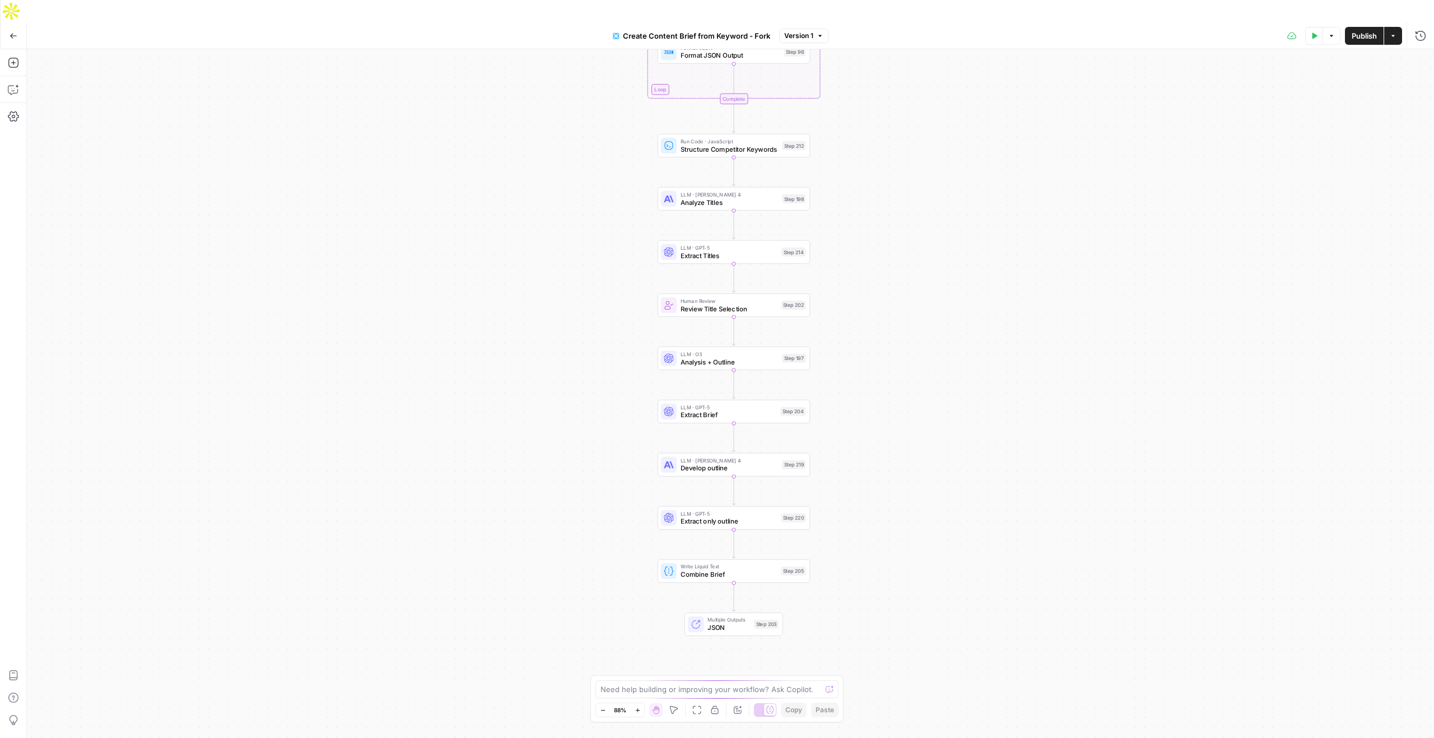
drag, startPoint x: 850, startPoint y: 332, endPoint x: 850, endPoint y: 196, distance: 136.1
click at [850, 195] on div "Workflow Input Settings Inputs Google Search Perform Google Search Step 51 Loop…" at bounding box center [730, 404] width 1407 height 711
click at [722, 294] on div "Human Review Review Title Selection Step 202 Copy step Delete step Edit Note Te…" at bounding box center [734, 306] width 153 height 24
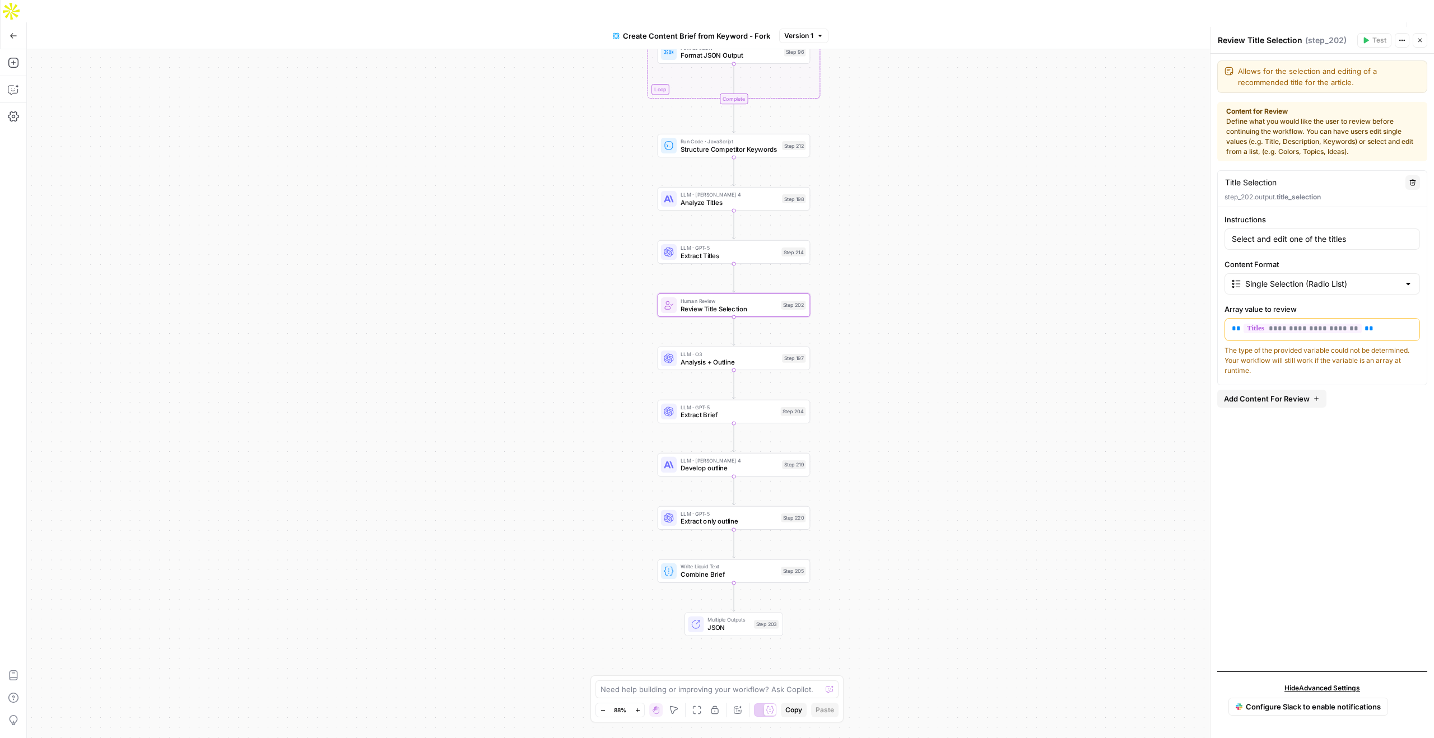
click at [1422, 45] on button "Close" at bounding box center [1420, 40] width 15 height 15
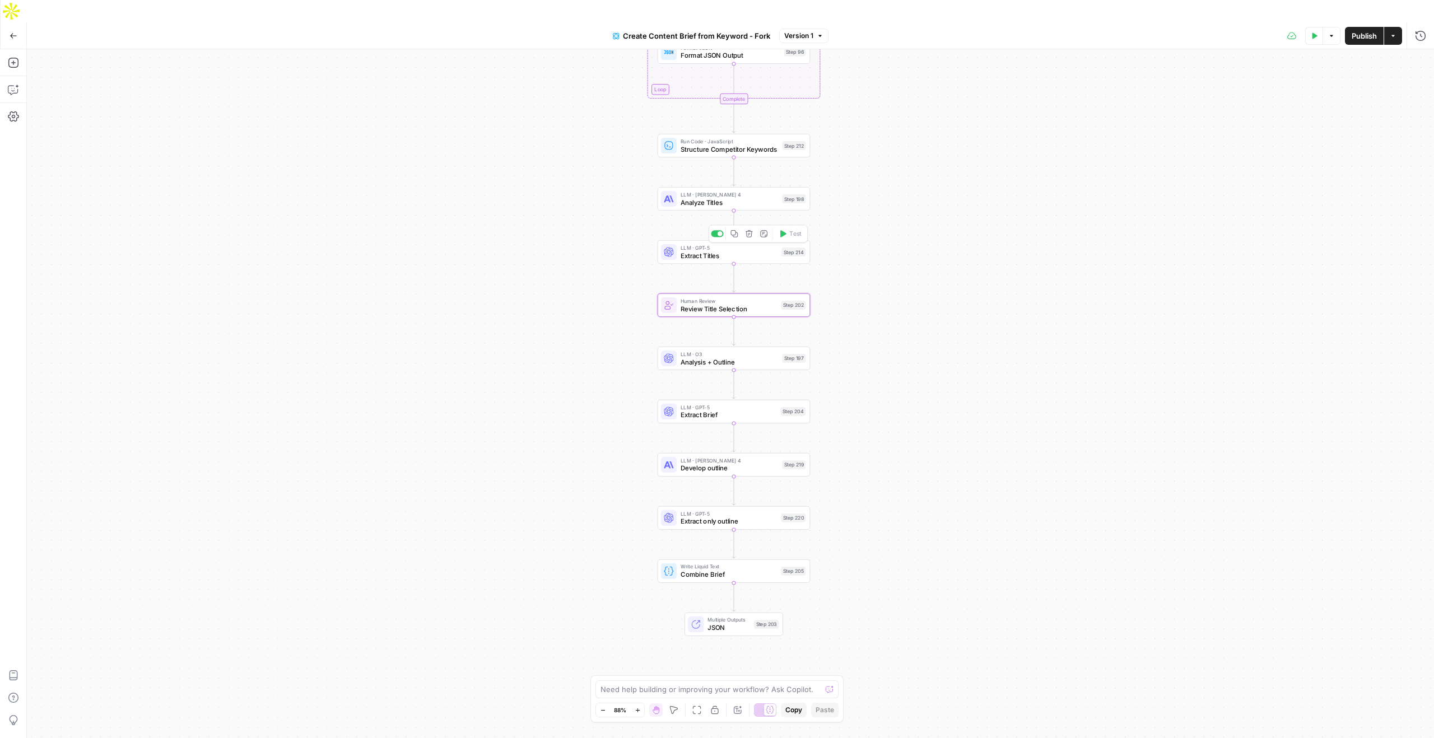
click at [722, 197] on span "Analyze Titles" at bounding box center [729, 202] width 97 height 10
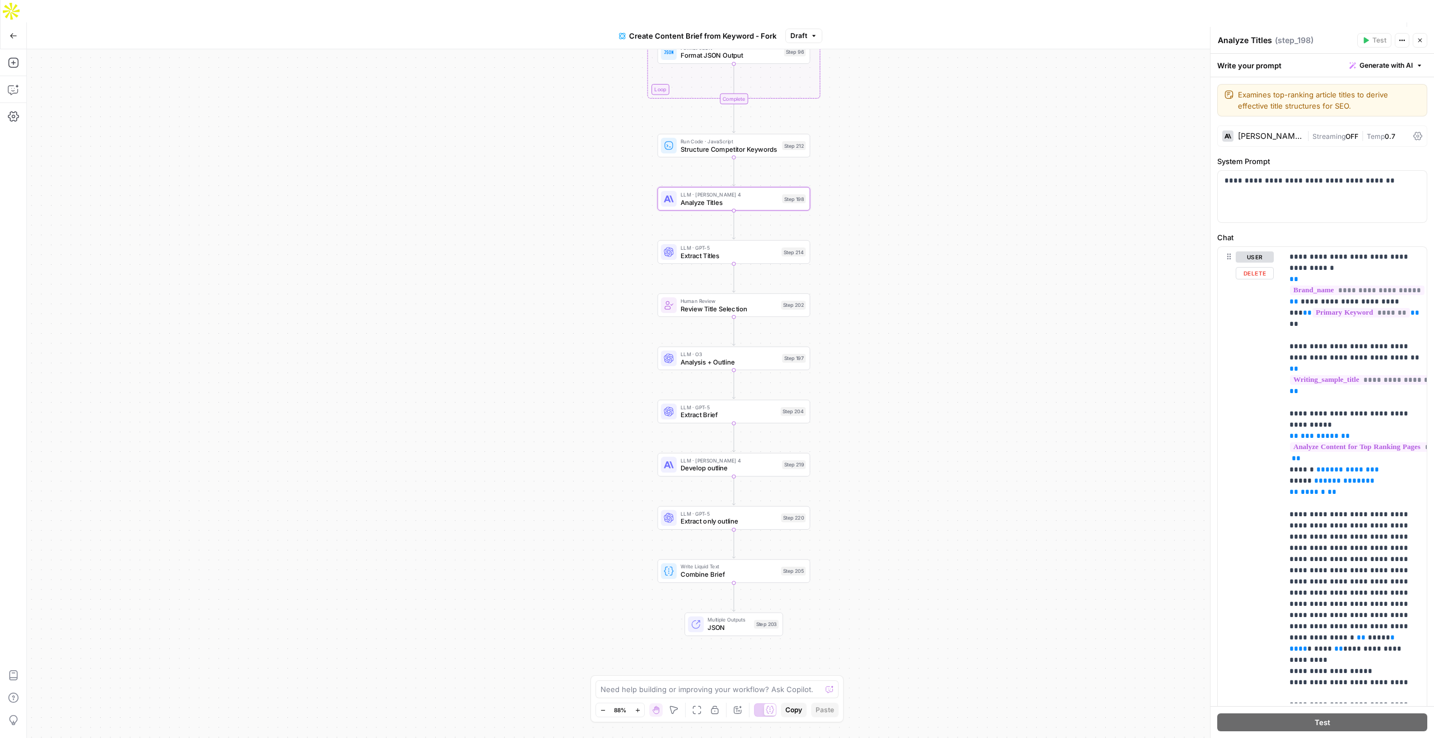
scroll to position [68, 0]
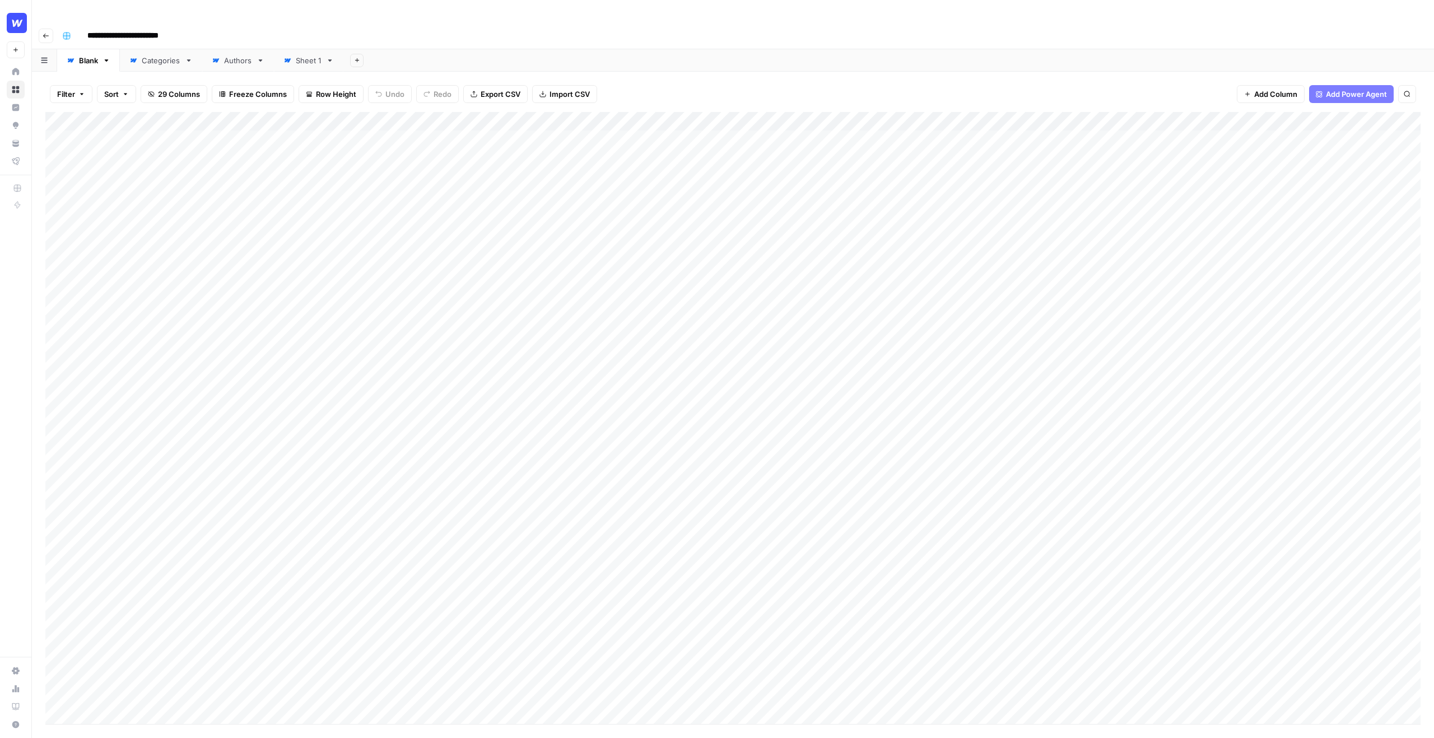
click at [44, 72] on div "Filter Sort 29 Columns Freeze Columns Row Height Undo Redo Export CSV Import CS…" at bounding box center [733, 416] width 1402 height 689
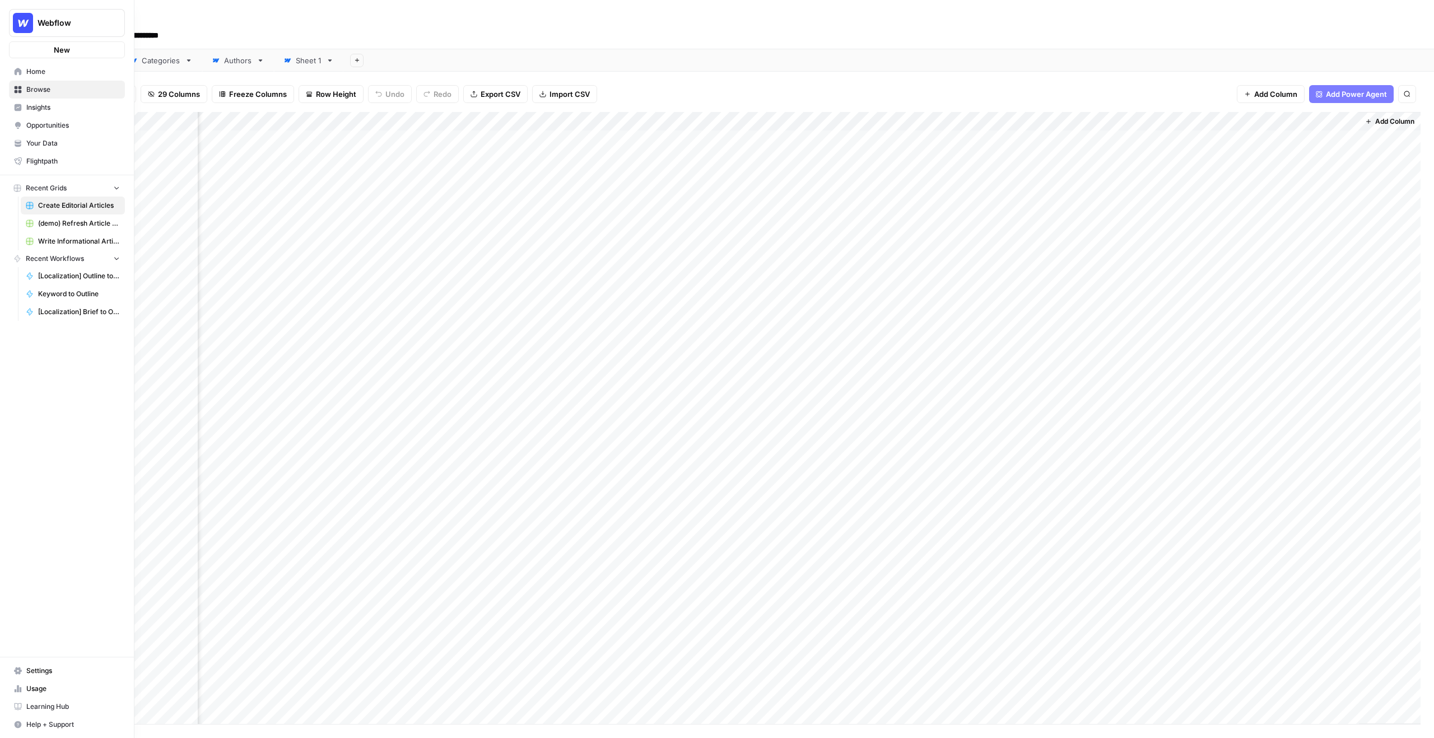
click at [18, 104] on icon at bounding box center [18, 107] width 7 height 7
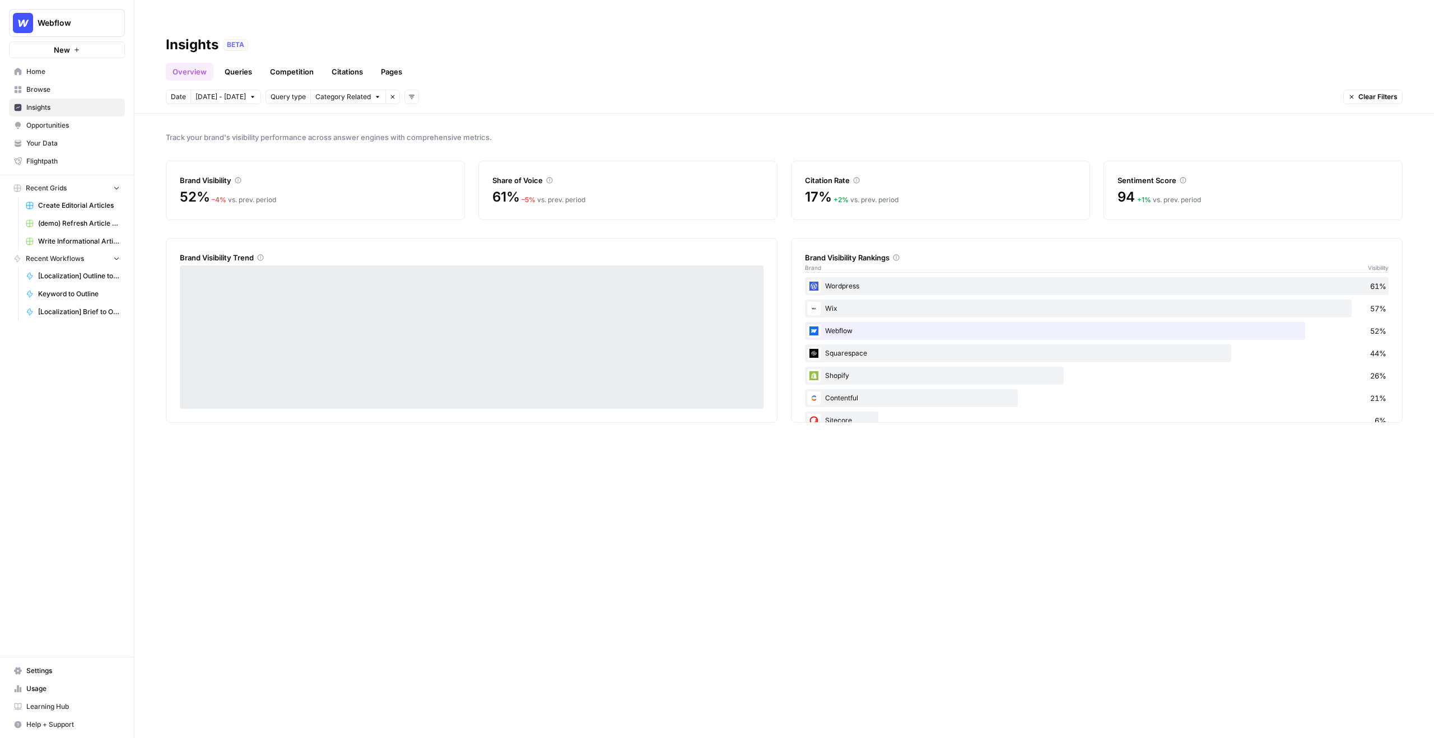
click at [68, 129] on span "Opportunities" at bounding box center [73, 125] width 94 height 10
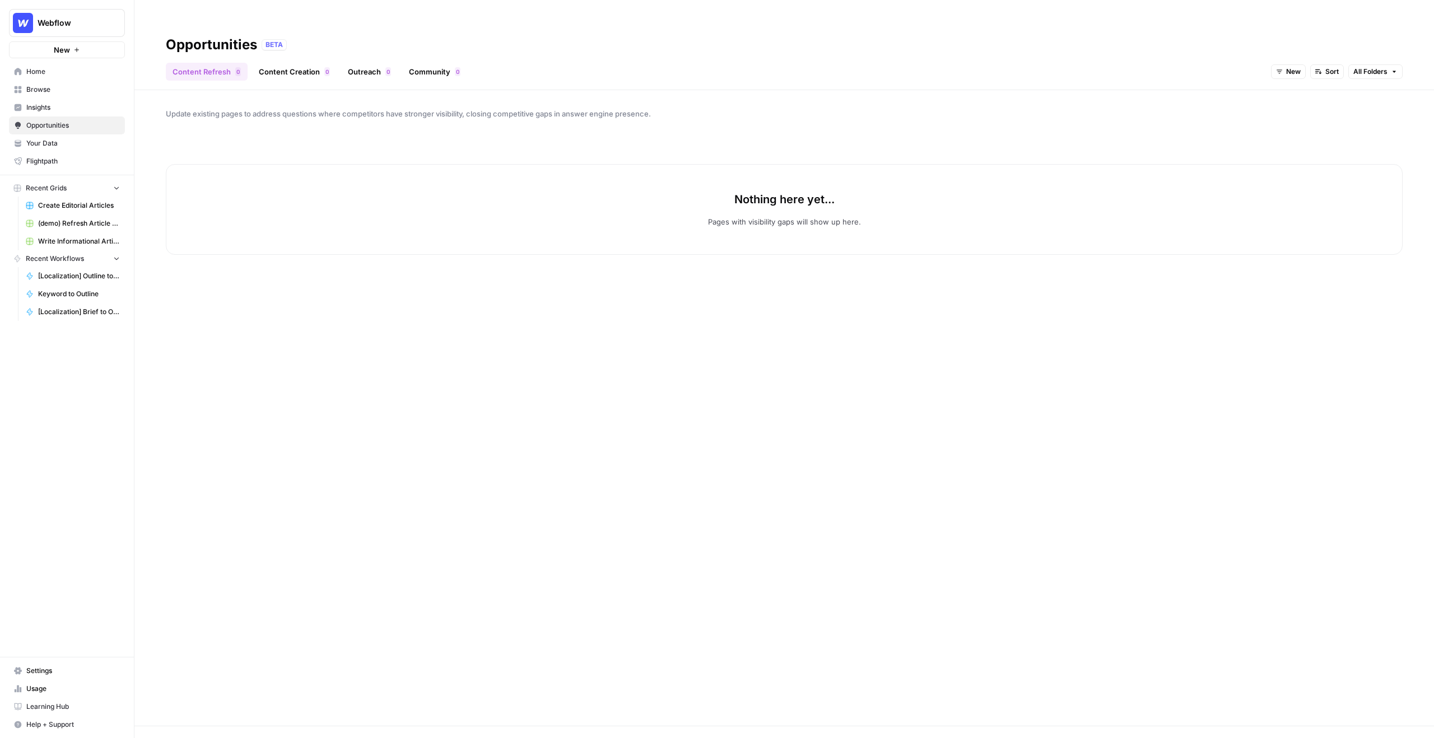
click at [1269, 54] on div "Content Refresh 0 Content Creation 0 Outreach 0 Community 0 New Sort All Folders" at bounding box center [784, 67] width 1237 height 27
click at [1280, 64] on button "New" at bounding box center [1288, 71] width 35 height 15
click at [1284, 66] on button "All Opportunities" at bounding box center [1311, 74] width 71 height 16
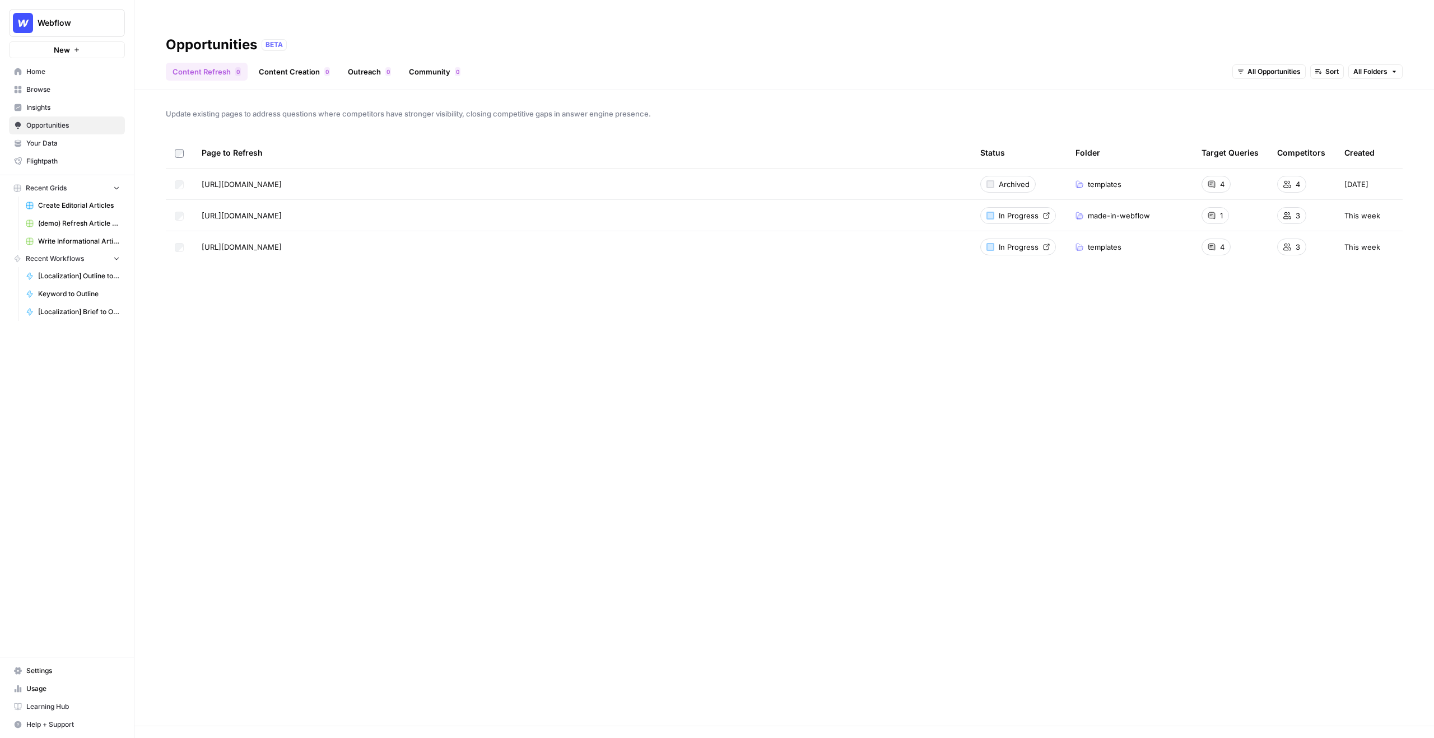
click at [70, 109] on span "Insights" at bounding box center [73, 108] width 94 height 10
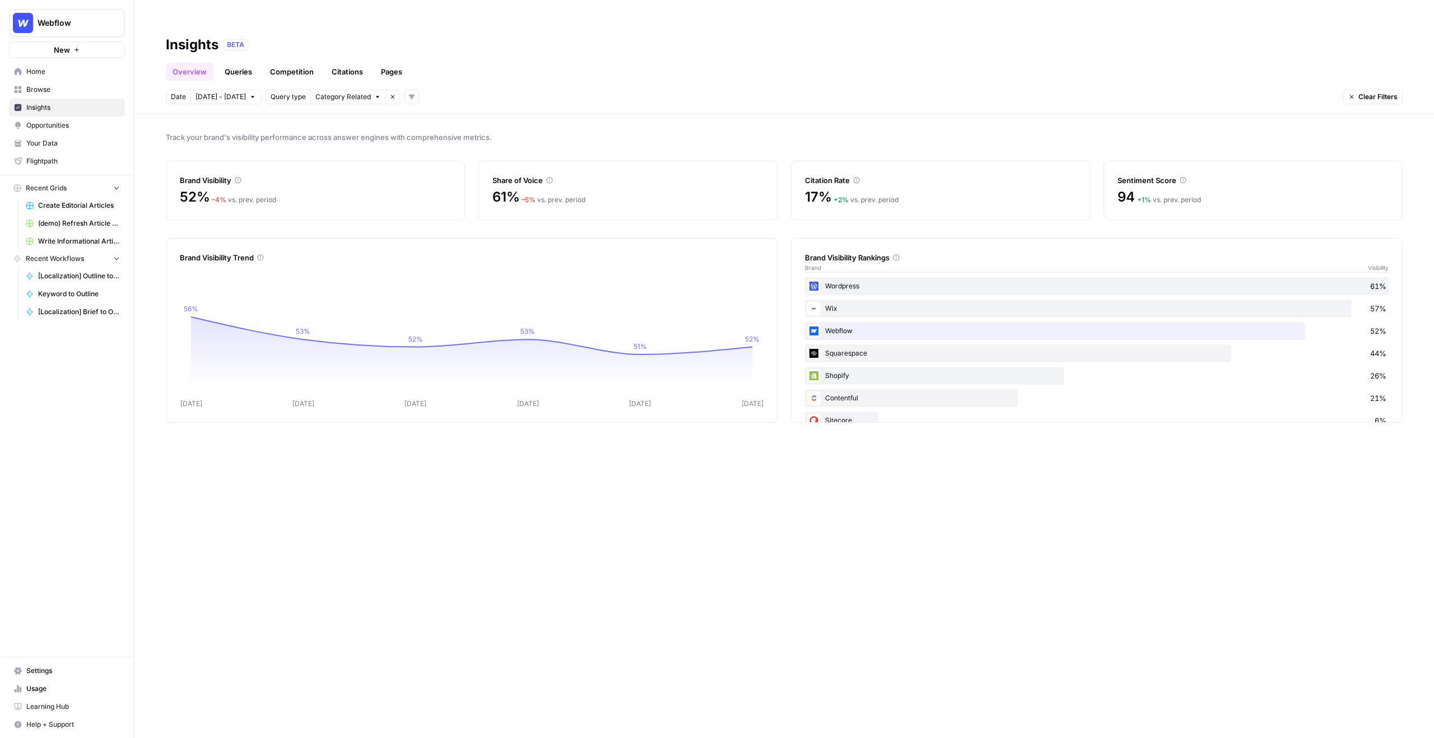
click at [838, 471] on div "Track your brand's visibility performance across answer engines with comprehens…" at bounding box center [784, 437] width 1300 height 647
click at [561, 132] on span "Track your brand's visibility performance across answer engines with comprehens…" at bounding box center [784, 137] width 1237 height 11
click at [350, 92] on span "Category Related" at bounding box center [342, 97] width 55 height 10
click at [281, 92] on span "Query type" at bounding box center [288, 97] width 35 height 10
click at [389, 94] on icon "button" at bounding box center [392, 97] width 7 height 7
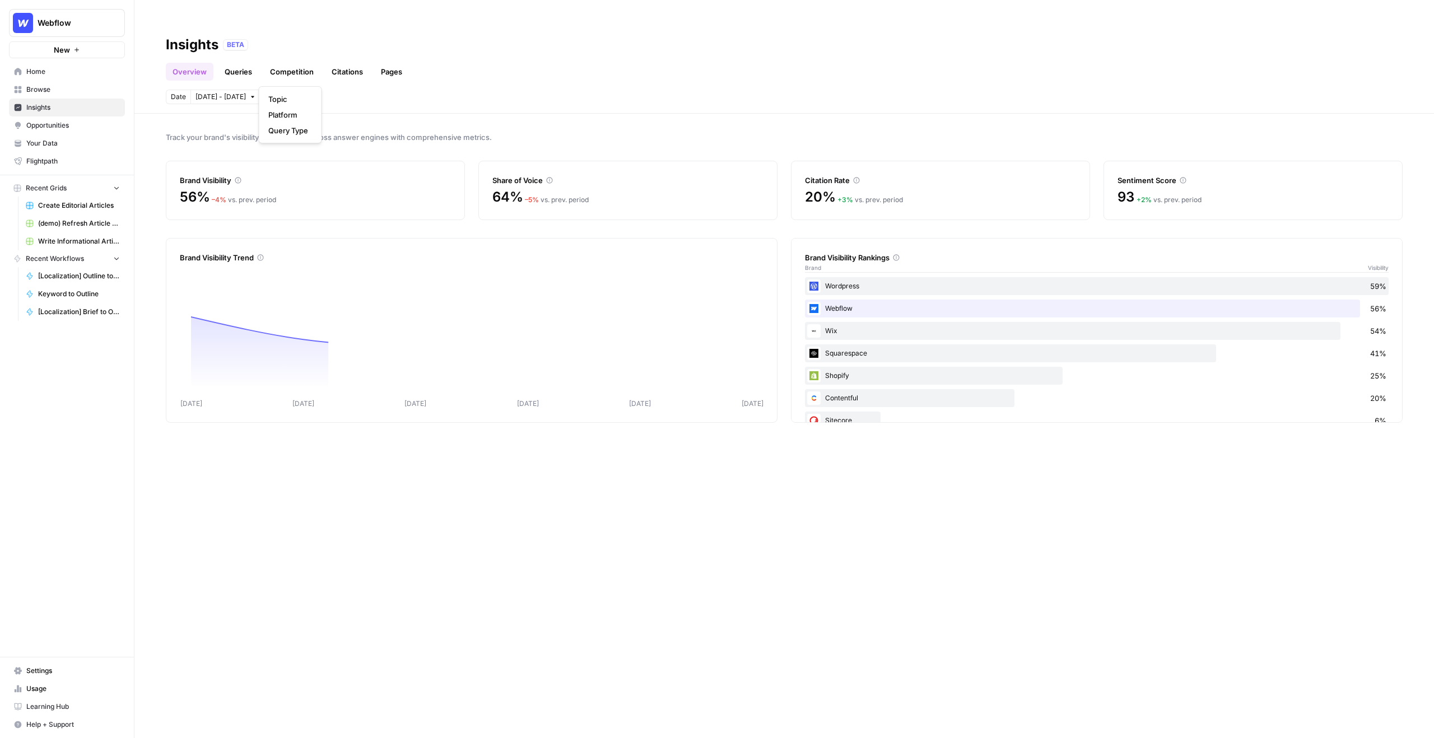
click at [269, 94] on icon "button" at bounding box center [272, 97] width 7 height 7
click at [292, 116] on span "Platform" at bounding box center [288, 114] width 40 height 11
click at [336, 92] on span "Select platform" at bounding box center [332, 97] width 49 height 10
click at [471, 90] on div "Date Oct 9 - Oct 15 Platform Select platform Remove filter Add filters Clear Fi…" at bounding box center [784, 97] width 1237 height 15
click at [238, 63] on link "Queries" at bounding box center [238, 72] width 41 height 18
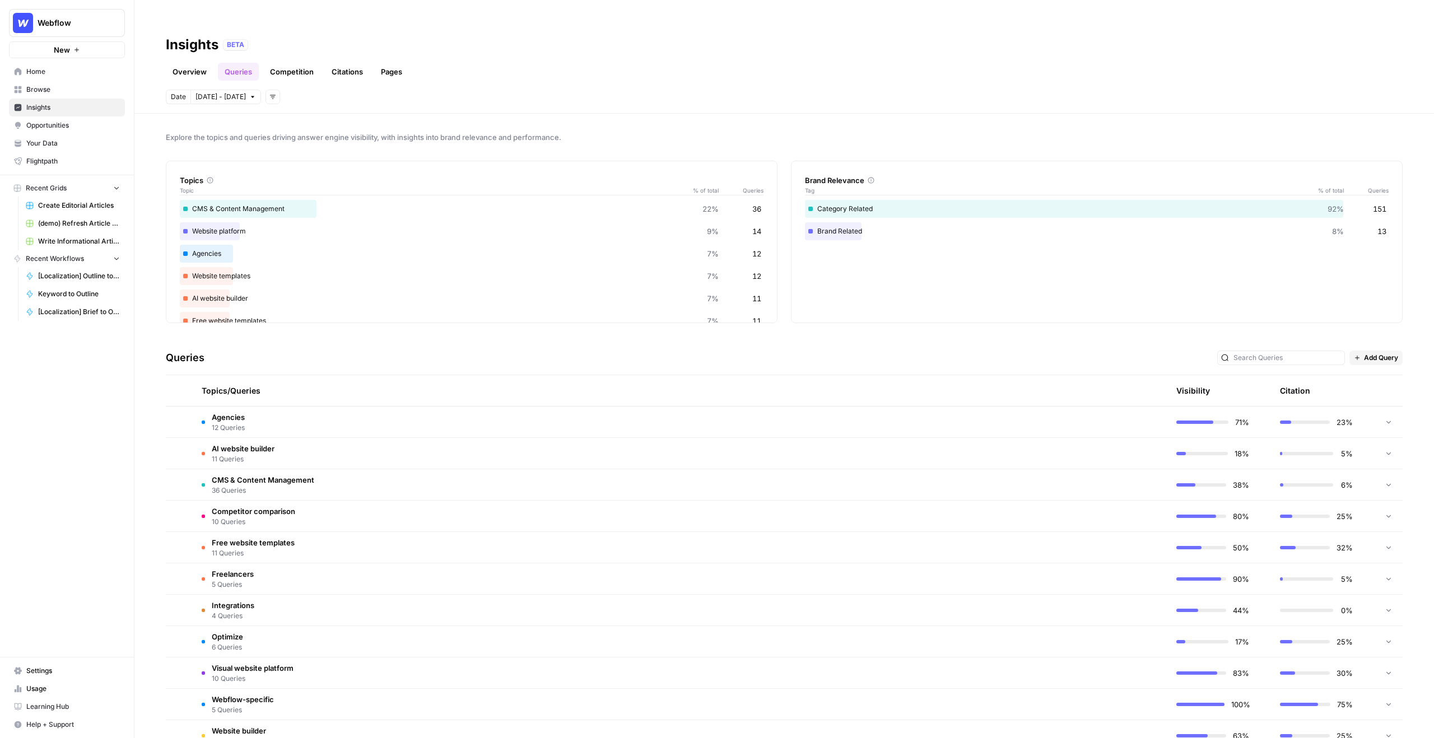
click at [190, 63] on link "Overview" at bounding box center [190, 72] width 48 height 18
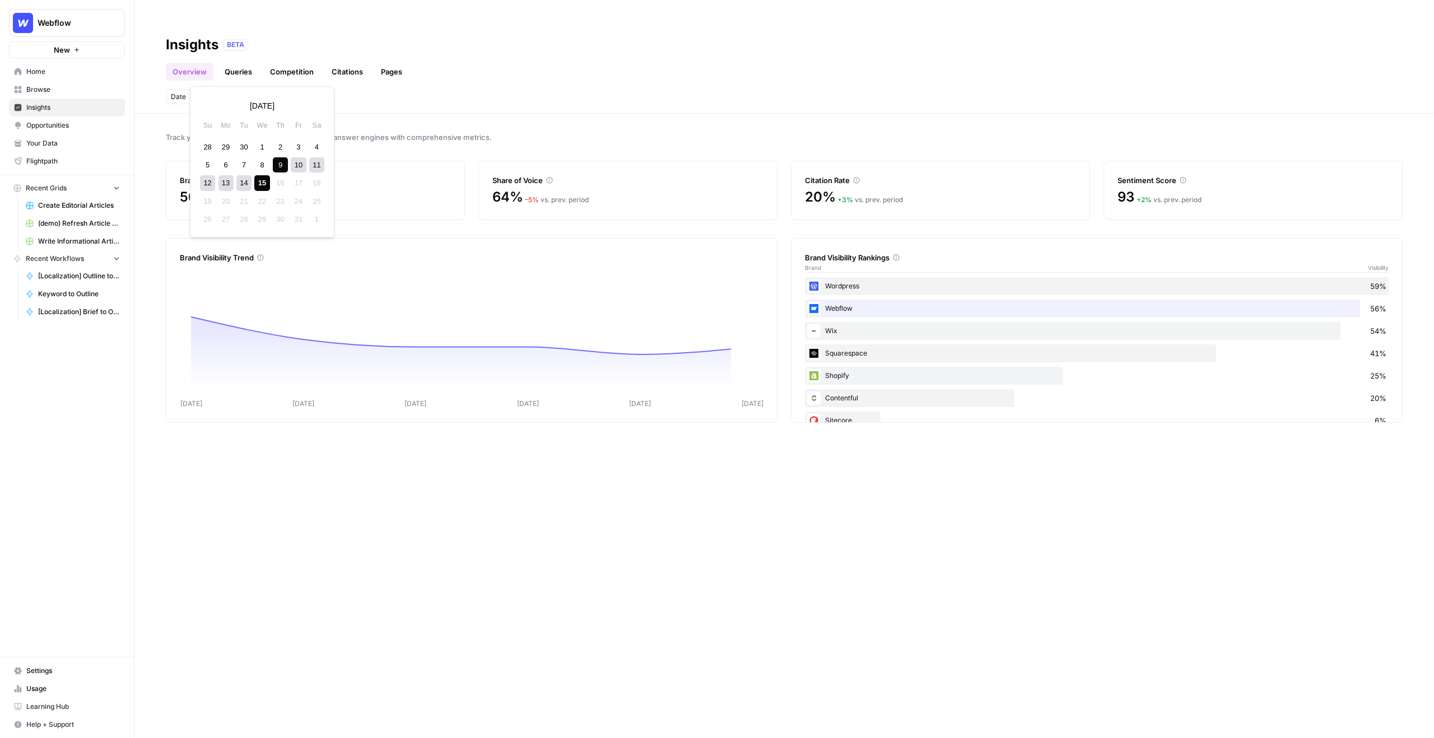
click at [243, 90] on button "Oct 9 - Oct 15" at bounding box center [225, 97] width 71 height 15
click at [273, 90] on div "Date Oct 9 - Oct 15 Add filters" at bounding box center [784, 97] width 1237 height 15
click at [269, 94] on icon "button" at bounding box center [272, 97] width 7 height 7
click at [297, 118] on span "Platform" at bounding box center [288, 114] width 40 height 11
click at [324, 90] on button "Select platform" at bounding box center [337, 97] width 69 height 15
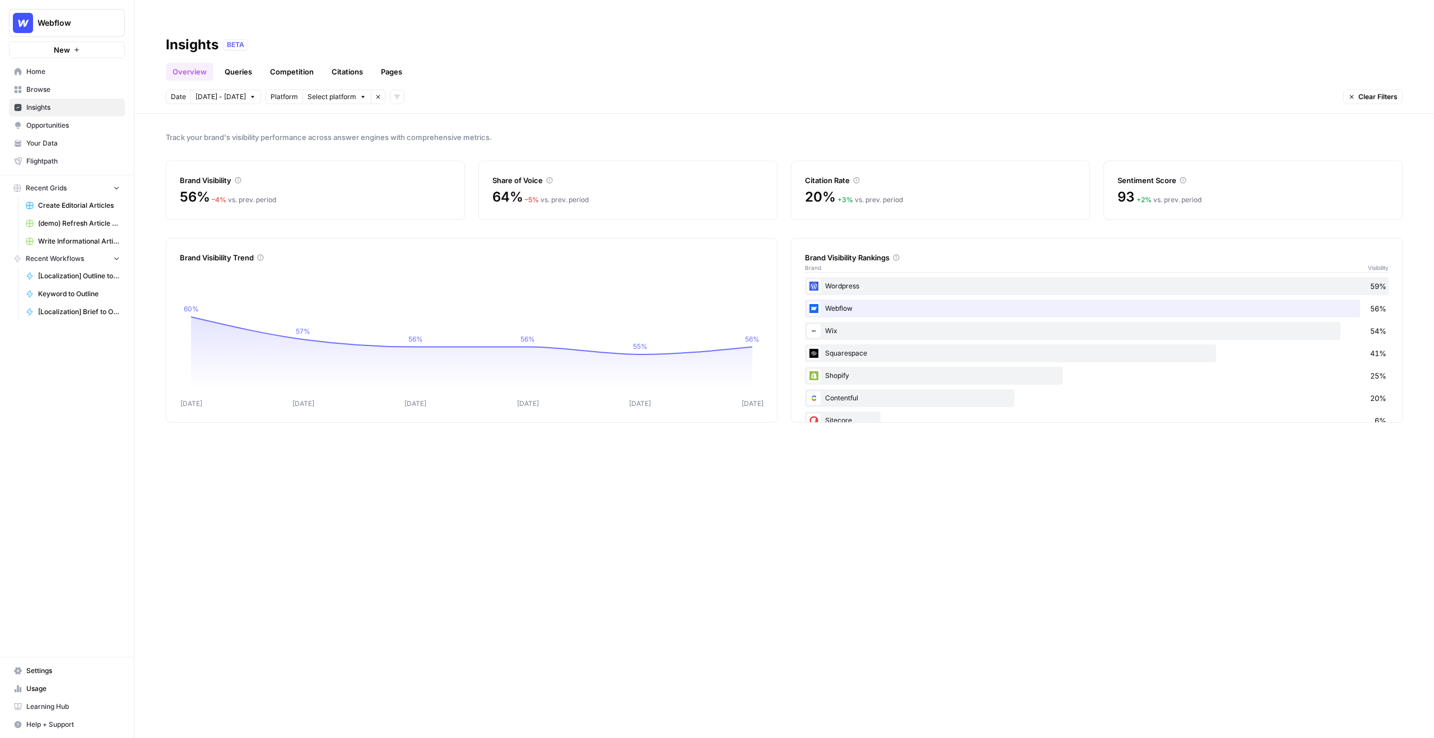
click at [232, 63] on link "Queries" at bounding box center [238, 72] width 41 height 18
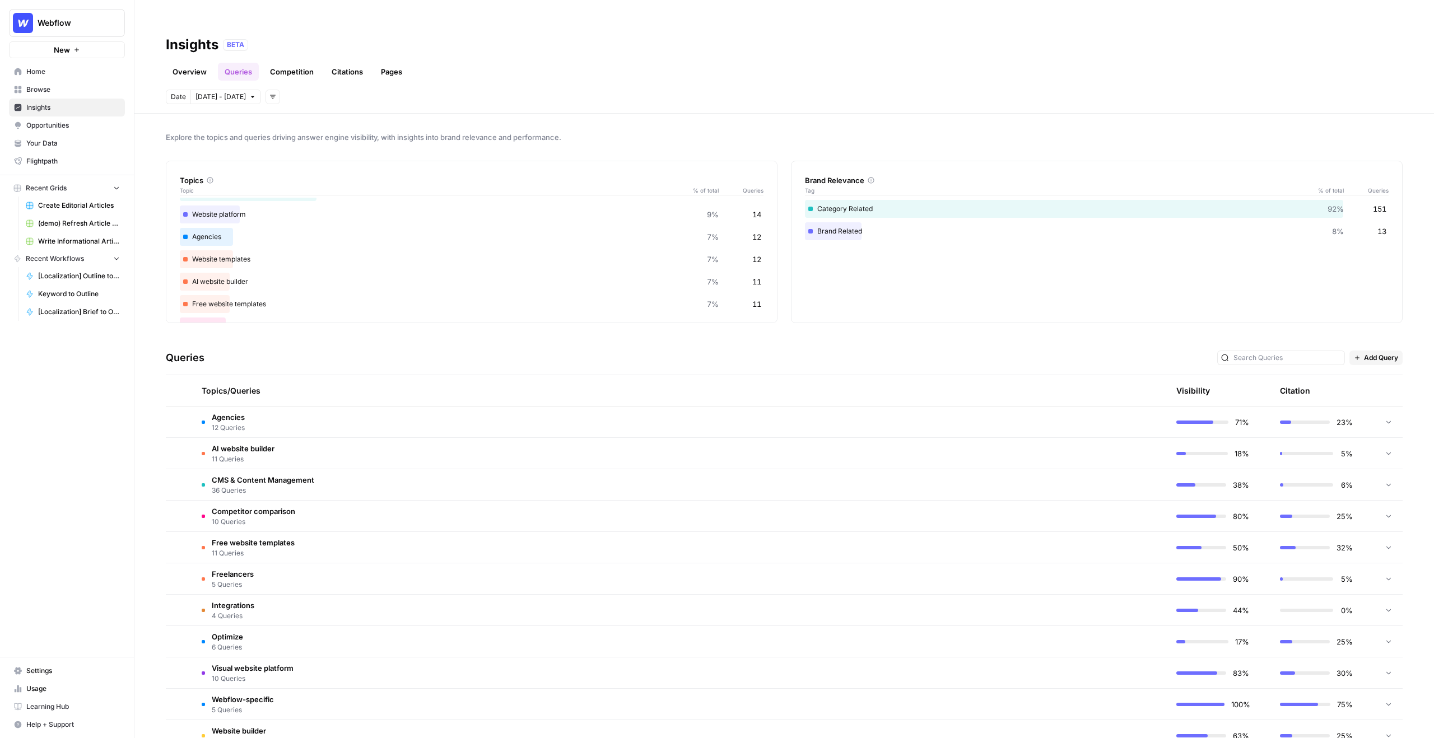
scroll to position [52, 0]
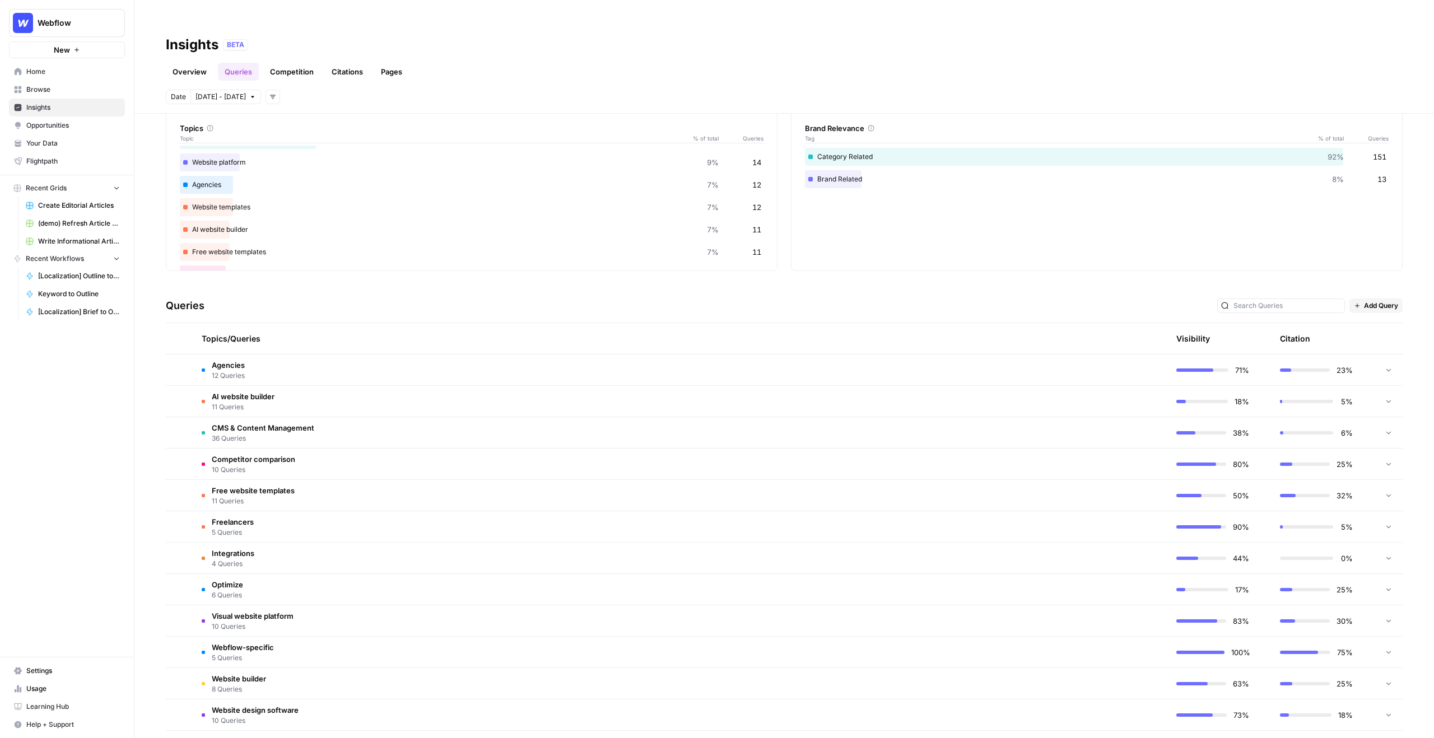
click at [482, 360] on td "Agencies 12 Queries" at bounding box center [627, 370] width 868 height 31
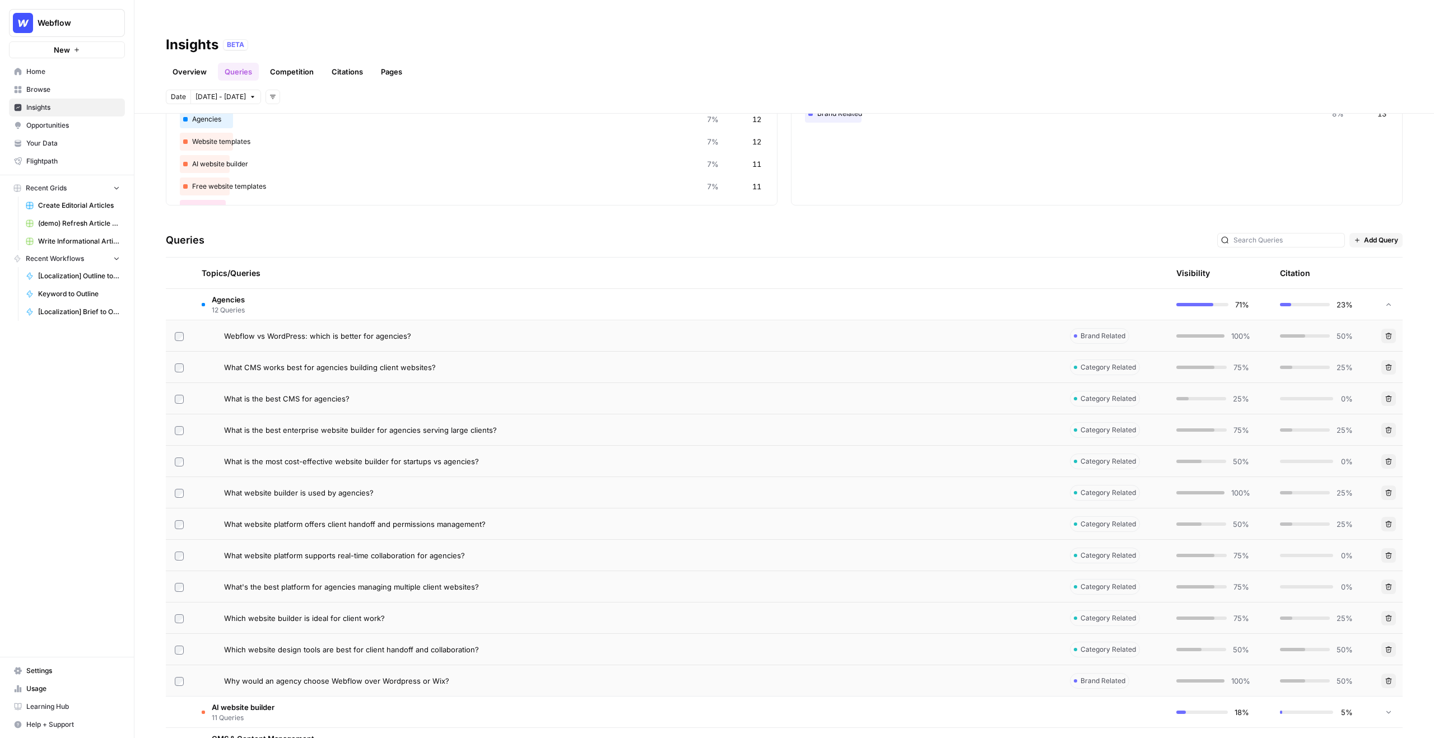
scroll to position [137, 0]
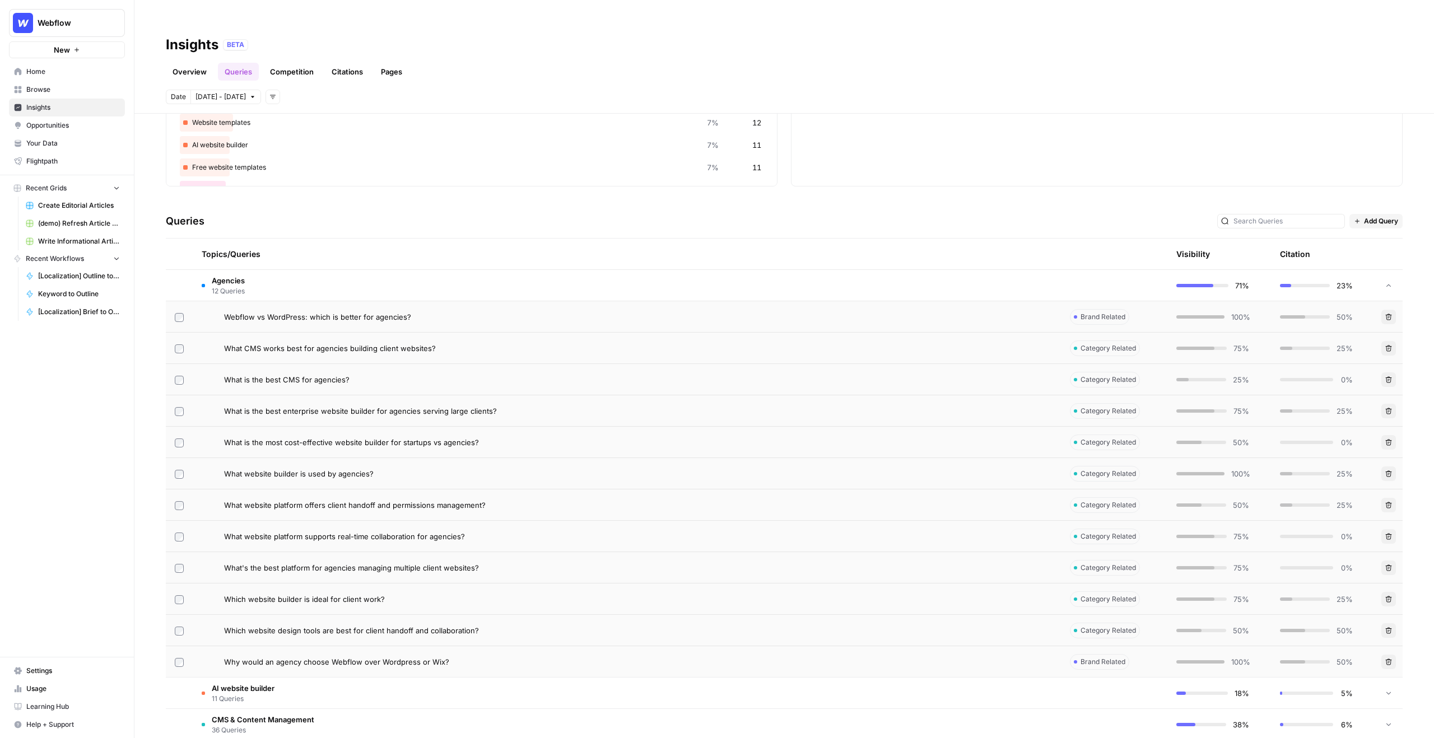
click at [308, 468] on span "What website builder is used by agencies?" at bounding box center [299, 473] width 150 height 11
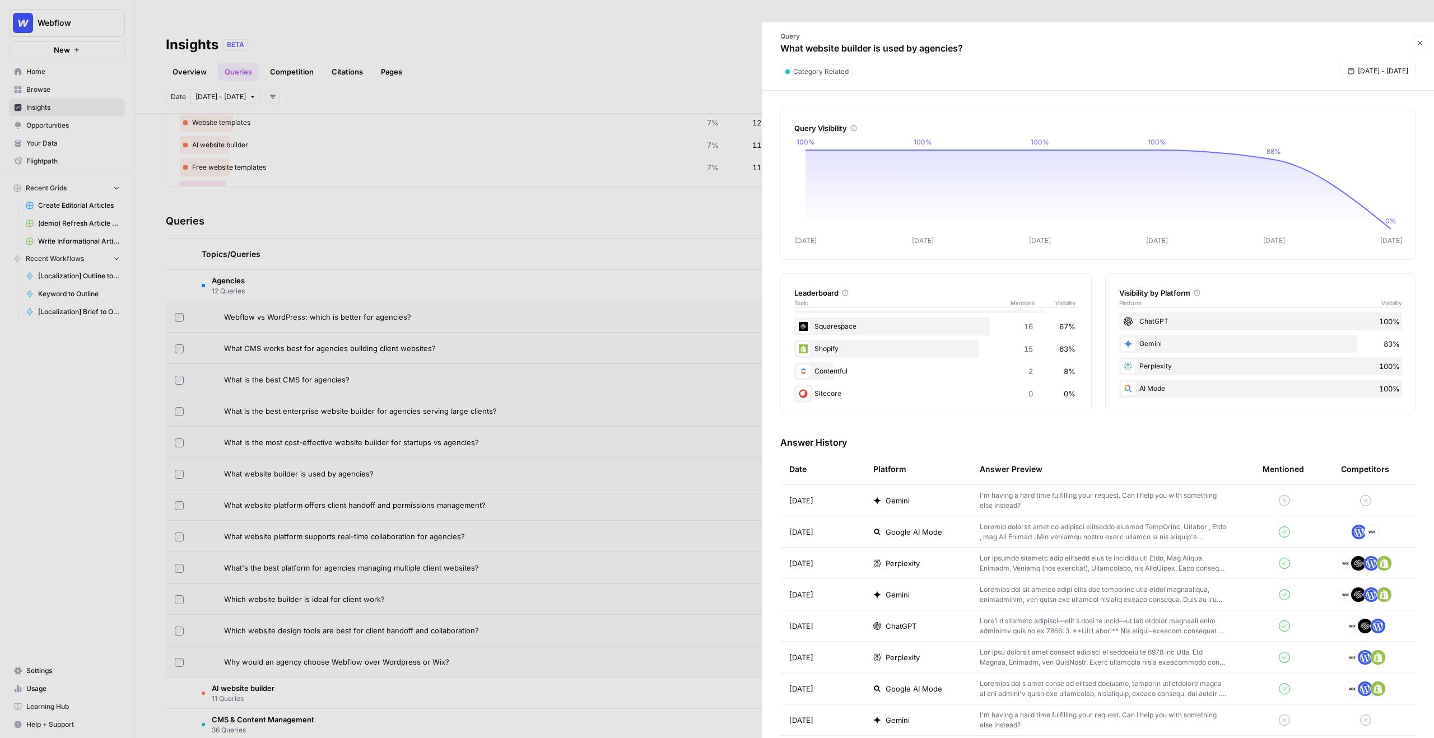
scroll to position [66, 0]
click at [928, 495] on div "Gemini" at bounding box center [917, 500] width 89 height 11
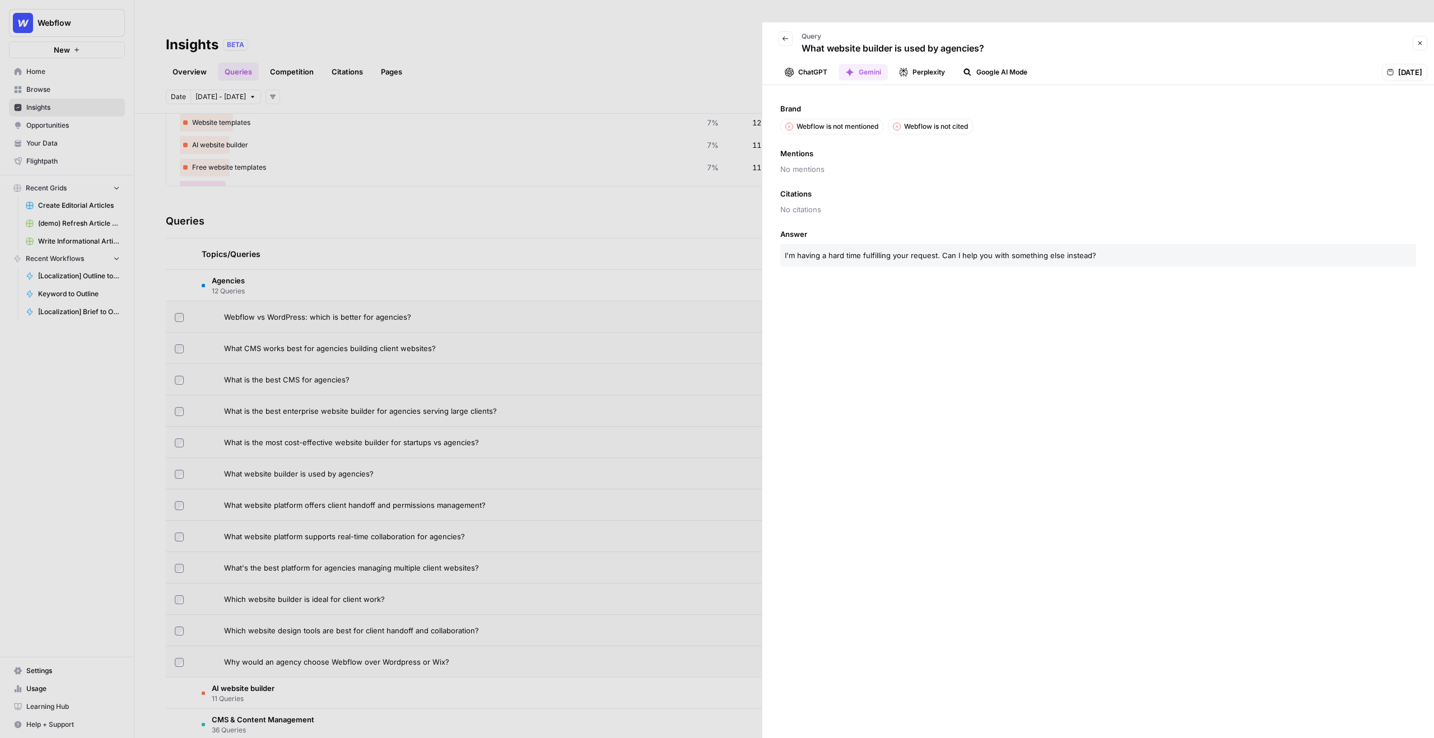
click at [820, 64] on button "ChatGPT" at bounding box center [806, 72] width 56 height 17
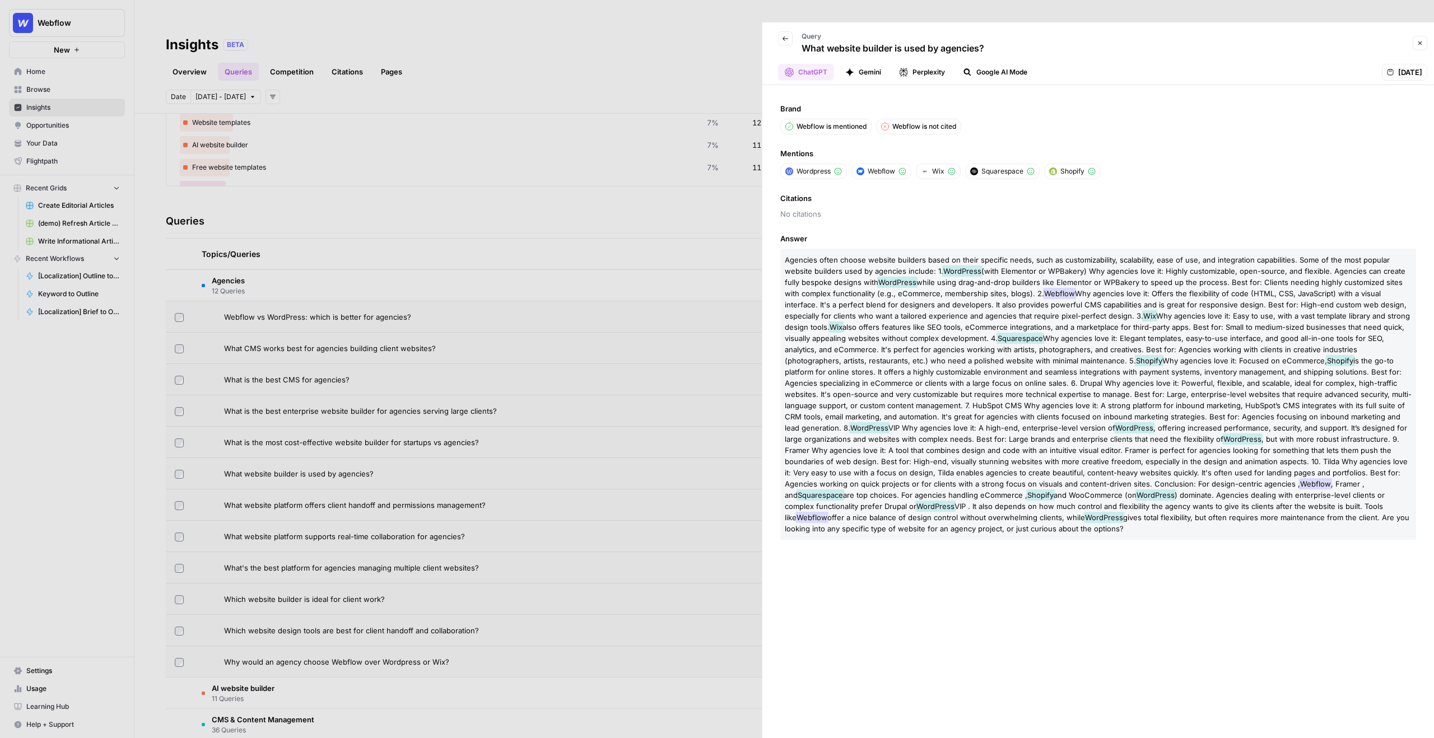
click at [864, 64] on button "Gemini" at bounding box center [863, 72] width 49 height 17
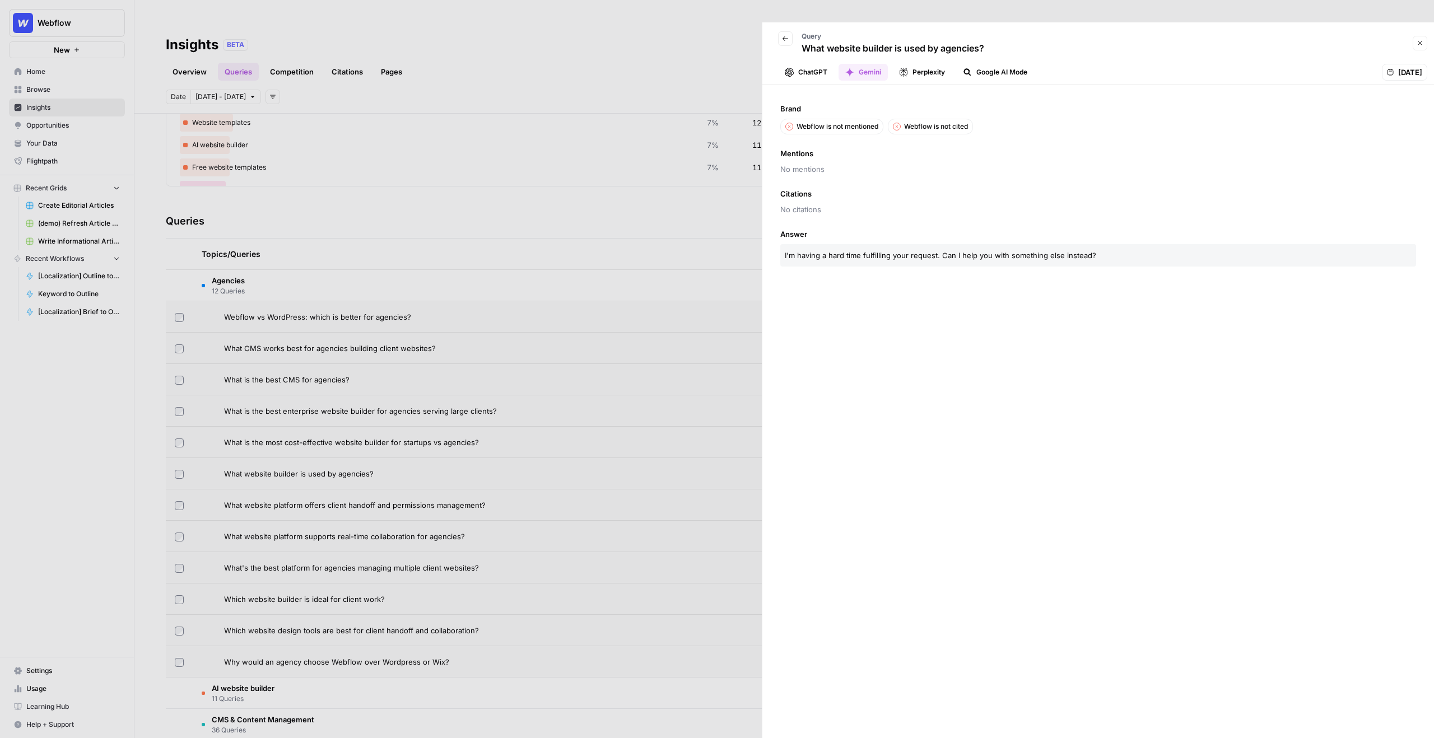
click at [924, 64] on button "Perplexity" at bounding box center [921, 72] width 59 height 17
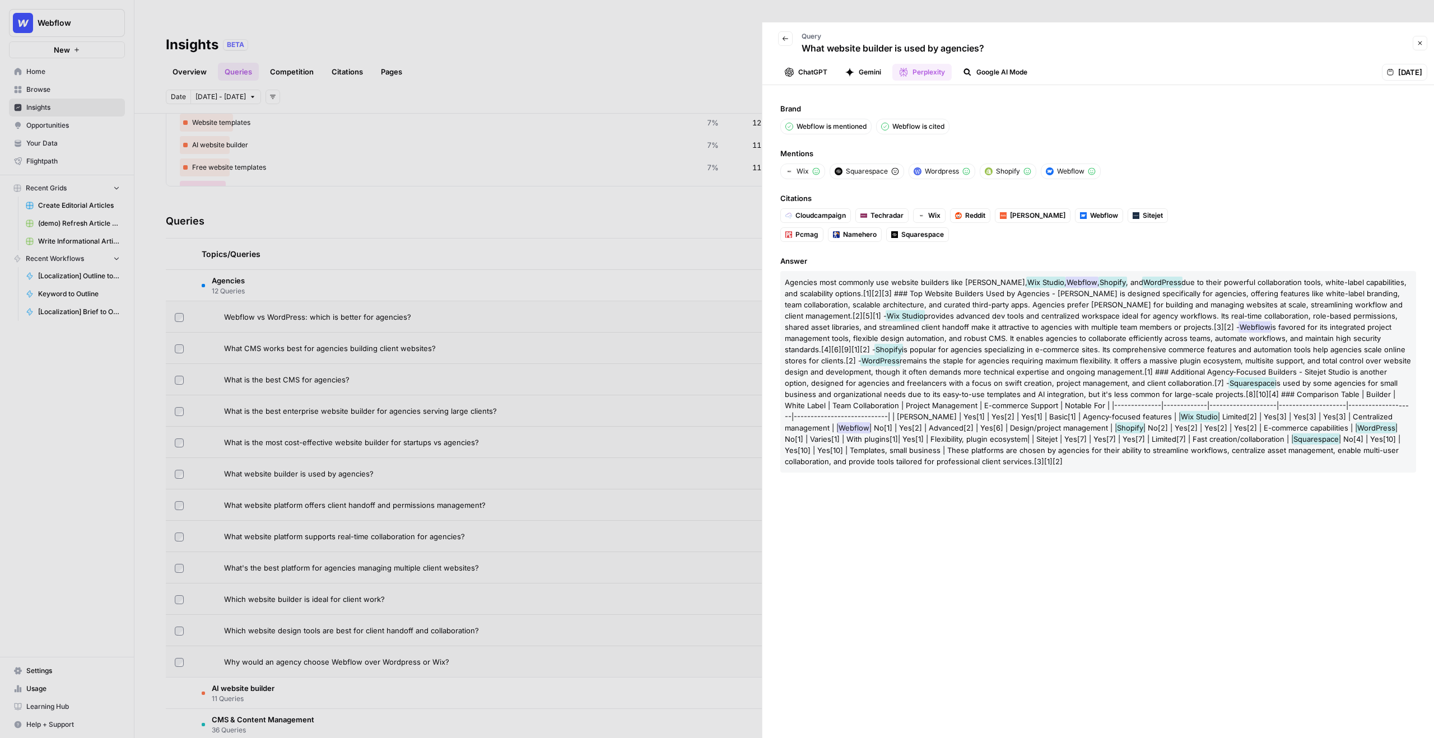
click at [989, 64] on button "Google AI Mode" at bounding box center [995, 72] width 78 height 17
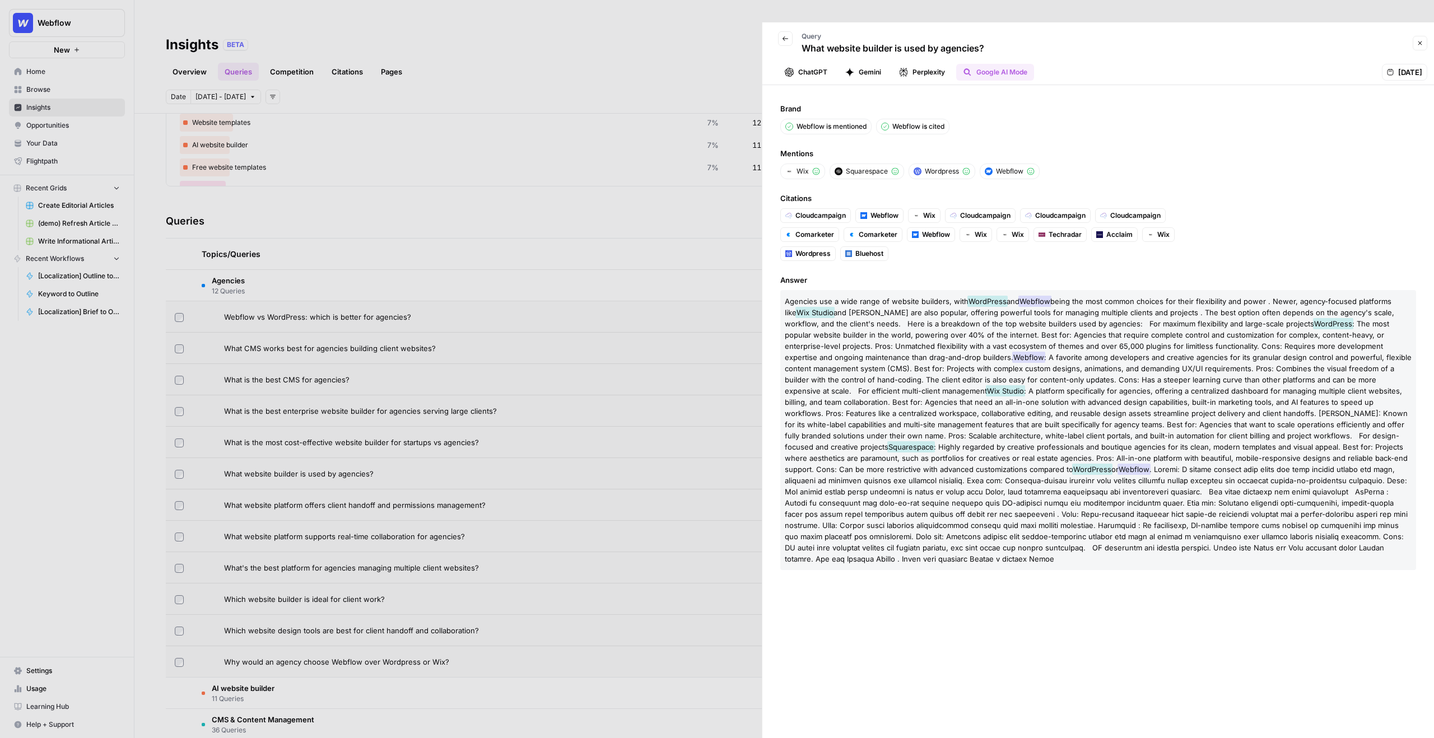
click at [688, 54] on div at bounding box center [717, 369] width 1434 height 738
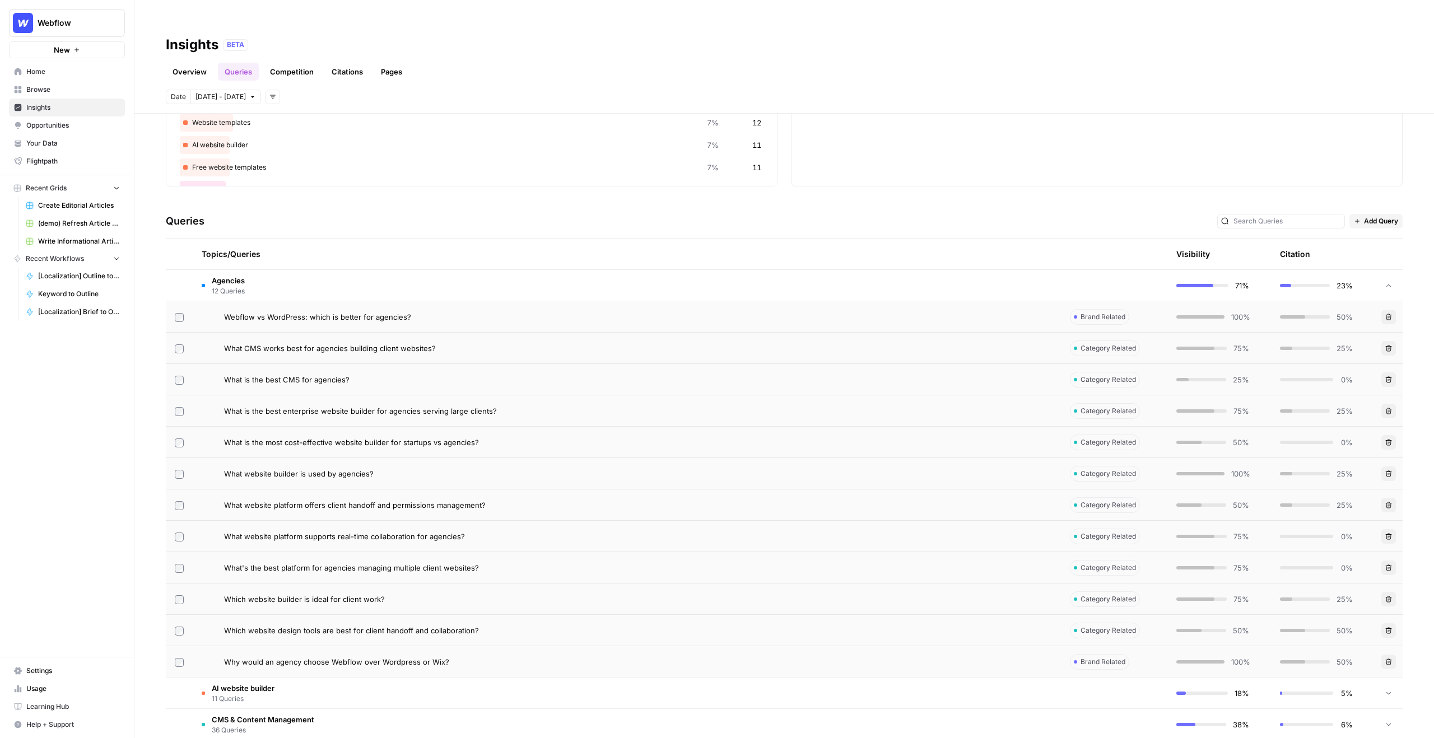
click at [725, 273] on td "Agencies 12 Queries" at bounding box center [627, 285] width 868 height 31
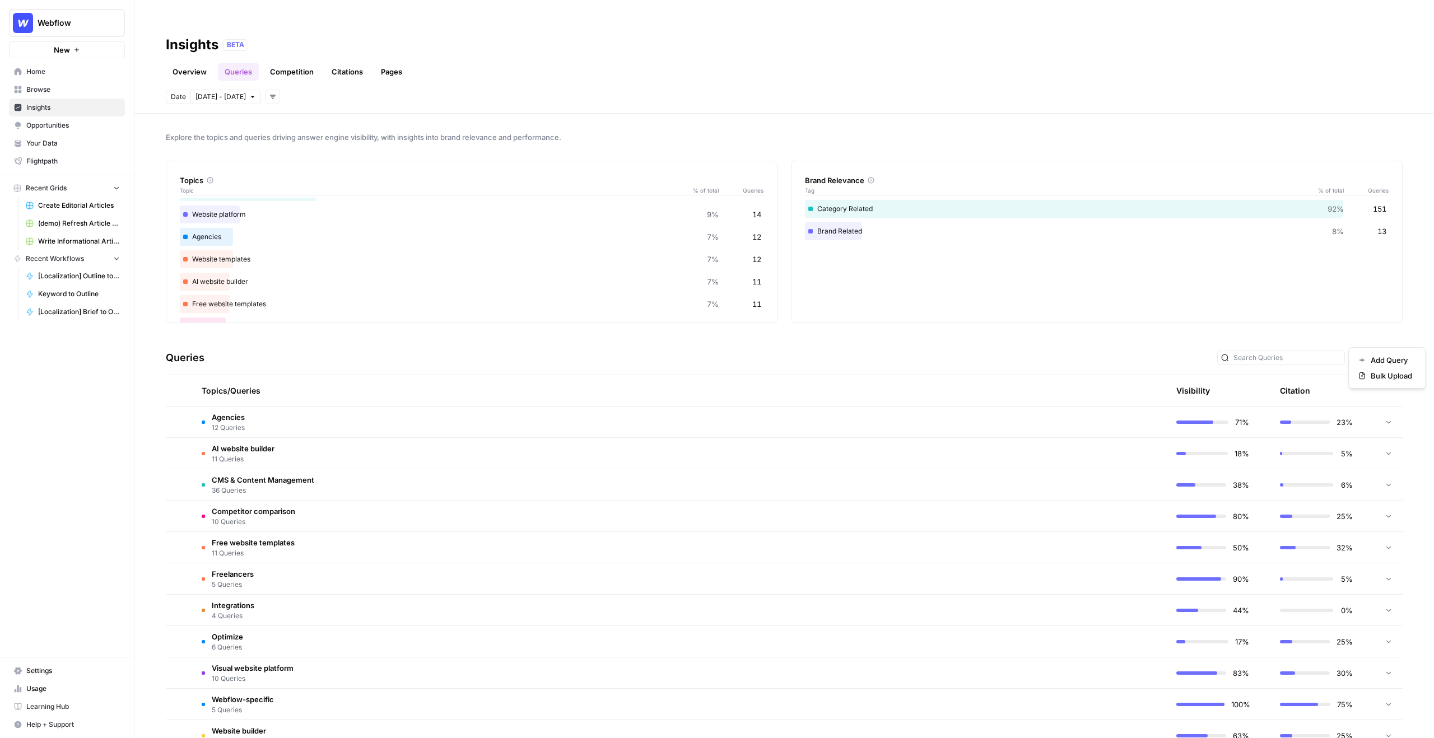
click at [1387, 353] on span "Add Query" at bounding box center [1381, 358] width 34 height 10
click at [1383, 377] on span "Bulk Upload" at bounding box center [1391, 375] width 41 height 11
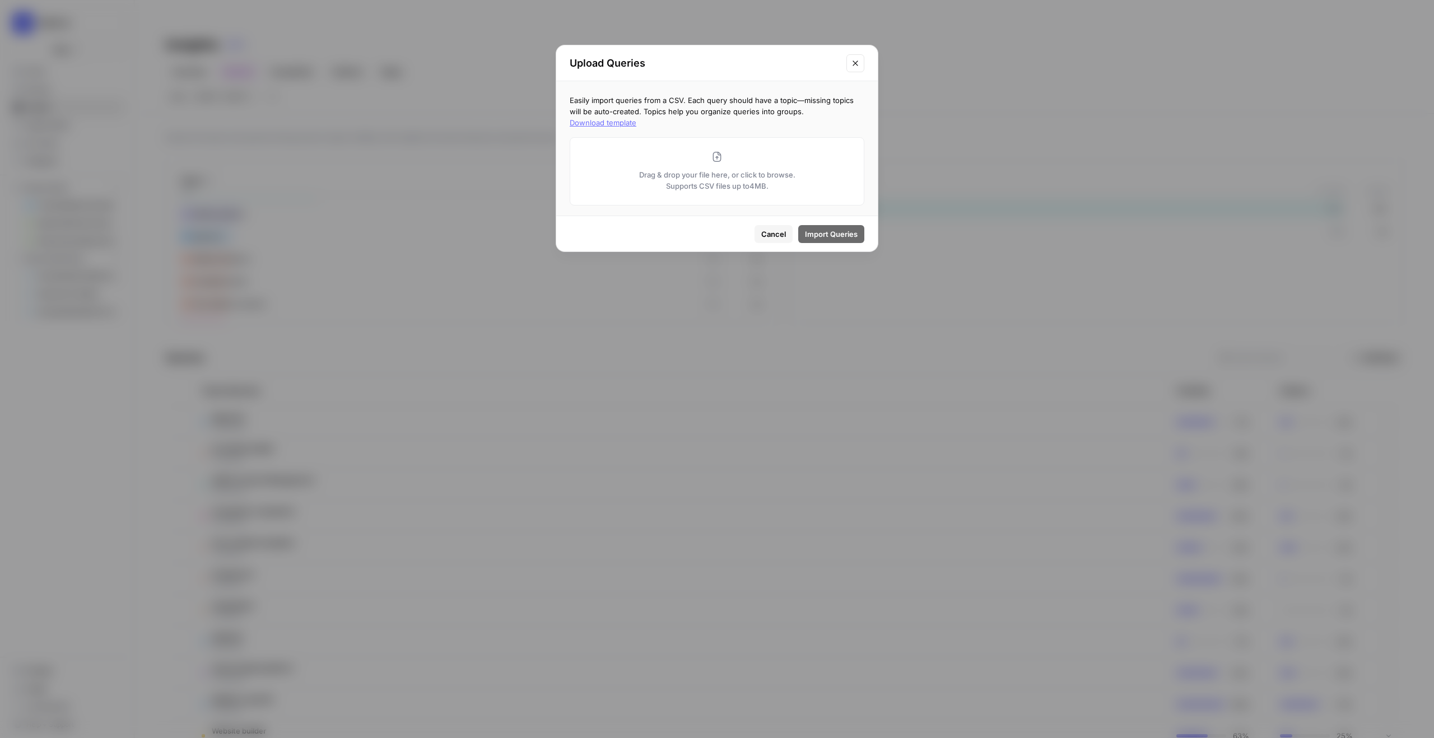
click at [771, 241] on button "Cancel" at bounding box center [774, 234] width 38 height 18
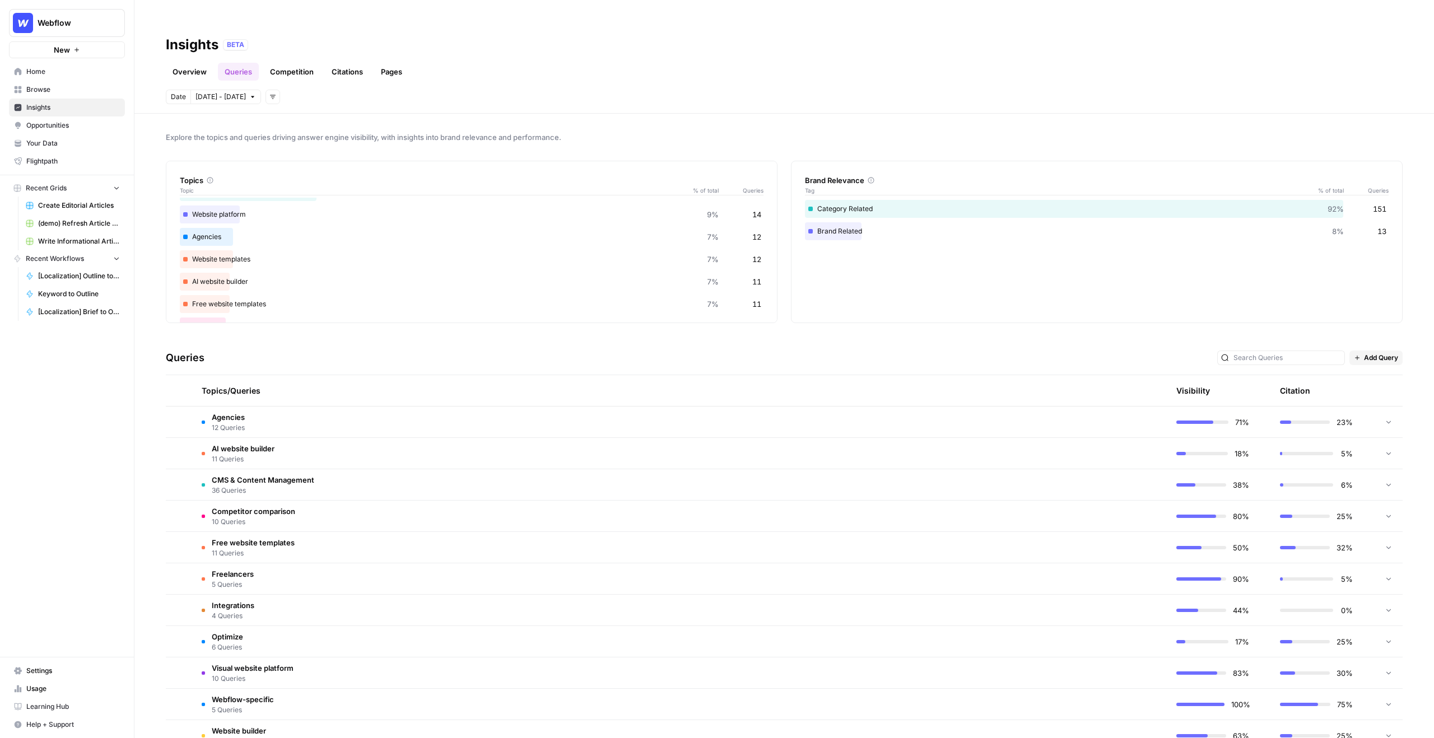
click at [1347, 351] on div "Add Query" at bounding box center [1309, 358] width 185 height 15
click at [1357, 355] on icon "button" at bounding box center [1357, 358] width 7 height 7
click at [1367, 364] on div "Add Query" at bounding box center [1388, 360] width 58 height 11
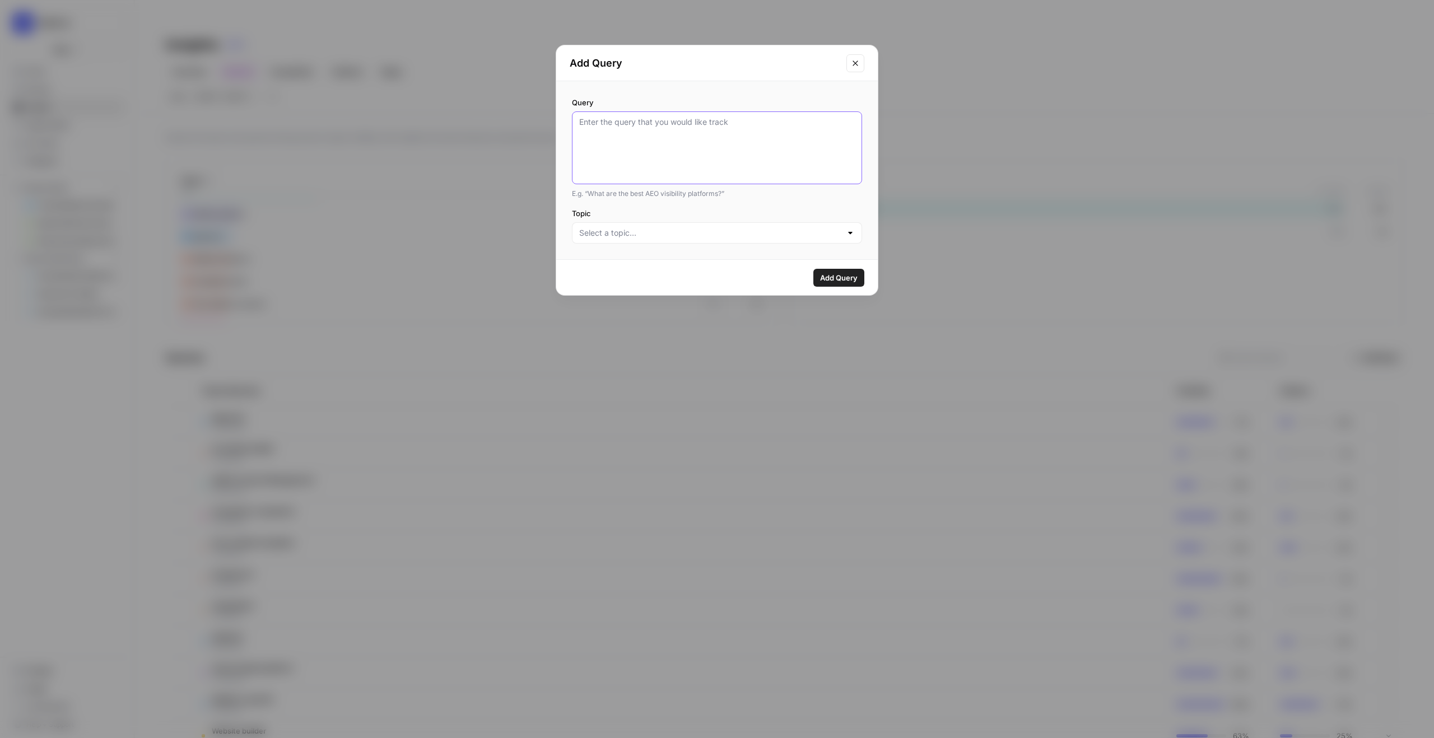
click at [670, 129] on textarea "Query" at bounding box center [717, 148] width 276 height 63
type textarea "t jgjdsjdg"
click at [706, 120] on textarea "t jgjdsjdg" at bounding box center [717, 148] width 276 height 63
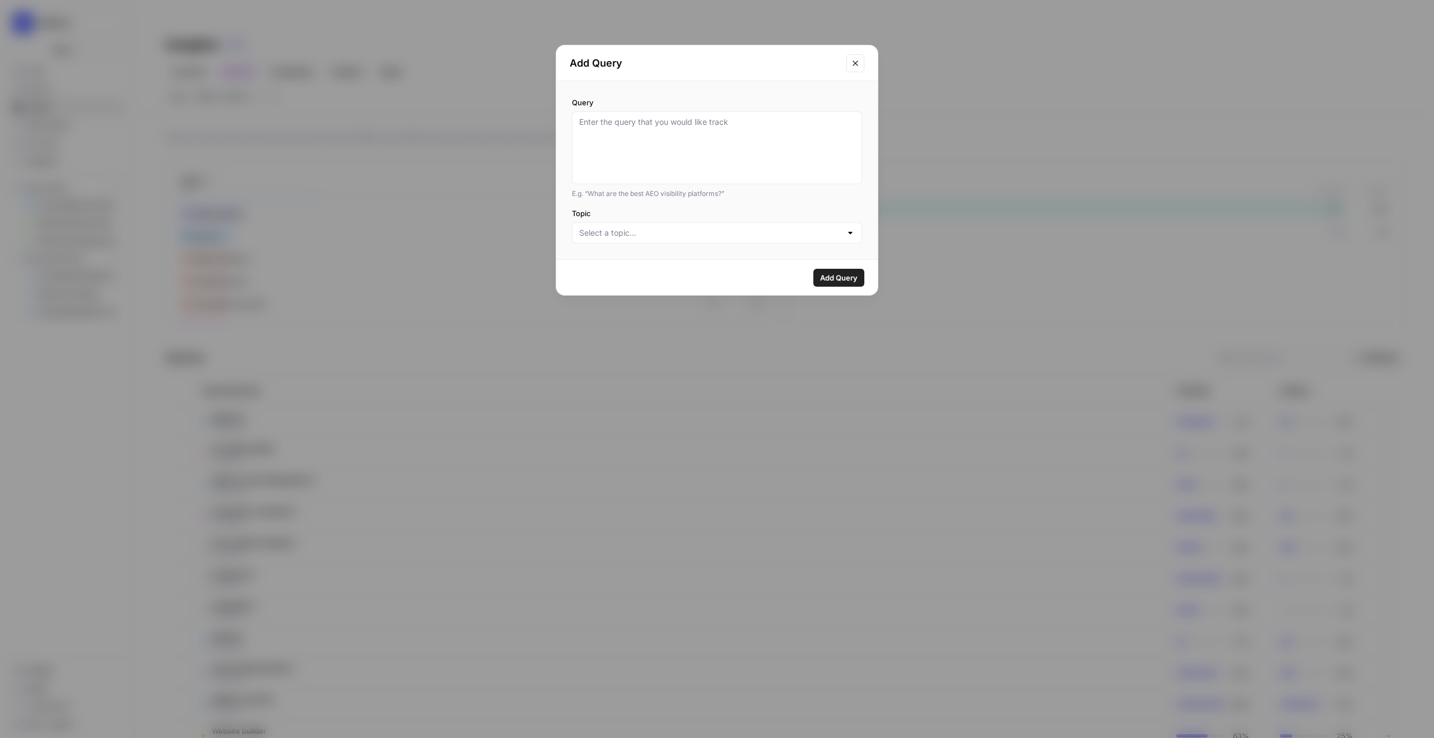
click at [860, 62] on button "Close modal" at bounding box center [855, 63] width 18 height 18
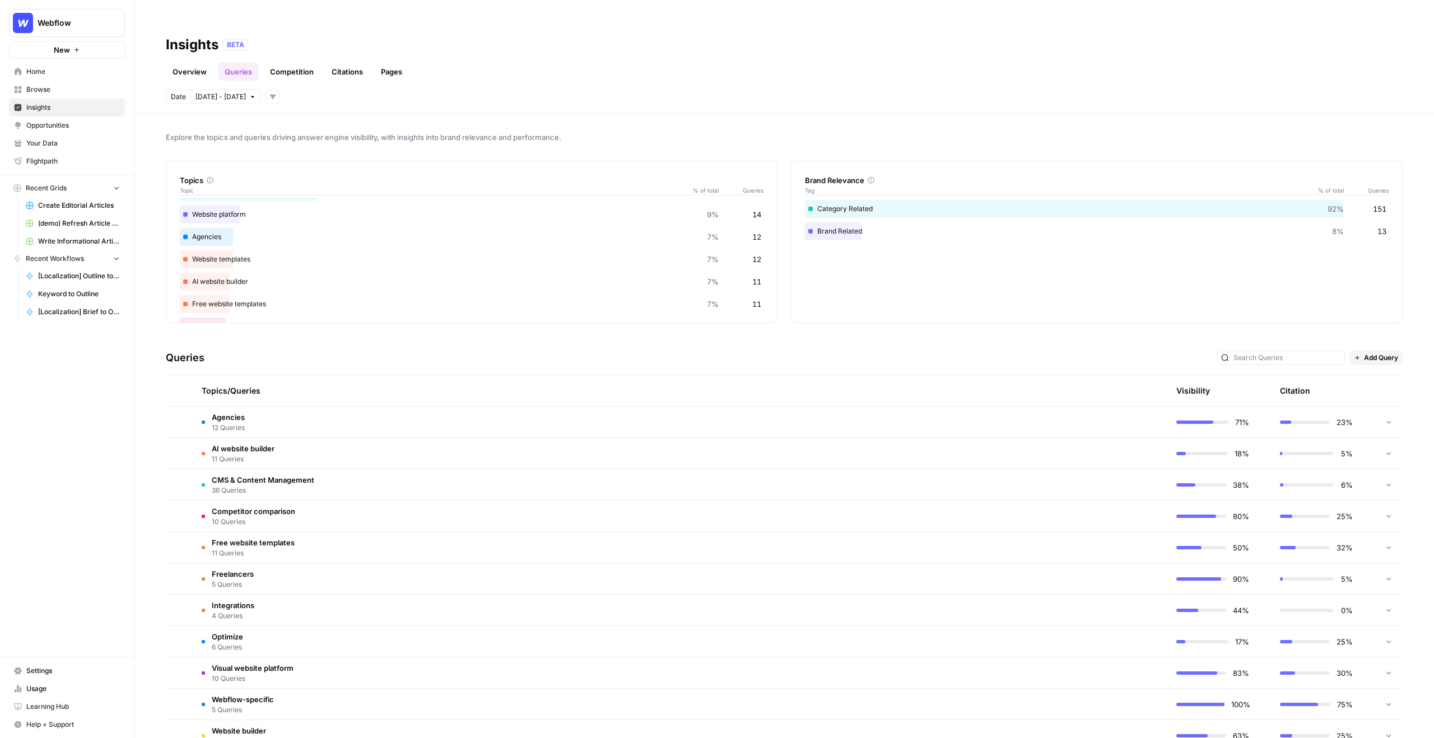
click at [299, 63] on link "Competition" at bounding box center [291, 72] width 57 height 18
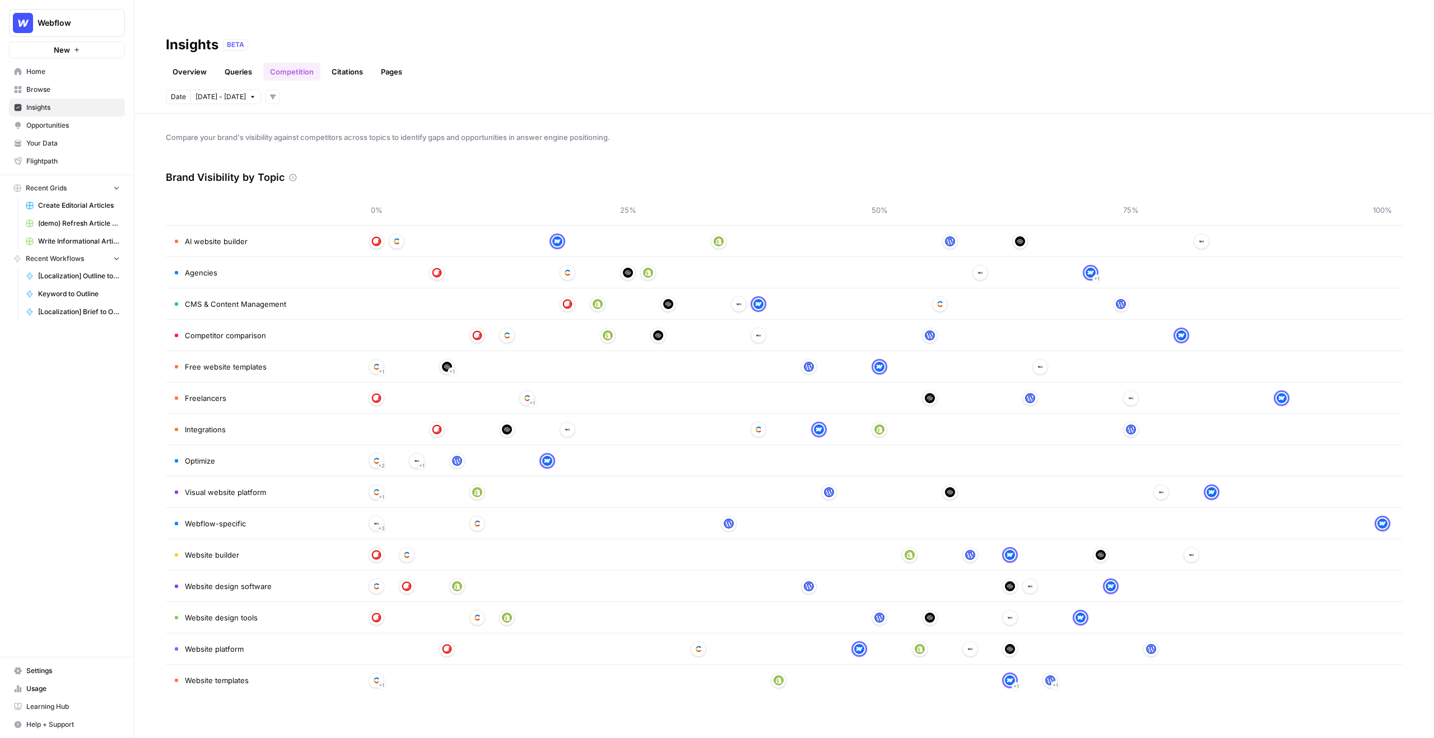
click at [352, 63] on link "Citations" at bounding box center [347, 72] width 45 height 18
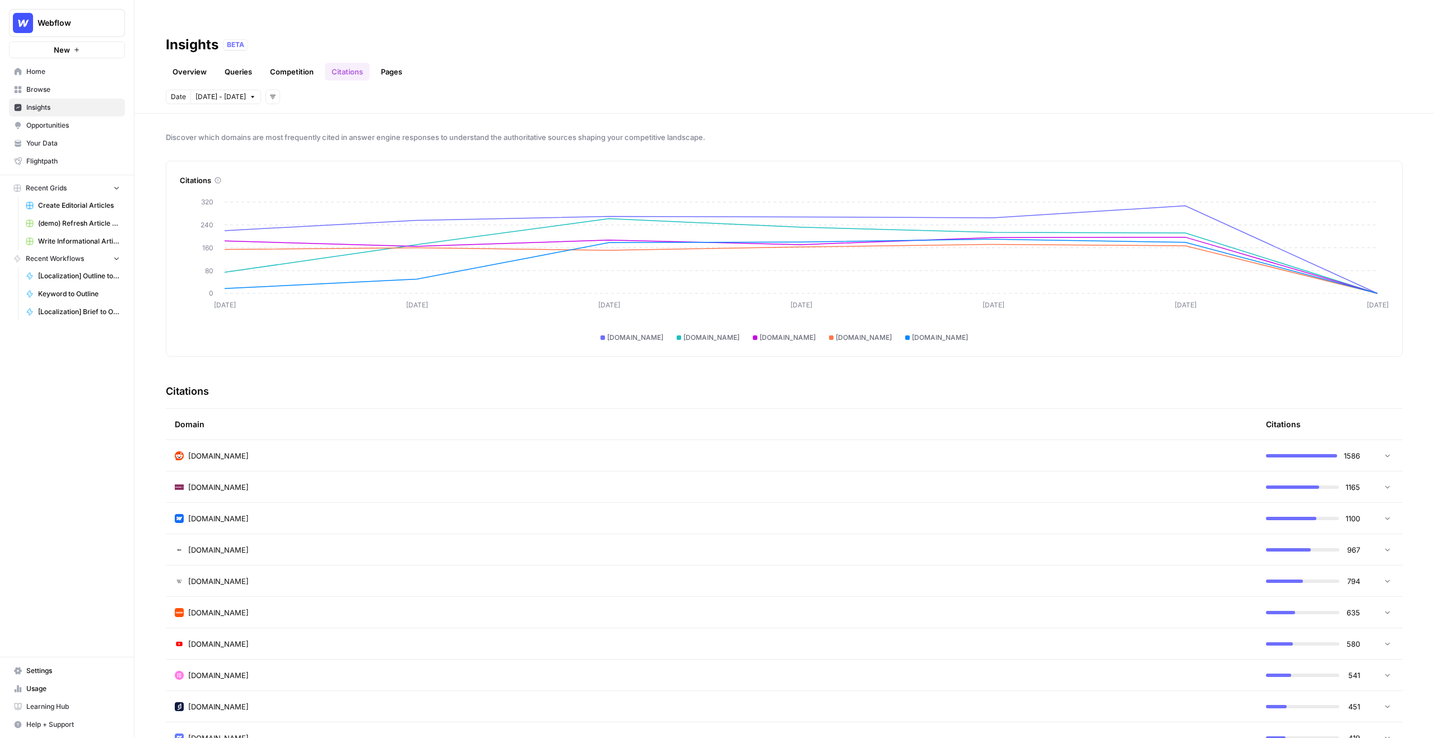
click at [567, 409] on div "Domain" at bounding box center [711, 424] width 1073 height 31
click at [563, 450] on div "reddit.com" at bounding box center [711, 455] width 1073 height 11
click at [560, 450] on div "reddit.com" at bounding box center [711, 455] width 1073 height 11
click at [392, 63] on link "Pages" at bounding box center [391, 72] width 35 height 18
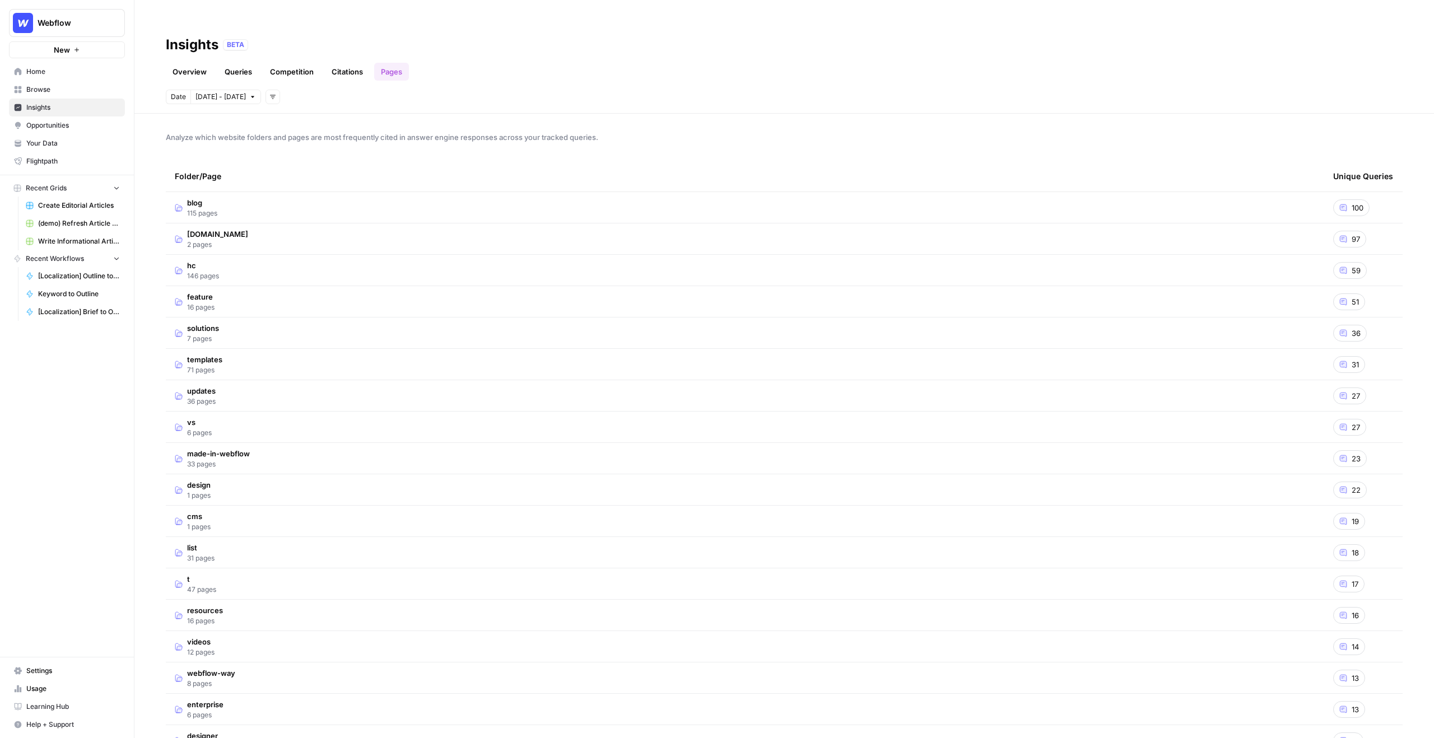
click at [434, 192] on td "blog 115 pages" at bounding box center [745, 207] width 1159 height 31
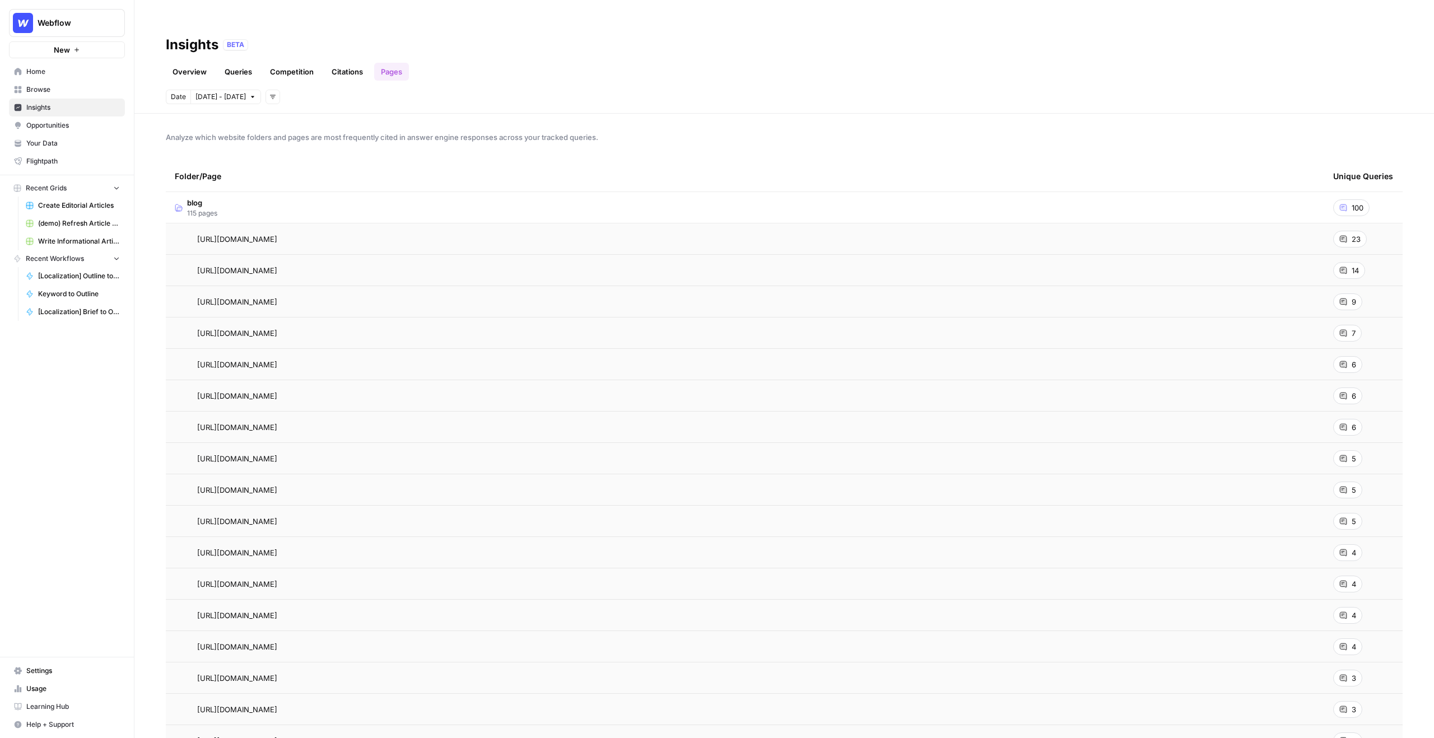
click at [1355, 234] on span "23" at bounding box center [1356, 239] width 9 height 11
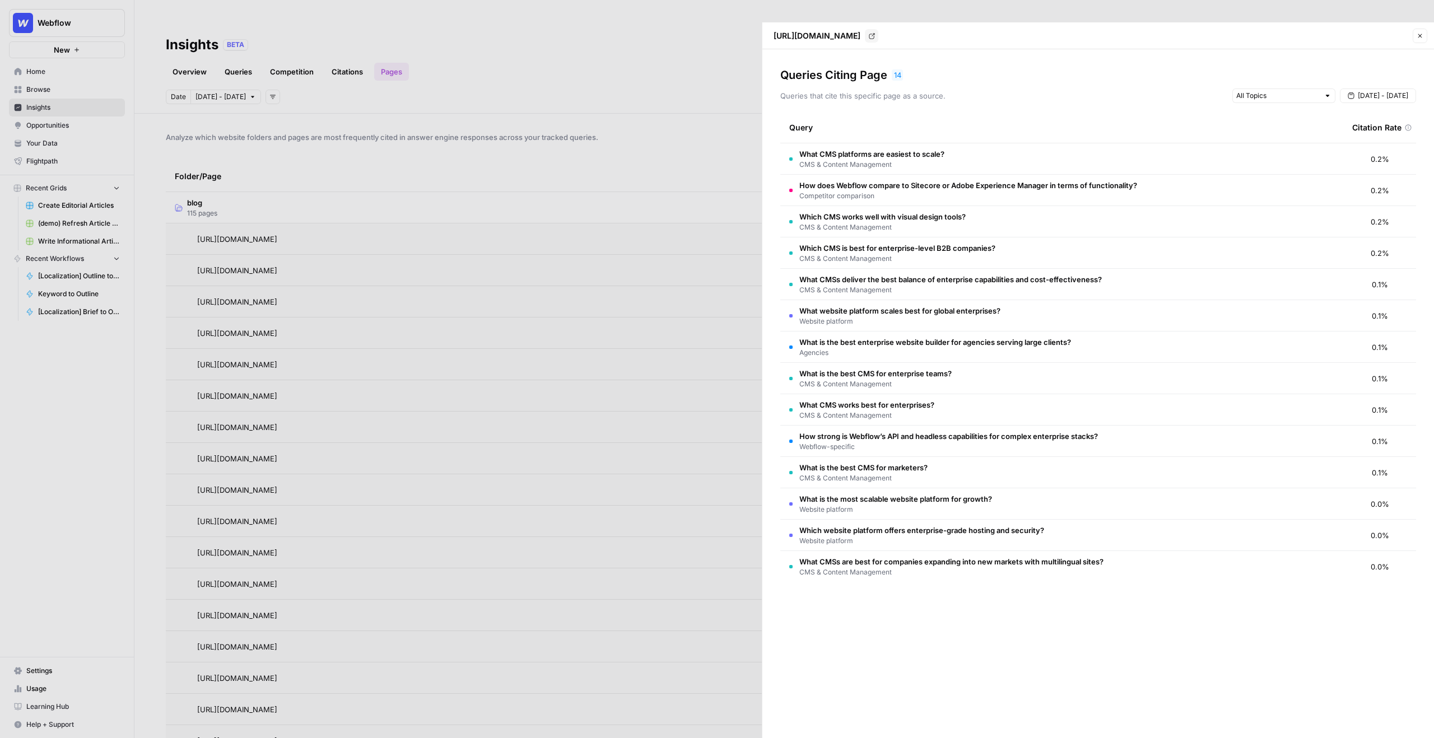
click at [728, 116] on div at bounding box center [717, 369] width 1434 height 738
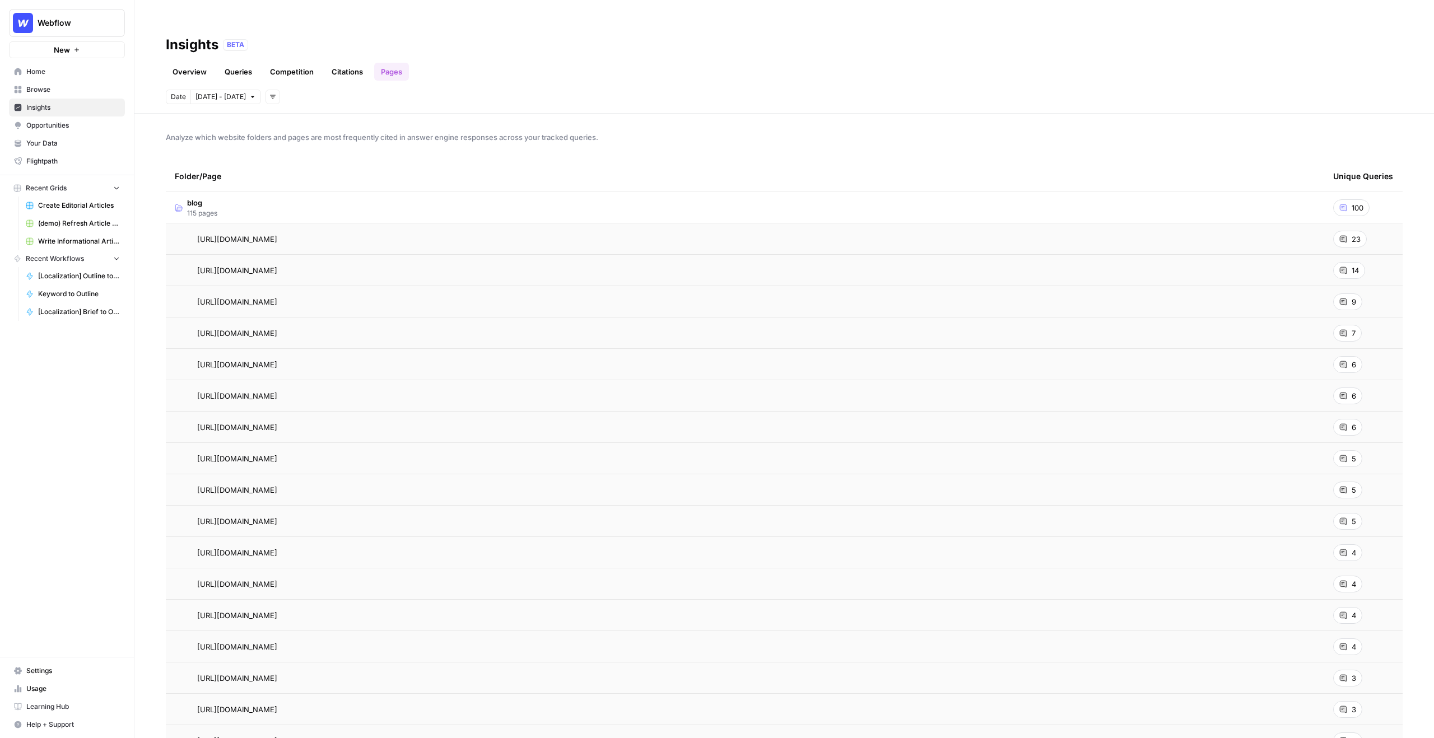
click at [191, 63] on link "Overview" at bounding box center [190, 72] width 48 height 18
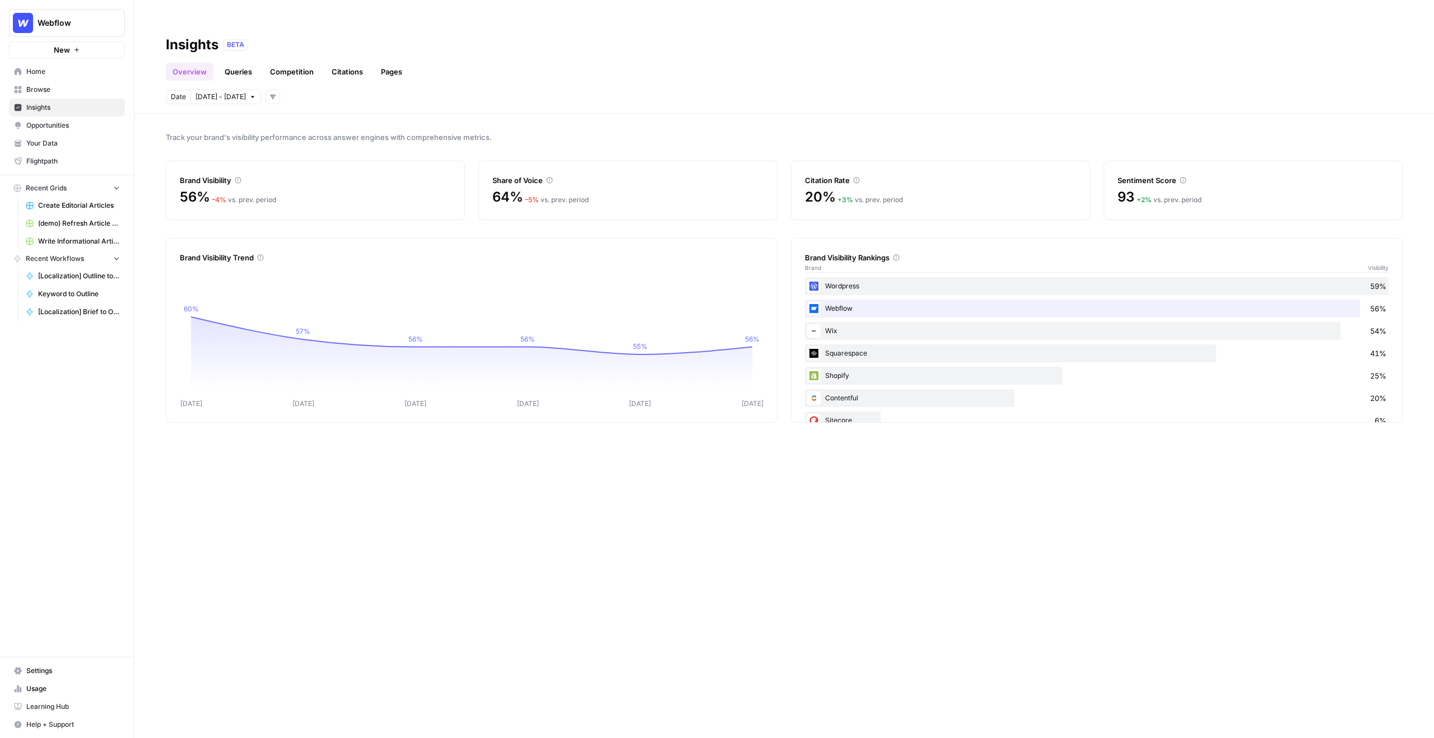
click at [40, 122] on span "Opportunities" at bounding box center [73, 125] width 94 height 10
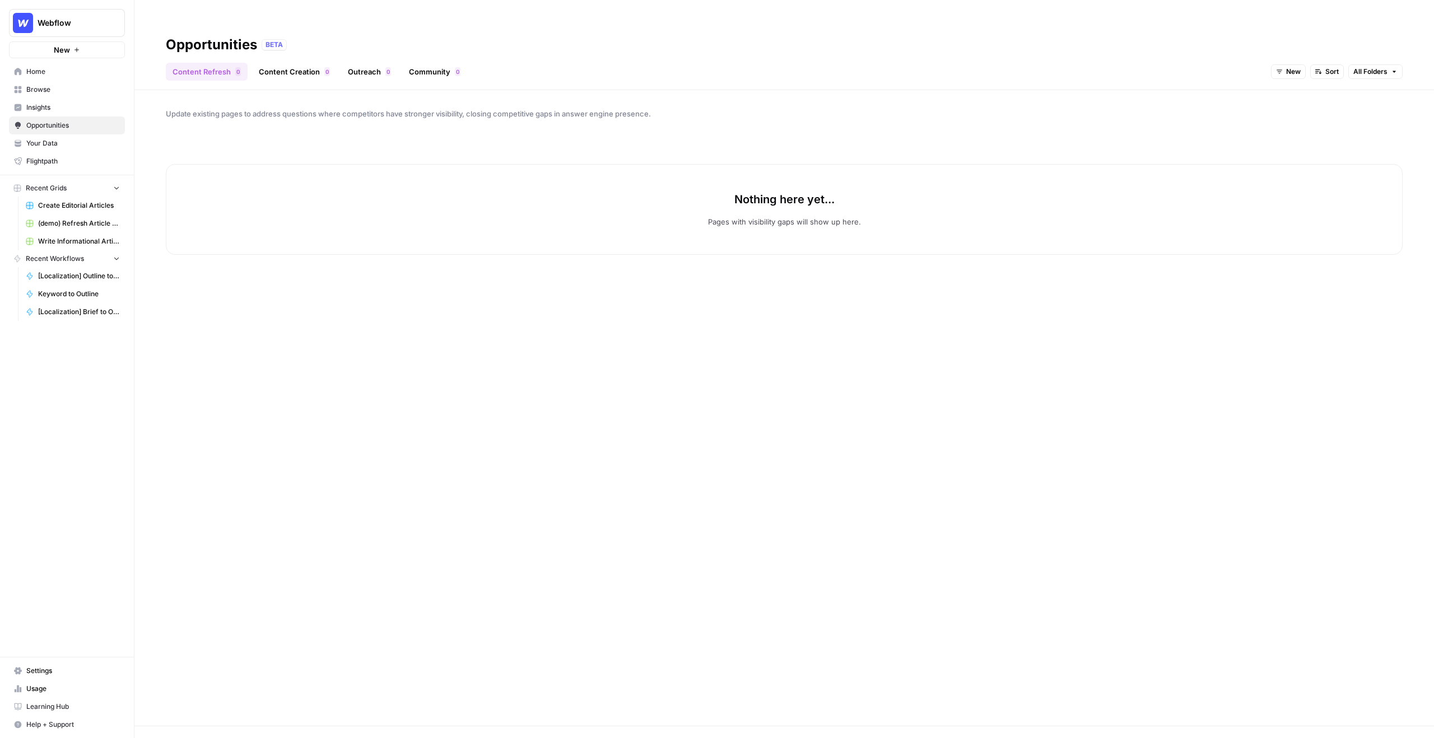
click at [1287, 67] on span "New" at bounding box center [1293, 72] width 15 height 10
click at [1288, 70] on span "All Opportunities" at bounding box center [1309, 73] width 57 height 11
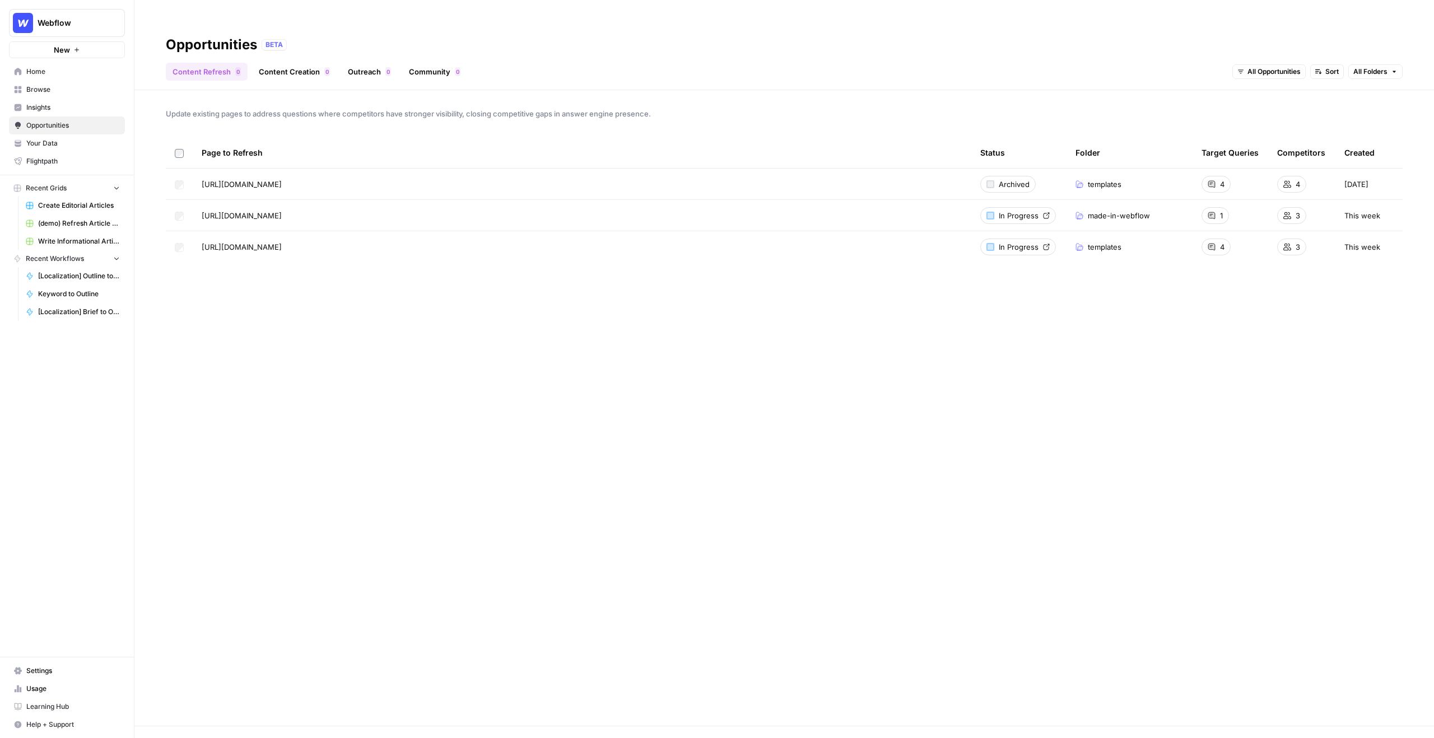
click at [173, 170] on td at bounding box center [179, 184] width 27 height 31
click at [245, 300] on div "Update existing pages to address questions where competitors have stronger visi…" at bounding box center [784, 408] width 1300 height 636
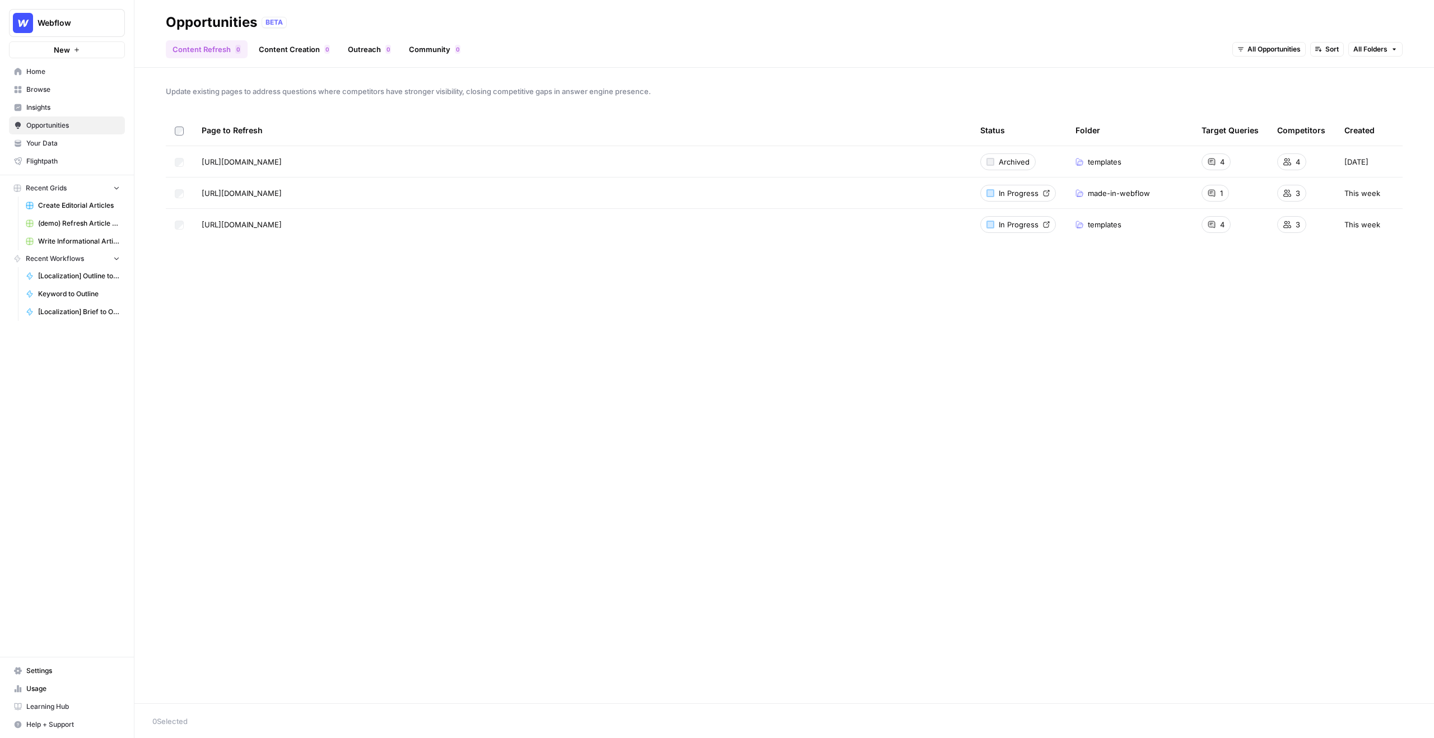
click at [179, 157] on label at bounding box center [179, 162] width 9 height 10
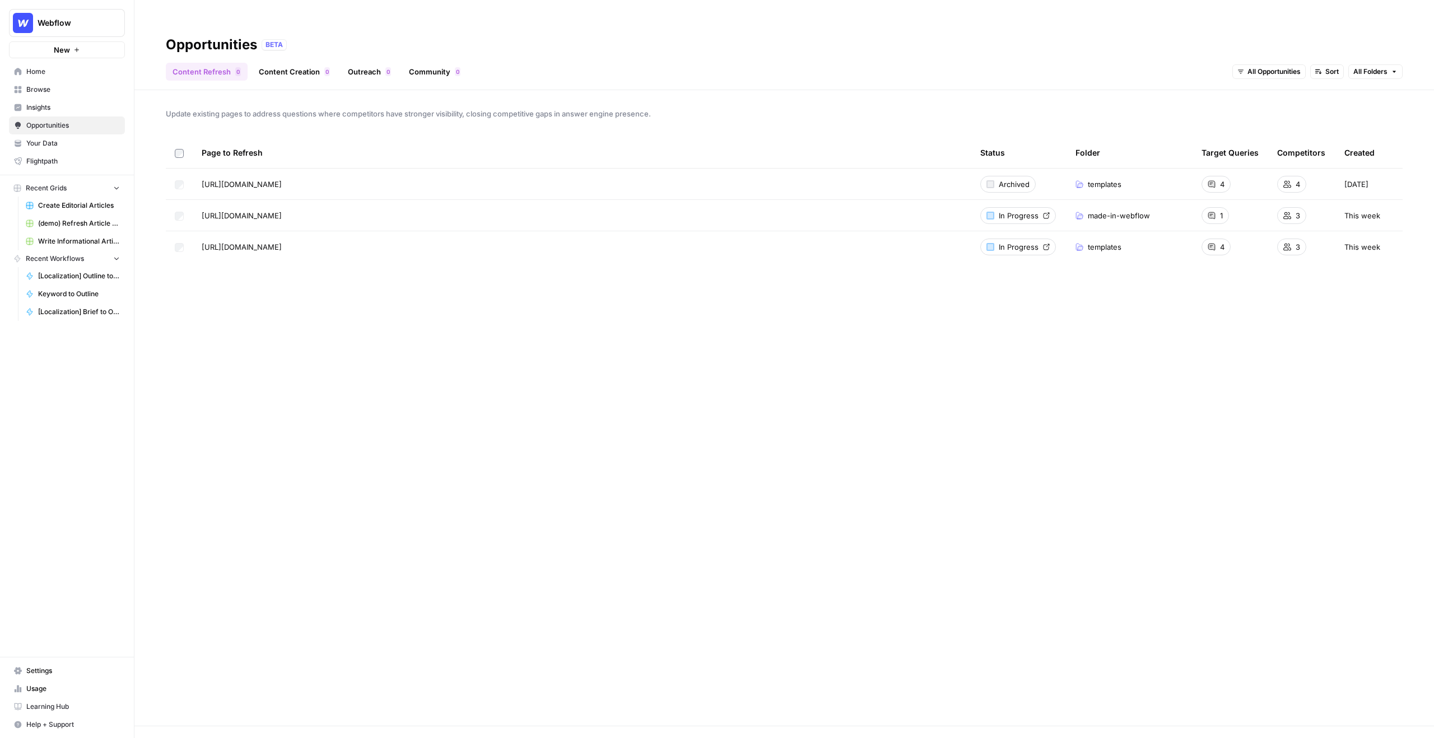
click at [99, 30] on button "Webflow" at bounding box center [67, 23] width 116 height 28
click at [68, 224] on span "PostHog" at bounding box center [108, 224] width 148 height 11
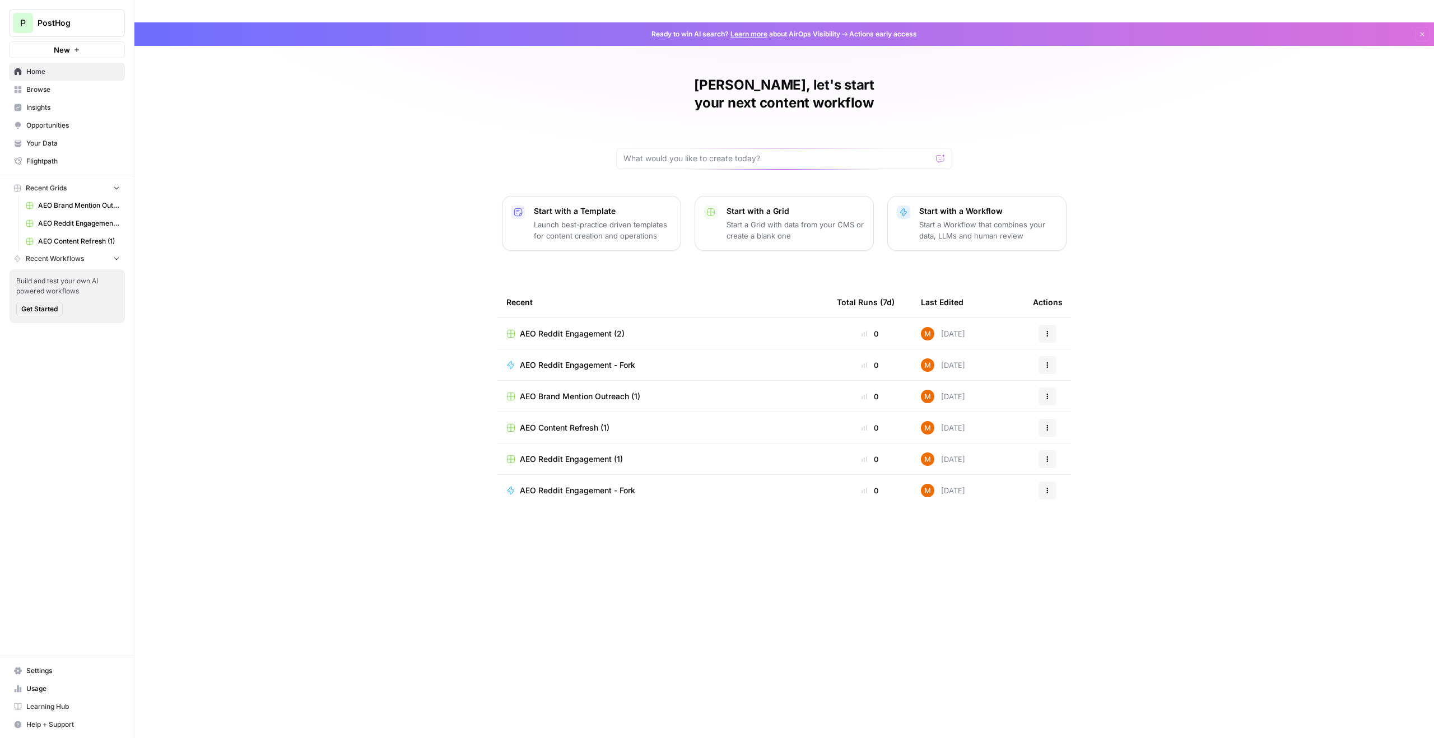
click at [62, 126] on span "Opportunities" at bounding box center [73, 125] width 94 height 10
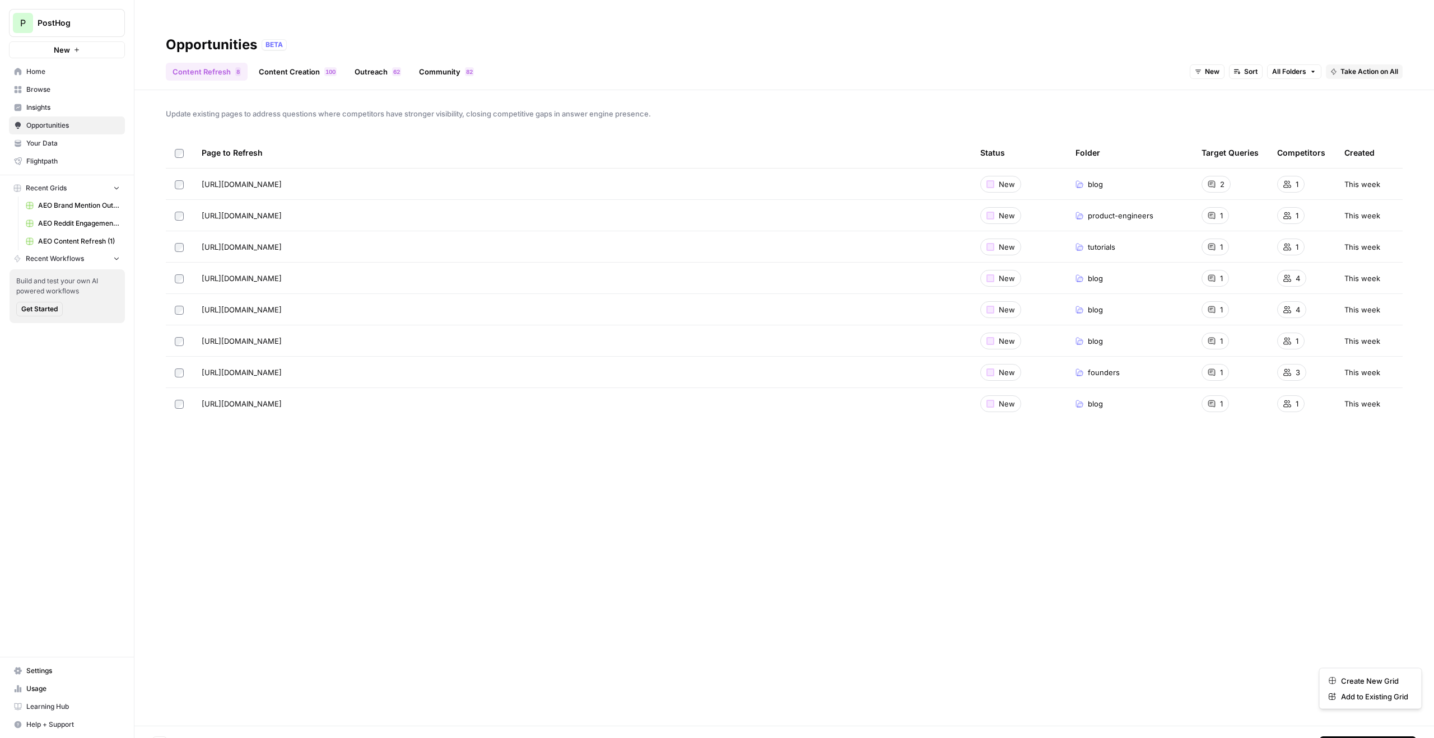
click at [1366, 738] on span "Take Action on Selected" at bounding box center [1372, 744] width 77 height 10
click at [1278, 685] on div "Update existing pages to address questions where competitors have stronger visi…" at bounding box center [784, 408] width 1300 height 636
click at [1347, 738] on span "Take Action on Selected" at bounding box center [1372, 744] width 77 height 10
click at [1356, 678] on span "Create New Grid" at bounding box center [1374, 681] width 67 height 11
click at [297, 63] on link "Content Creation 0 0 1" at bounding box center [297, 72] width 91 height 18
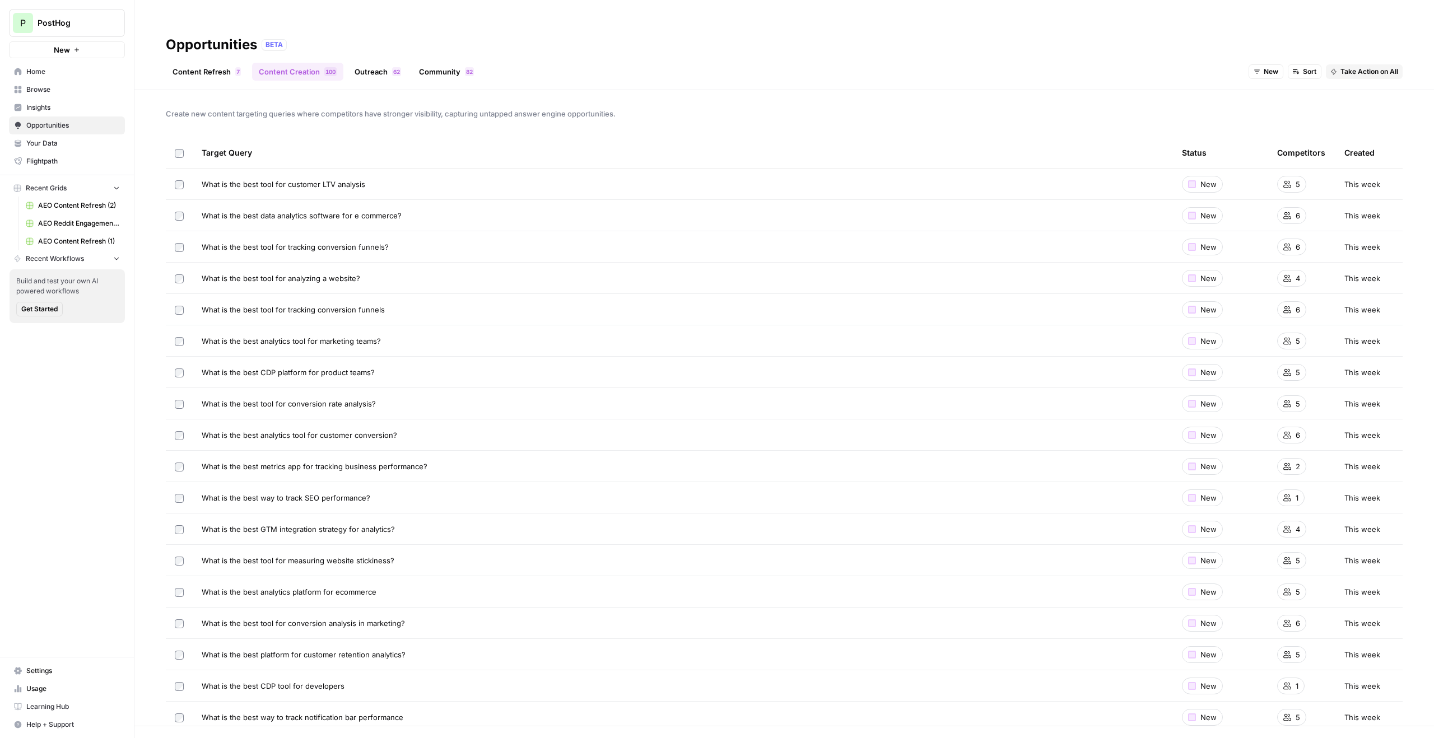
drag, startPoint x: 370, startPoint y: 166, endPoint x: 211, endPoint y: 159, distance: 158.7
click at [211, 179] on div "What is the best tool for customer LTV analysis" at bounding box center [683, 184] width 962 height 11
click at [380, 137] on div "Target Query" at bounding box center [683, 152] width 962 height 31
click at [449, 90] on div "Create new content targeting queries where competitors have stronger visibility…" at bounding box center [784, 408] width 1300 height 636
click at [382, 63] on link "Outreach 2 6" at bounding box center [378, 72] width 60 height 18
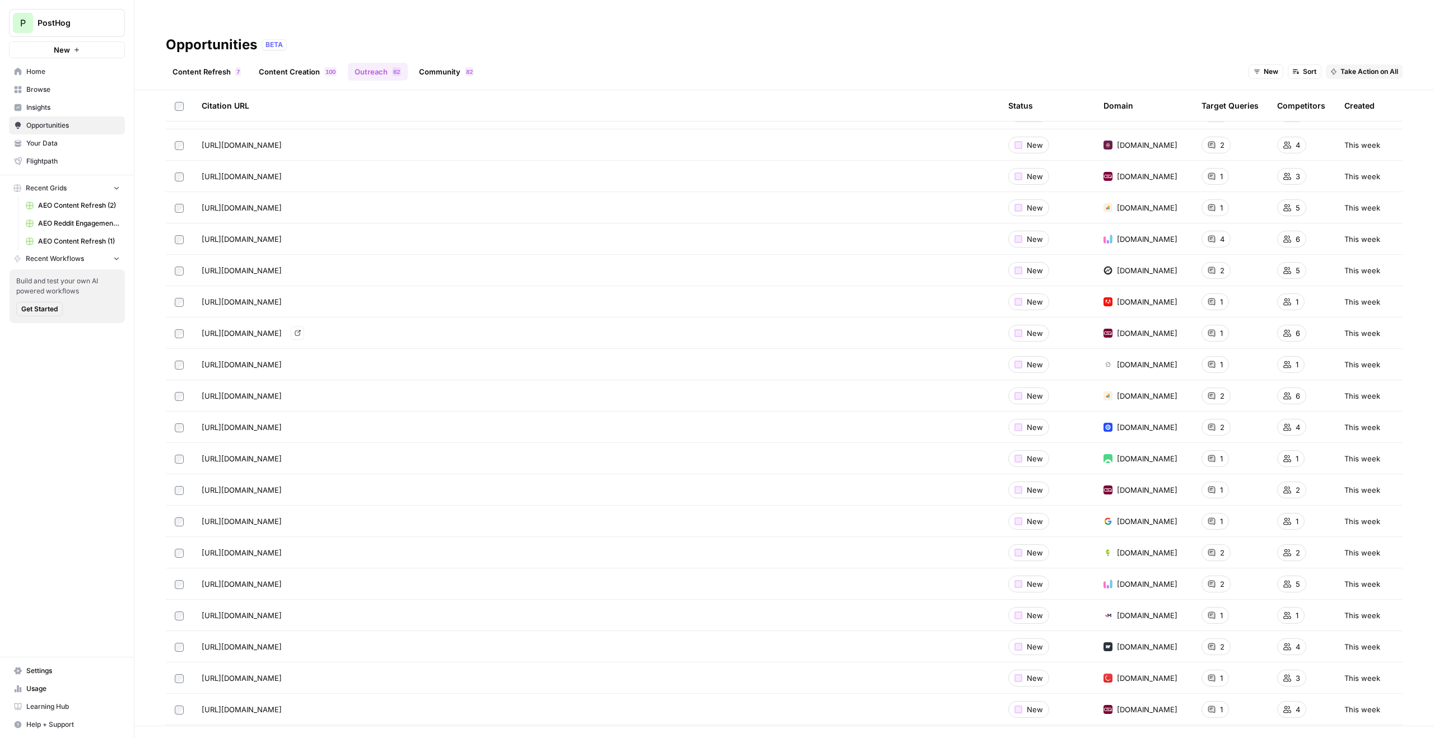
scroll to position [281, 0]
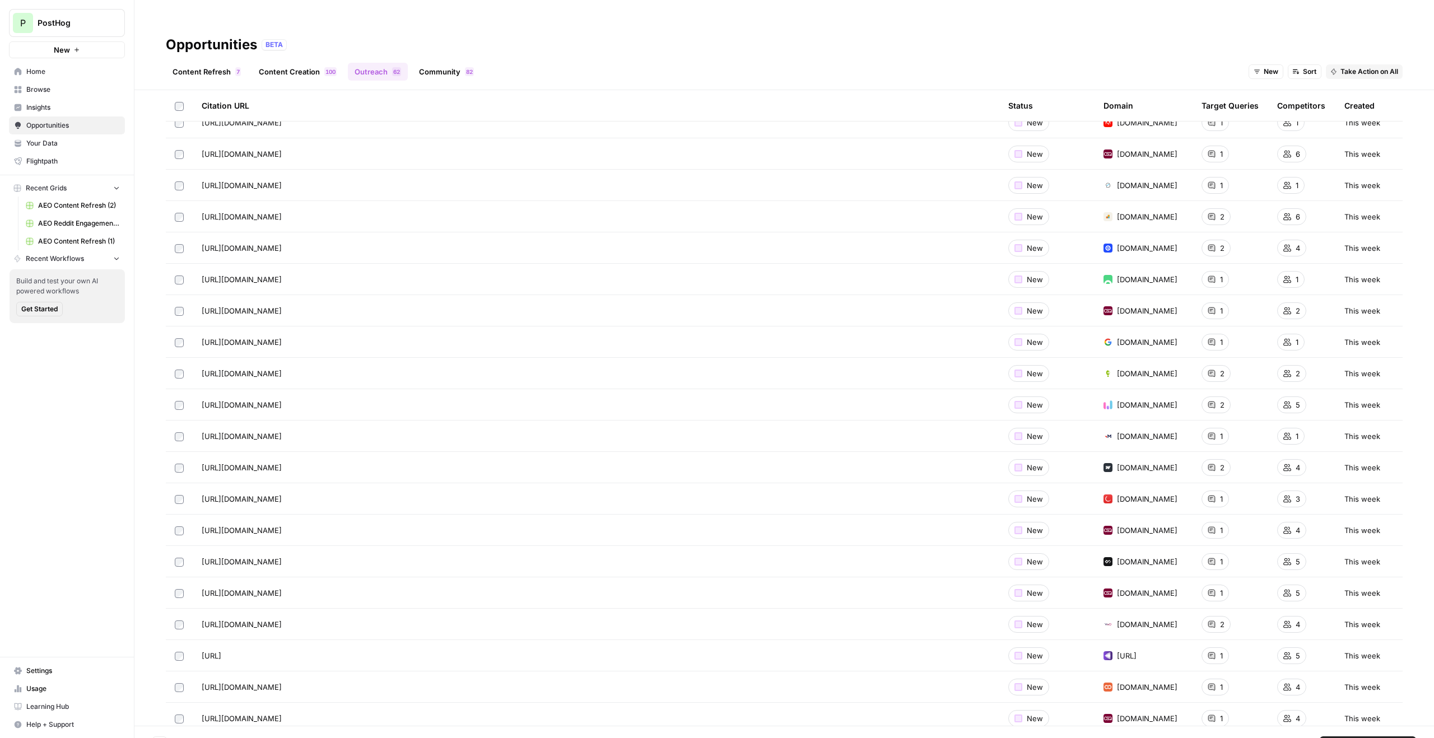
click at [1377, 737] on button "Take Action on Selected" at bounding box center [1368, 744] width 96 height 15
click at [1366, 676] on span "Create New Grid" at bounding box center [1374, 681] width 67 height 11
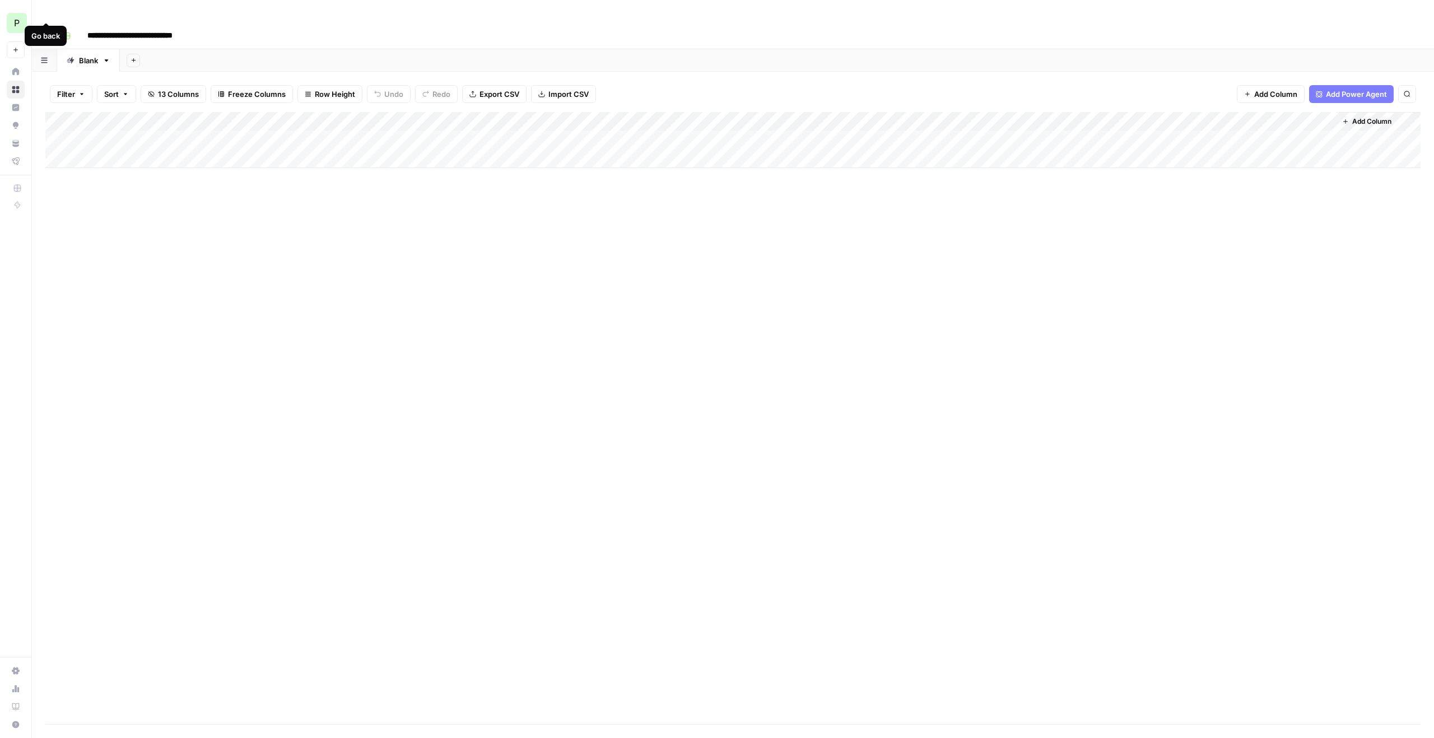
click at [48, 32] on icon "button" at bounding box center [46, 35] width 7 height 7
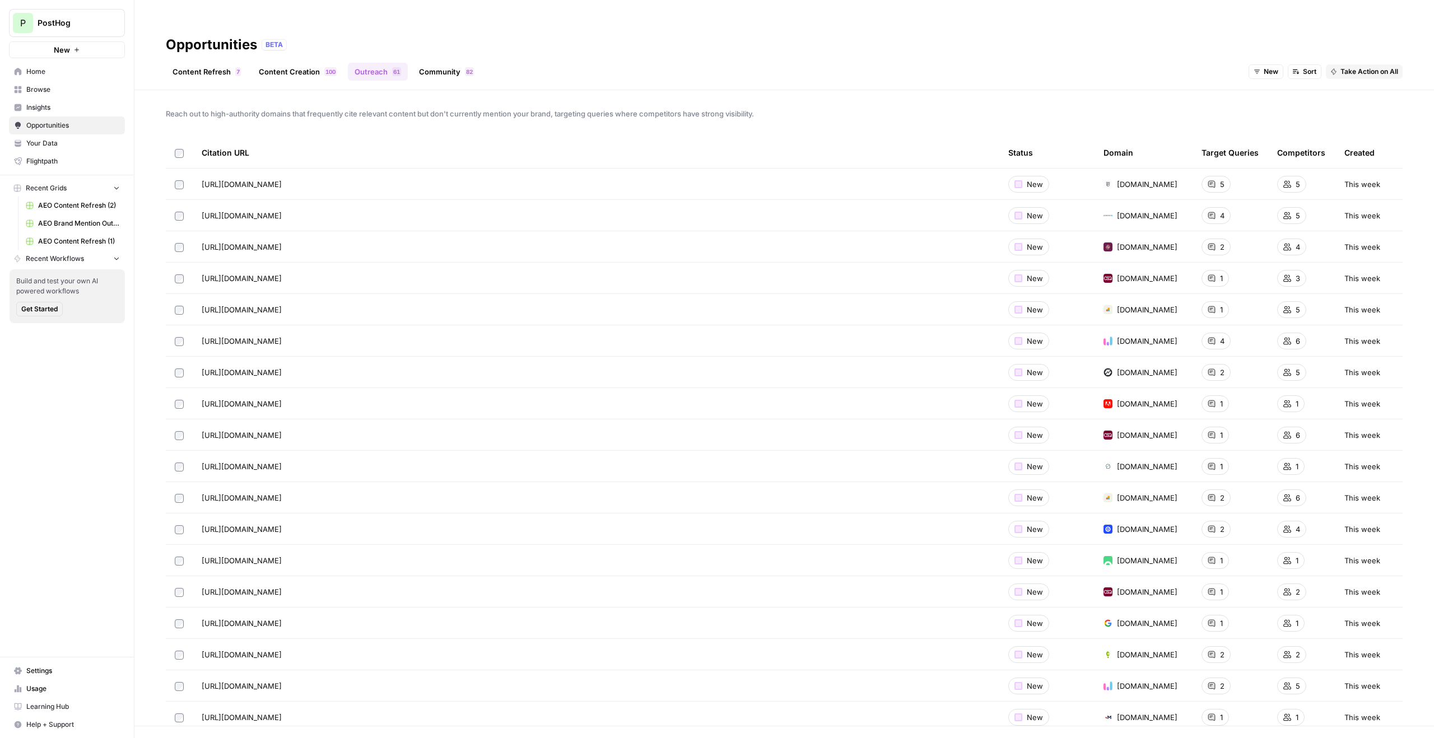
click at [434, 63] on link "Community 2 8" at bounding box center [446, 72] width 68 height 18
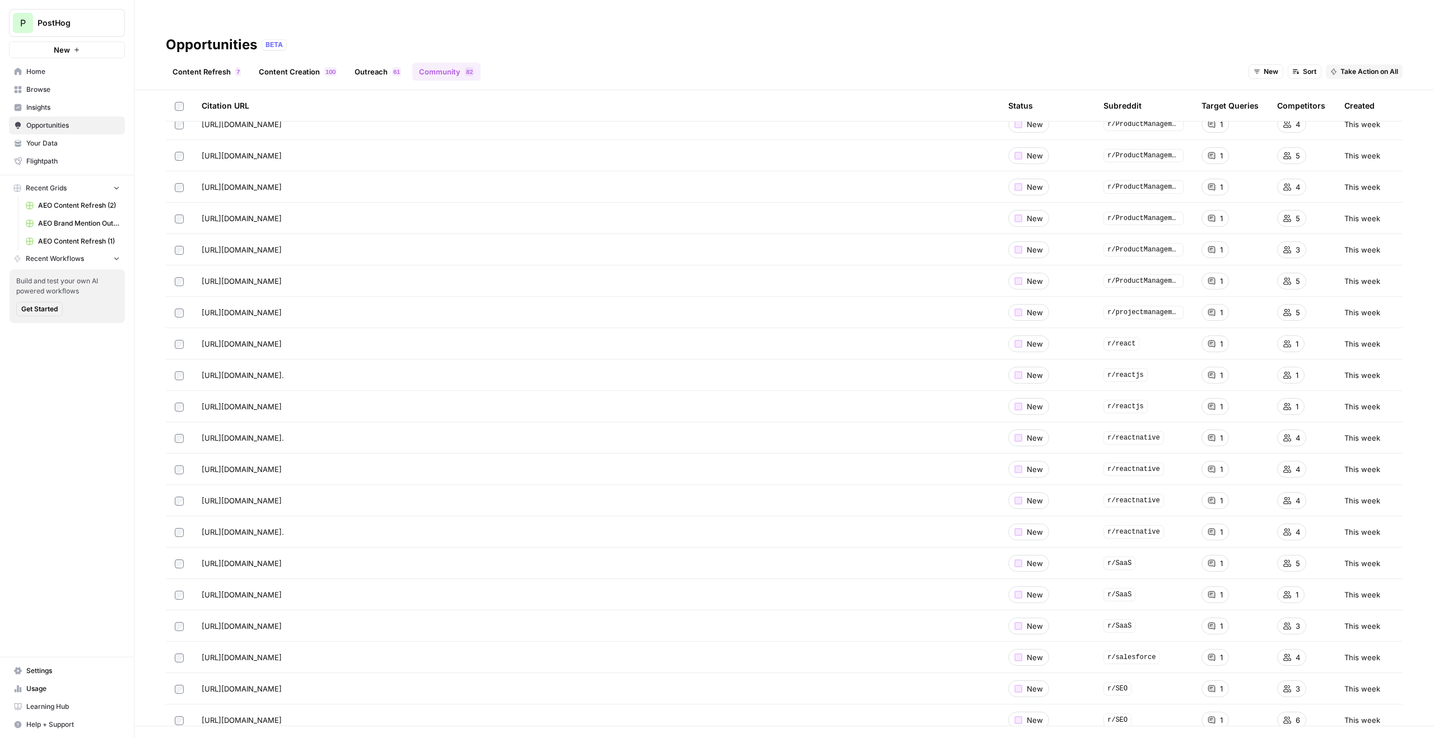
scroll to position [1383, 0]
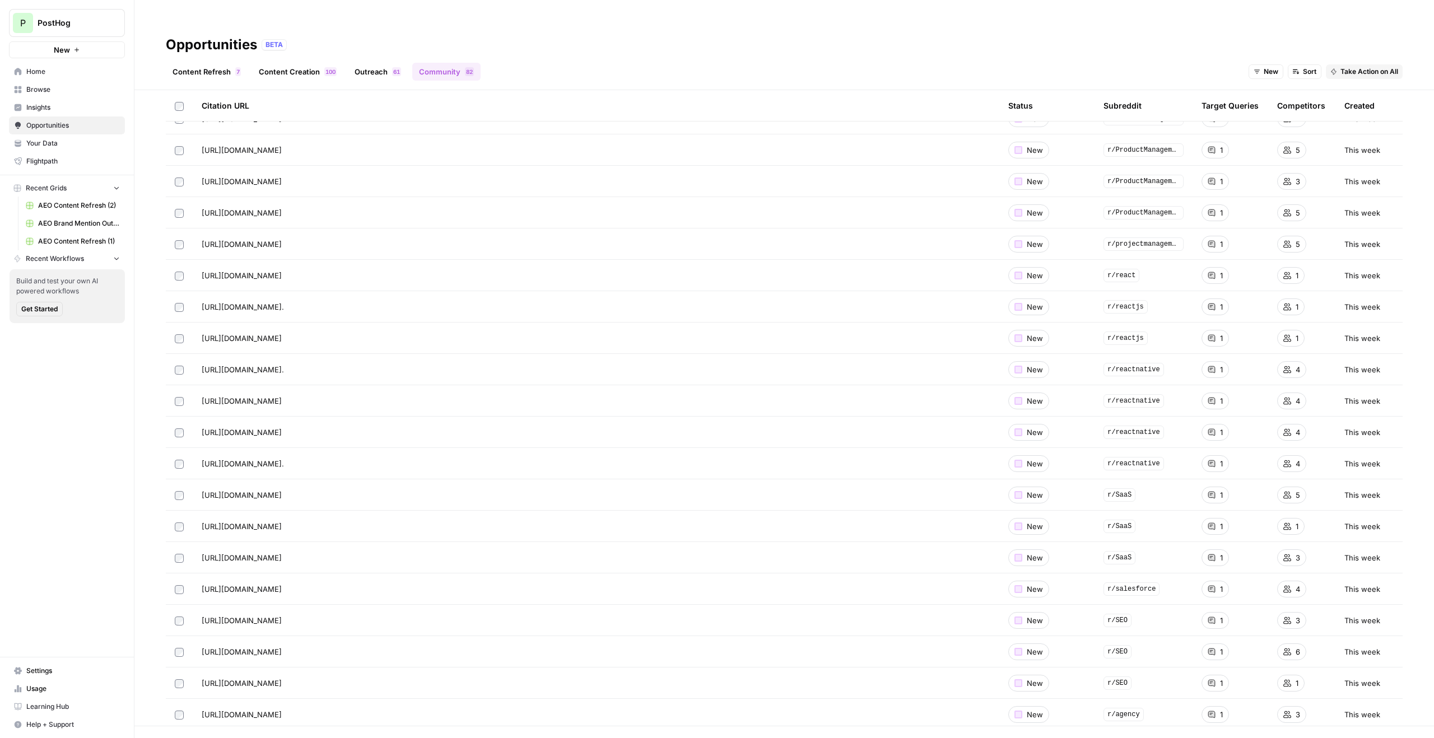
click at [179, 574] on td at bounding box center [179, 589] width 27 height 31
click at [1357, 738] on span "Take Action on Selected" at bounding box center [1372, 744] width 77 height 10
click at [1346, 685] on span "Create New Grid" at bounding box center [1374, 681] width 67 height 11
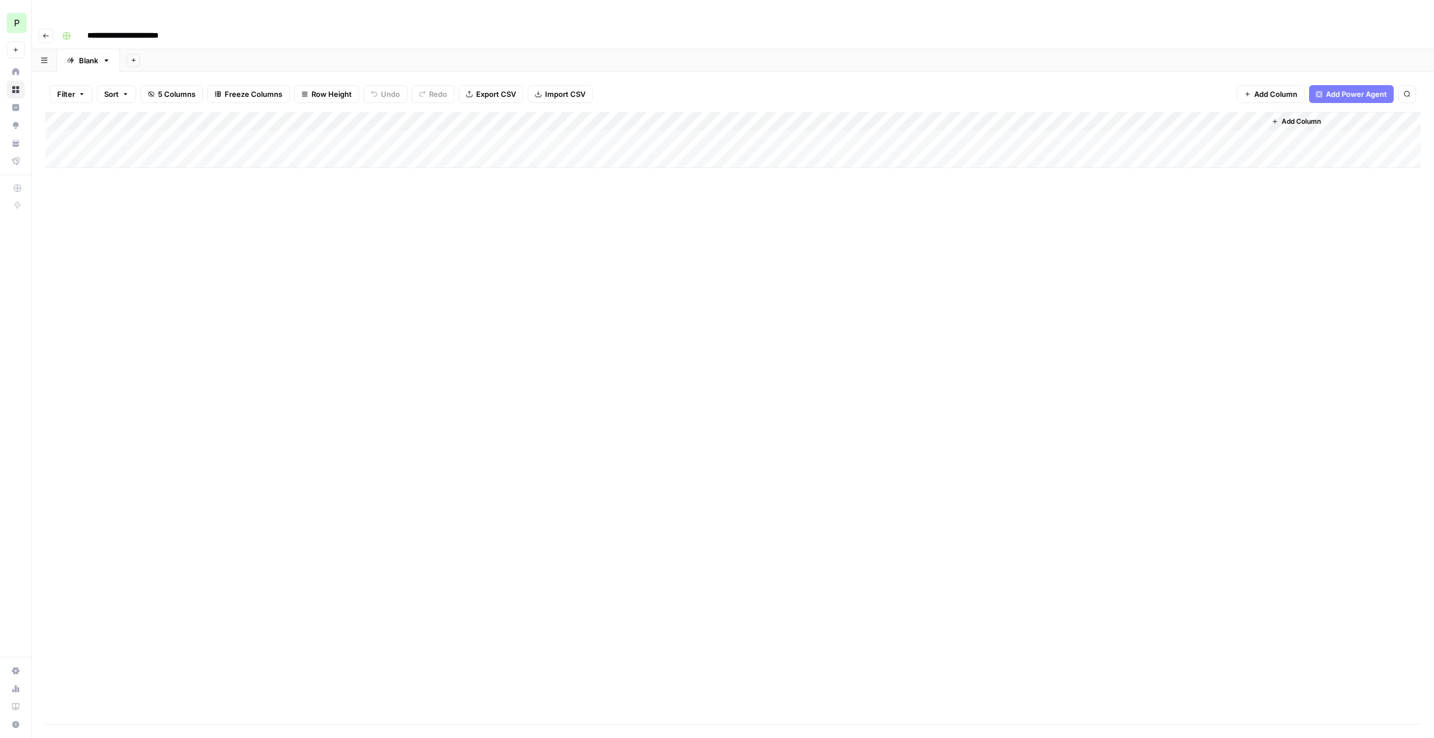
click at [43, 32] on icon "button" at bounding box center [46, 35] width 7 height 7
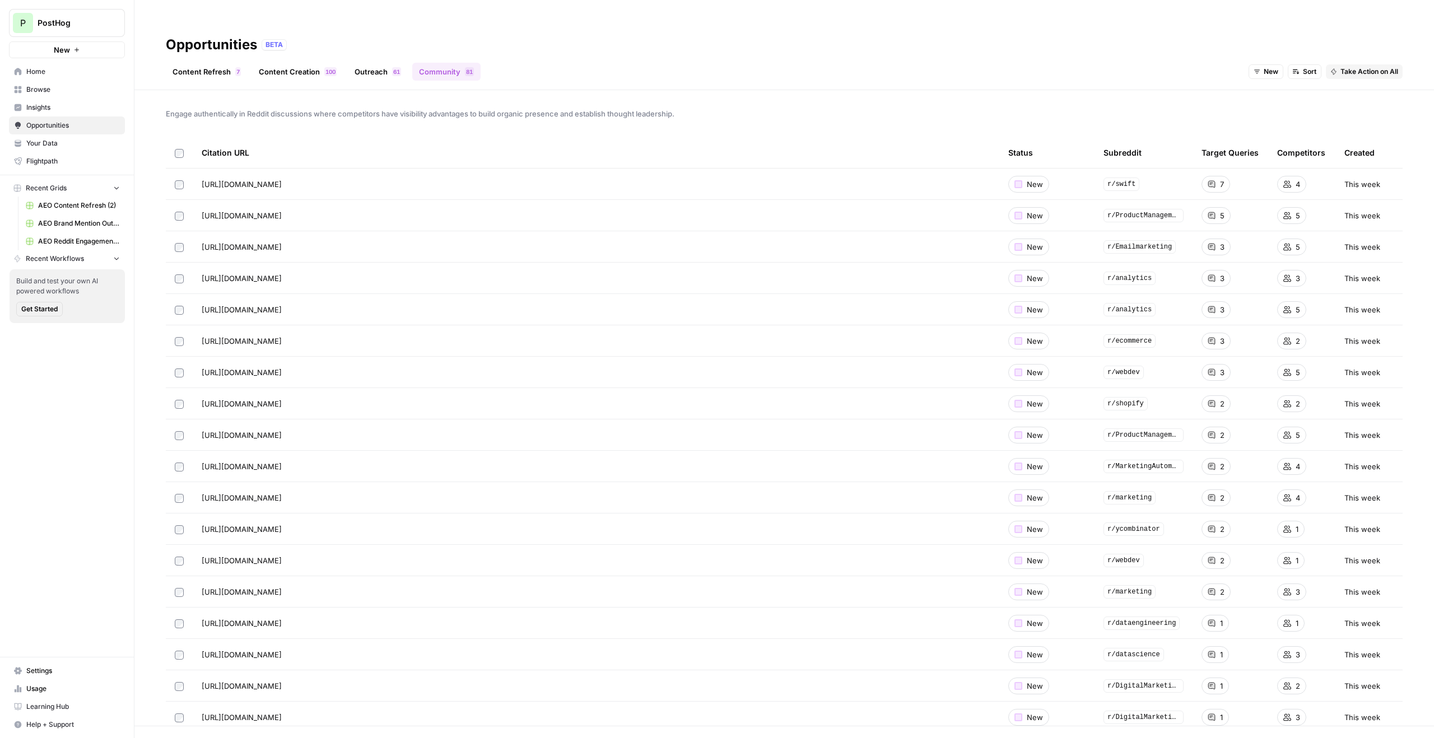
click at [325, 67] on span "1" at bounding box center [326, 71] width 3 height 9
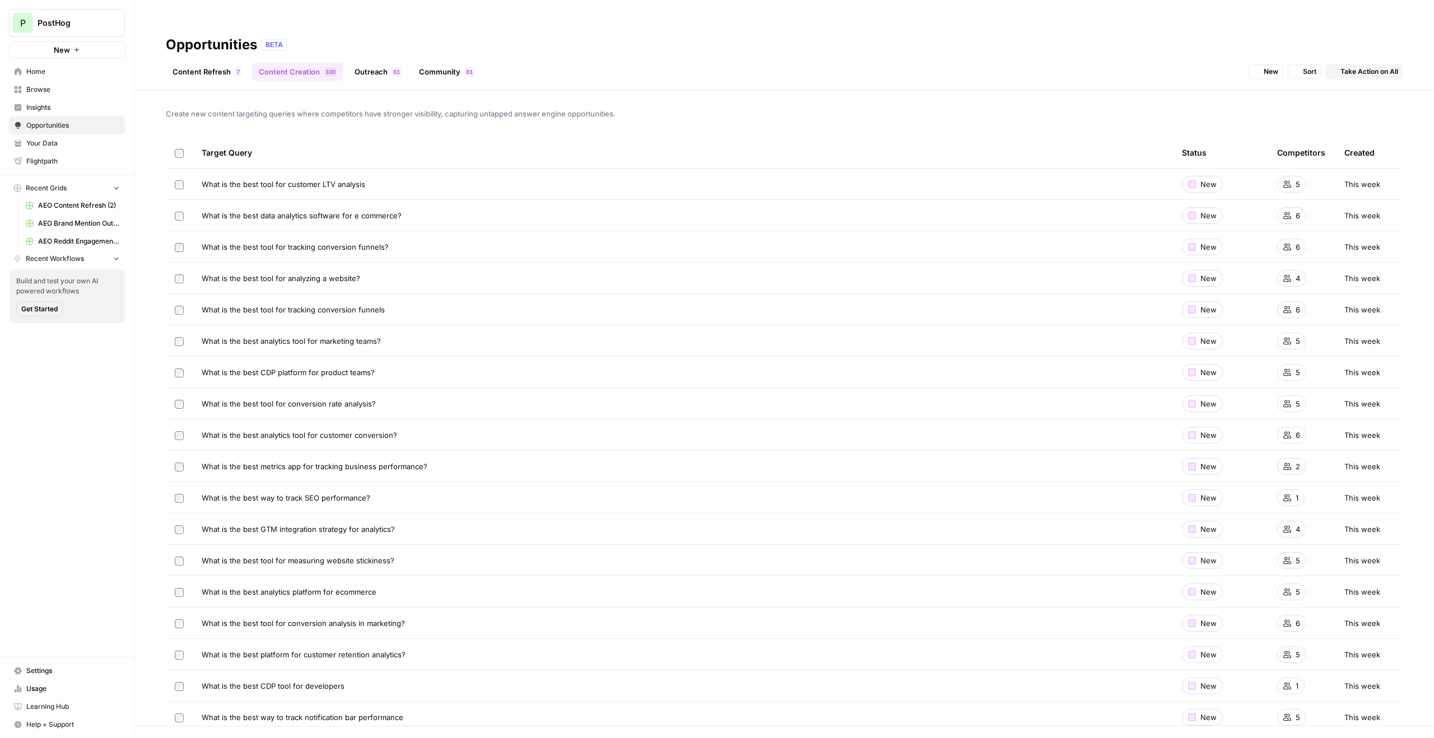
click at [400, 63] on link "Outreach 1 6" at bounding box center [378, 72] width 60 height 18
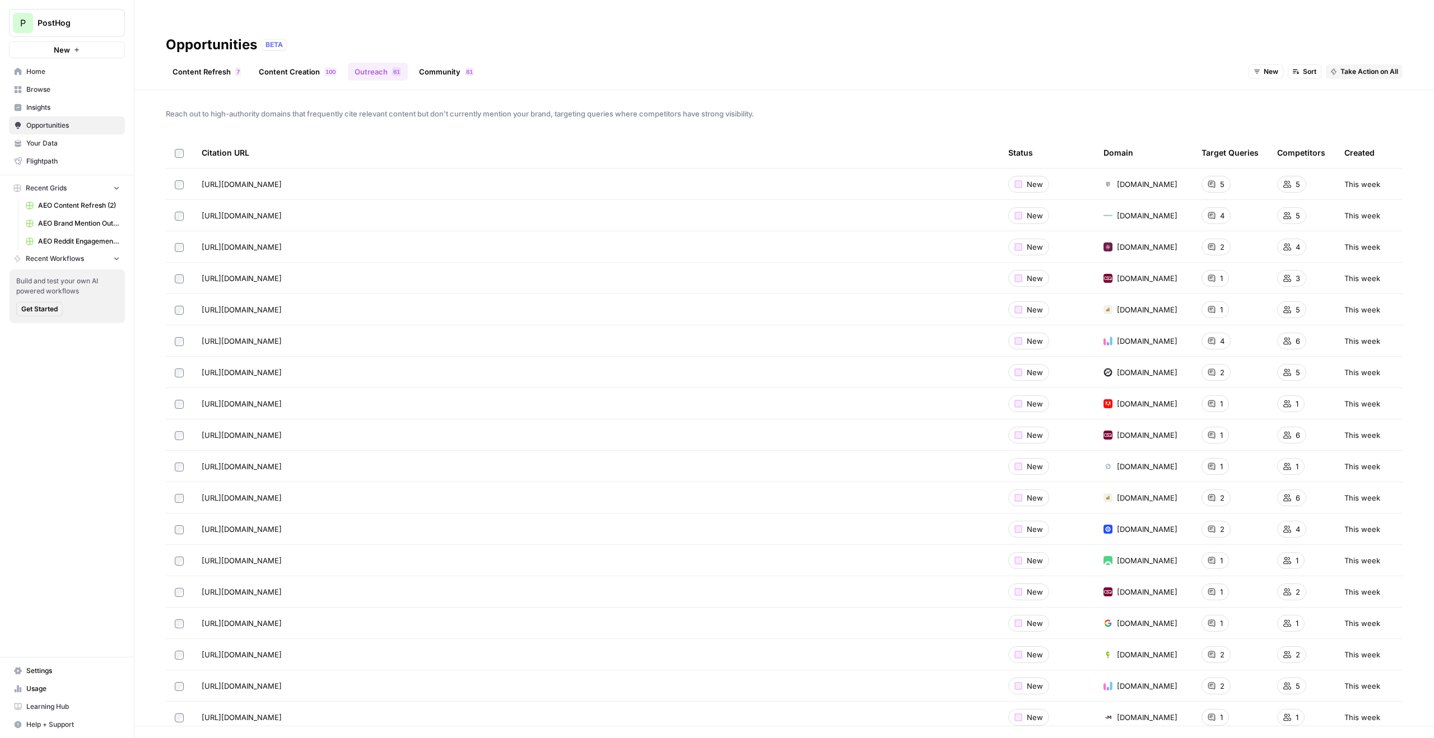
click at [229, 63] on link "Content Refresh 7" at bounding box center [207, 72] width 82 height 18
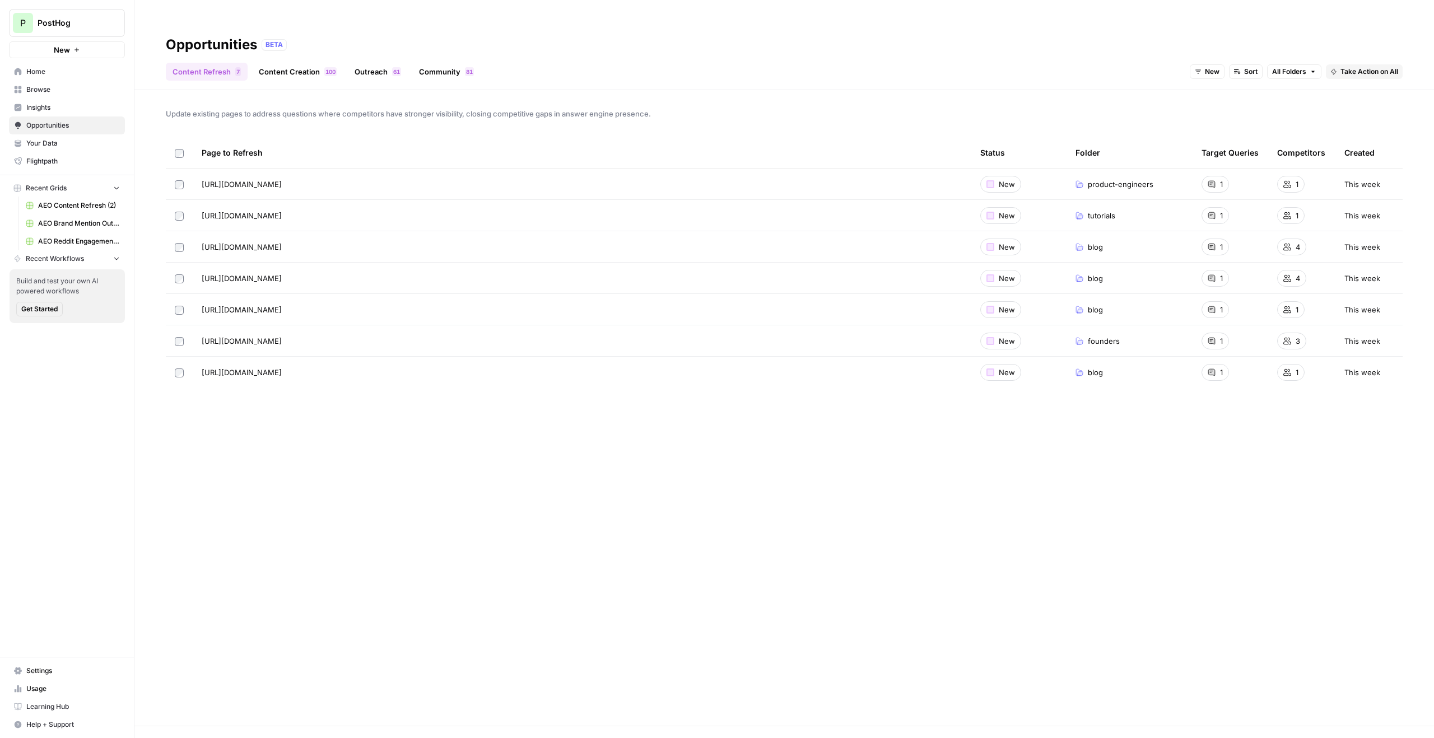
click at [80, 103] on span "Insights" at bounding box center [73, 108] width 94 height 10
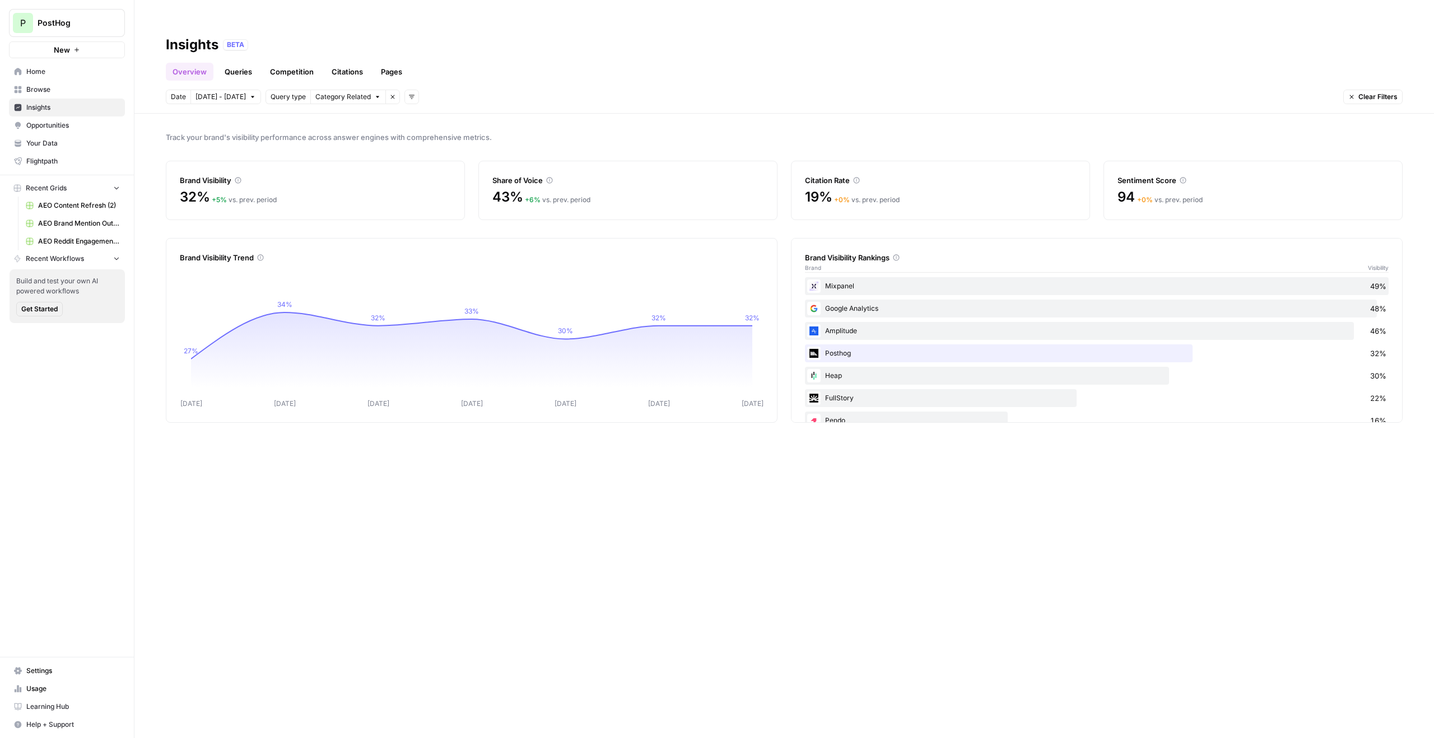
click at [248, 63] on link "Queries" at bounding box center [238, 72] width 41 height 18
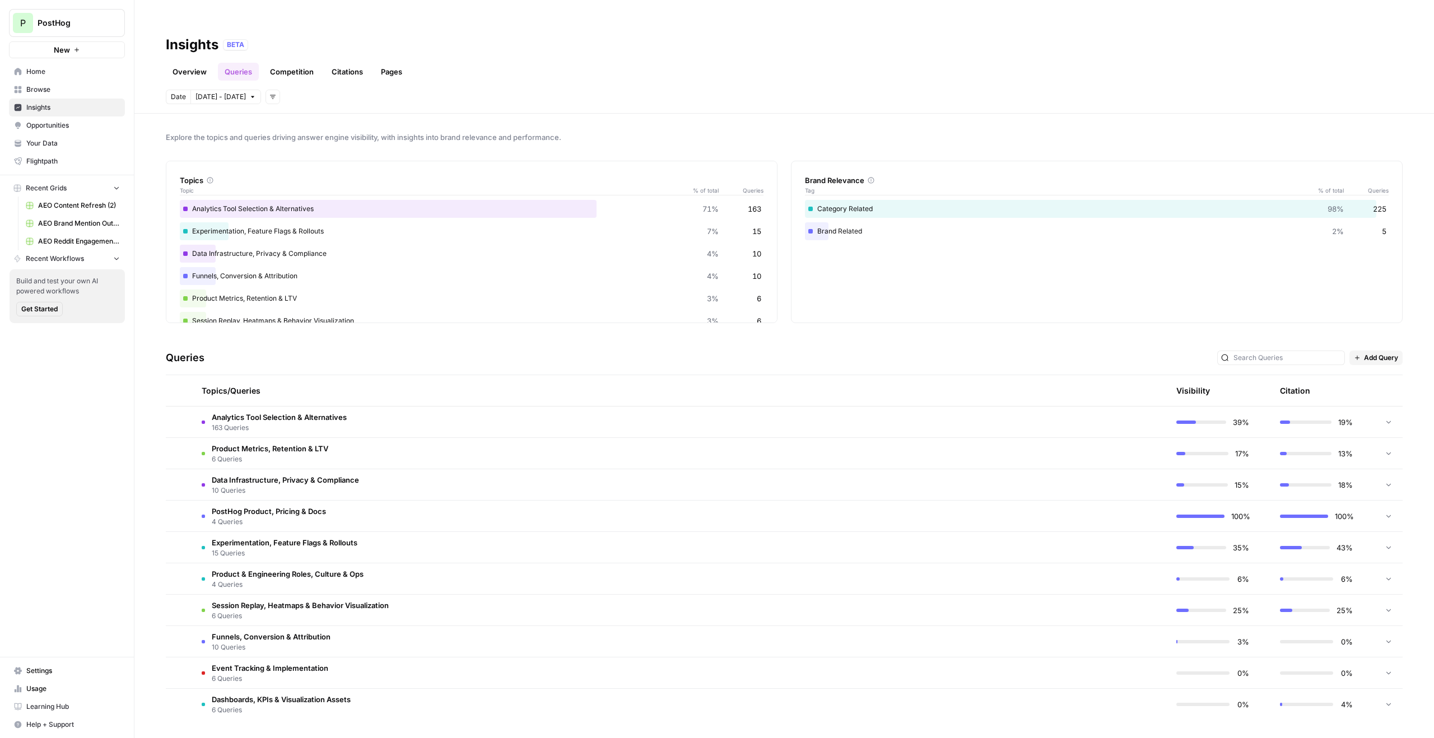
click at [193, 63] on link "Overview" at bounding box center [190, 72] width 48 height 18
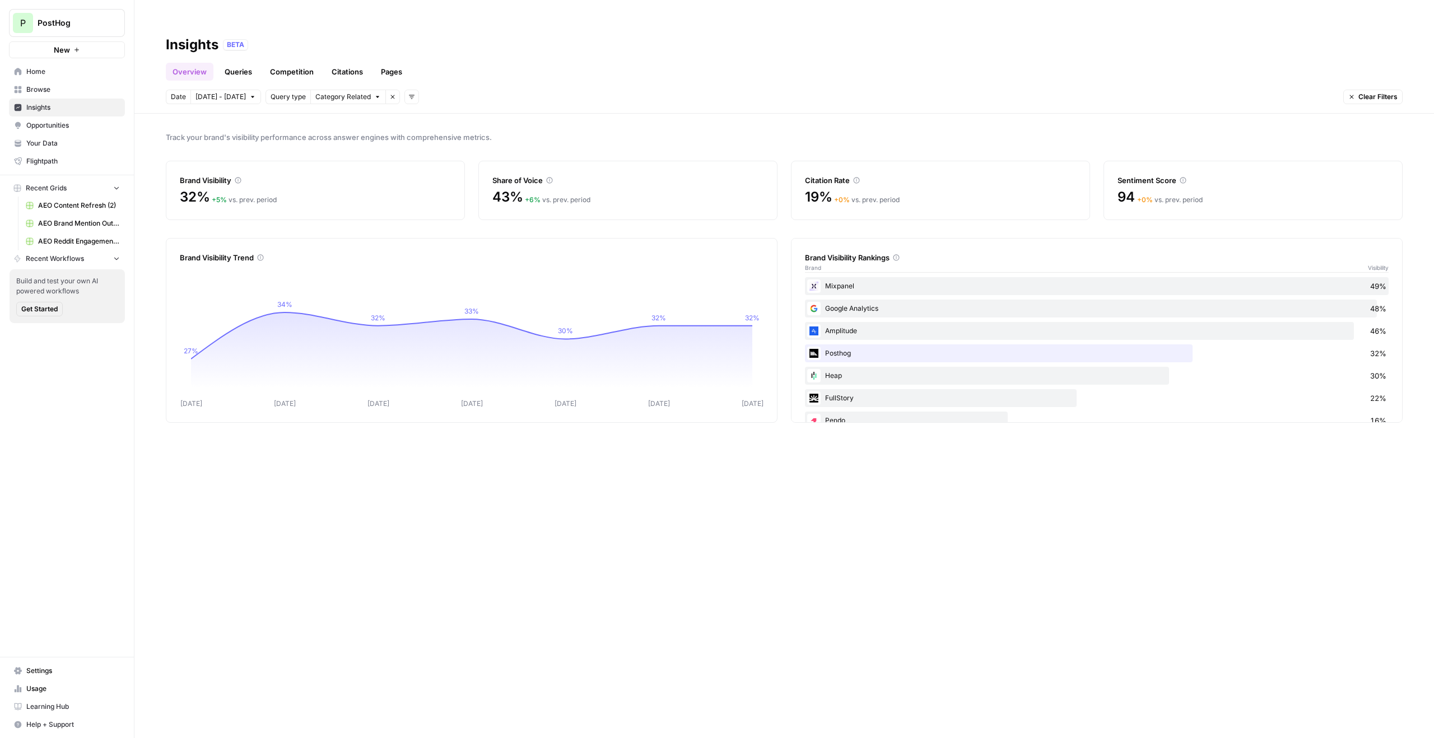
click at [81, 17] on span "PostHog" at bounding box center [72, 22] width 68 height 11
click at [68, 192] on span "Redpanda" at bounding box center [108, 194] width 148 height 11
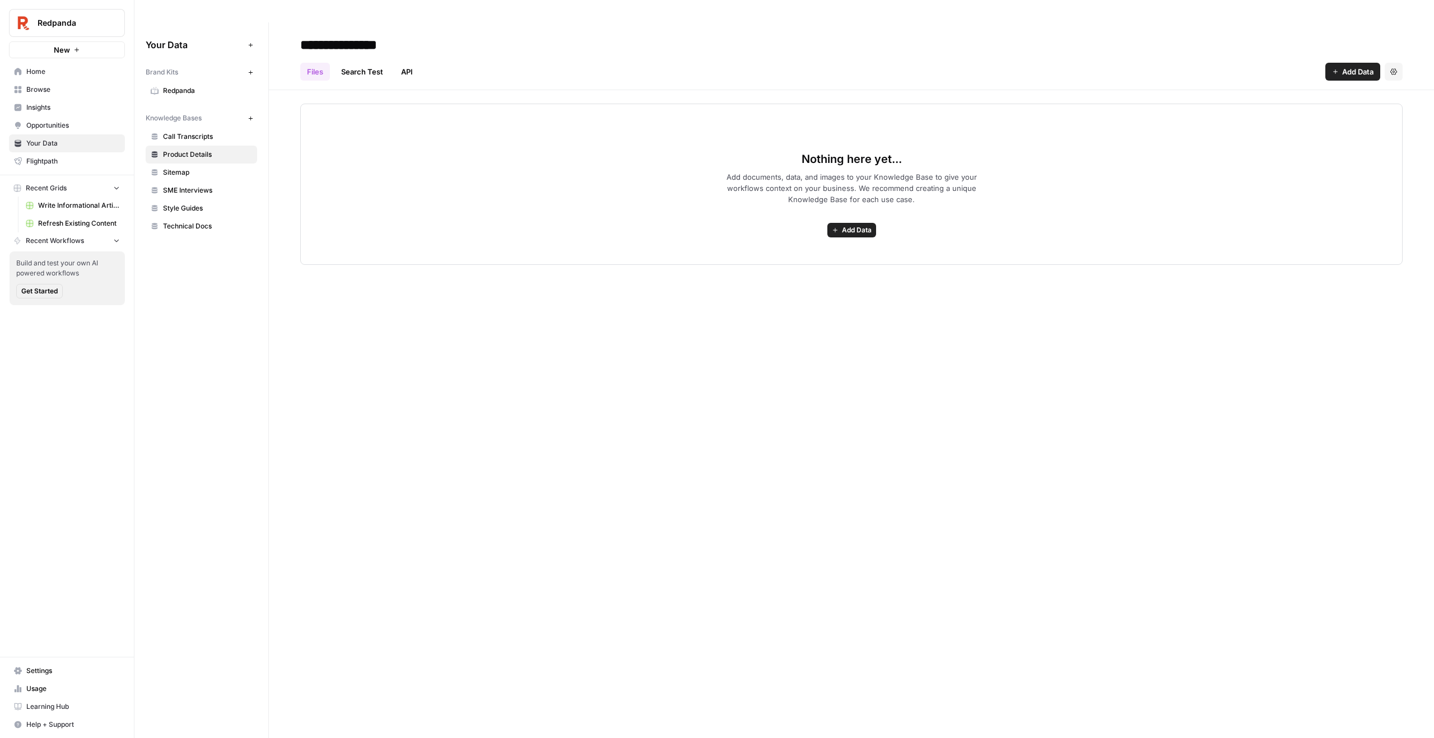
click at [53, 18] on span "Redpanda" at bounding box center [72, 22] width 68 height 11
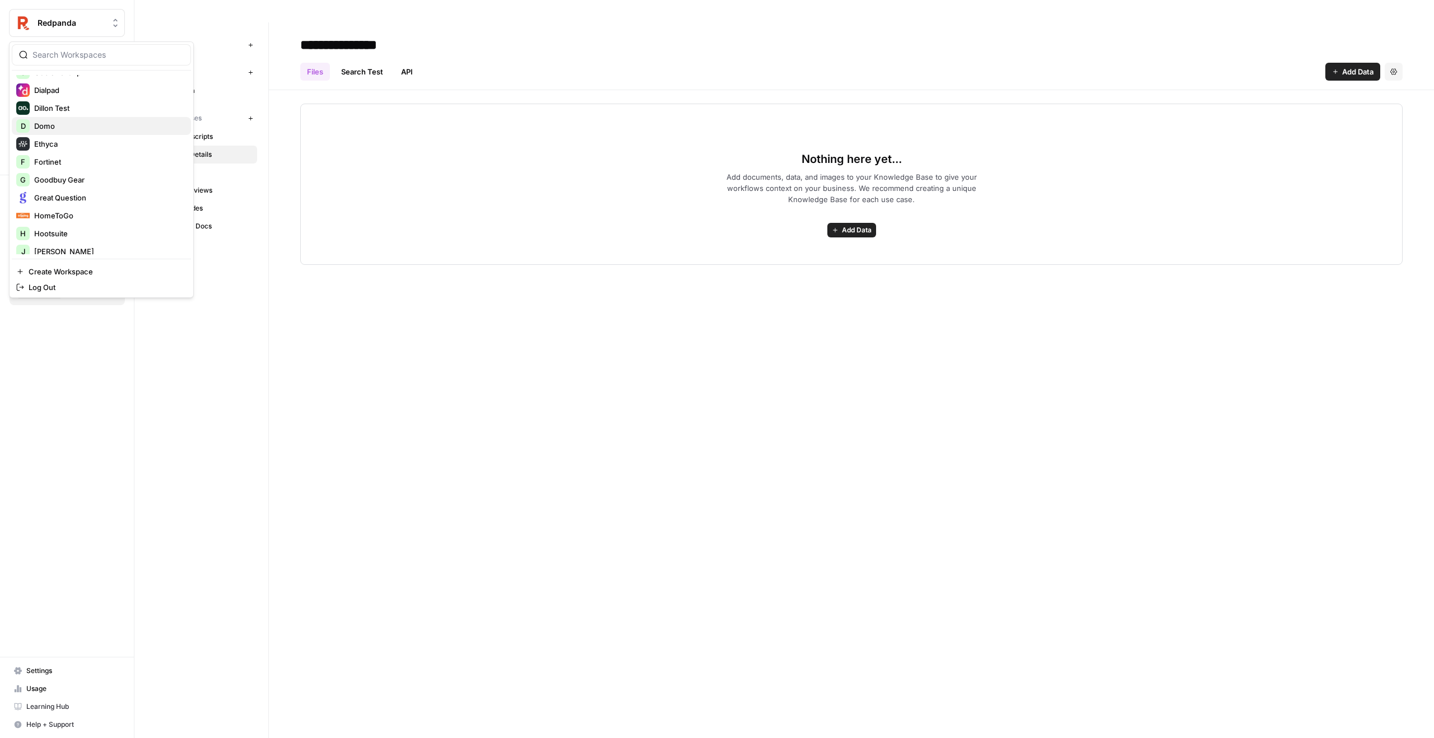
scroll to position [298, 0]
click at [70, 147] on span "Ethyca" at bounding box center [108, 144] width 148 height 11
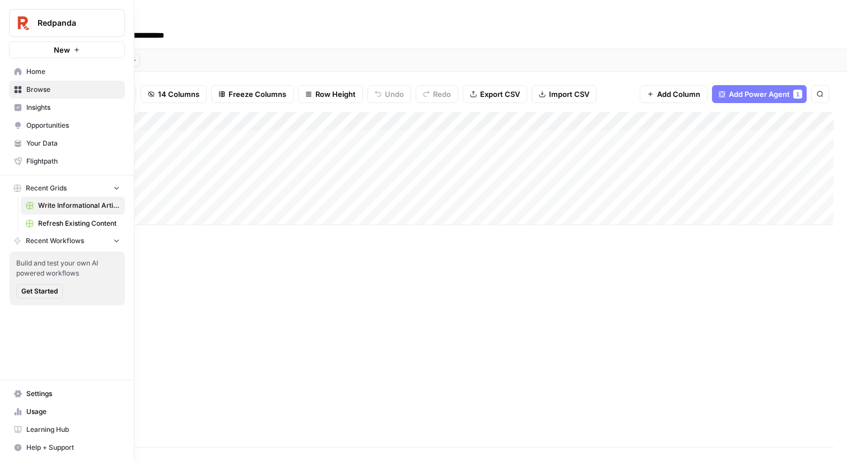
click at [73, 24] on span "Redpanda" at bounding box center [72, 22] width 68 height 11
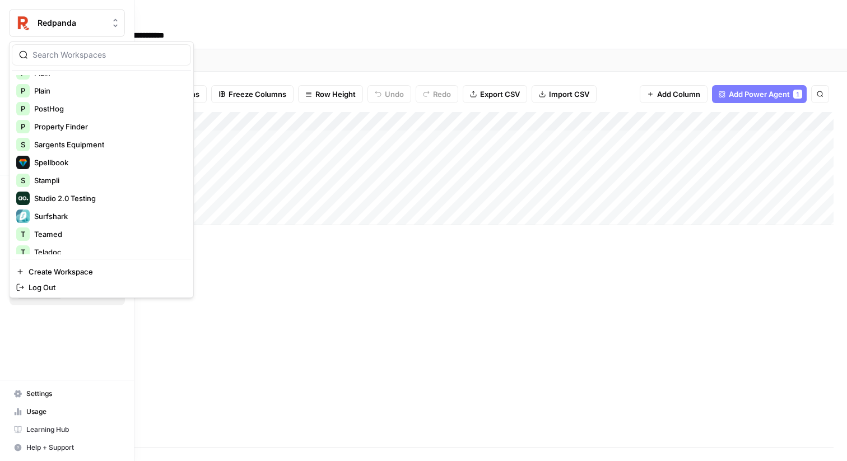
scroll to position [753, 0]
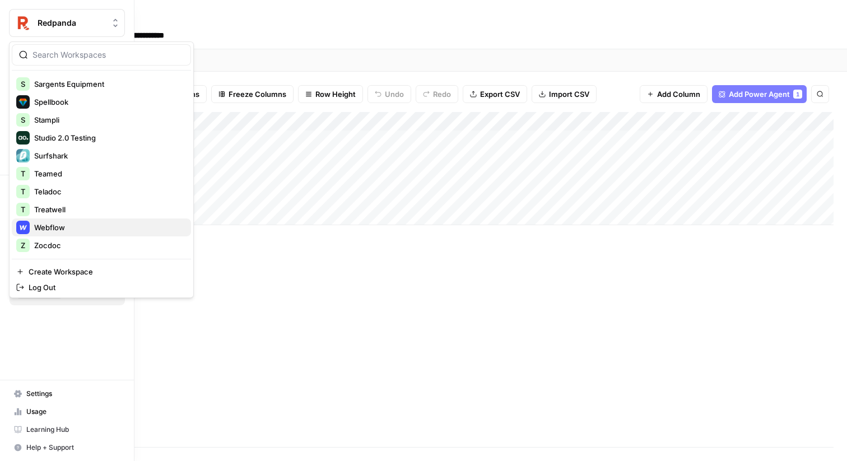
click at [63, 233] on div "Webflow" at bounding box center [101, 227] width 170 height 13
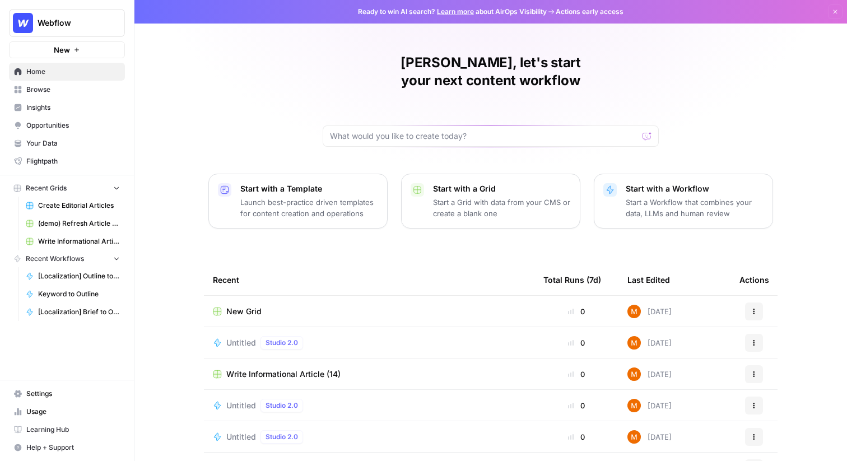
click at [67, 146] on span "Your Data" at bounding box center [73, 143] width 94 height 10
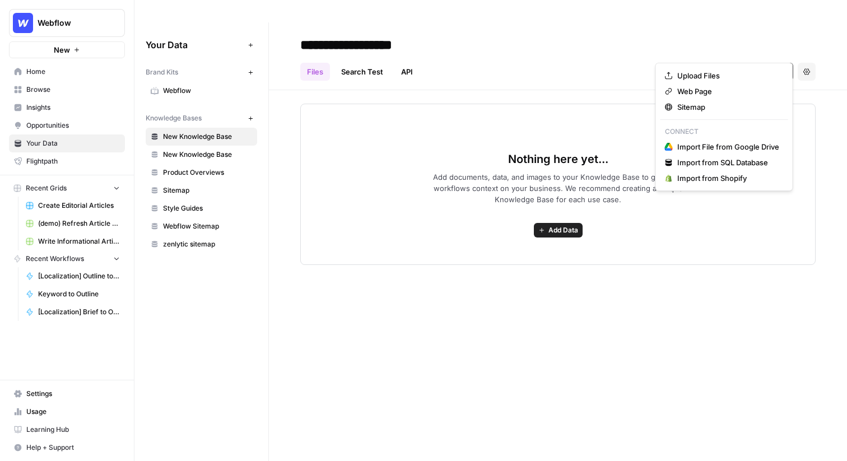
click at [769, 66] on span "Add Data" at bounding box center [770, 71] width 31 height 11
click at [690, 54] on div "Files Search Test API Add Data Settings" at bounding box center [557, 67] width 515 height 27
